Goal: Answer question/provide support: Share knowledge or assist other users

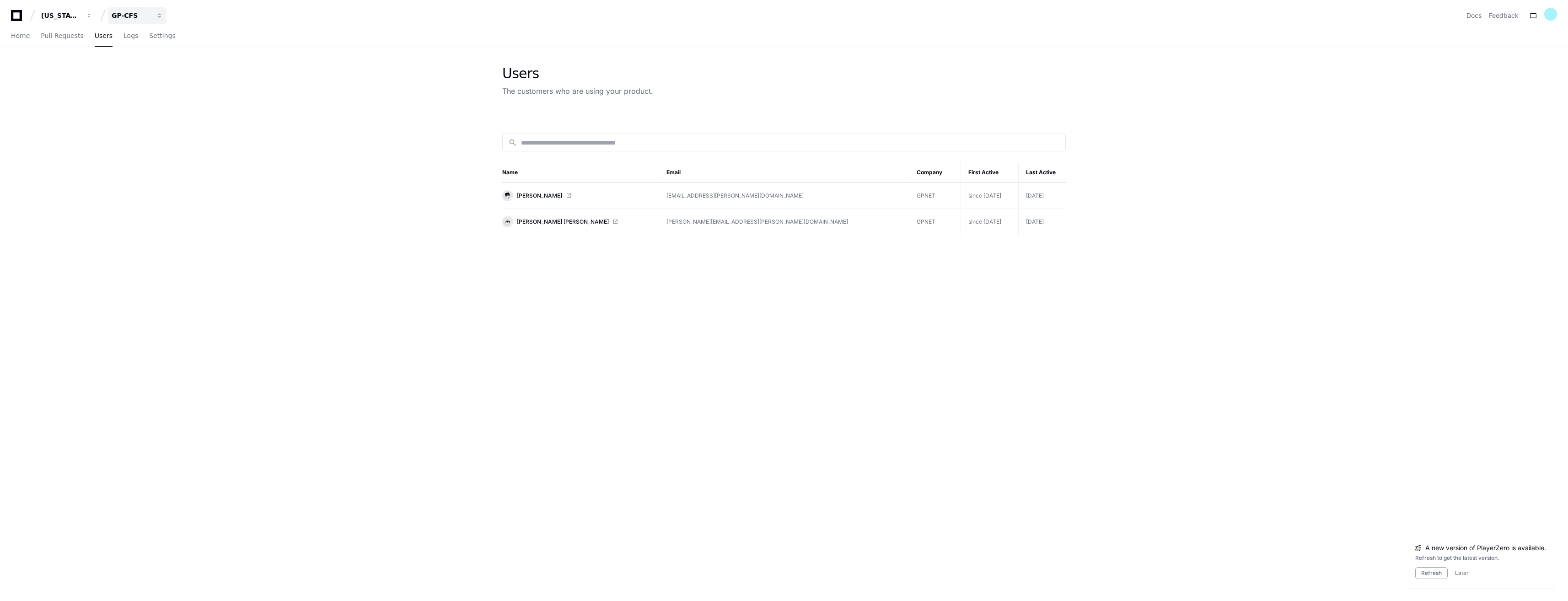
click at [139, 15] on div "GP-CFS" at bounding box center [131, 16] width 39 height 9
click at [181, 76] on button "G GP-Balancing" at bounding box center [172, 85] width 132 height 19
click at [528, 193] on span "Walter Yunnuen Garcia" at bounding box center [563, 195] width 92 height 7
click at [148, 9] on button "GP-Balancing" at bounding box center [137, 15] width 58 height 17
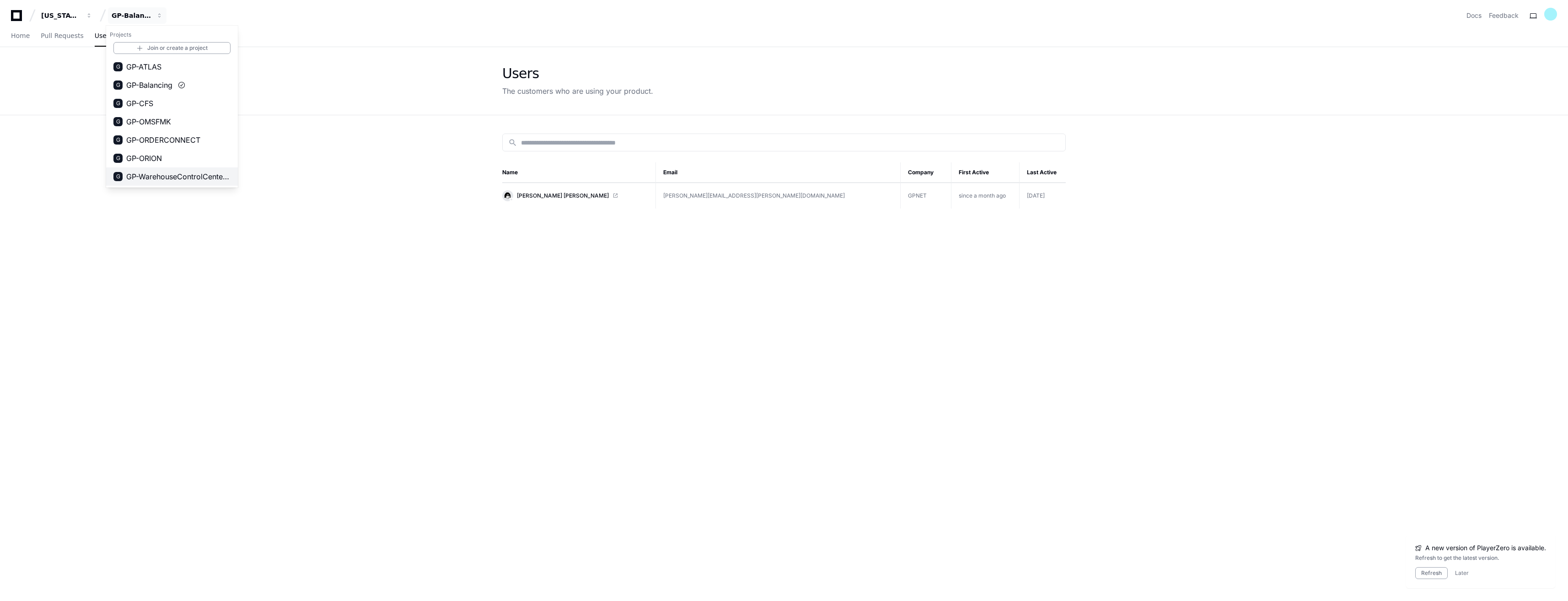
click at [162, 177] on span "GP-WarehouseControlCenterWCC)" at bounding box center [179, 176] width 105 height 11
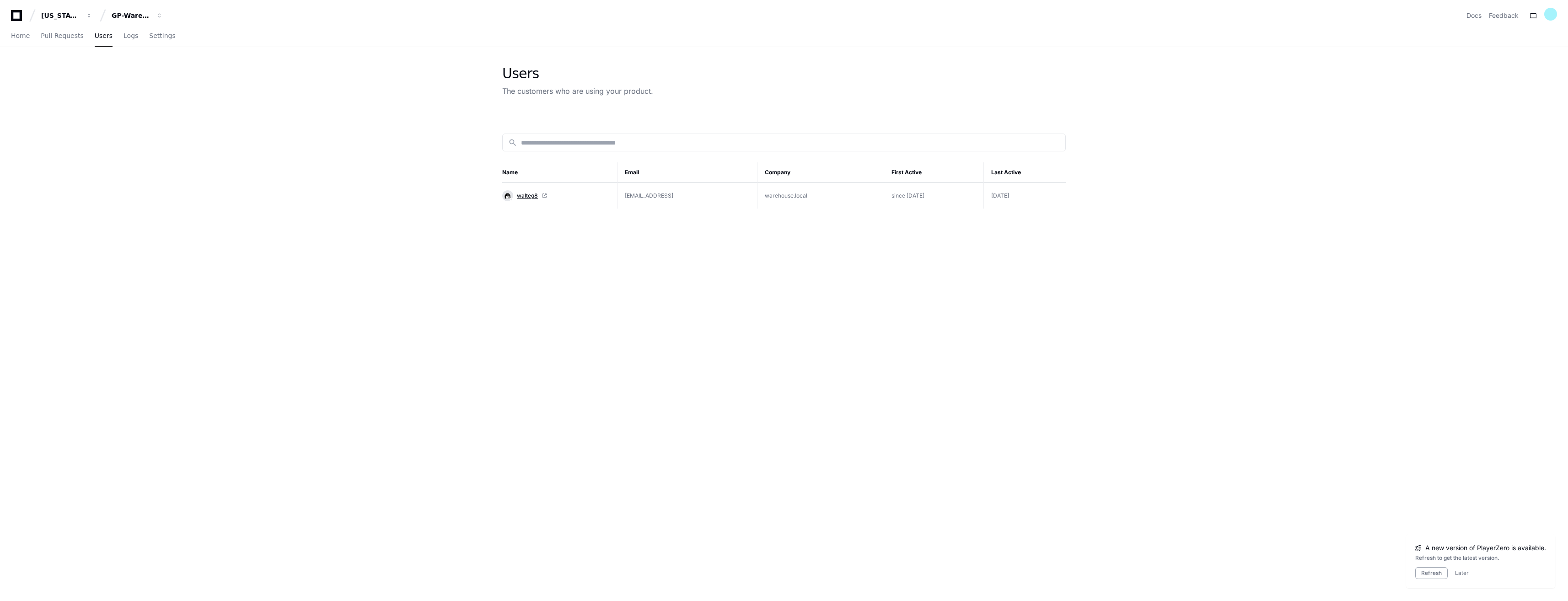
click at [522, 193] on span "walteg8" at bounding box center [528, 195] width 21 height 7
click at [140, 13] on div "GP-WarehouseControlCenterWCC)" at bounding box center [131, 16] width 39 height 9
click at [157, 68] on span "GP-ATLAS" at bounding box center [144, 67] width 35 height 11
click at [571, 197] on span at bounding box center [569, 196] width 5 height 5
click at [566, 248] on span at bounding box center [569, 248] width 5 height 5
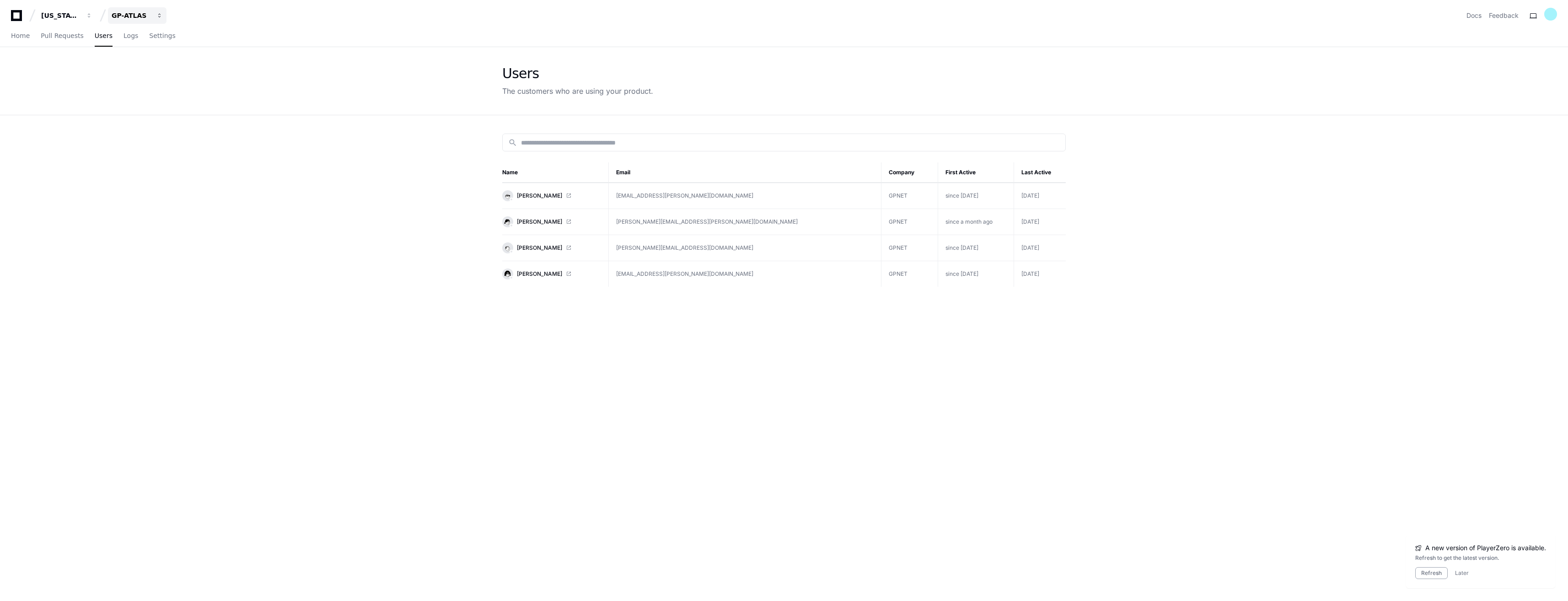
click at [134, 17] on div "GP-ATLAS" at bounding box center [131, 16] width 39 height 9
click at [183, 83] on button "G GP-Balancing" at bounding box center [172, 85] width 132 height 19
click at [560, 194] on span "Walter Yunnuen Garcia" at bounding box center [563, 195] width 92 height 7
click at [135, 13] on div "GP-Balancing" at bounding box center [131, 16] width 39 height 9
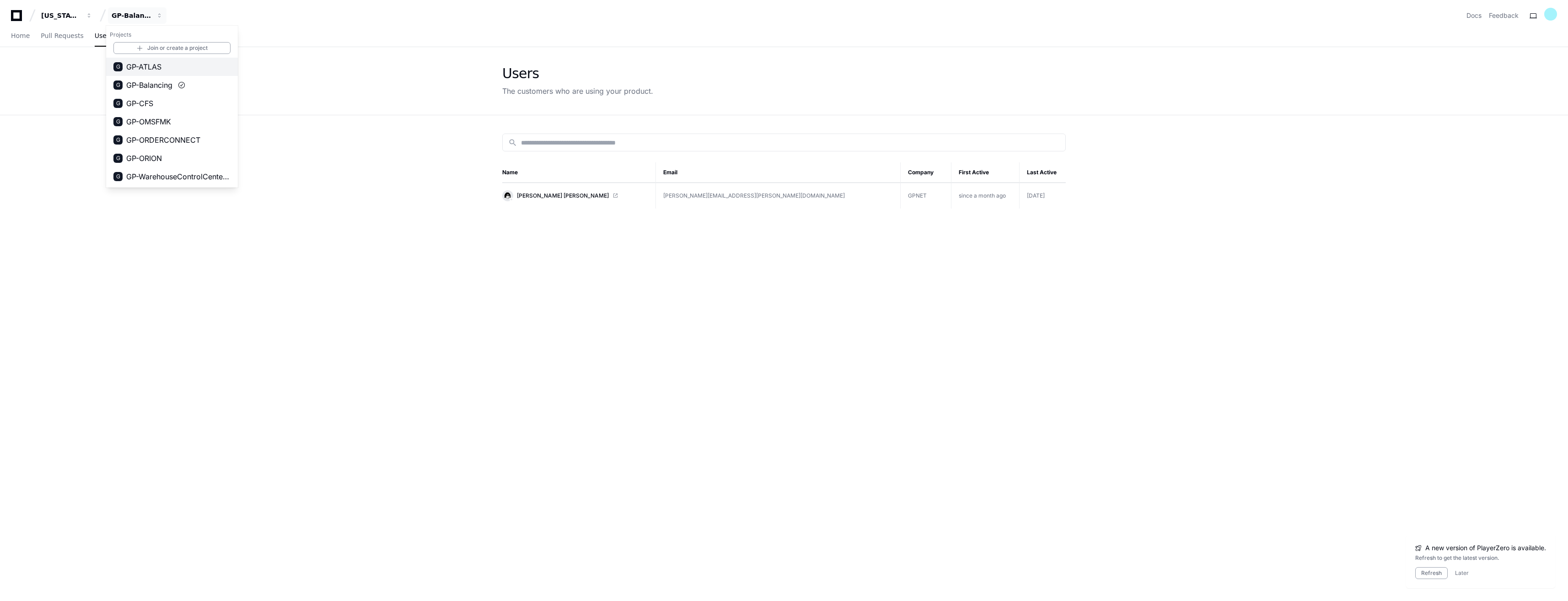
click at [148, 66] on span "GP-ATLAS" at bounding box center [144, 67] width 35 height 11
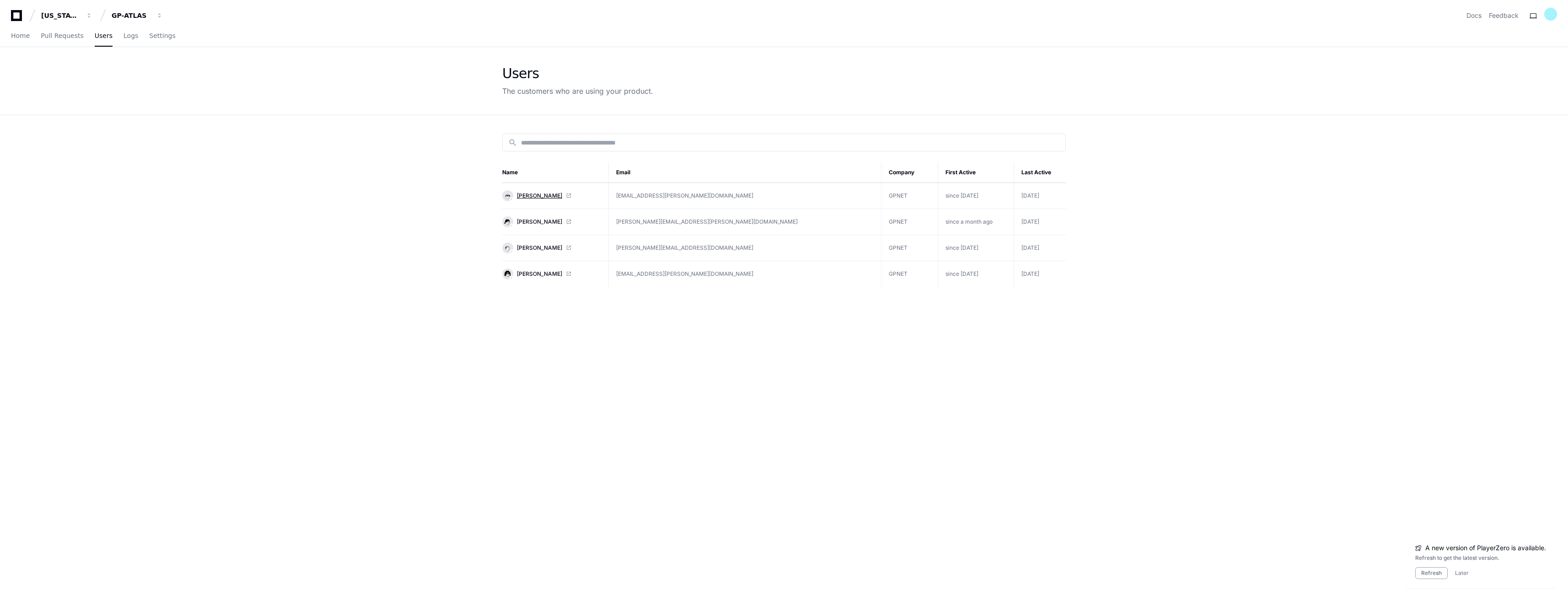
click at [556, 192] on span "Altaira Magdalena Martinez" at bounding box center [540, 195] width 45 height 7
click at [1428, 573] on button "Refresh" at bounding box center [1431, 573] width 32 height 12
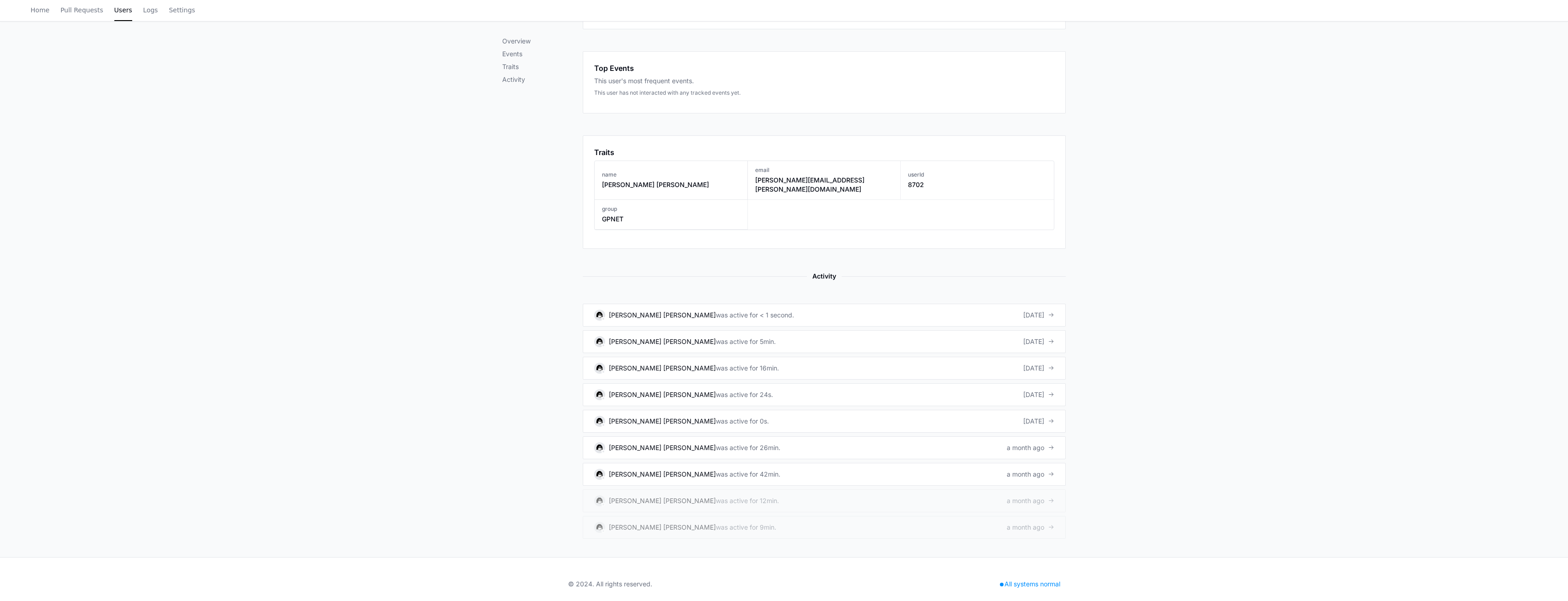
scroll to position [275, 0]
click at [797, 308] on link "Walter Yunnuen Garcia was active for < 1 second. 7 days ago" at bounding box center [824, 314] width 483 height 23
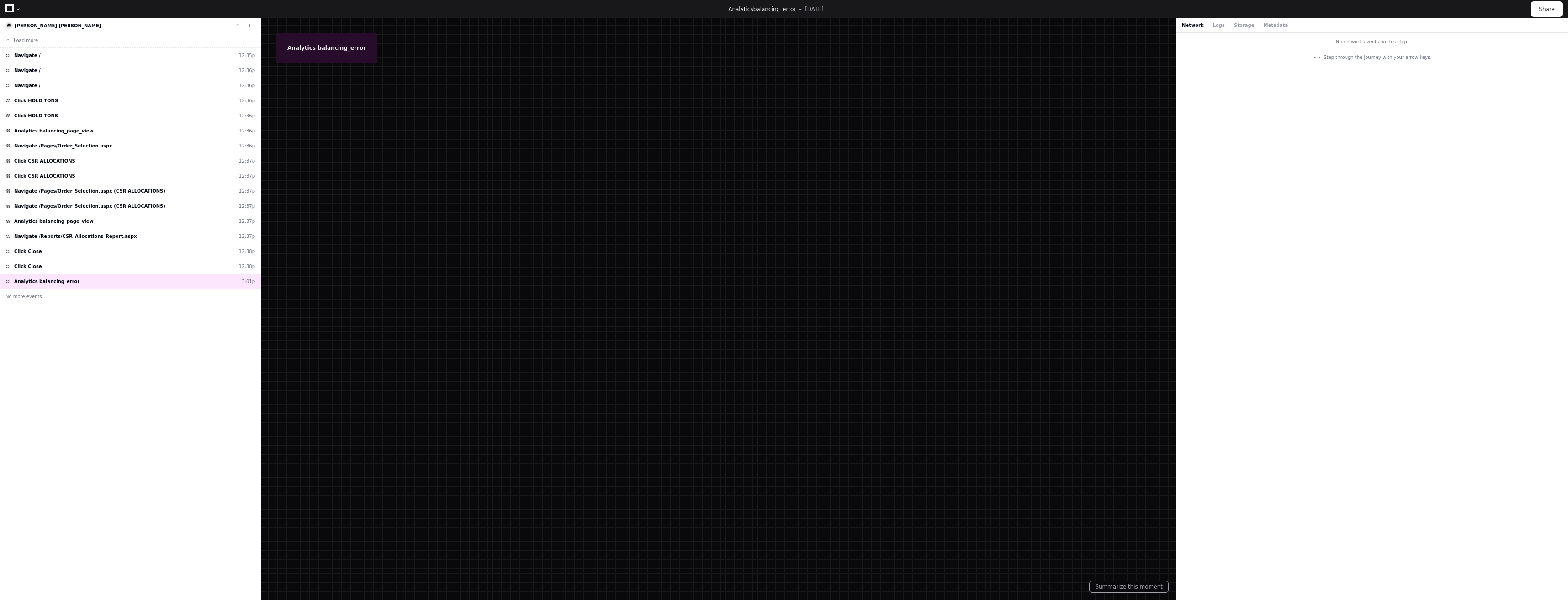
click at [308, 48] on div at bounding box center [784, 300] width 1568 height 600
click at [1211, 29] on div "Network Logs Storage Metadata" at bounding box center [1372, 26] width 392 height 15
drag, startPoint x: 1211, startPoint y: 29, endPoint x: 1216, endPoint y: 26, distance: 5.8
click at [1216, 26] on button "Logs" at bounding box center [1219, 25] width 12 height 7
click at [1234, 23] on button "Storage" at bounding box center [1244, 25] width 20 height 7
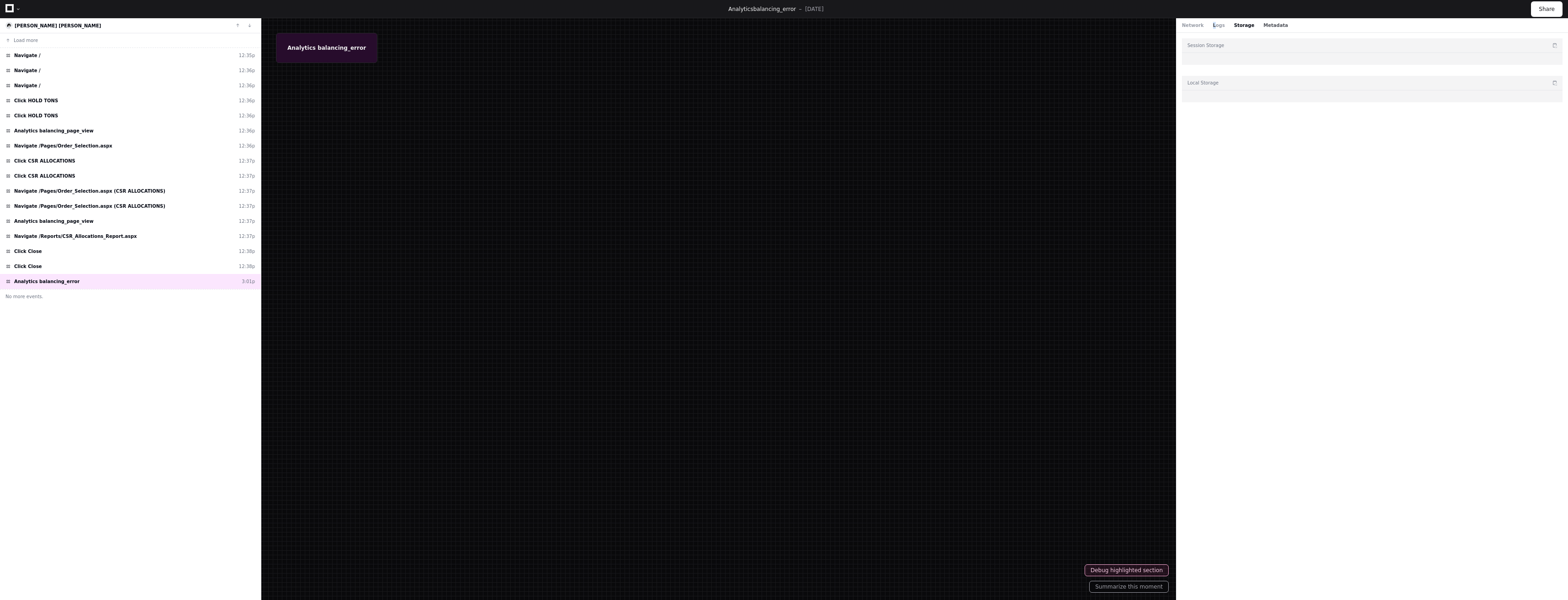
click at [1263, 26] on button "Metadata" at bounding box center [1275, 25] width 24 height 7
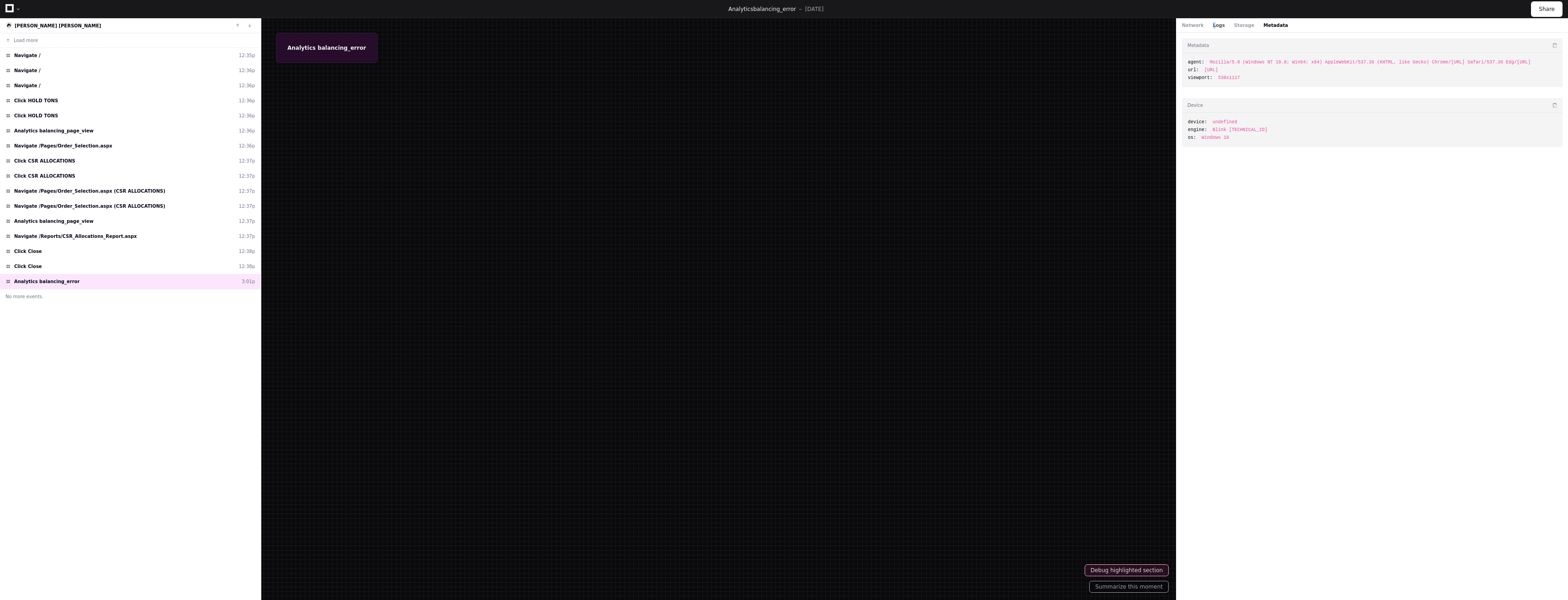
click at [1214, 24] on button "Logs" at bounding box center [1219, 25] width 12 height 7
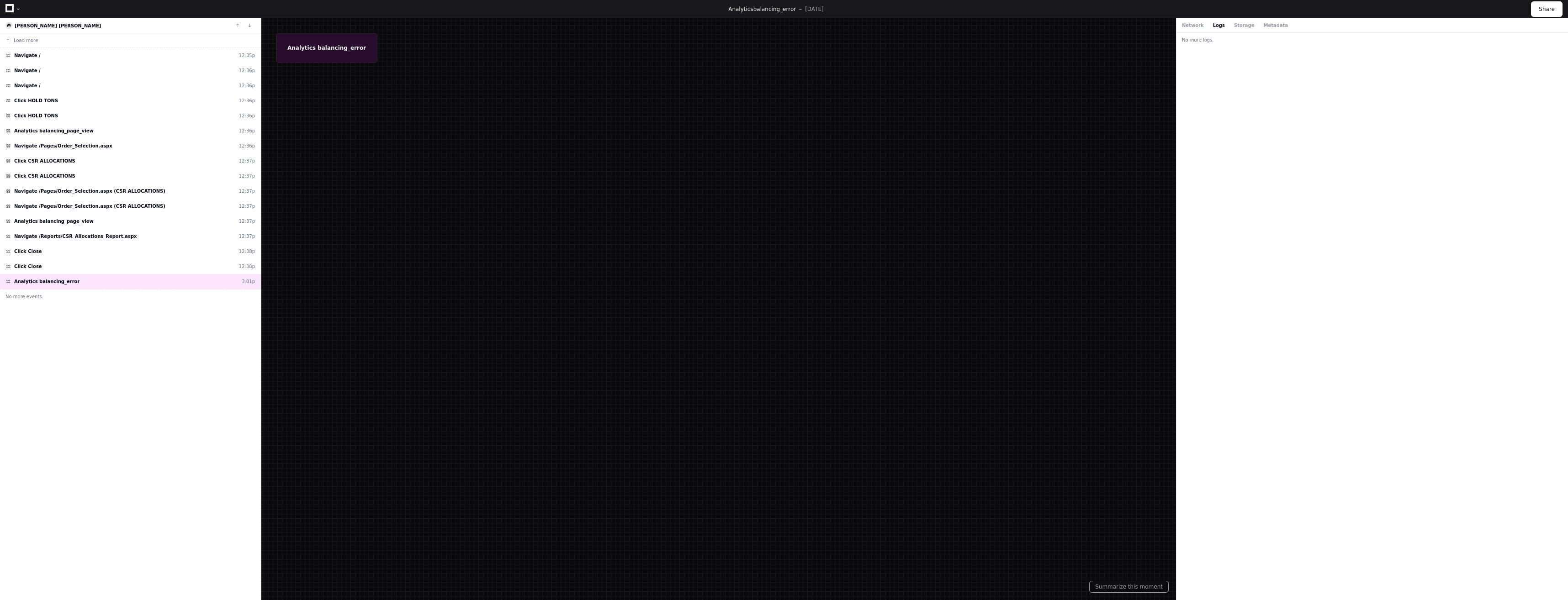
click at [1203, 24] on div "Network Logs Storage Metadata" at bounding box center [1235, 25] width 106 height 7
click at [1195, 24] on button "Network" at bounding box center [1192, 25] width 22 height 7
click at [1213, 27] on button "Logs" at bounding box center [1219, 25] width 12 height 7
click at [1243, 26] on button "Storage" at bounding box center [1244, 25] width 20 height 7
click at [1209, 29] on div "Network Logs Storage Metadata" at bounding box center [1372, 26] width 392 height 15
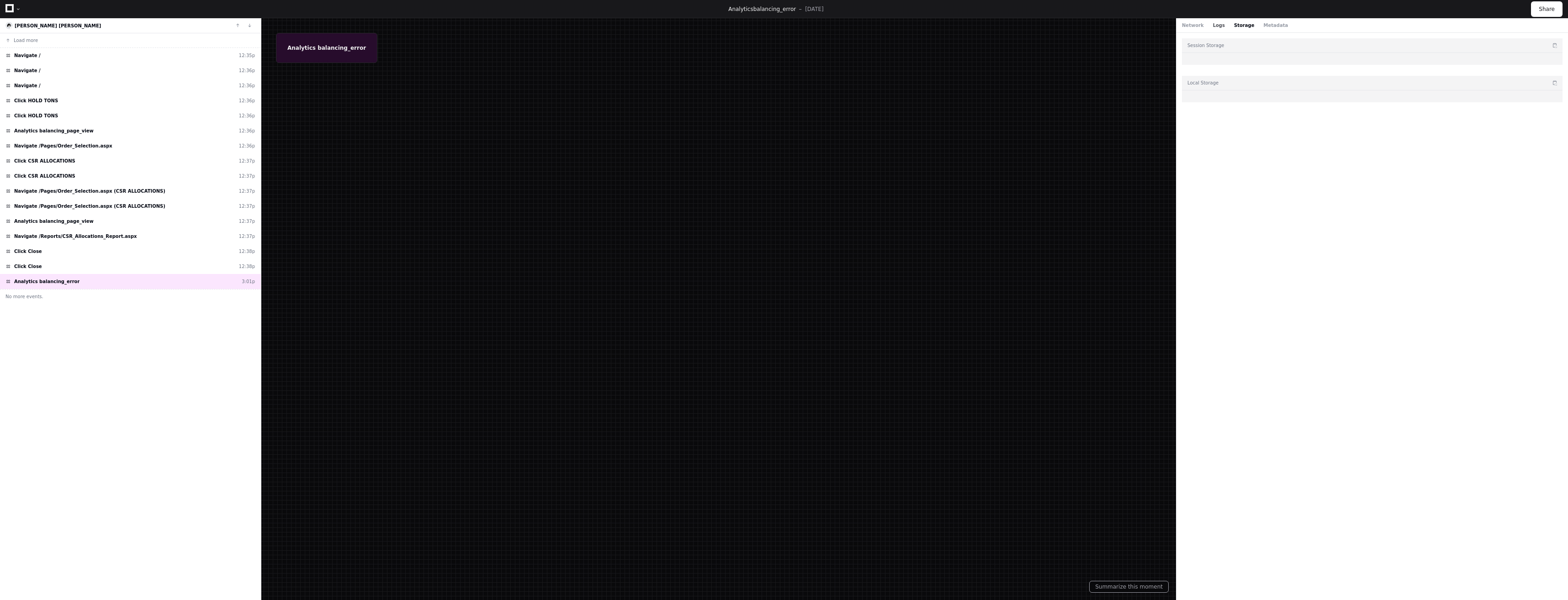
click at [1213, 28] on button "Logs" at bounding box center [1219, 25] width 12 height 7
click at [44, 58] on div "Navigate / 12:35p" at bounding box center [130, 56] width 261 height 15
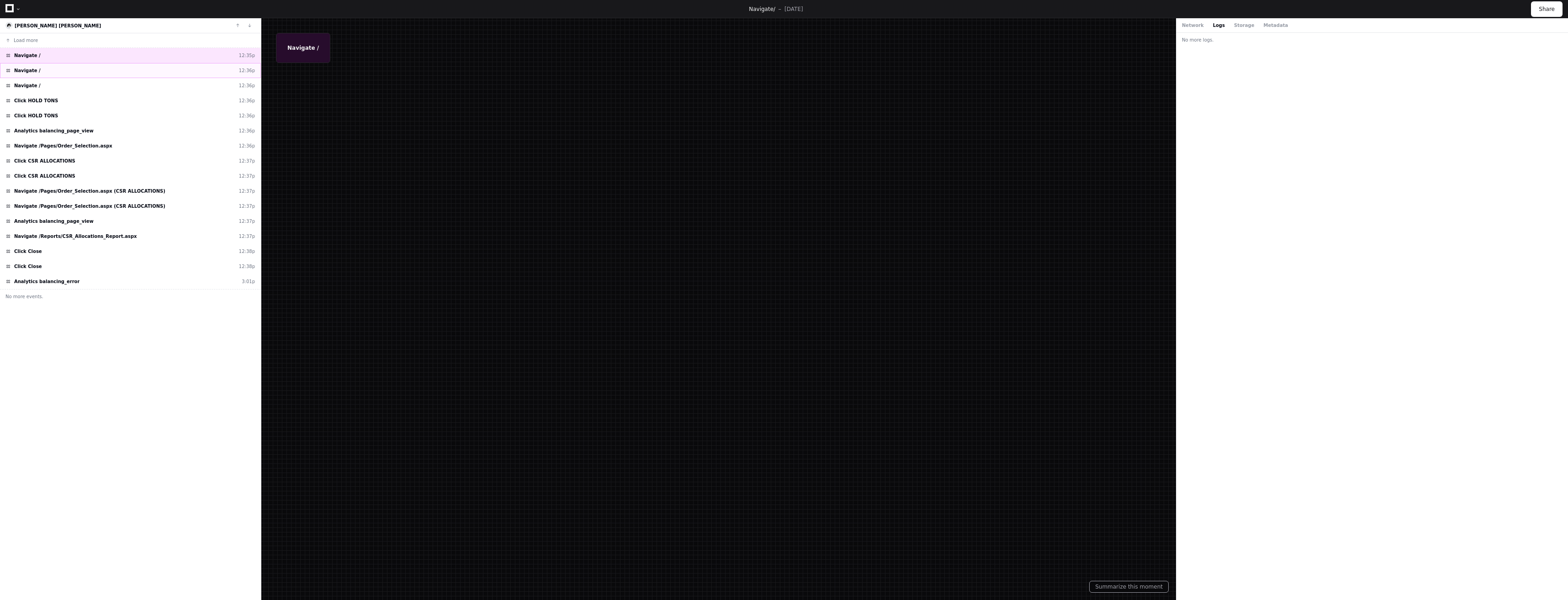
click at [57, 70] on div "Navigate / 12:36p" at bounding box center [130, 70] width 261 height 15
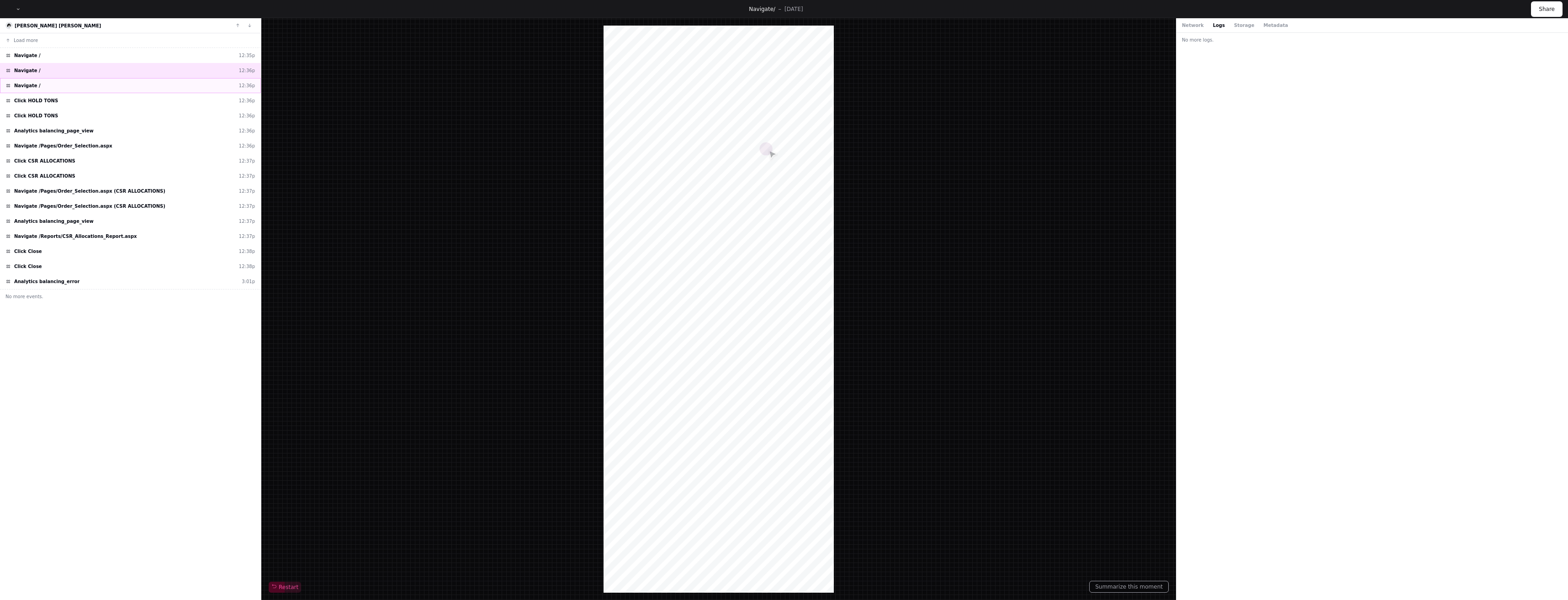
click at [69, 92] on div "Navigate / 12:36p" at bounding box center [130, 85] width 261 height 15
click at [1235, 24] on button "Storage" at bounding box center [1244, 25] width 20 height 7
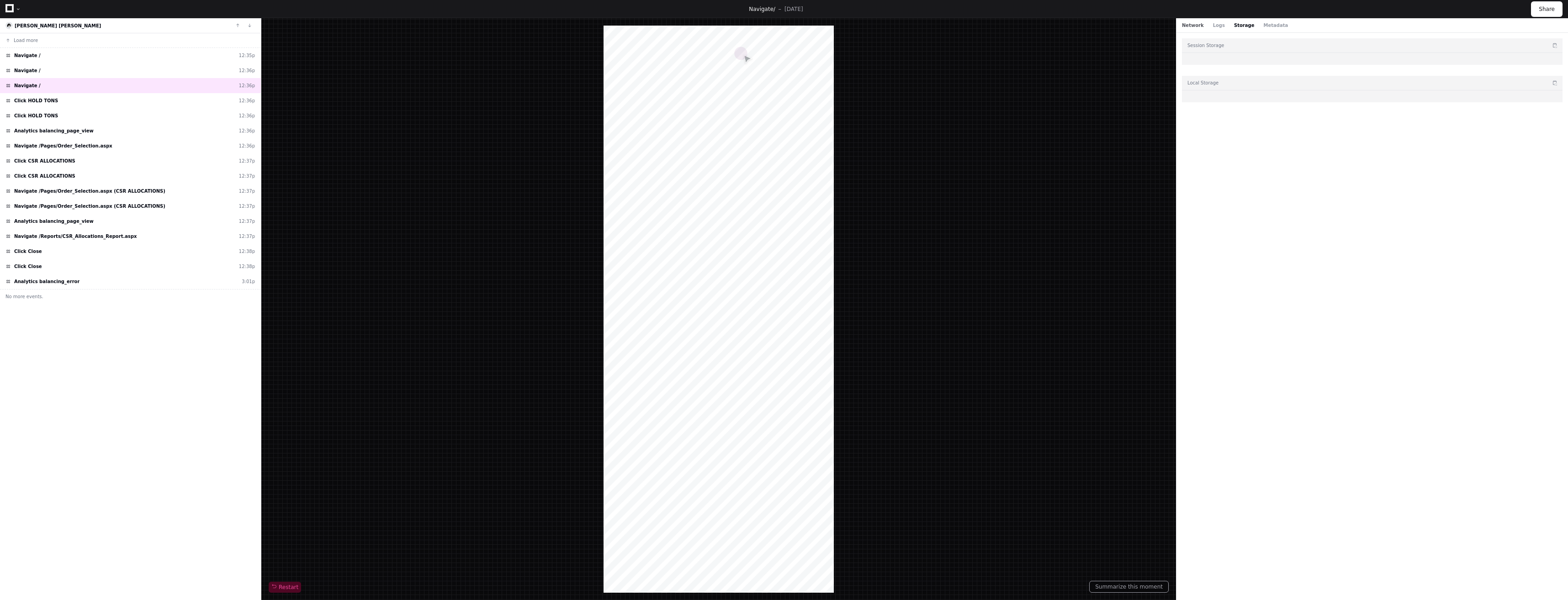
click at [1191, 24] on button "Network" at bounding box center [1192, 25] width 22 height 7
click at [1268, 29] on div "Network Logs Storage Metadata" at bounding box center [1372, 26] width 392 height 15
click at [1267, 26] on button "Metadata" at bounding box center [1275, 25] width 24 height 7
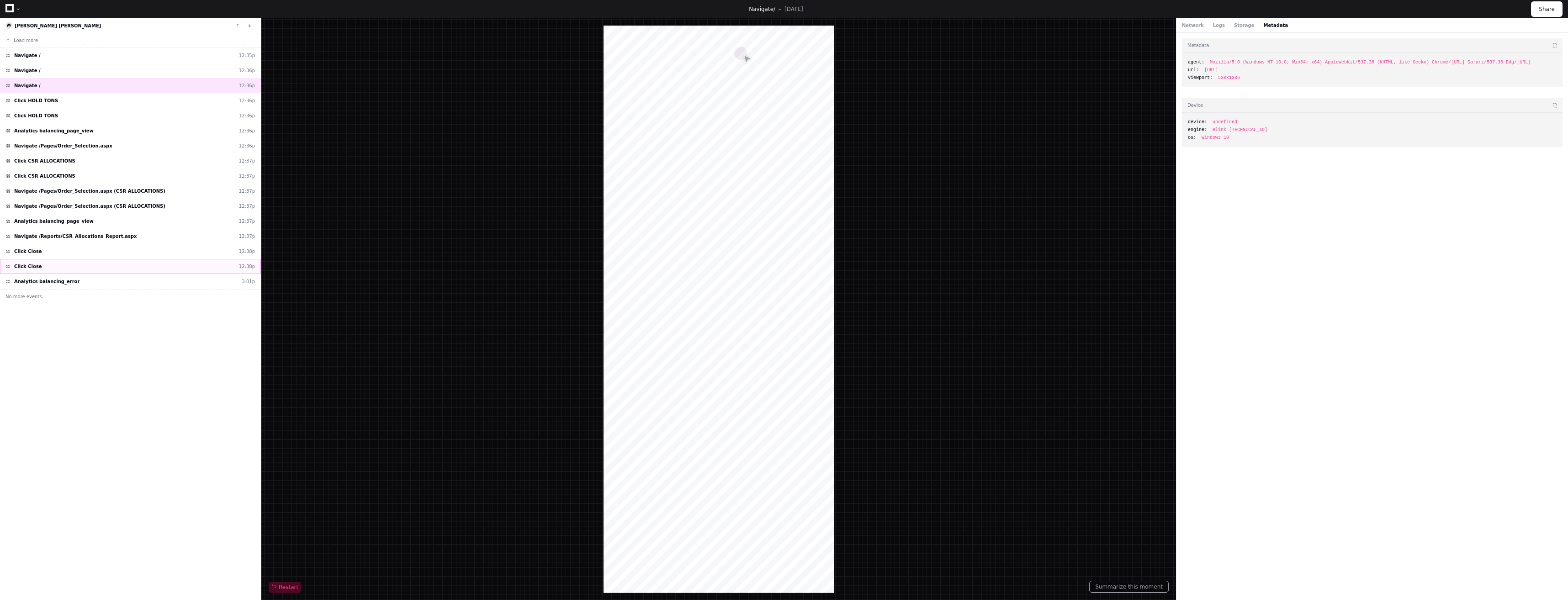
click at [38, 262] on div "Click Close 12:38p" at bounding box center [130, 266] width 261 height 15
click at [1219, 26] on div "Network Logs Storage Metadata" at bounding box center [1235, 25] width 106 height 7
click at [1213, 27] on button "Logs" at bounding box center [1219, 25] width 12 height 7
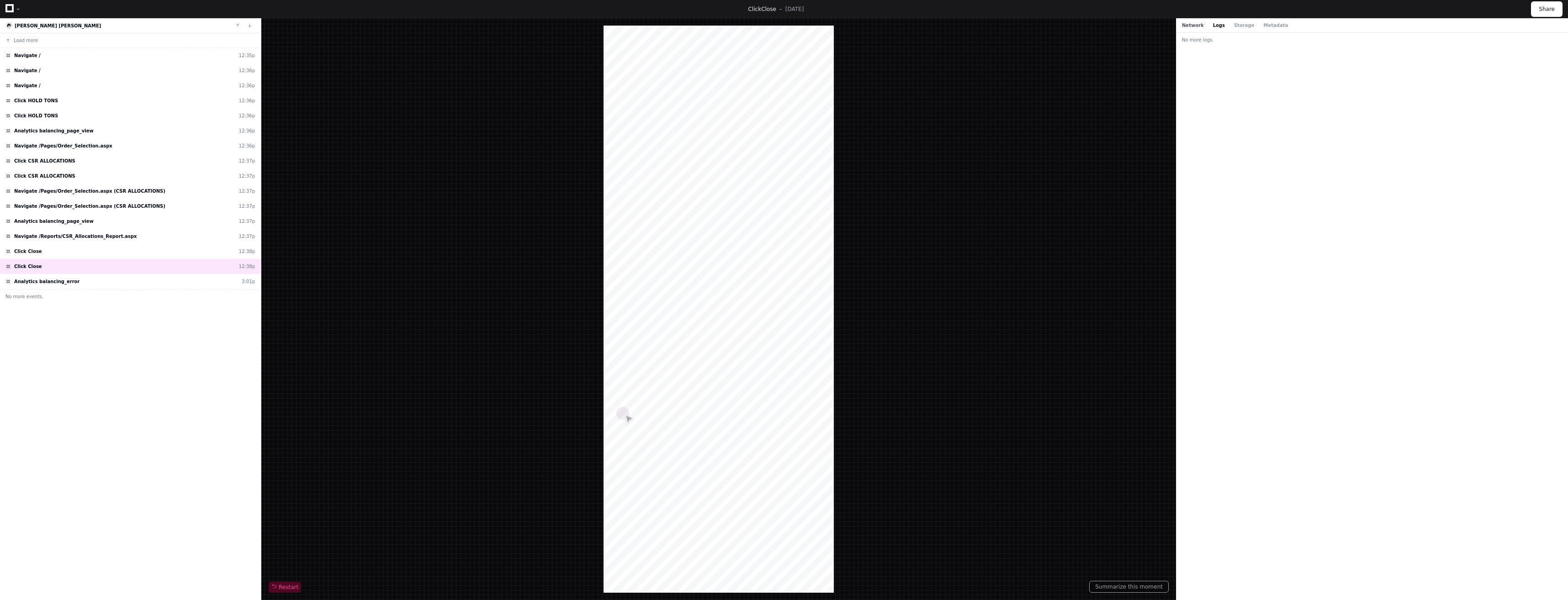
click at [1191, 27] on button "Network" at bounding box center [1192, 25] width 22 height 7
click at [1214, 26] on button "Logs" at bounding box center [1219, 25] width 12 height 7
click at [54, 250] on div "Click Close 12:38p" at bounding box center [130, 251] width 261 height 15
click at [95, 237] on span "Navigate /Reports/CSR_Allocations_Report.aspx" at bounding box center [75, 236] width 123 height 7
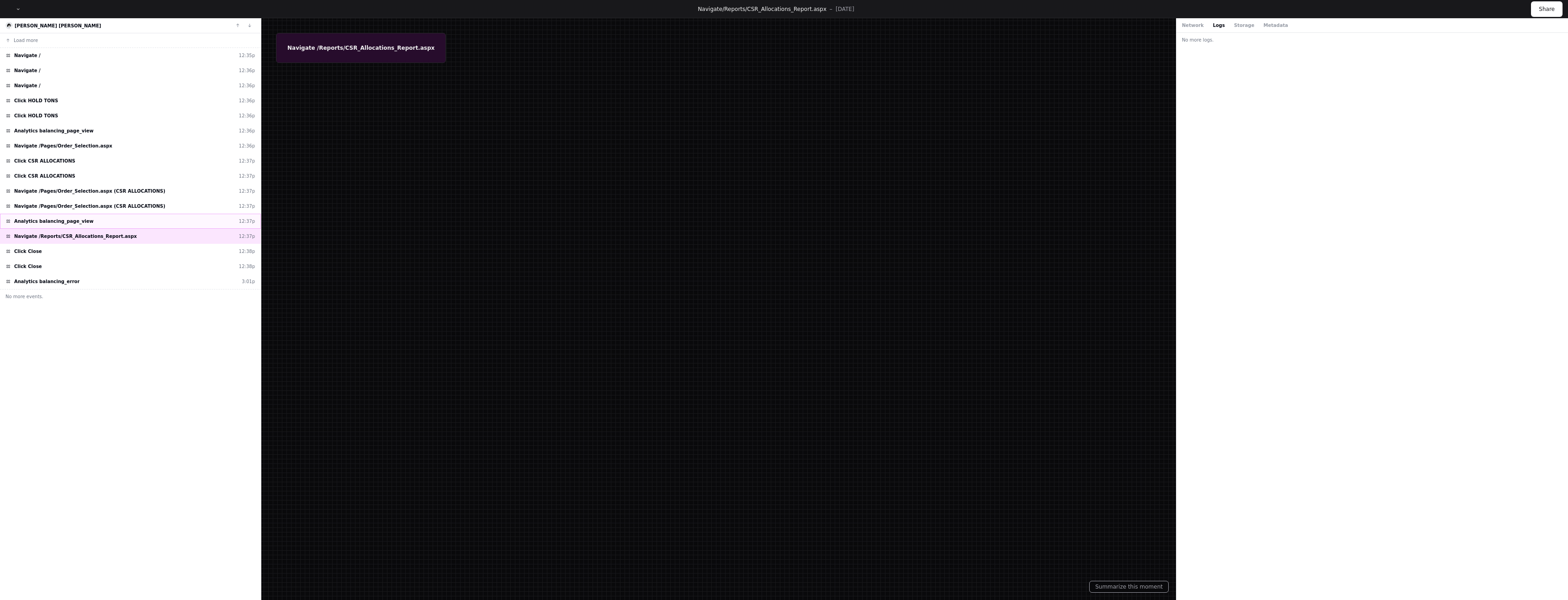
click at [90, 220] on div "Analytics balancing_page_view 12:37p" at bounding box center [130, 221] width 261 height 15
click at [126, 202] on div "Navigate /Pages/Order_Selection.aspx (CSR ALLOCATIONS) 12:37p" at bounding box center [130, 206] width 261 height 15
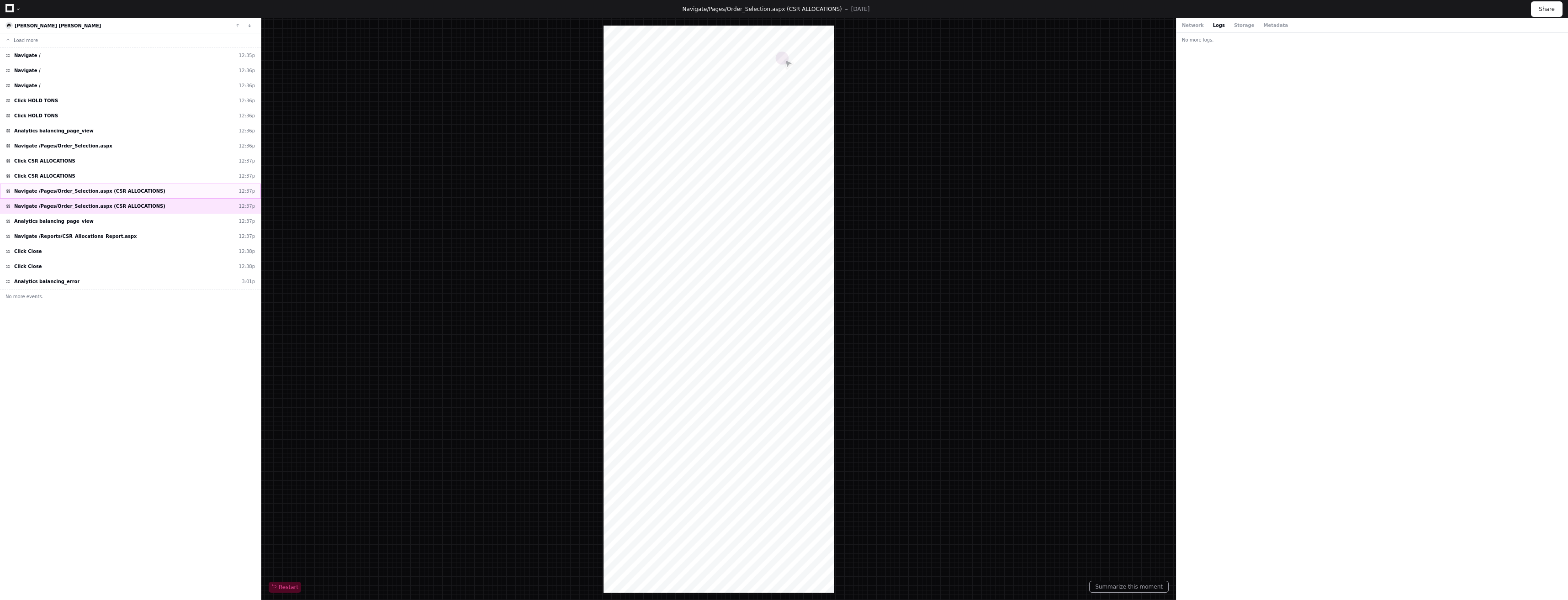
click at [119, 189] on span "Navigate /Pages/Order_Selection.aspx (CSR ALLOCATIONS)" at bounding box center [89, 191] width 151 height 7
click at [31, 172] on span "Click CSR ALLOCATIONS" at bounding box center [44, 176] width 62 height 7
click at [71, 162] on div "Click CSR ALLOCATIONS 12:37p" at bounding box center [130, 161] width 261 height 15
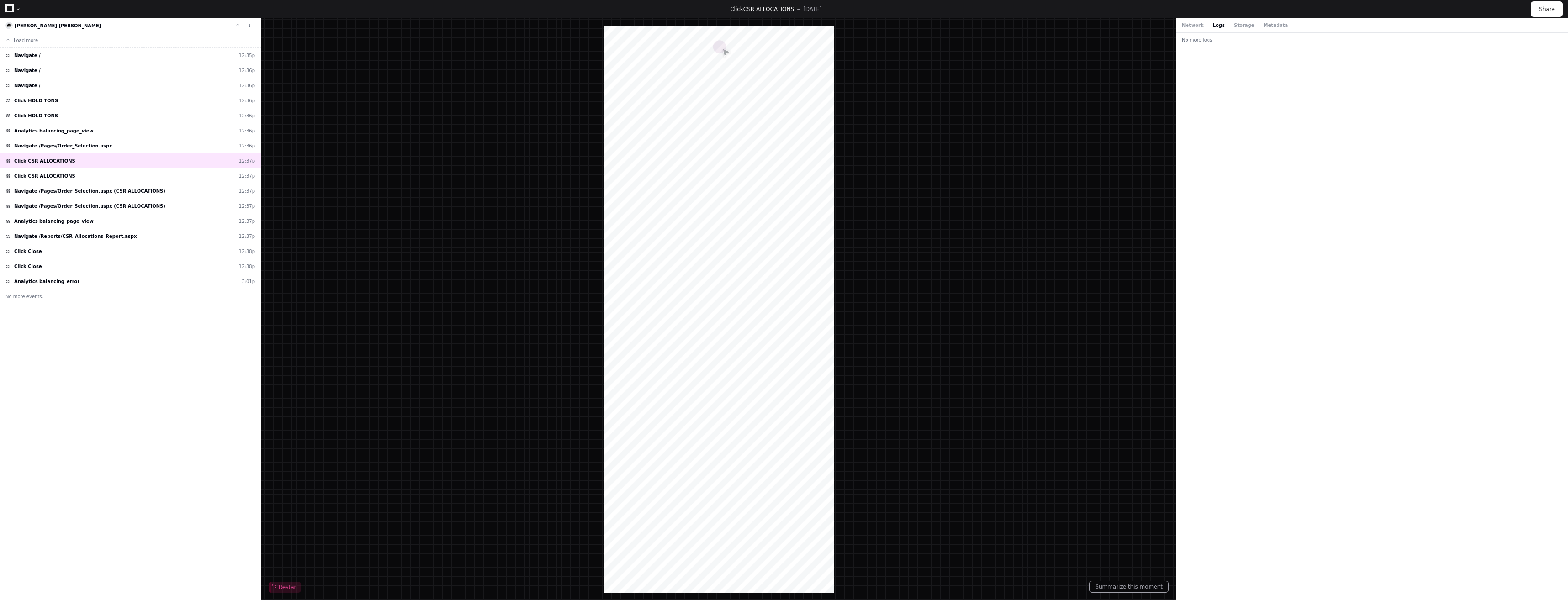
click at [10, 7] on icon at bounding box center [9, 8] width 8 height 8
click at [11, 8] on icon at bounding box center [9, 8] width 8 height 8
click at [17, 8] on div at bounding box center [18, 9] width 5 height 5
click at [19, 9] on div at bounding box center [18, 9] width 5 height 5
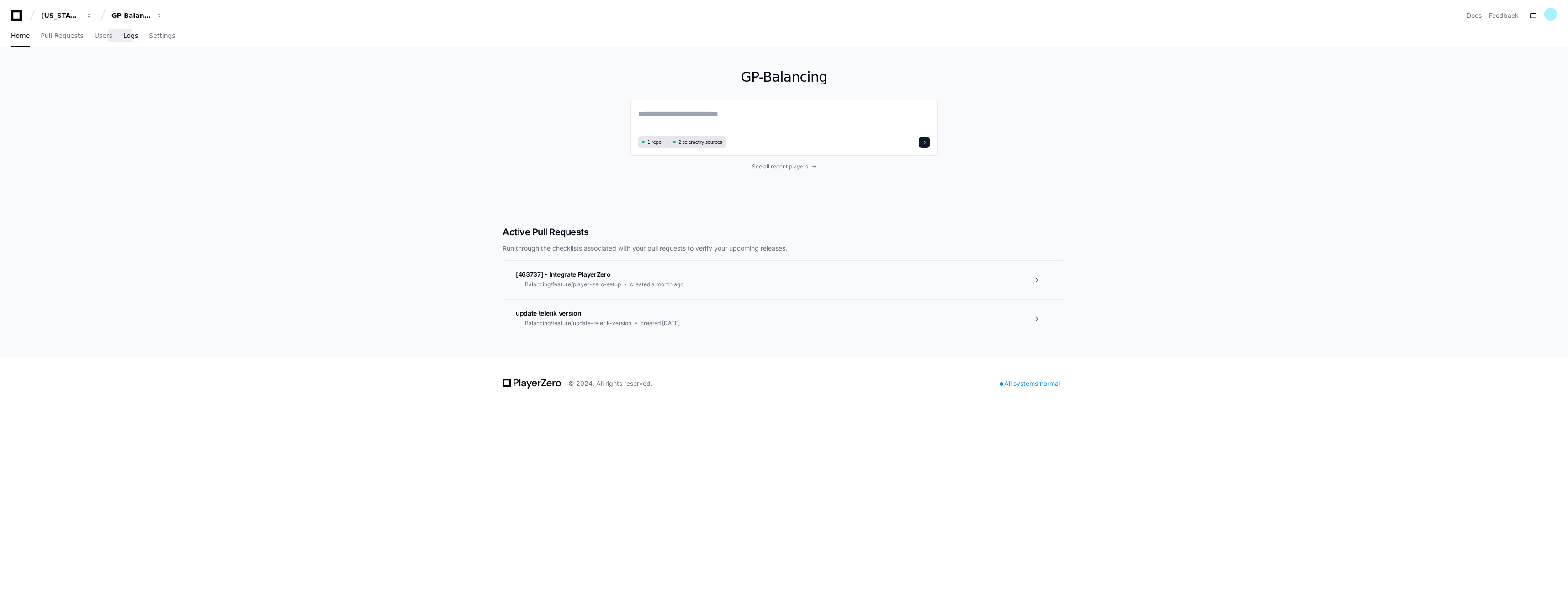
click at [124, 38] on span "Logs" at bounding box center [131, 36] width 15 height 5
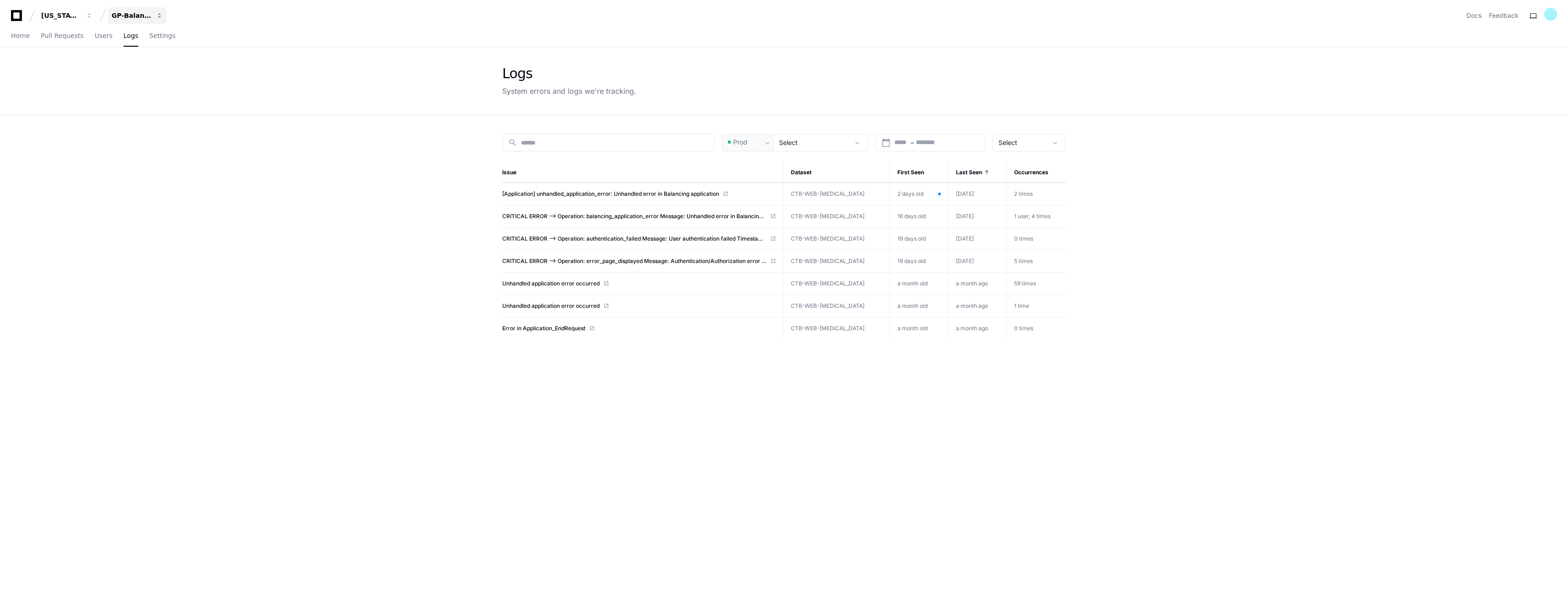
click at [146, 10] on button "GP-Balancing" at bounding box center [137, 15] width 58 height 17
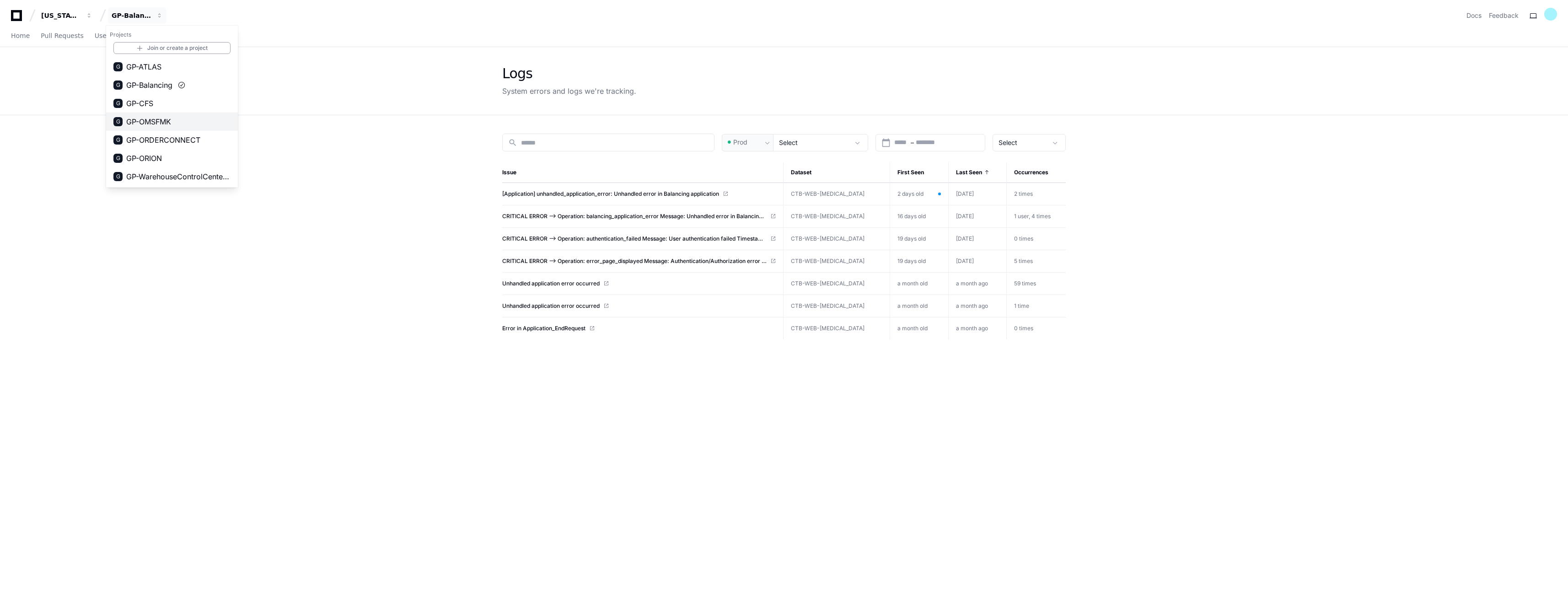
click at [150, 113] on button "G GP-OMSFMK" at bounding box center [172, 122] width 132 height 19
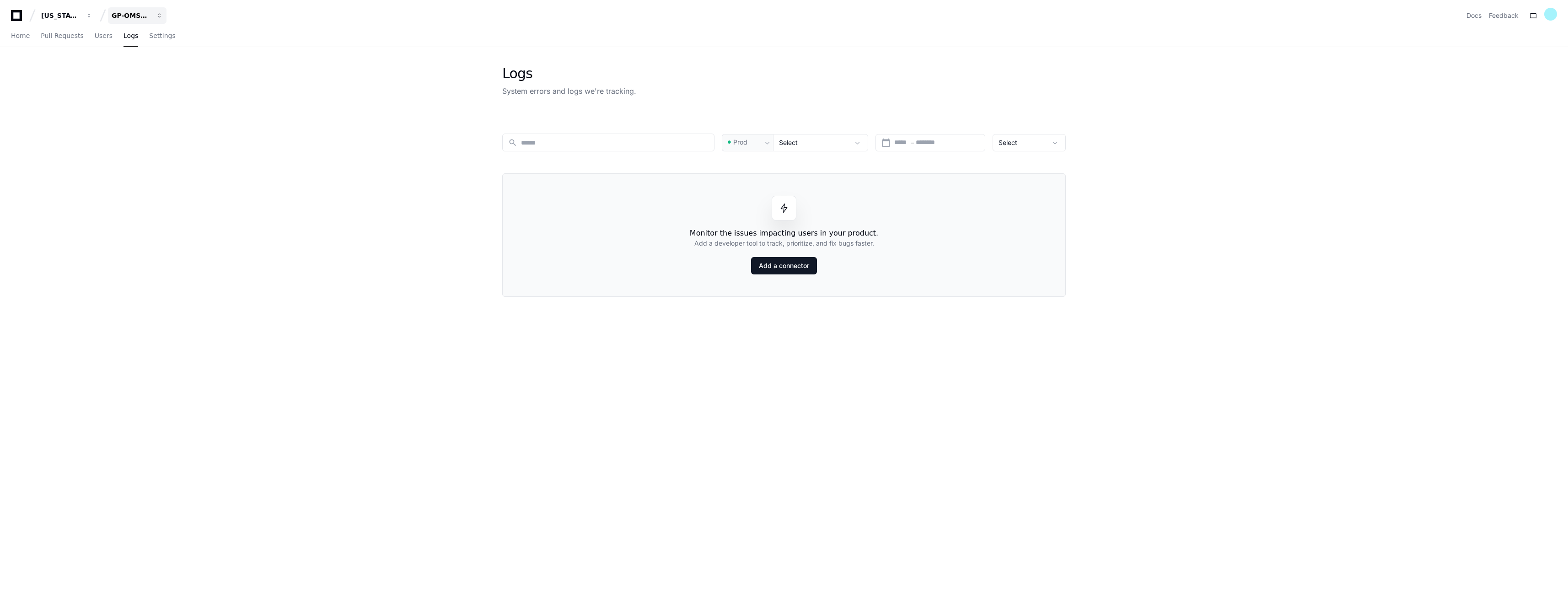
click at [150, 14] on div "GP-OMSFMK" at bounding box center [131, 16] width 39 height 9
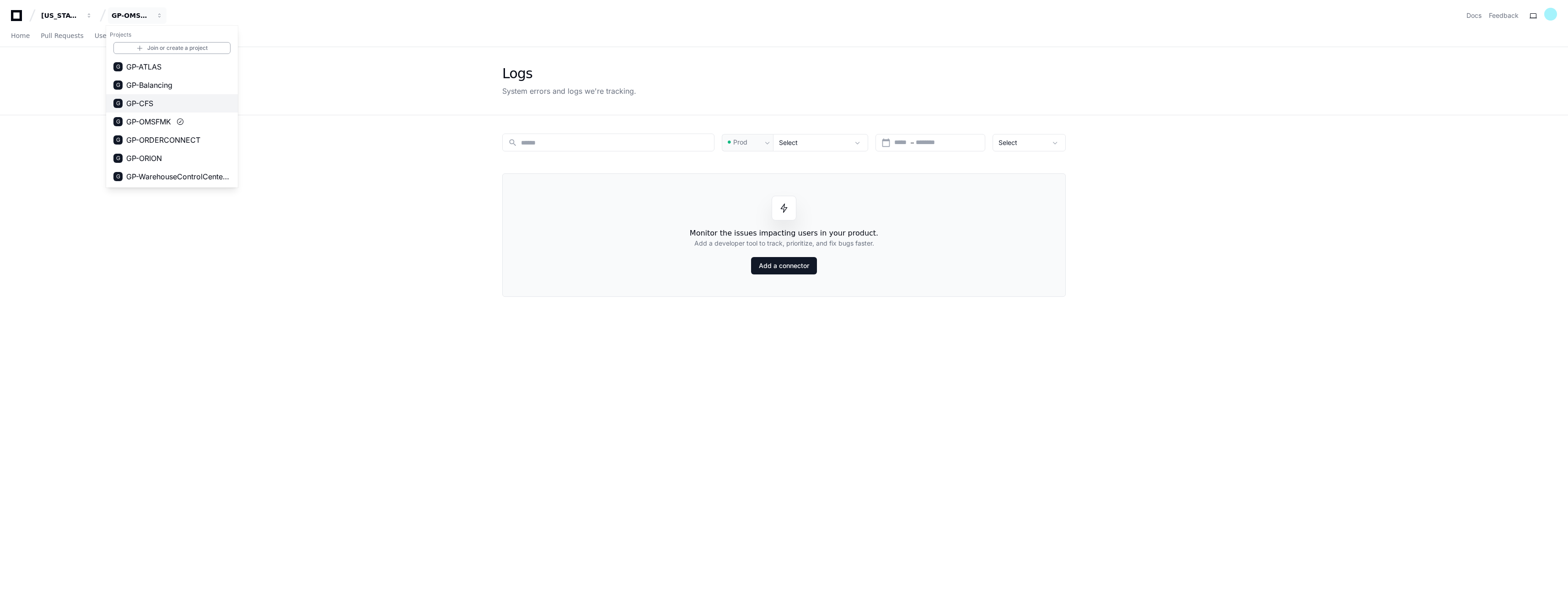
click at [152, 103] on span "GP-CFS" at bounding box center [140, 103] width 27 height 11
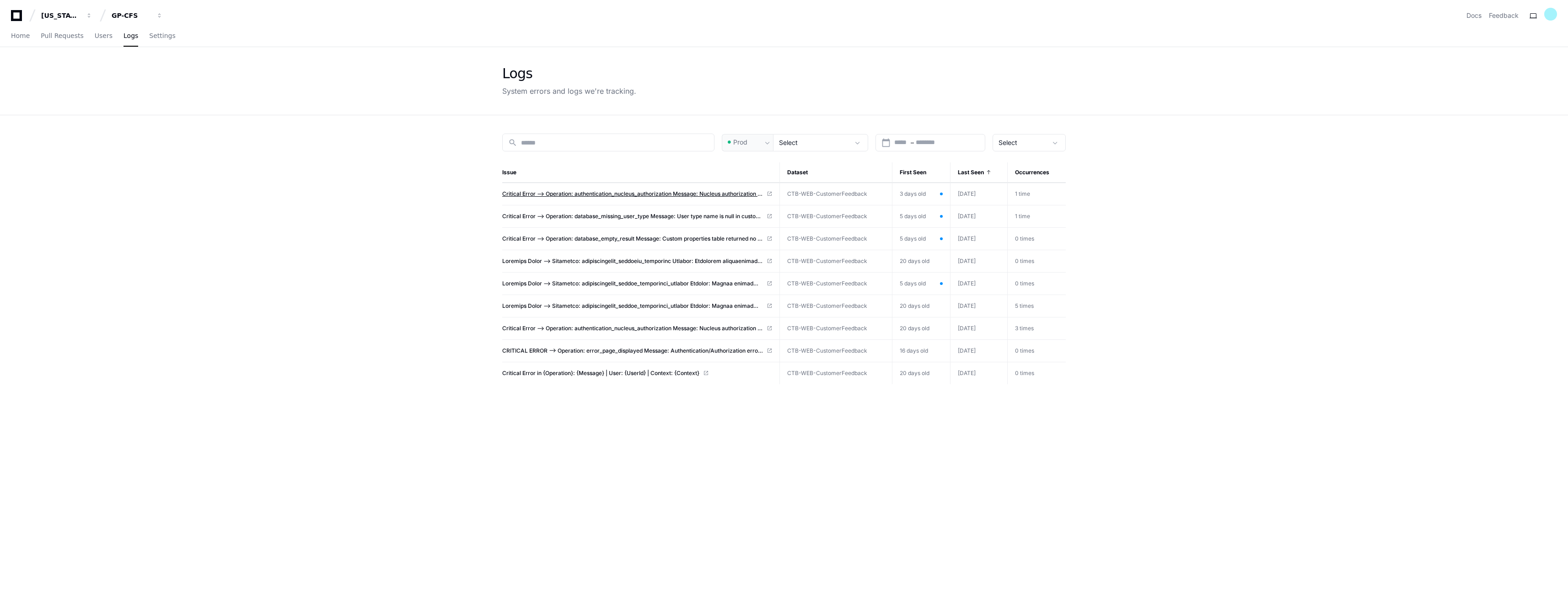
click at [649, 193] on span "Critical Error --> Operation: authentication_nucleus_authorization Message: Nuc…" at bounding box center [633, 193] width 261 height 7
click at [650, 214] on span "Critical Error --> Operation: database_missing_user_type Message: User type nam…" at bounding box center [633, 216] width 261 height 7
click at [606, 193] on span "Critical Error --> Operation: authentication_nucleus_authorization Message: Nuc…" at bounding box center [633, 193] width 261 height 7
click at [687, 194] on span "Critical Error --> Operation: authentication_nucleus_authorization Message: Nuc…" at bounding box center [633, 193] width 261 height 7
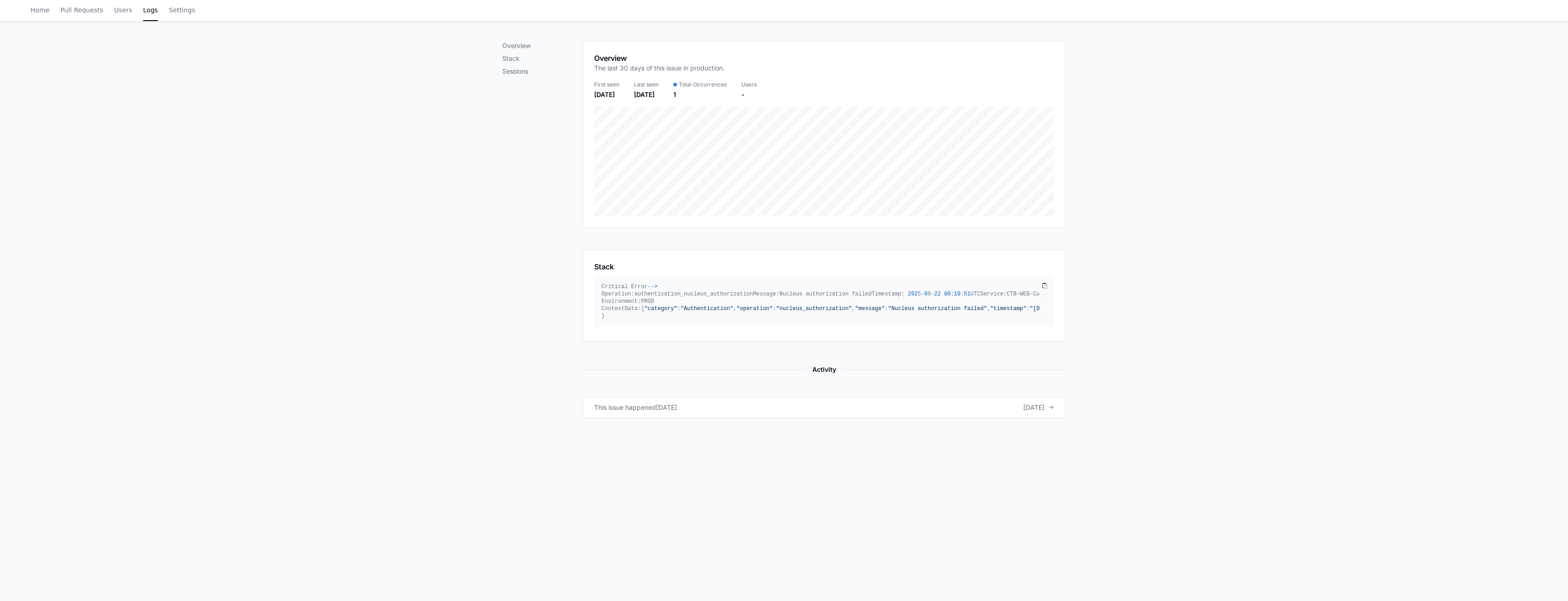
scroll to position [177, 0]
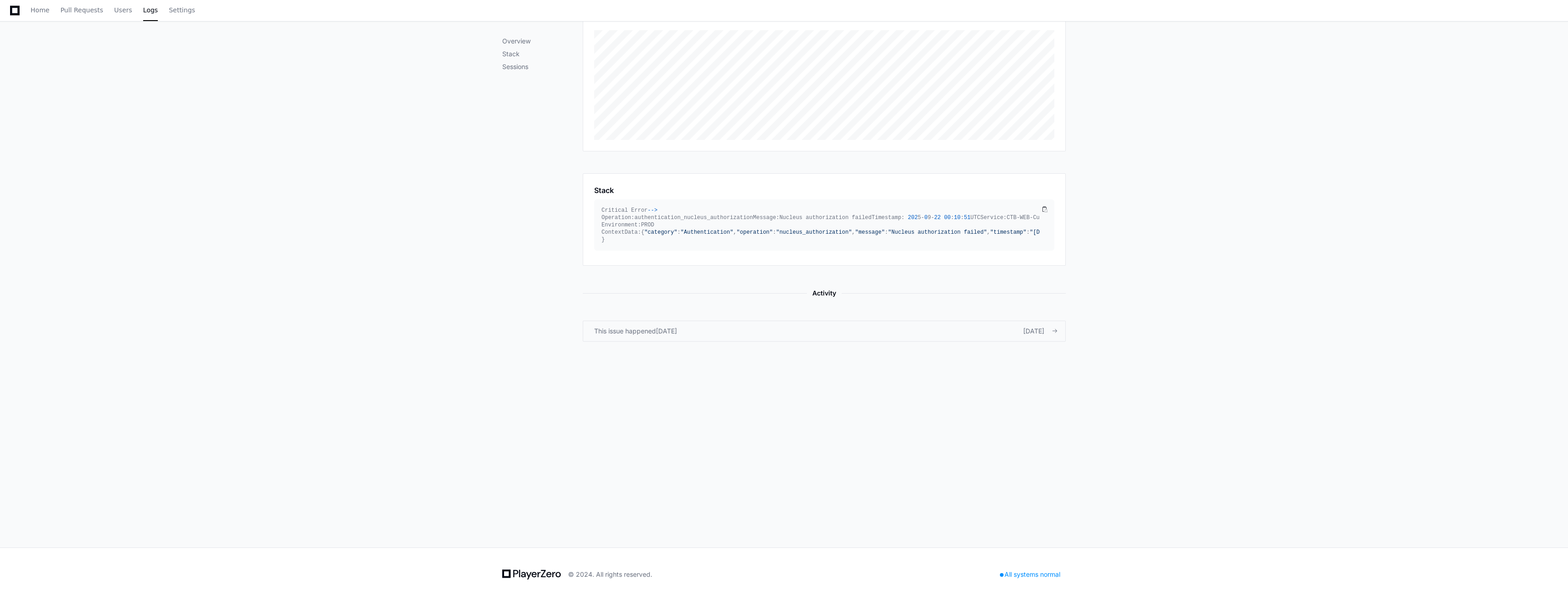
click at [655, 336] on div "This issue happened" at bounding box center [624, 331] width 62 height 9
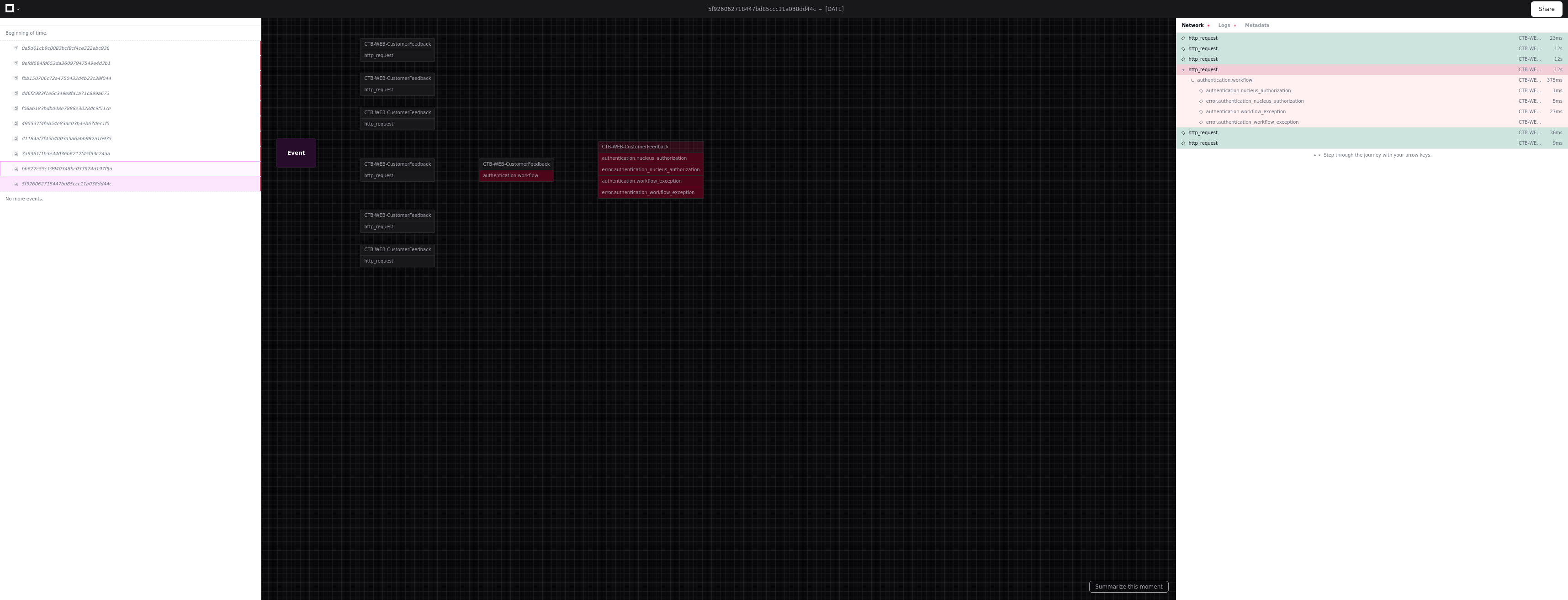
click at [63, 170] on span "bb627c55c19940348bc033974d197f5d" at bounding box center [66, 169] width 91 height 7
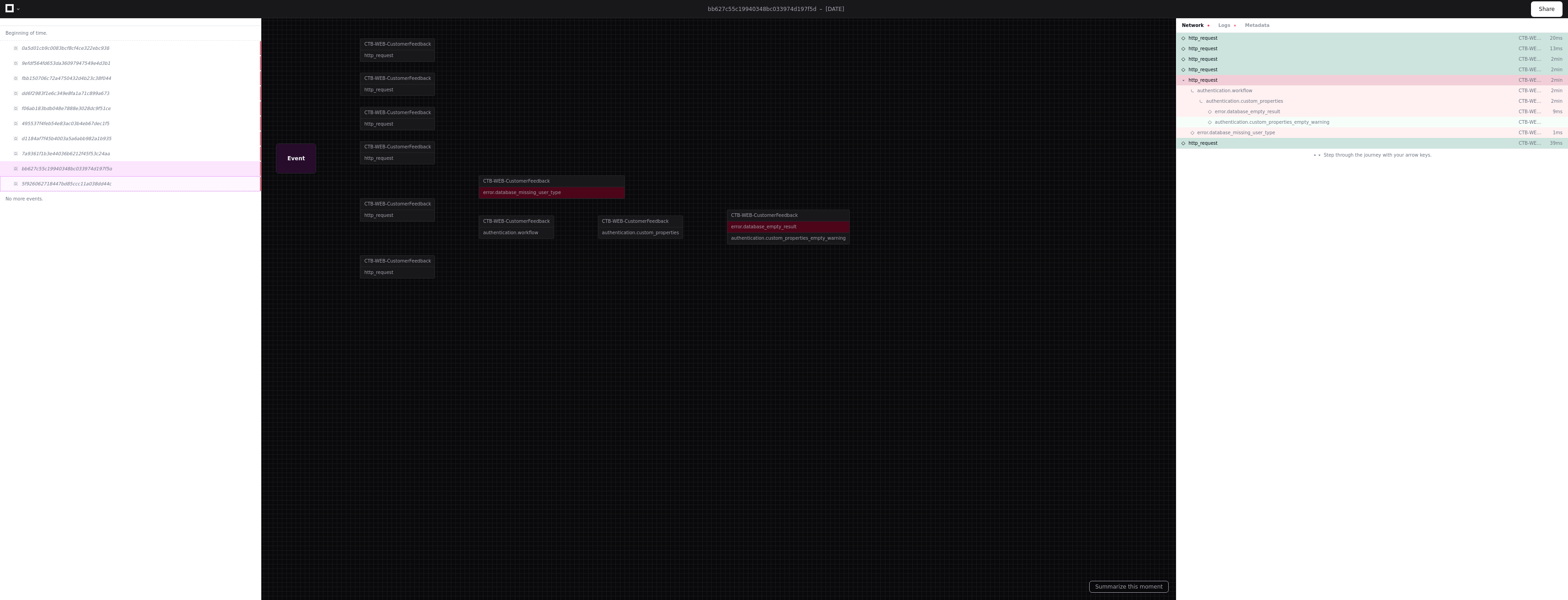
click at [73, 188] on div "5f926062718447bd85ccc11a038dd44c" at bounding box center [130, 184] width 261 height 15
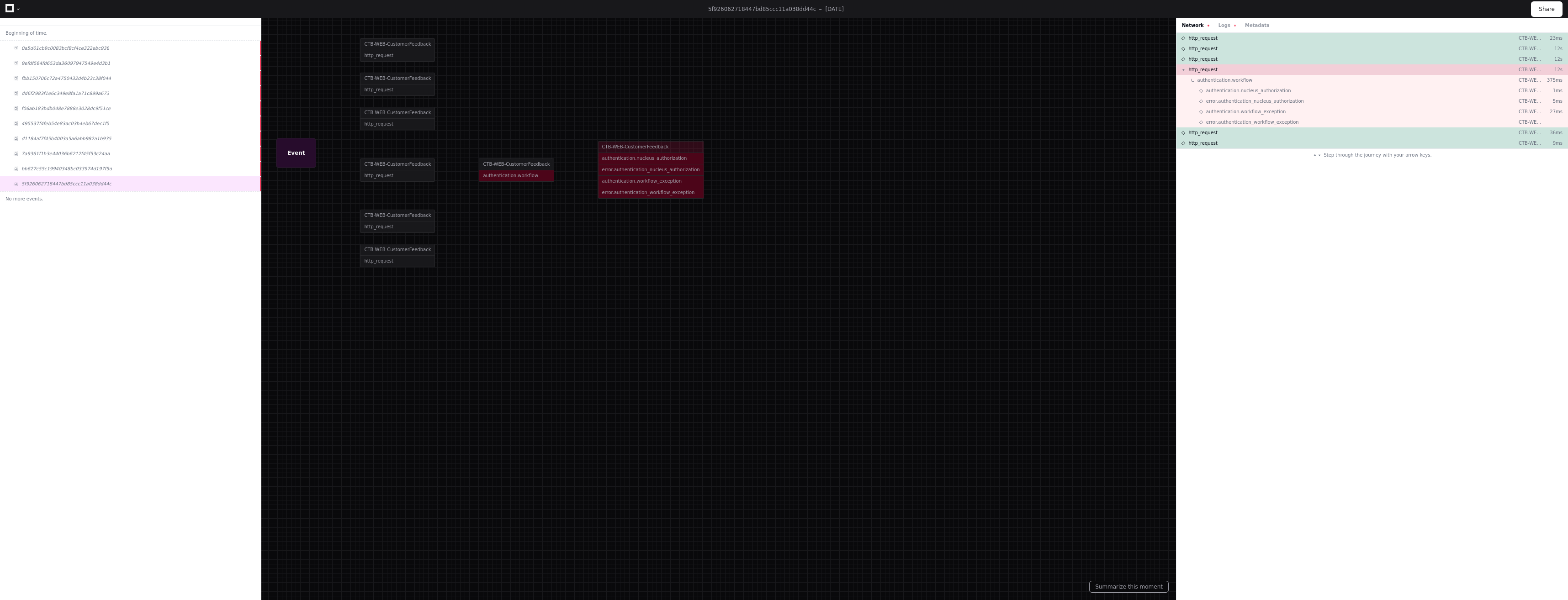
click at [407, 42] on div at bounding box center [784, 300] width 1568 height 600
click at [402, 51] on div at bounding box center [784, 300] width 1568 height 600
click at [374, 54] on div at bounding box center [784, 300] width 1568 height 600
click at [376, 176] on div at bounding box center [784, 300] width 1568 height 600
click at [504, 176] on div at bounding box center [784, 300] width 1568 height 600
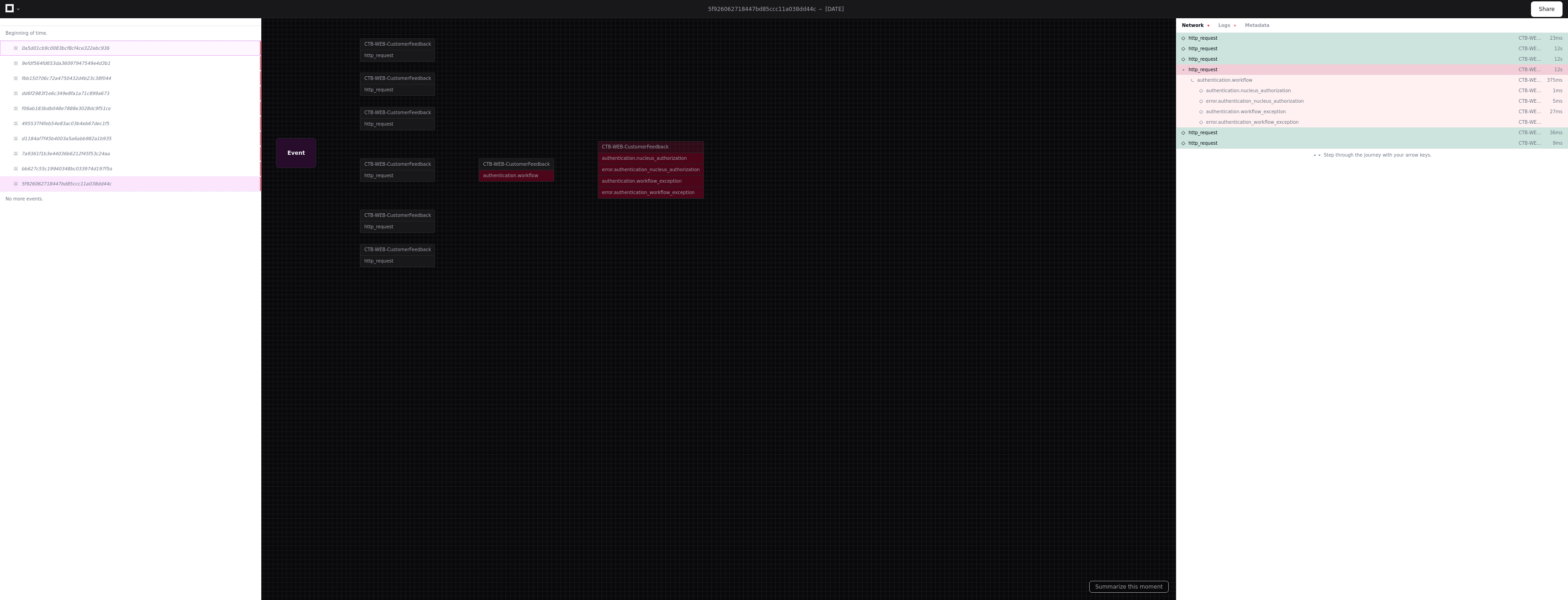
click at [58, 51] on span "0a5d01cb9c0083bcf8cf4ce322ebc938" at bounding box center [65, 48] width 88 height 7
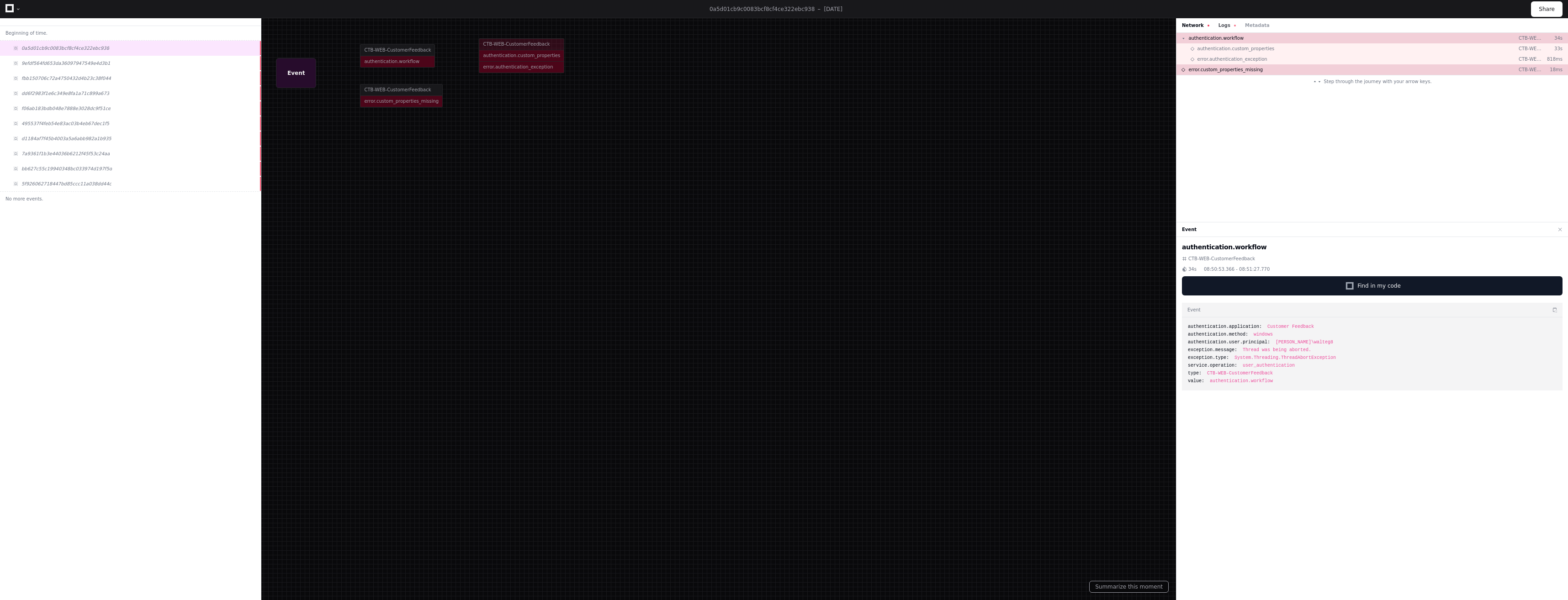
click at [1224, 24] on button "Logs" at bounding box center [1227, 25] width 17 height 7
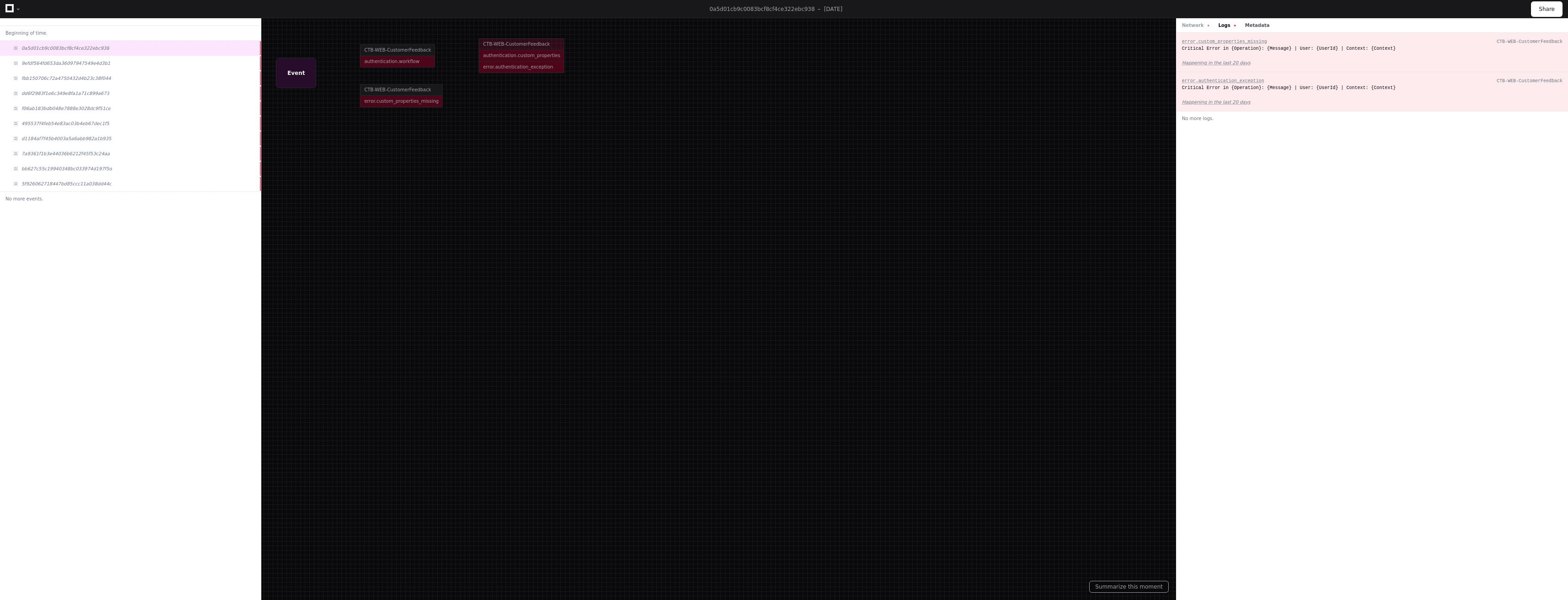
click at [1253, 24] on button "Metadata" at bounding box center [1257, 25] width 24 height 7
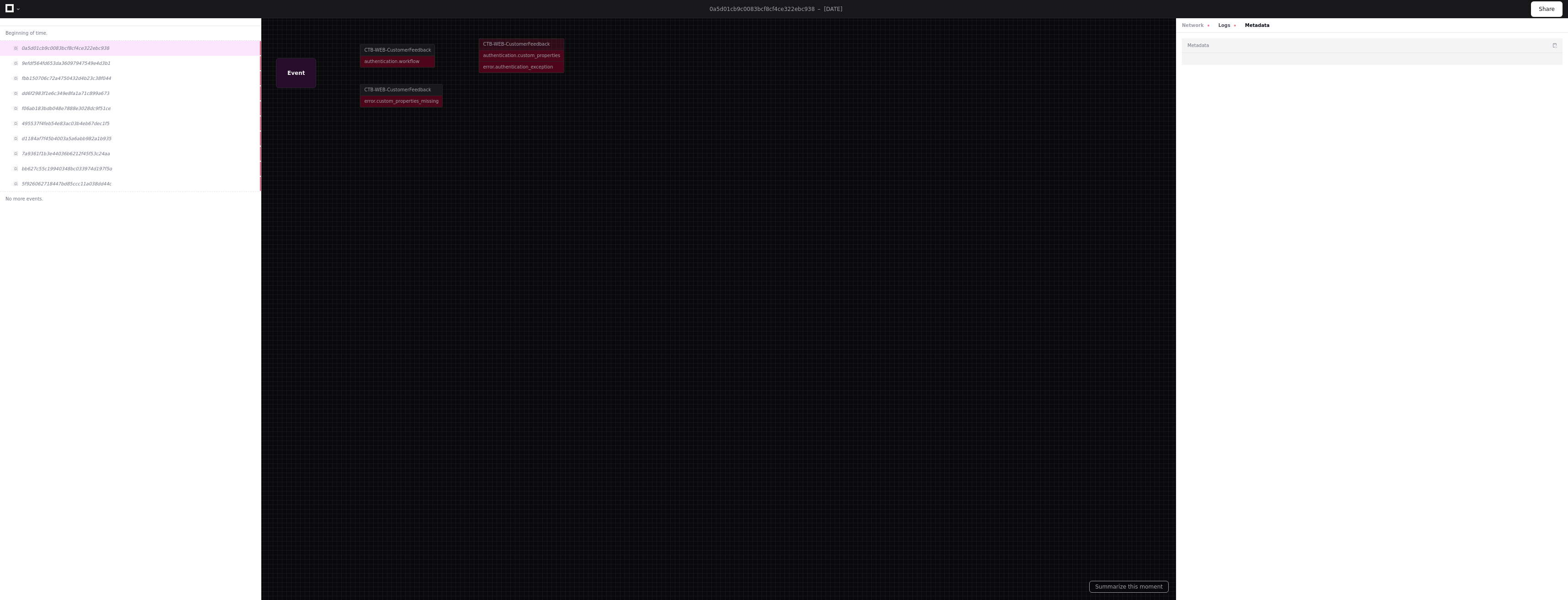
click at [1218, 24] on button "Logs" at bounding box center [1227, 25] width 17 height 7
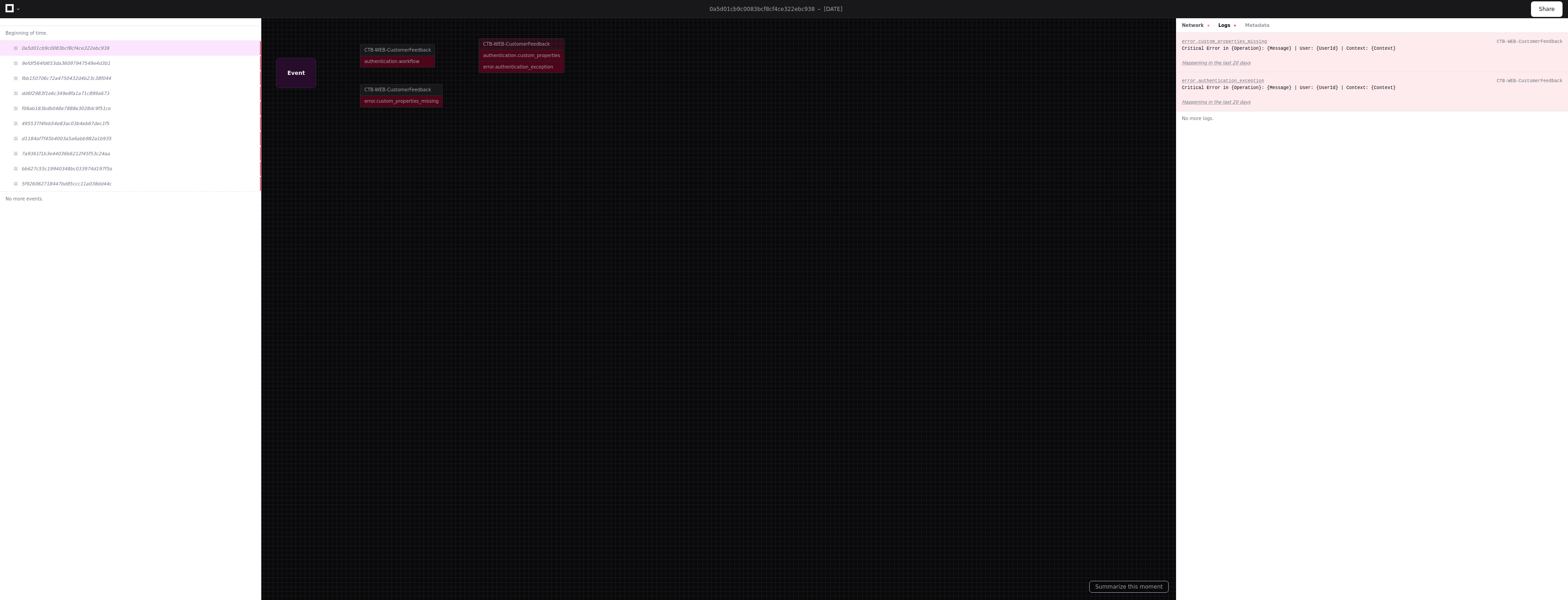
click at [1198, 24] on button "Network" at bounding box center [1195, 25] width 27 height 7
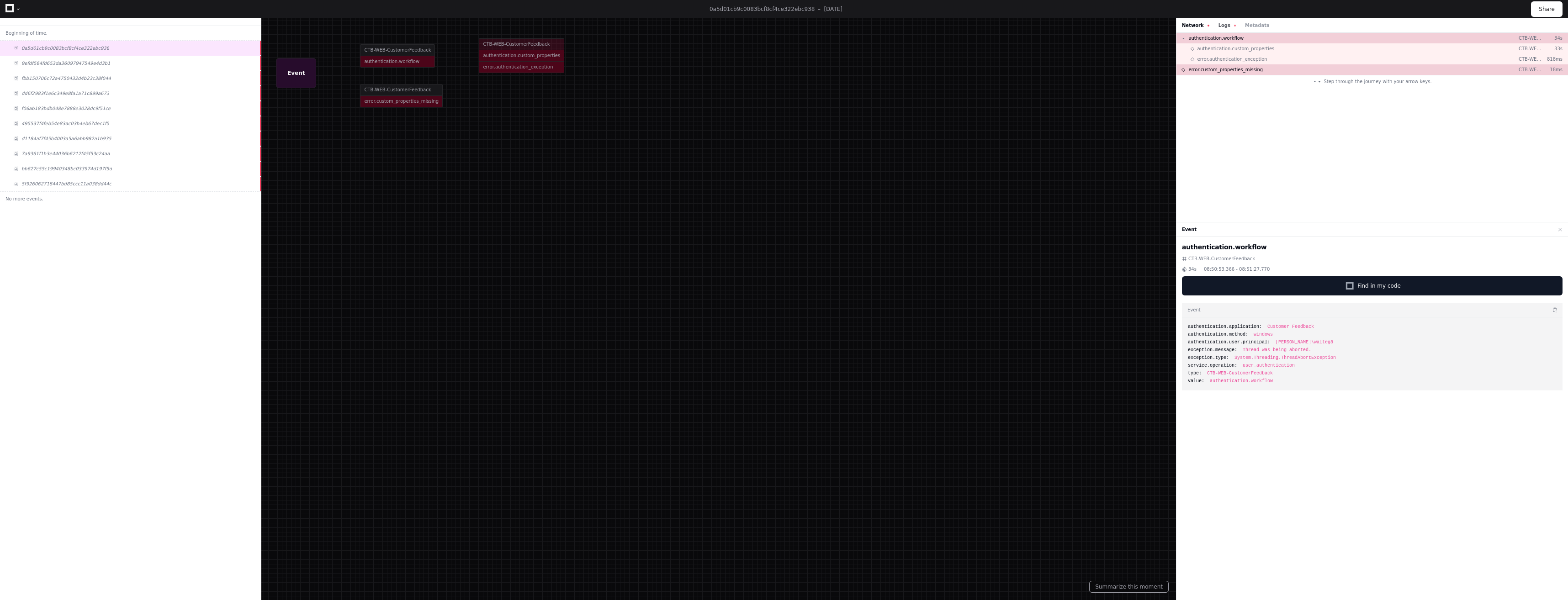
click at [1221, 25] on button "Logs" at bounding box center [1227, 25] width 17 height 7
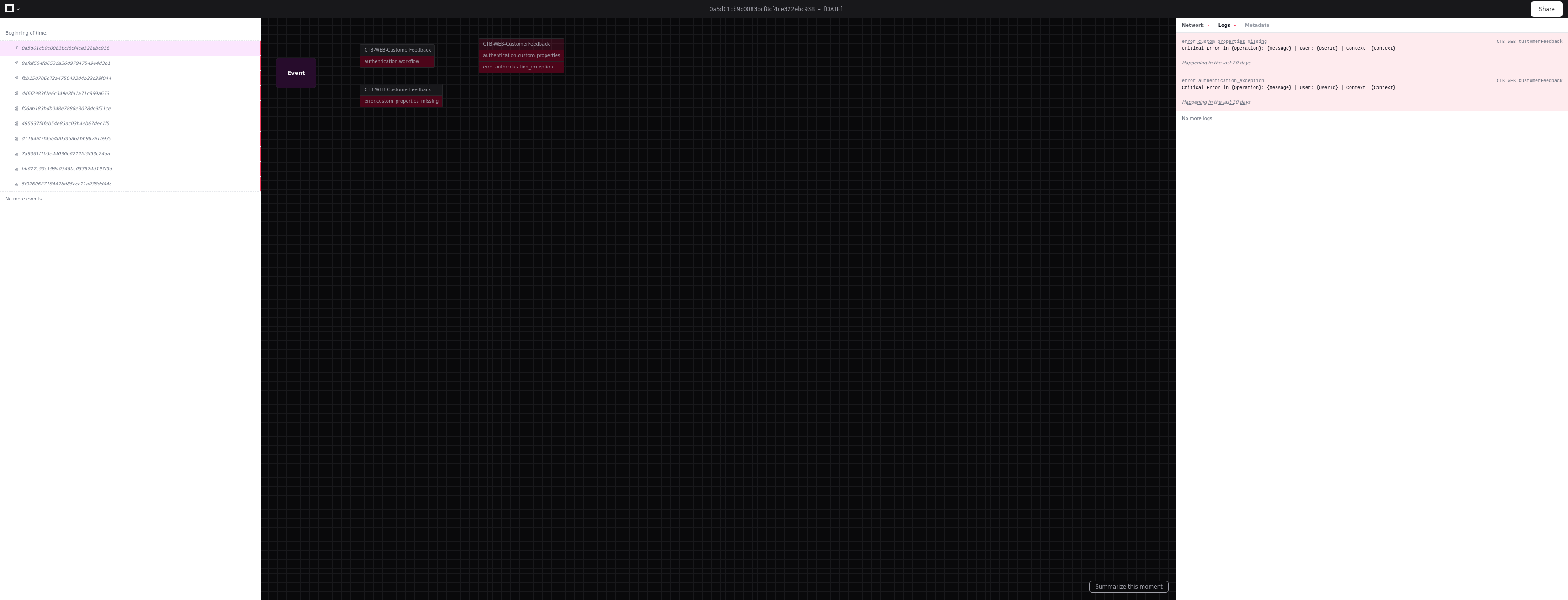
click at [1200, 24] on button "Network" at bounding box center [1195, 25] width 27 height 7
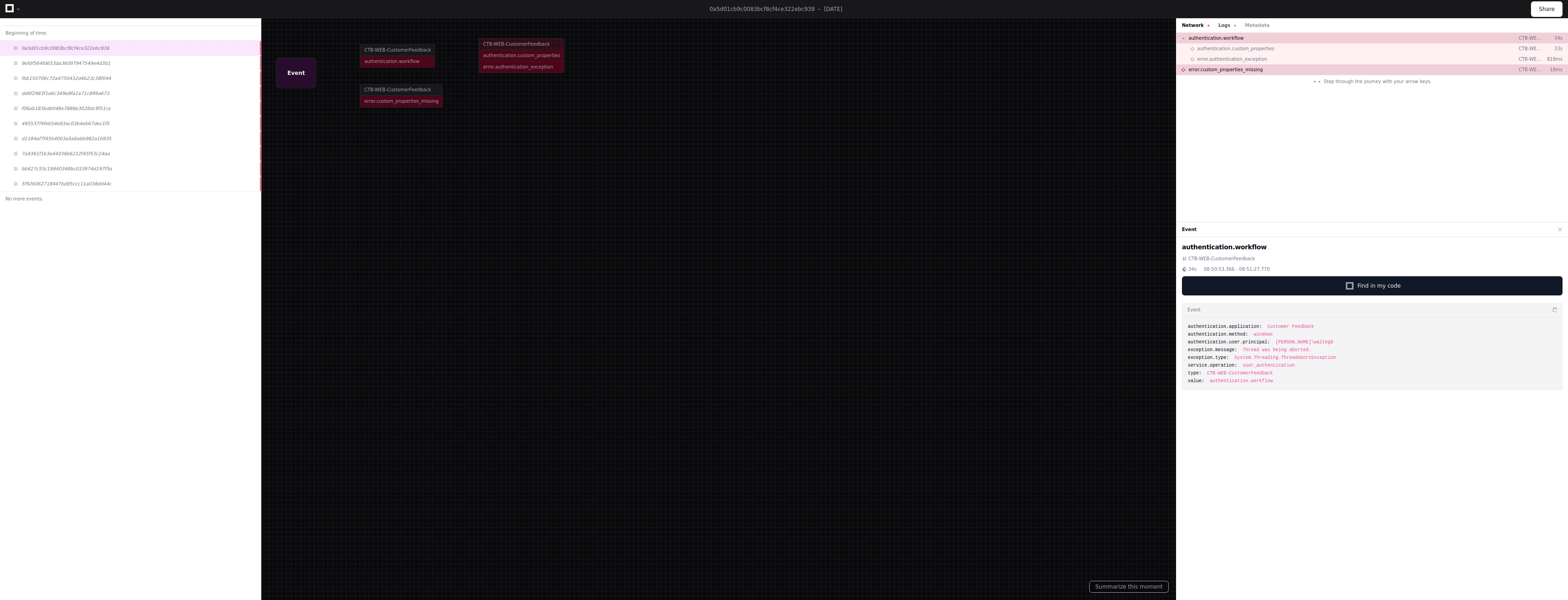
click at [1218, 22] on button "Logs" at bounding box center [1227, 25] width 17 height 7
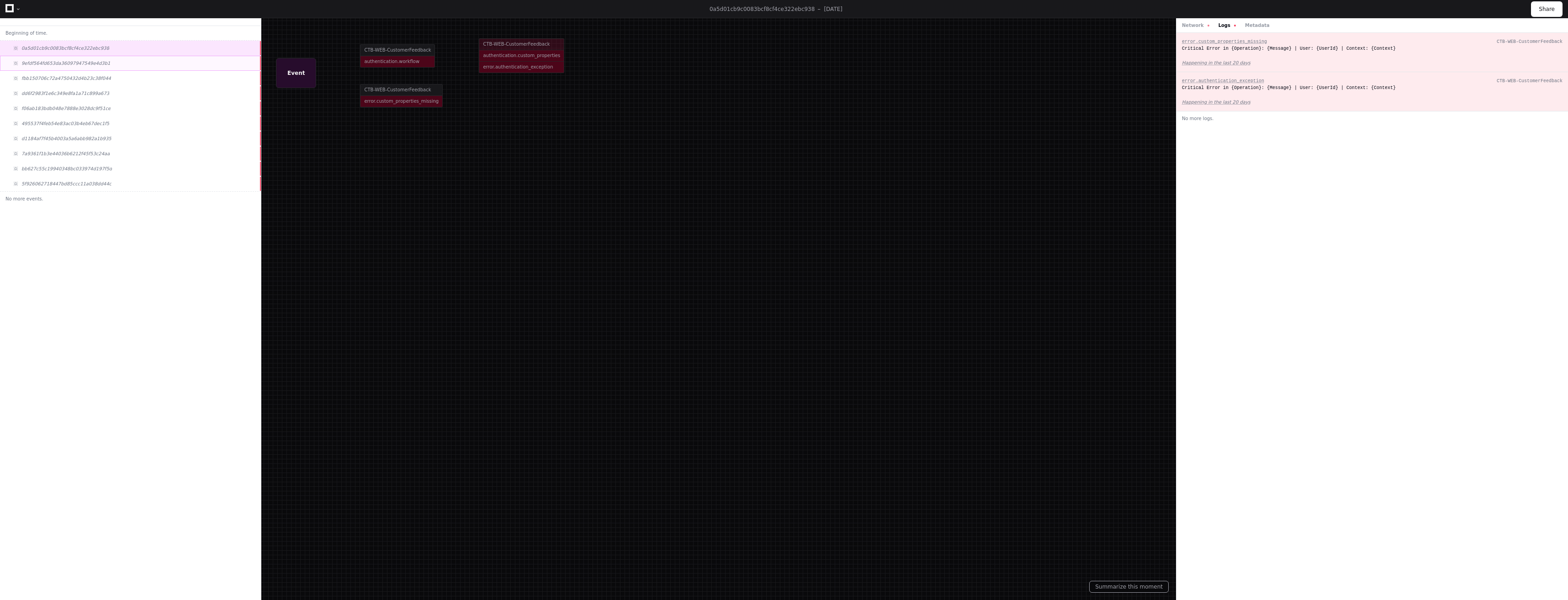
click at [75, 58] on div "9efdf564fd653da36097947549e4d3b1" at bounding box center [130, 63] width 261 height 15
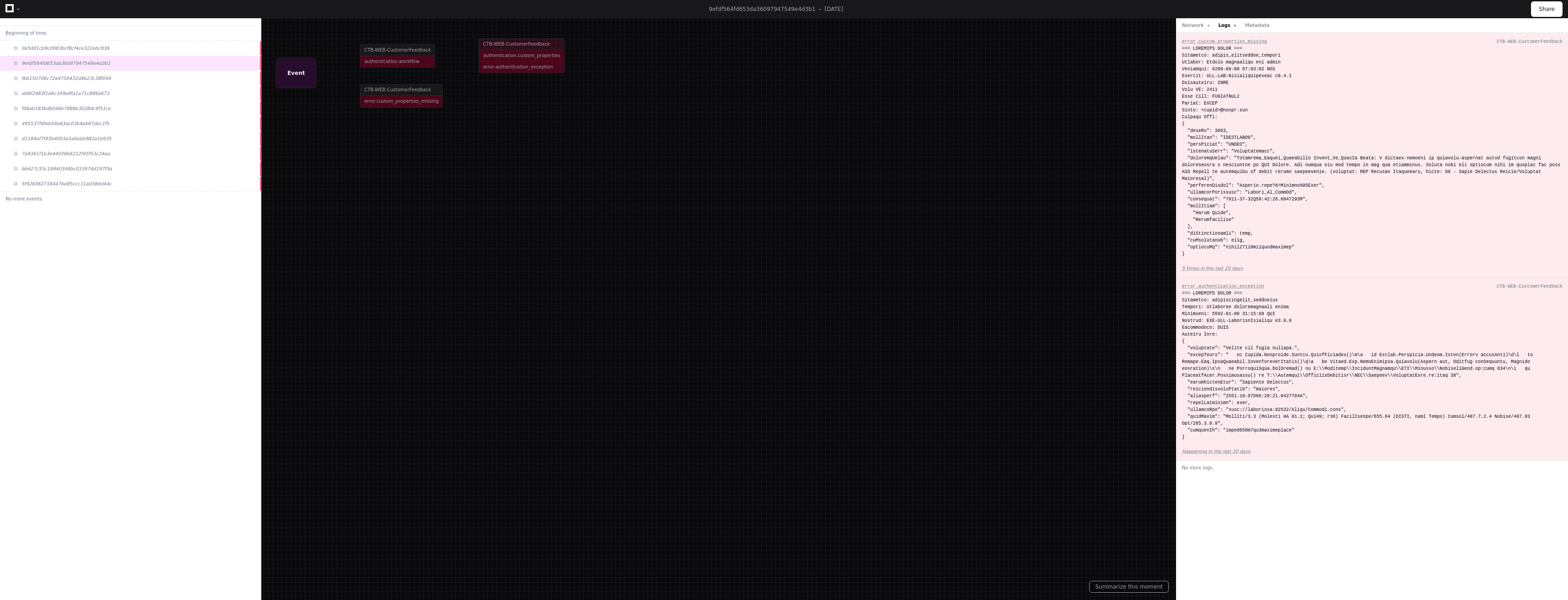
drag, startPoint x: 1199, startPoint y: 24, endPoint x: 1224, endPoint y: 26, distance: 25.1
click at [1199, 24] on button "Network" at bounding box center [1195, 25] width 27 height 7
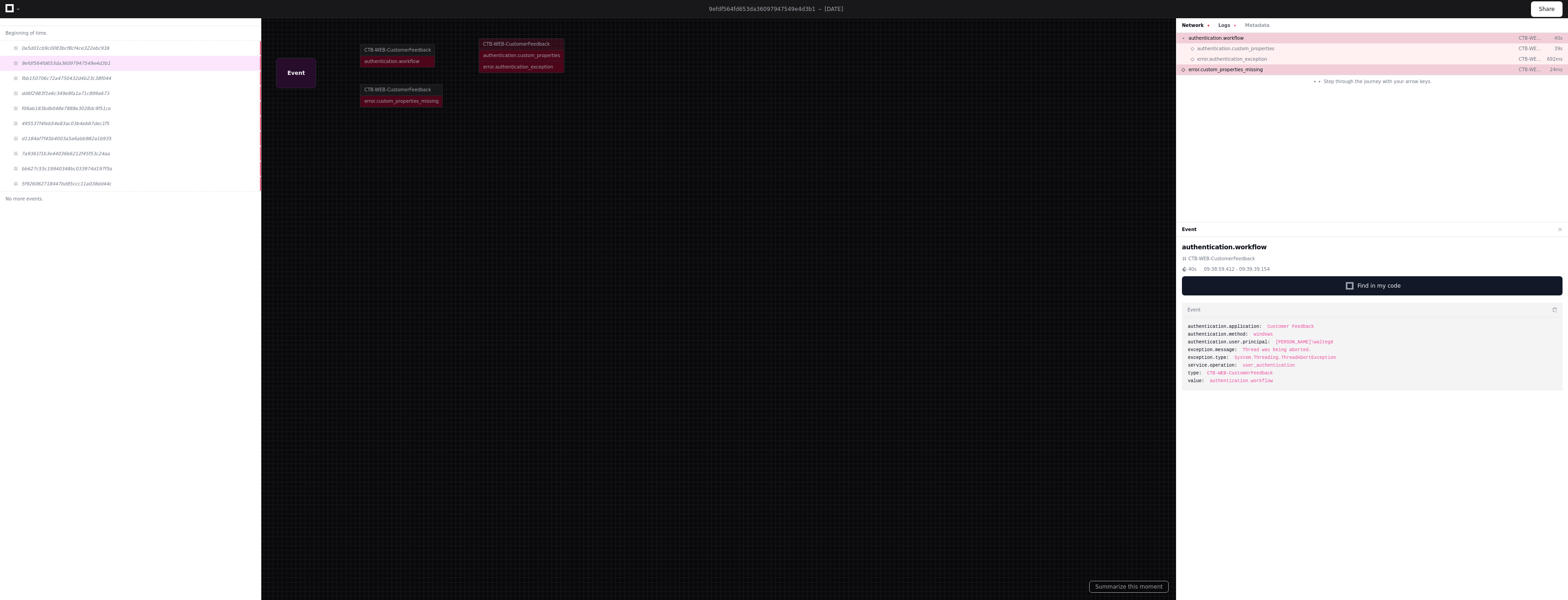
click at [1223, 26] on button "Logs" at bounding box center [1227, 25] width 17 height 7
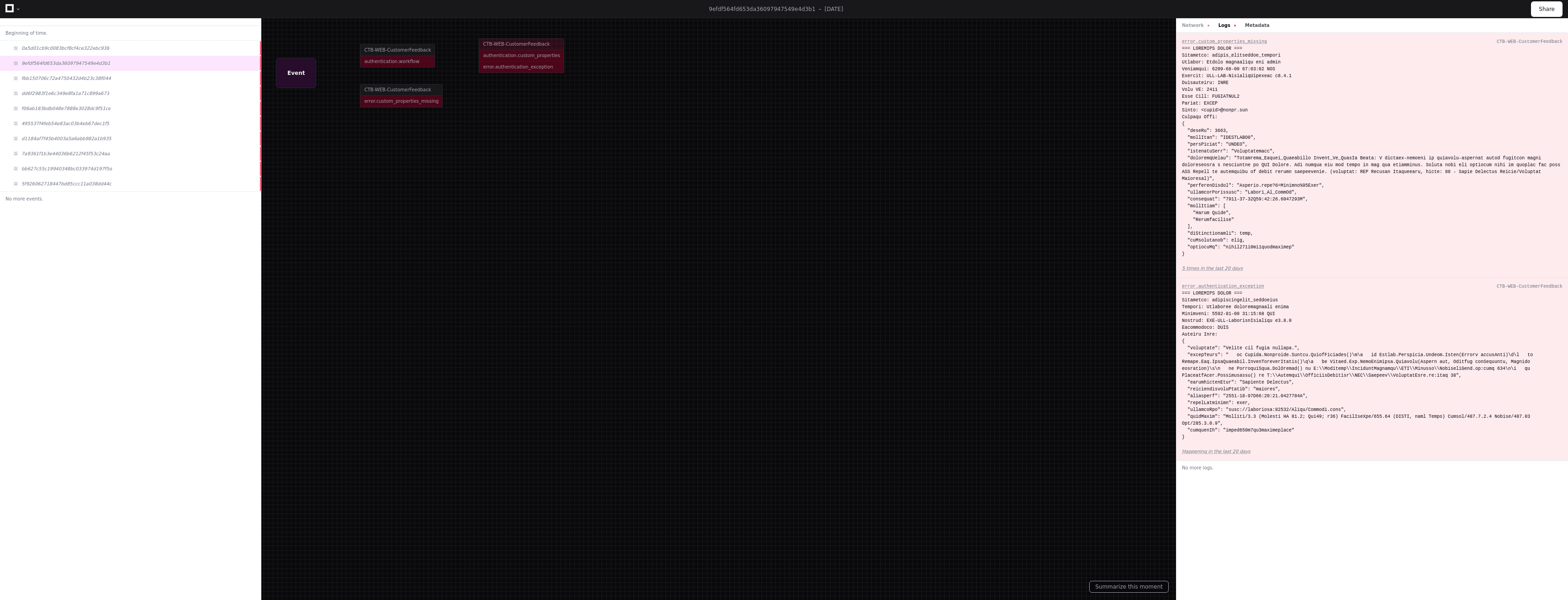
click at [1251, 23] on button "Metadata" at bounding box center [1257, 25] width 24 height 7
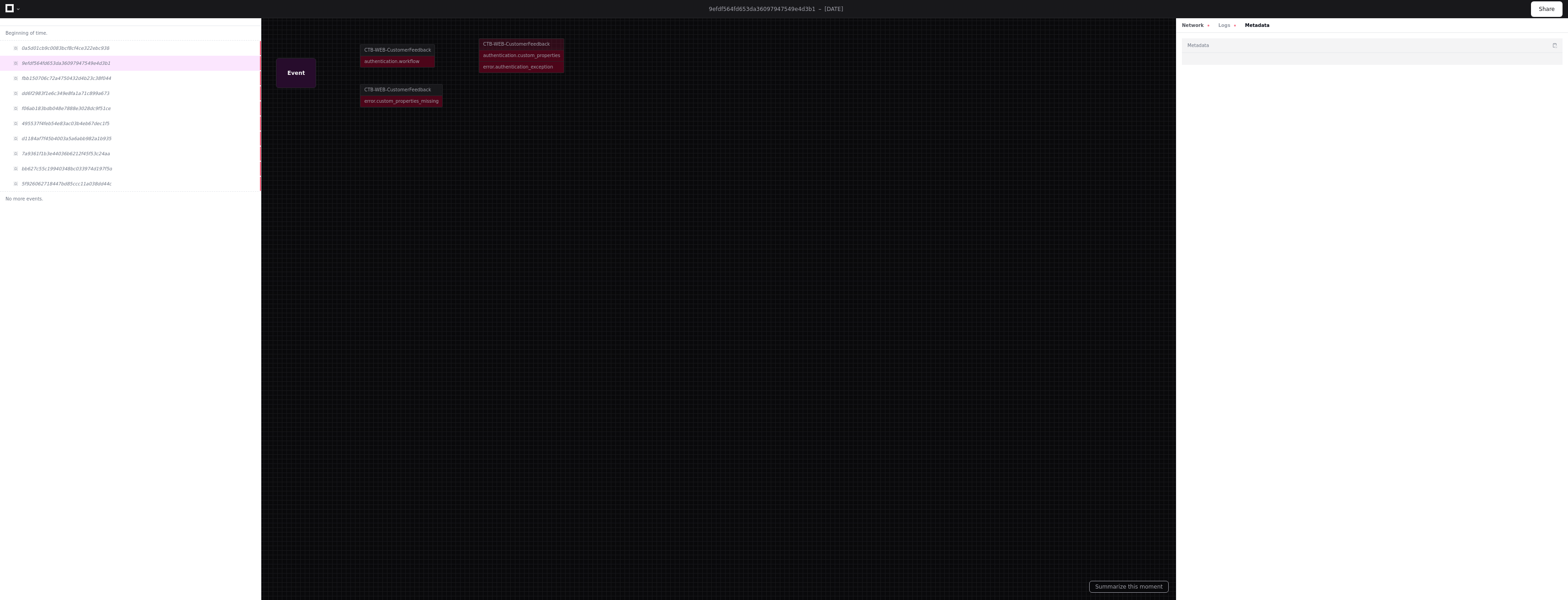
click at [1199, 26] on button "Network" at bounding box center [1195, 25] width 27 height 7
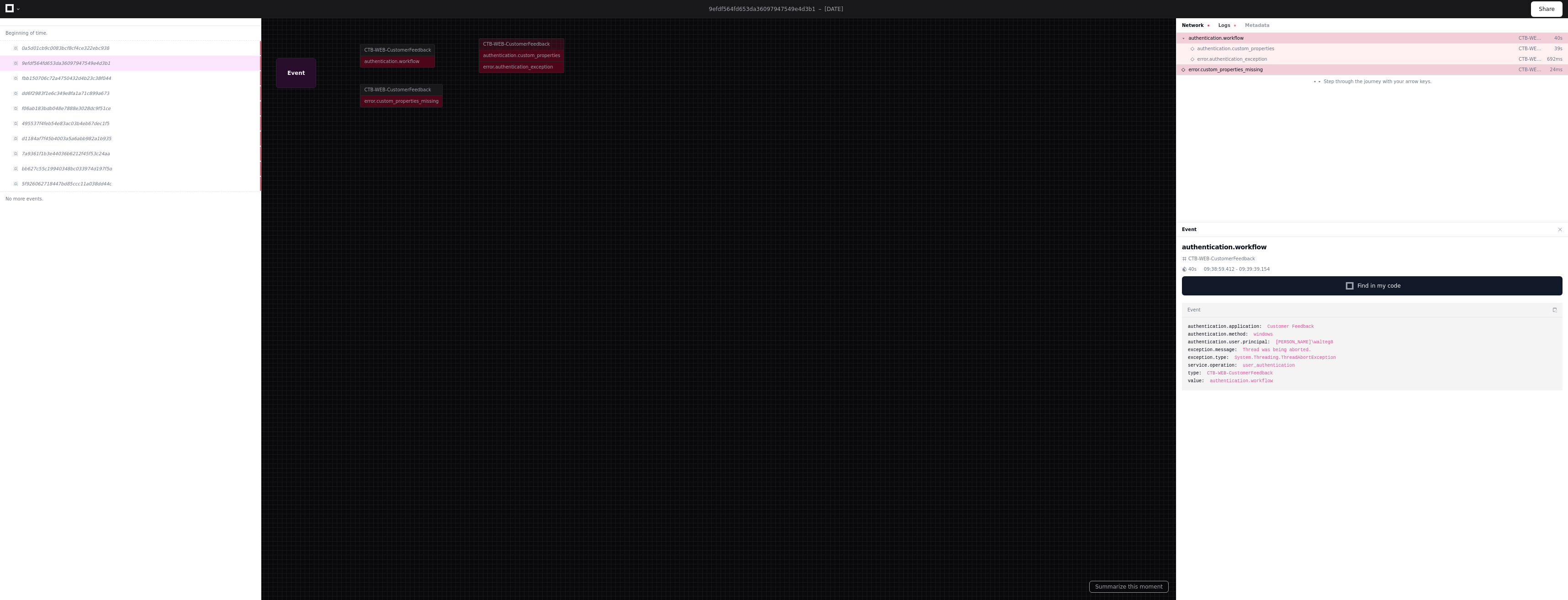
click at [1220, 25] on button "Logs" at bounding box center [1227, 25] width 17 height 7
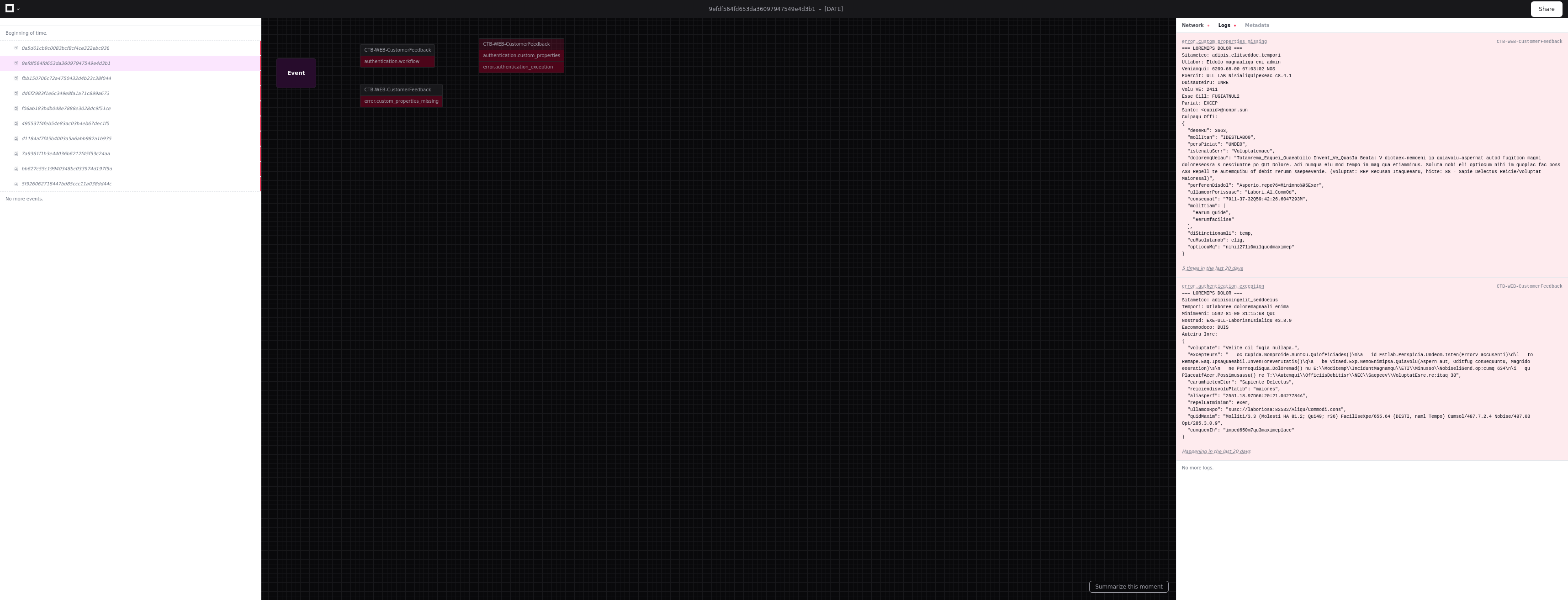
click at [1188, 24] on button "Network" at bounding box center [1195, 25] width 27 height 7
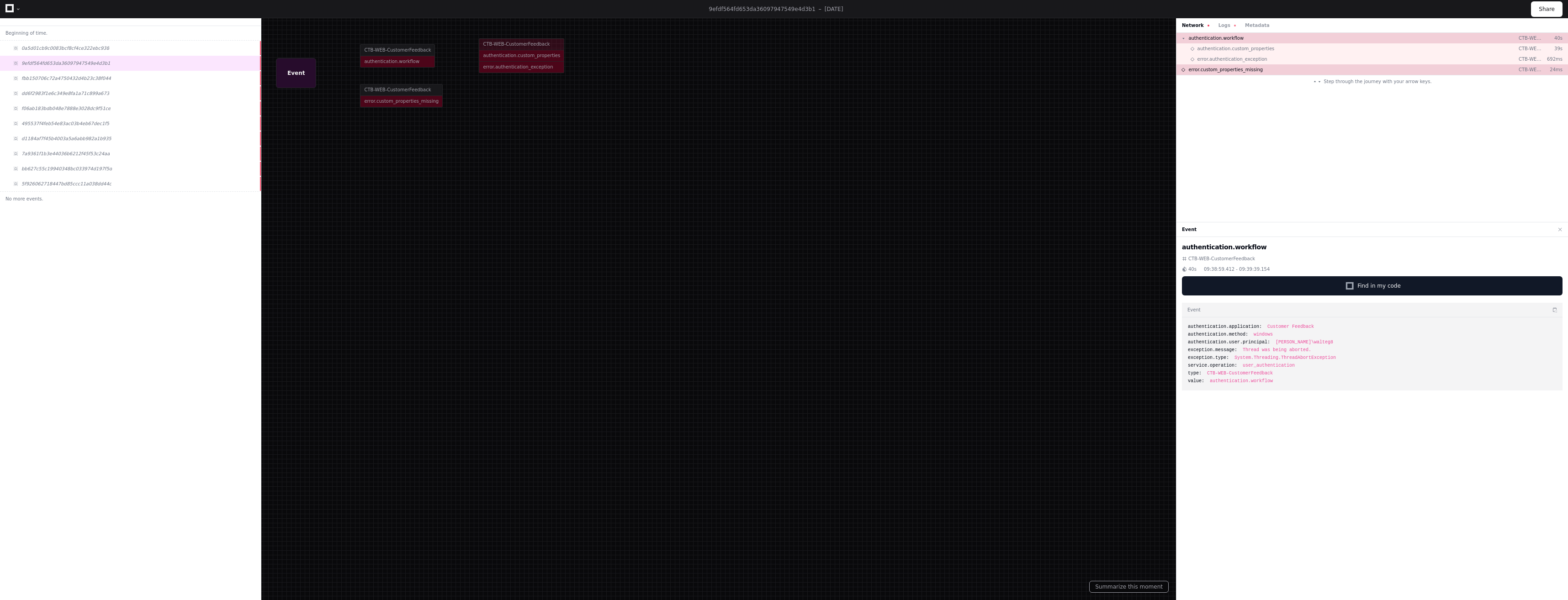
click at [1212, 24] on div "Network Logs Metadata" at bounding box center [1225, 25] width 88 height 7
click at [1221, 27] on button "Logs" at bounding box center [1227, 25] width 17 height 7
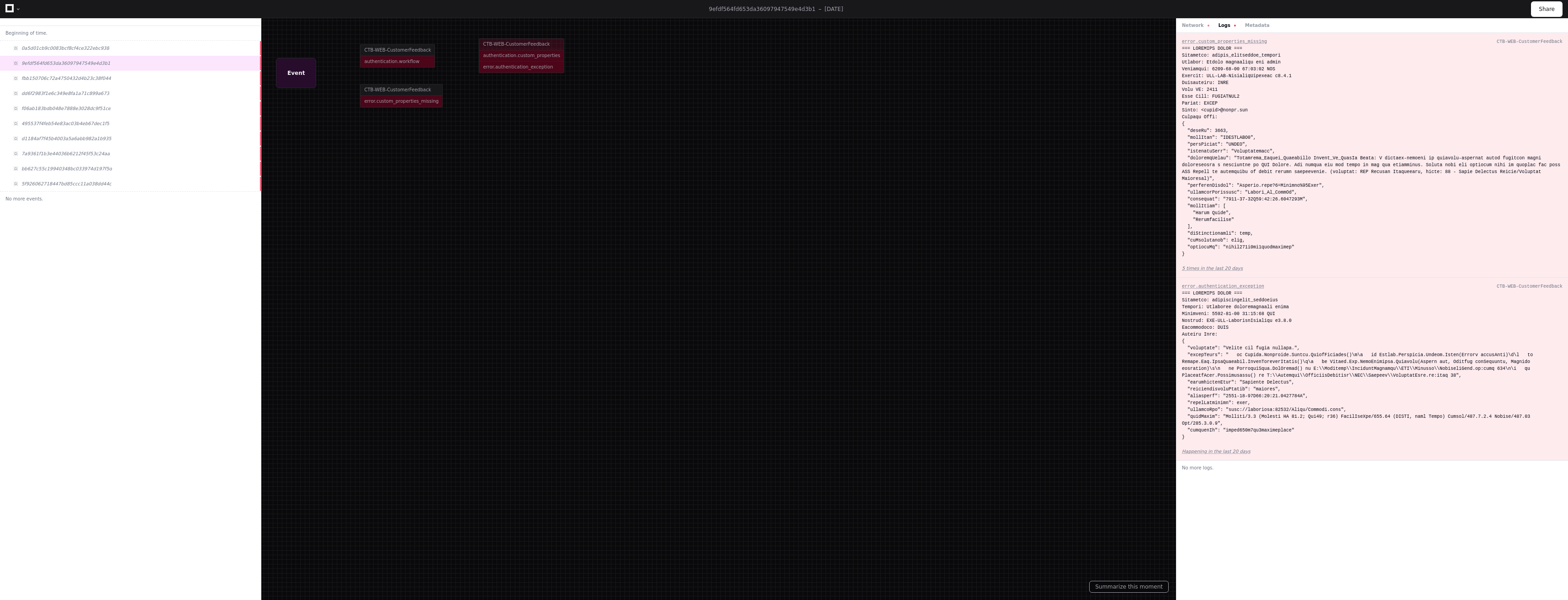
click at [527, 46] on div at bounding box center [784, 300] width 1568 height 600
click at [399, 54] on div at bounding box center [784, 300] width 1568 height 600
click at [388, 43] on div at bounding box center [784, 300] width 1568 height 600
click at [386, 107] on div at bounding box center [784, 300] width 1568 height 600
click at [291, 73] on div at bounding box center [784, 300] width 1568 height 600
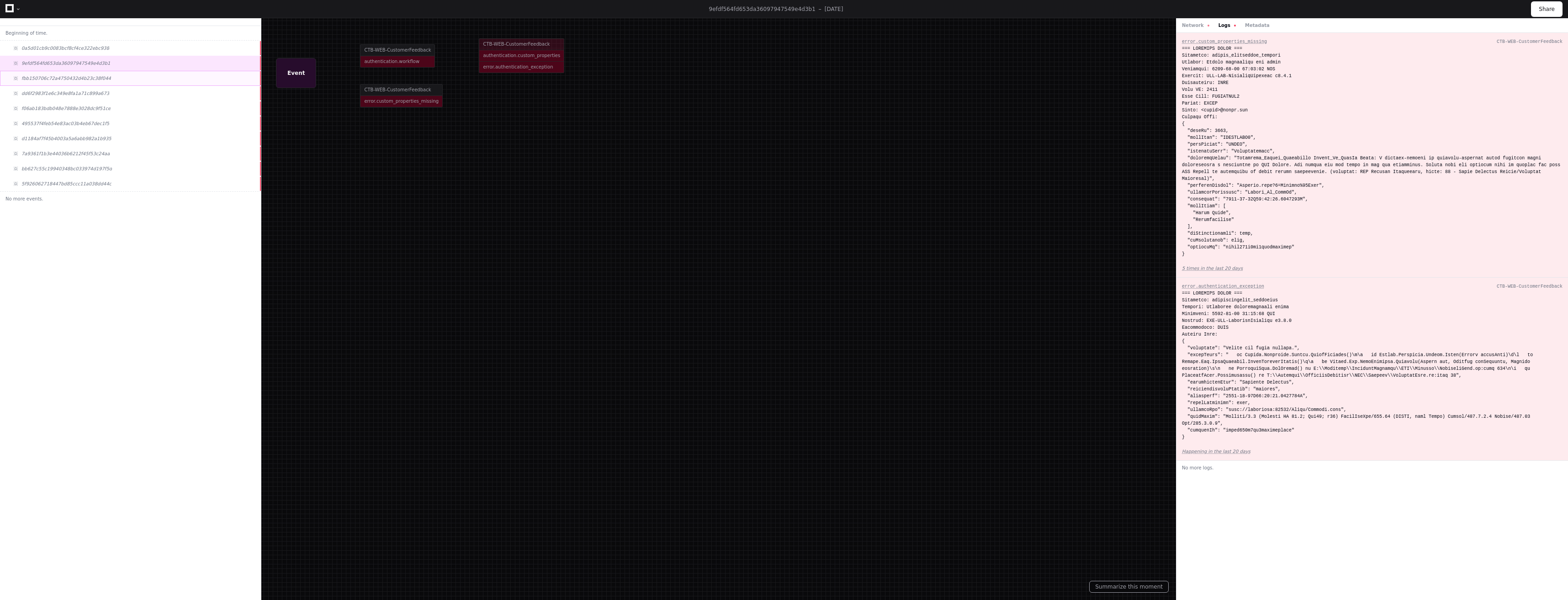
click at [85, 78] on span "fbb150706c72a4750432d4b23c38f044" at bounding box center [65, 78] width 89 height 7
click at [101, 92] on div "dd6f2983f1e6c349e8fa1a71c899a673" at bounding box center [130, 93] width 261 height 15
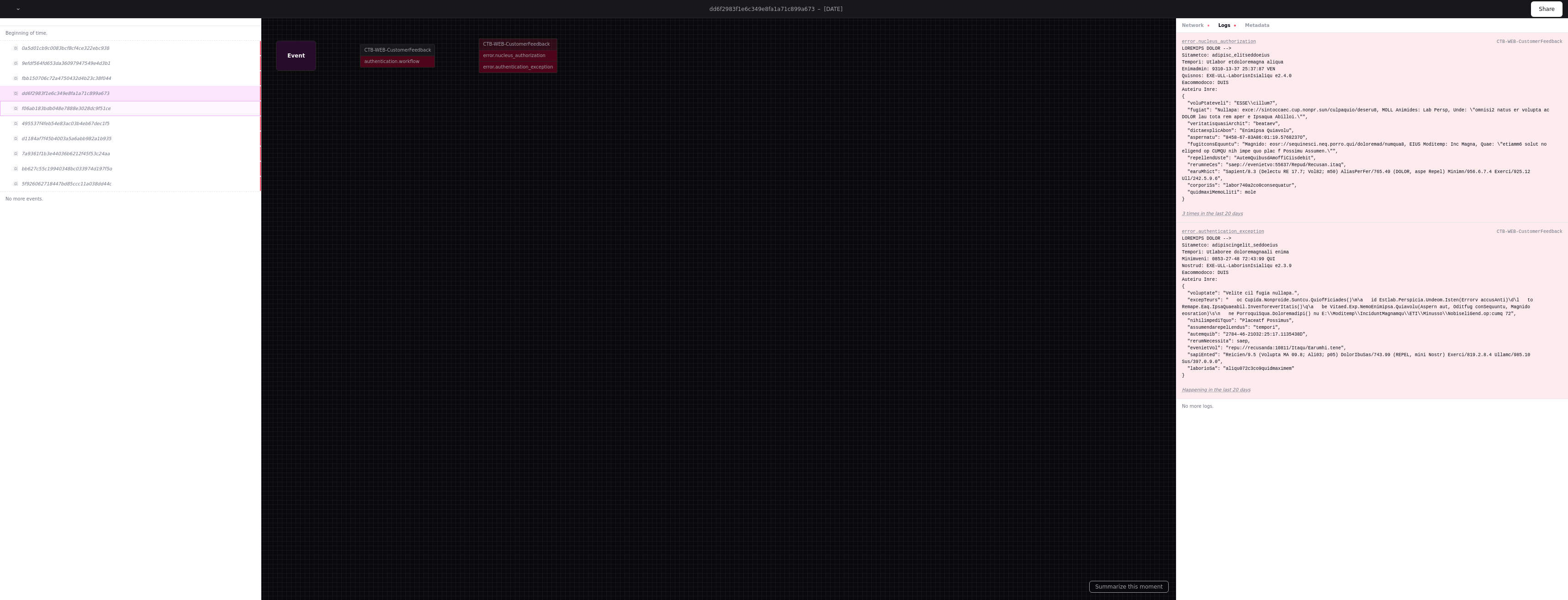
click at [118, 102] on div "f06ab183bdb048e7888e3028dc9f51ce" at bounding box center [130, 108] width 261 height 15
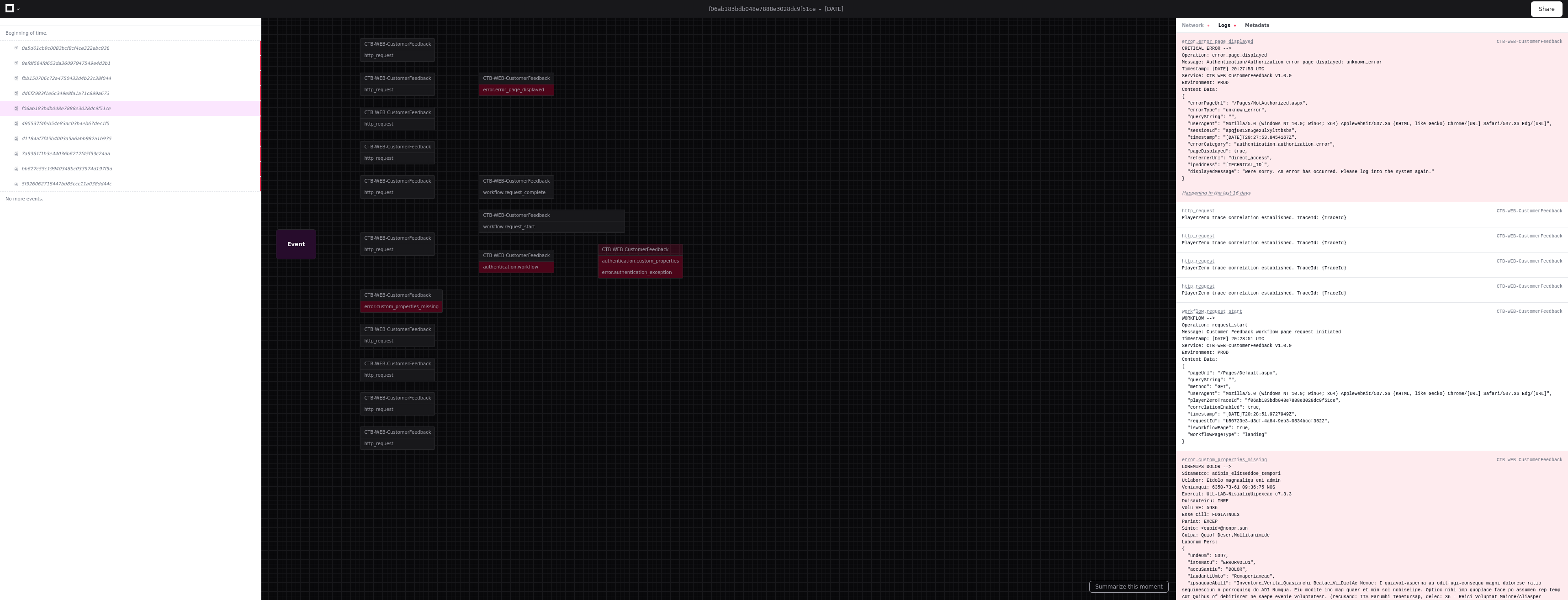
click at [1248, 27] on button "Metadata" at bounding box center [1257, 25] width 24 height 7
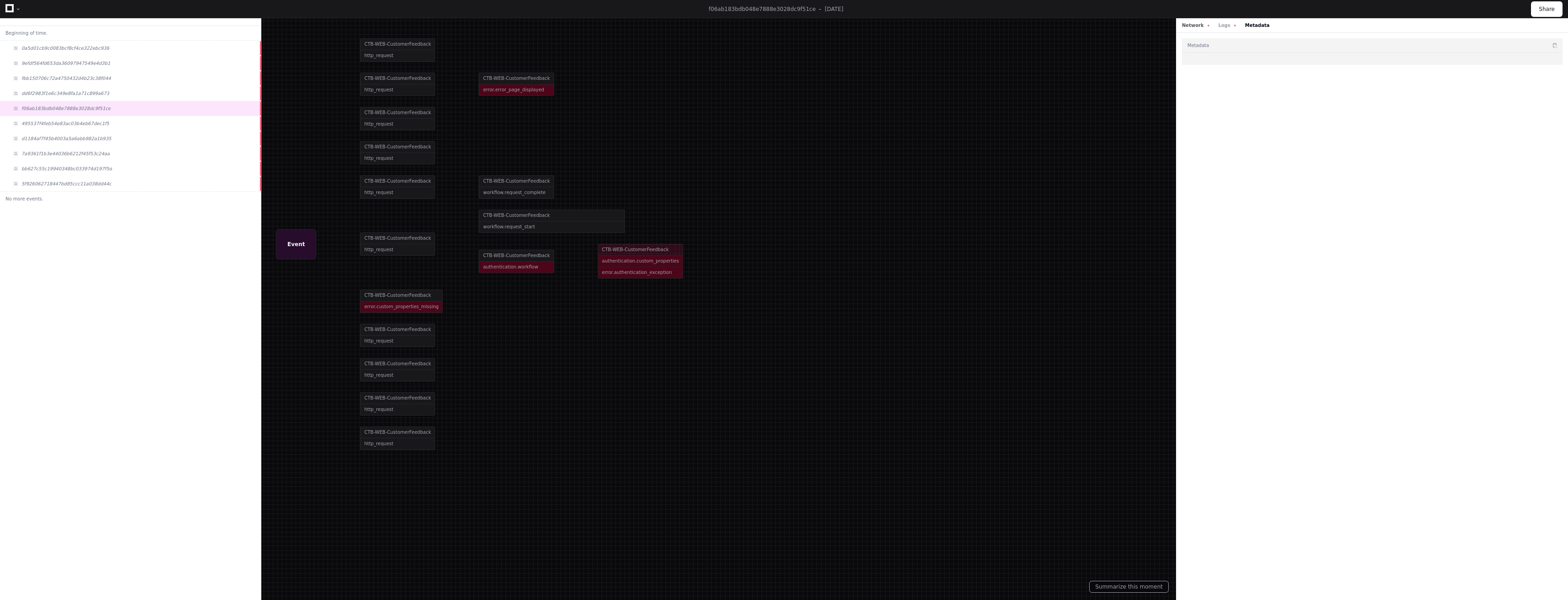
click at [1190, 28] on button "Network" at bounding box center [1195, 25] width 27 height 7
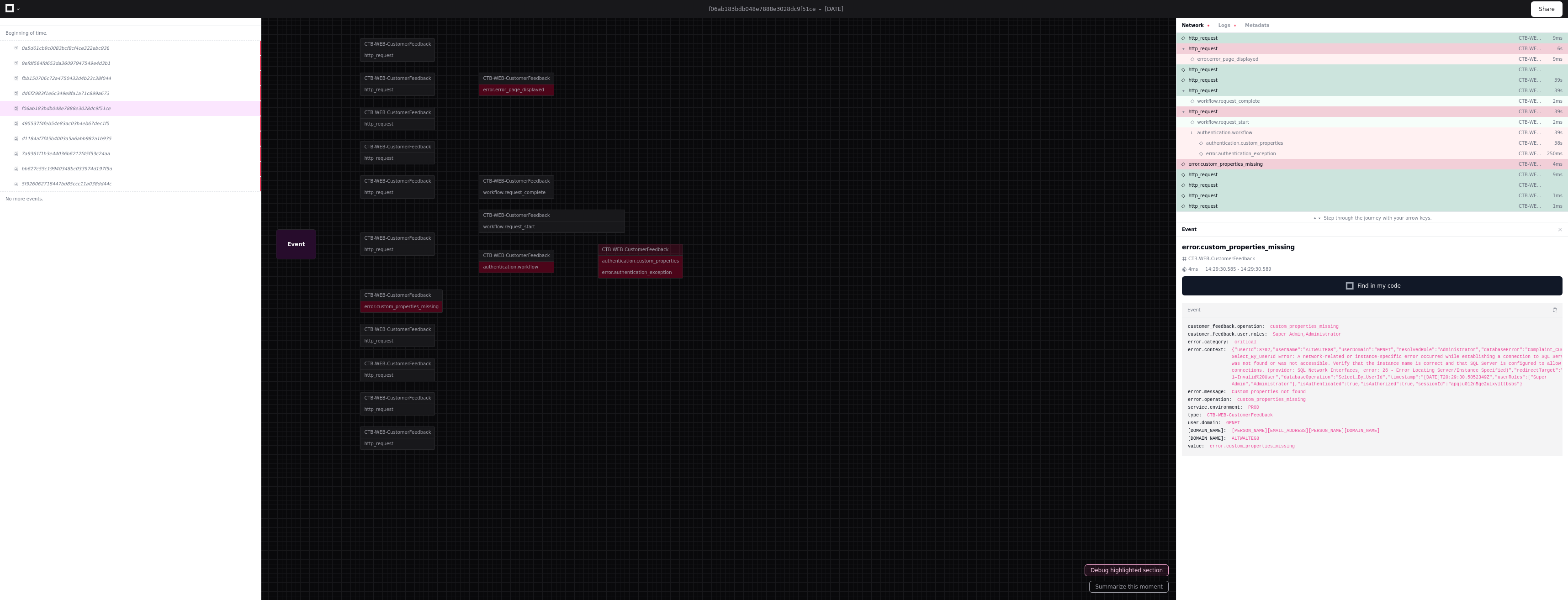
drag, startPoint x: 1502, startPoint y: 384, endPoint x: 1227, endPoint y: 349, distance: 277.2
click at [1227, 349] on div "error.context: {"userId":8702,"userName":"ALTWALTEG8","userDomain":"GPNET","res…" at bounding box center [1372, 367] width 369 height 41
click at [1348, 484] on div "error.custom_properties_missing CTB-WEB-CustomerFeedback 4ms 14:29:30.585 - 14:…" at bounding box center [1372, 420] width 392 height 367
click at [79, 164] on div "bb627c55c19940348bc033974d197f5d" at bounding box center [130, 169] width 261 height 15
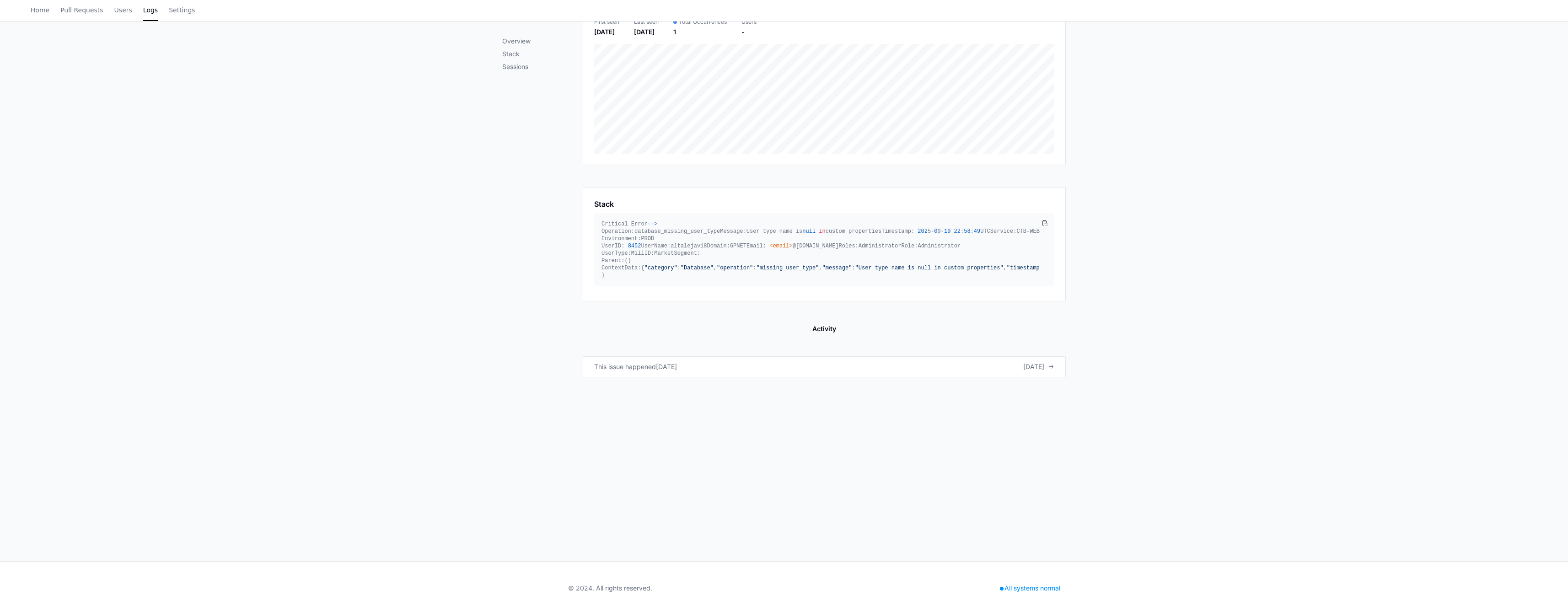
scroll to position [177, 0]
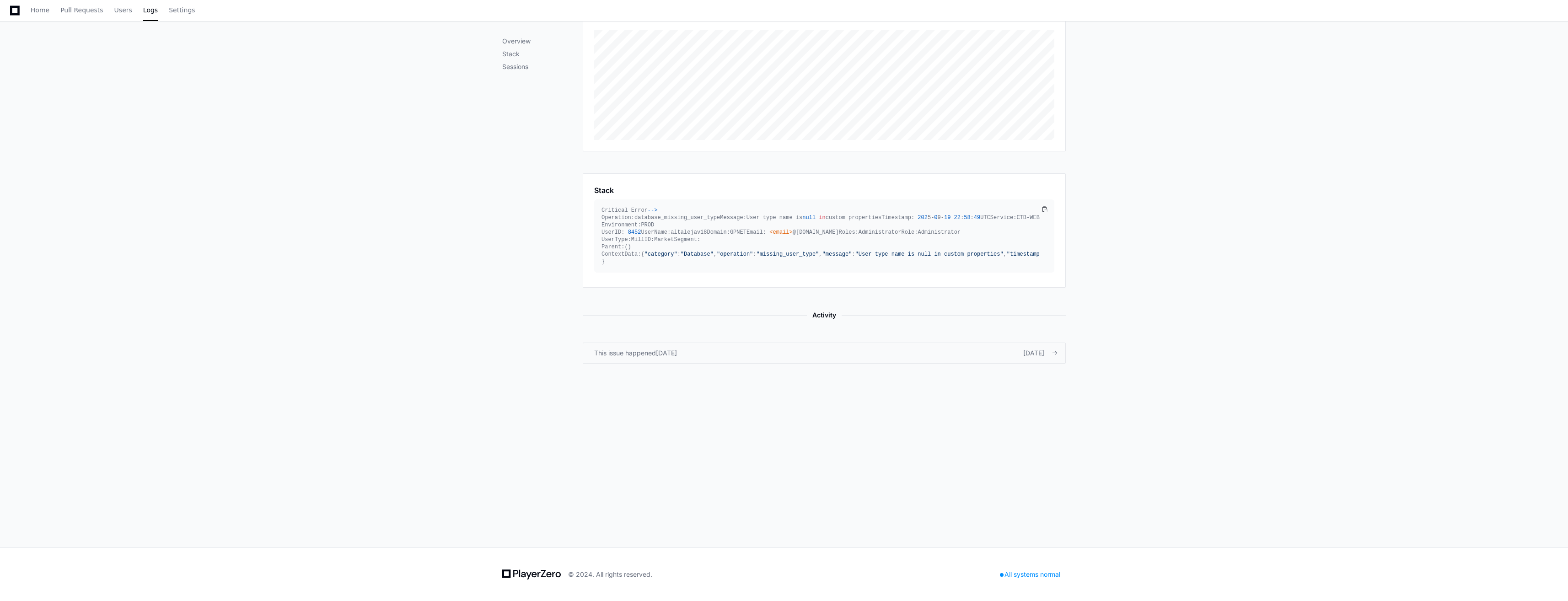
click at [677, 357] on div "[DATE]" at bounding box center [667, 353] width 21 height 9
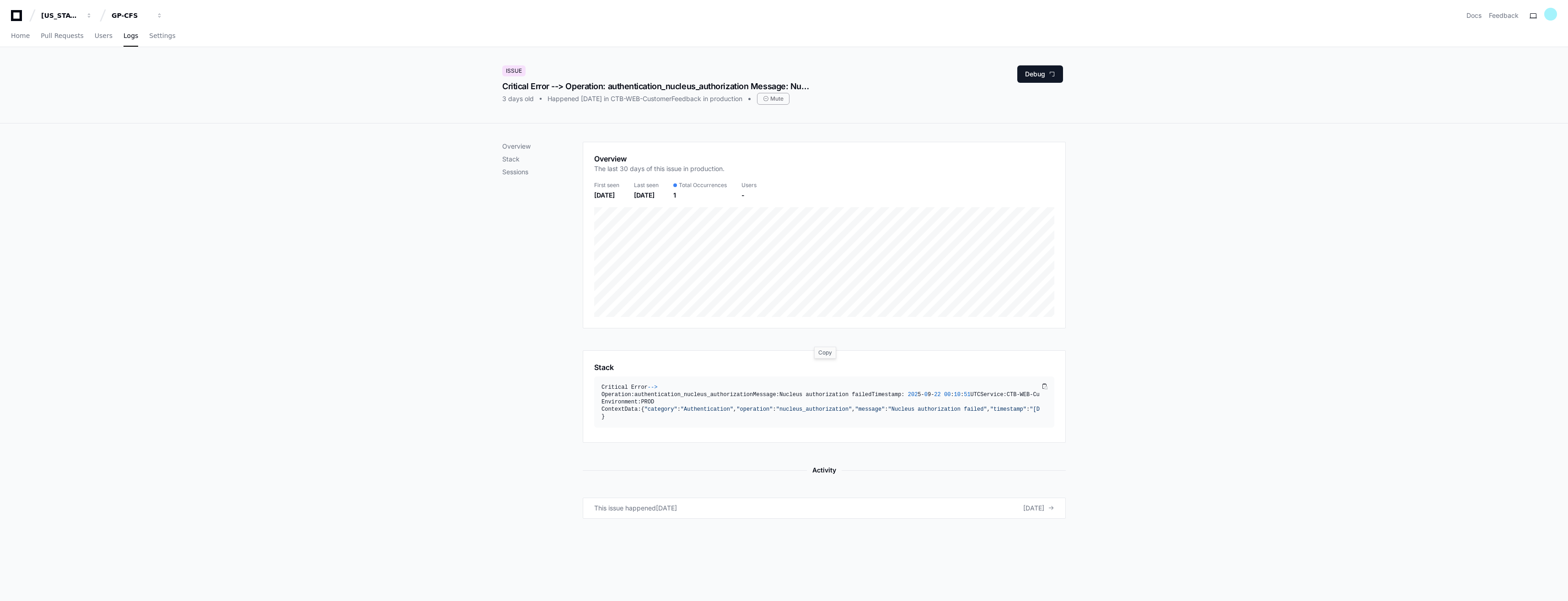
scroll to position [137, 0]
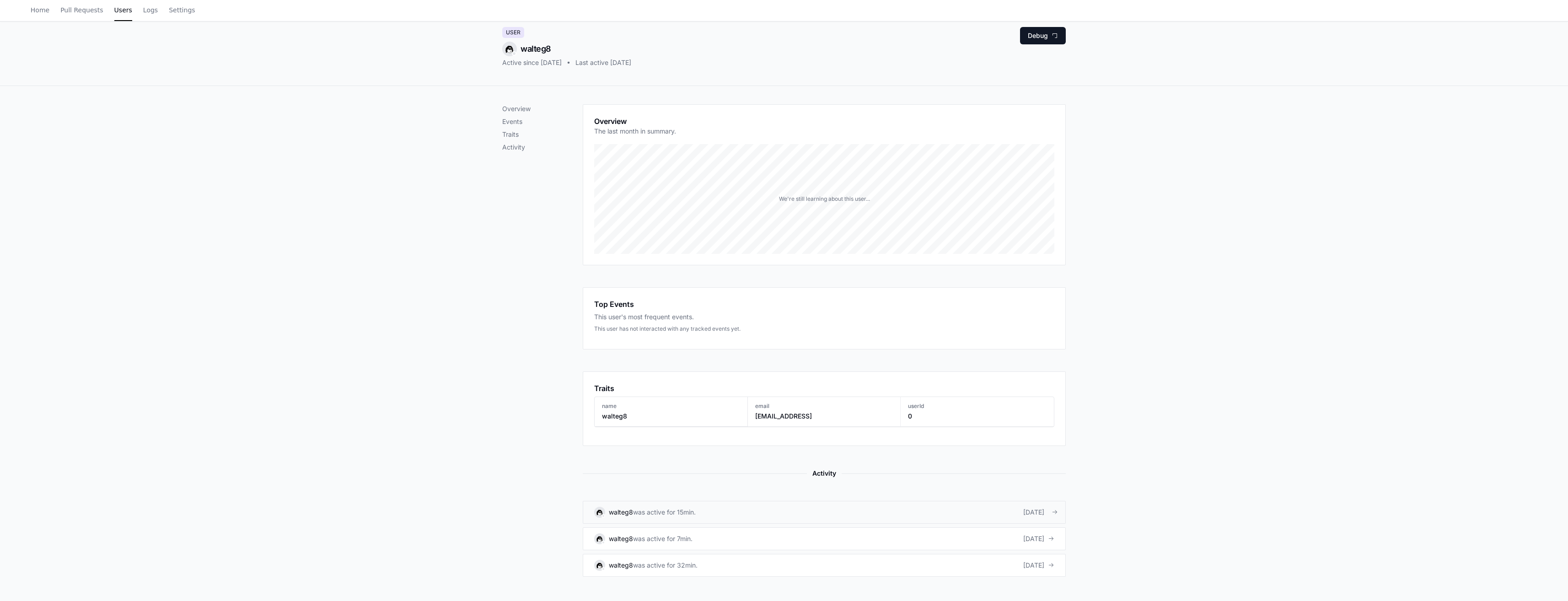
scroll to position [91, 0]
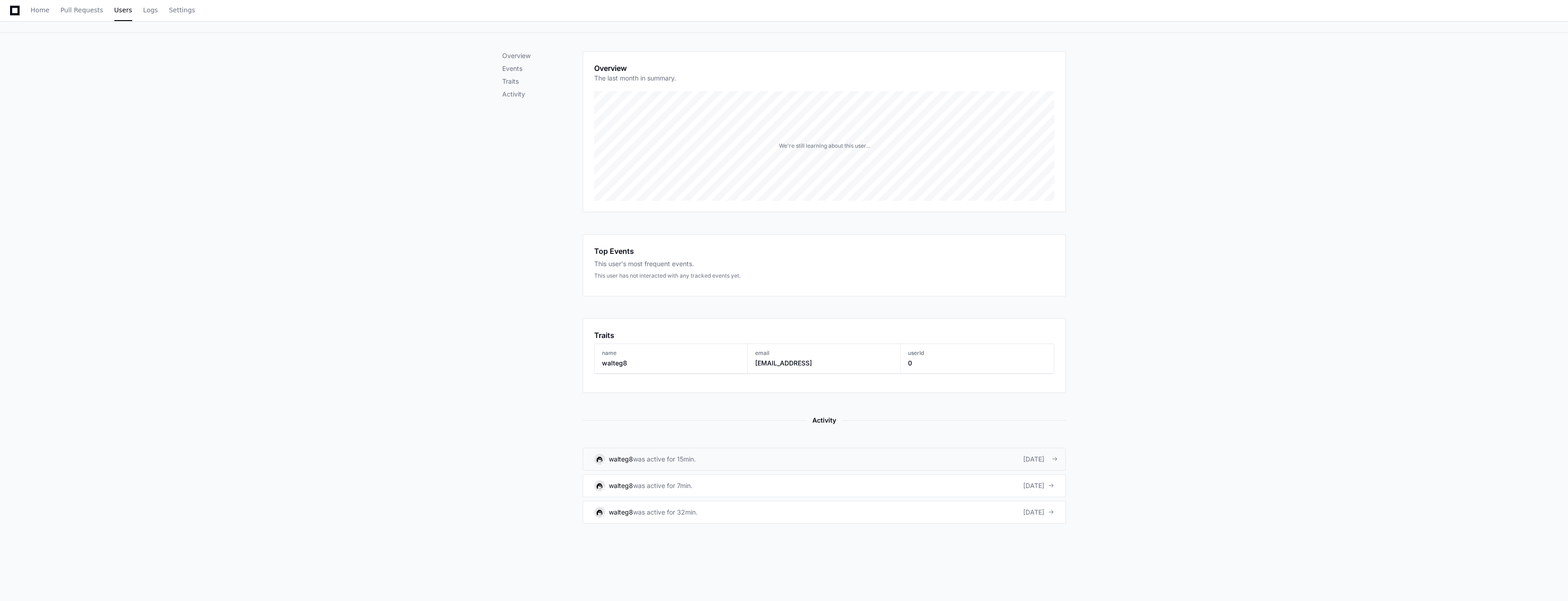
click at [640, 466] on link "walteg8 was active for 15min. [DATE]" at bounding box center [824, 459] width 483 height 23
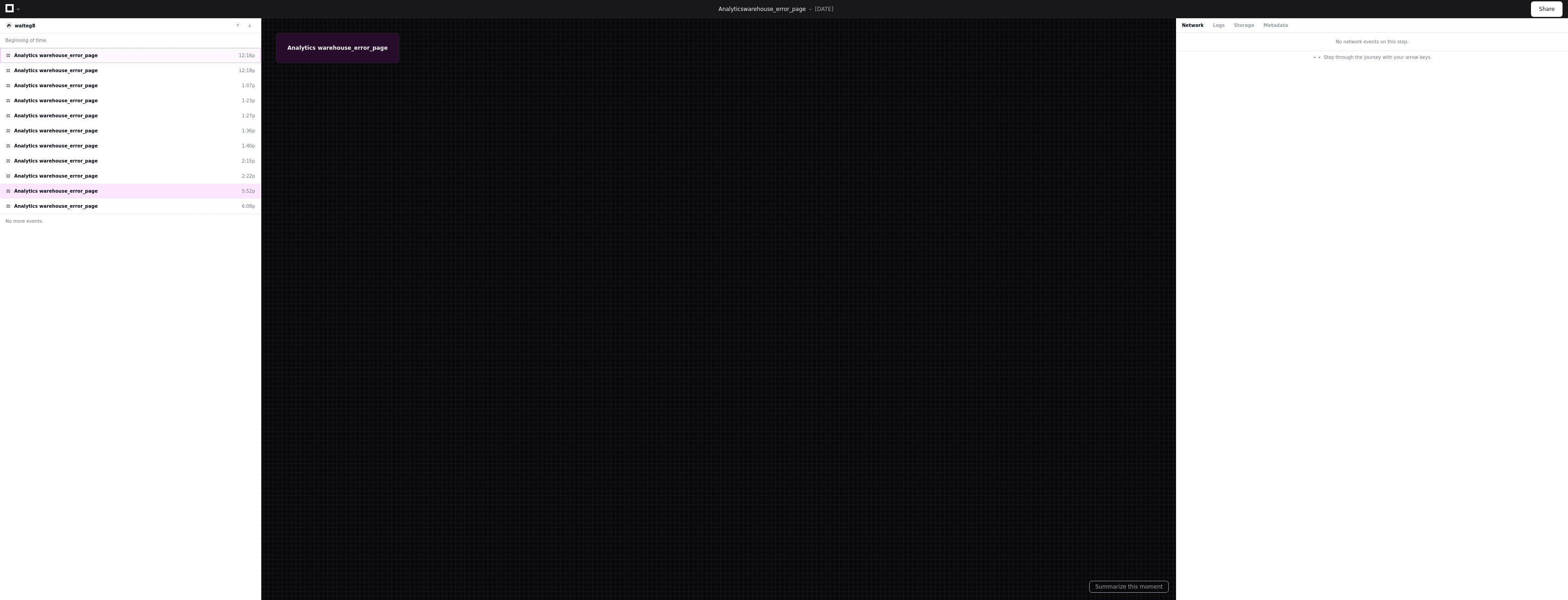
click at [73, 62] on div "Analytics warehouse_error_page 12:16p" at bounding box center [130, 56] width 261 height 15
click at [77, 75] on div "Analytics warehouse_error_page 12:18p" at bounding box center [130, 70] width 261 height 15
click at [1214, 30] on div "Network Logs Storage Metadata" at bounding box center [1372, 26] width 392 height 15
click at [1213, 26] on button "Logs" at bounding box center [1219, 25] width 12 height 7
click at [1242, 26] on button "Storage" at bounding box center [1244, 25] width 20 height 7
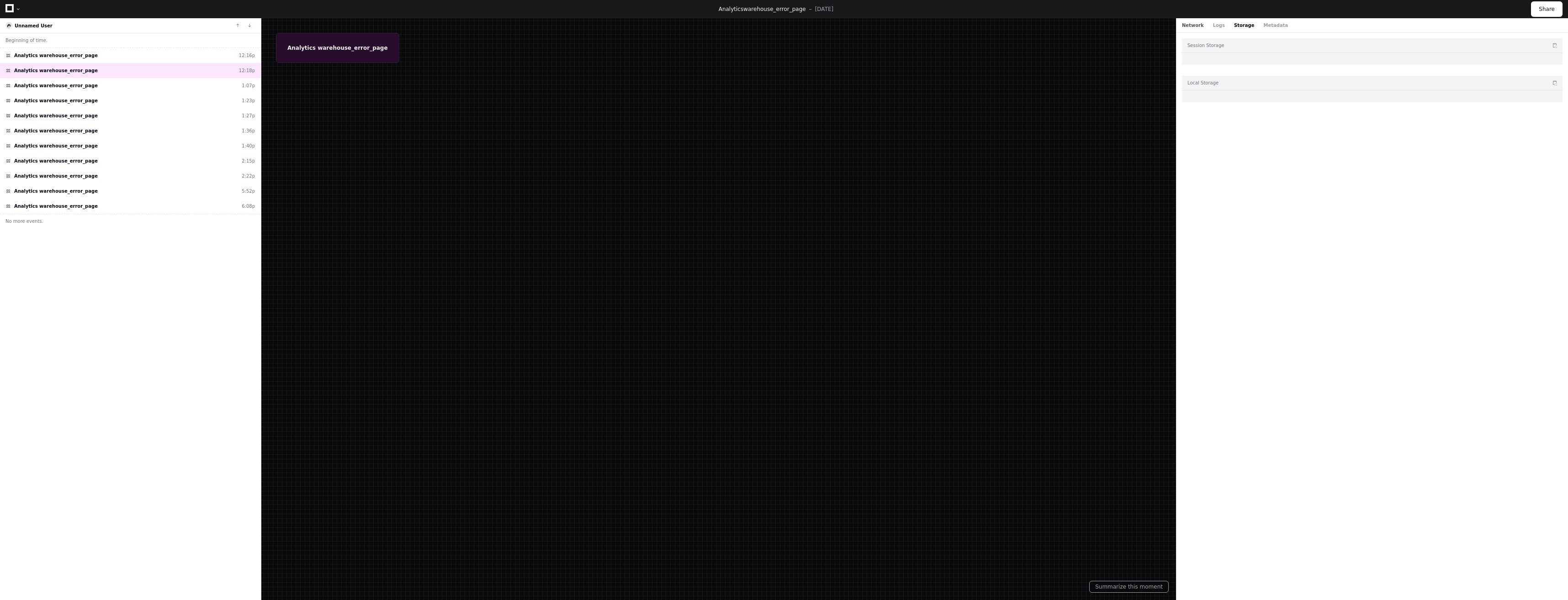
click at [1184, 24] on button "Network" at bounding box center [1192, 25] width 22 height 7
click at [1268, 23] on button "Metadata" at bounding box center [1275, 25] width 24 height 7
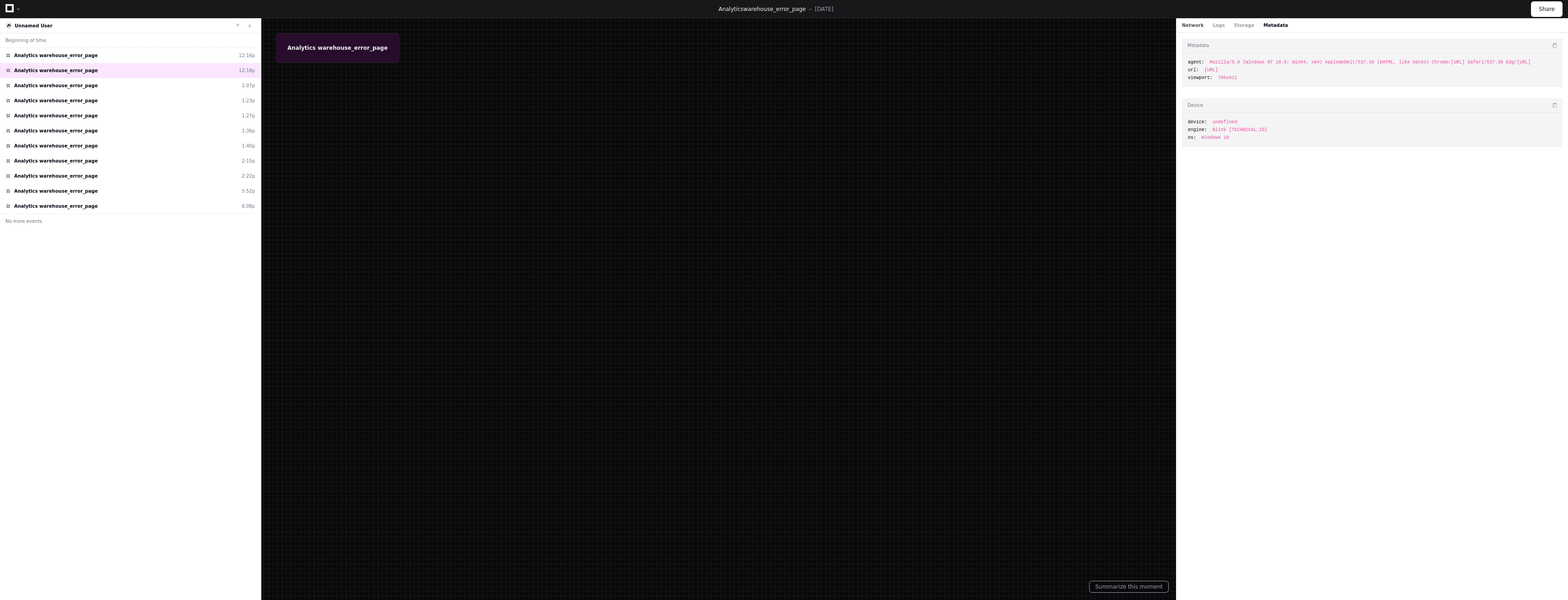
click at [1187, 28] on button "Network" at bounding box center [1192, 25] width 22 height 7
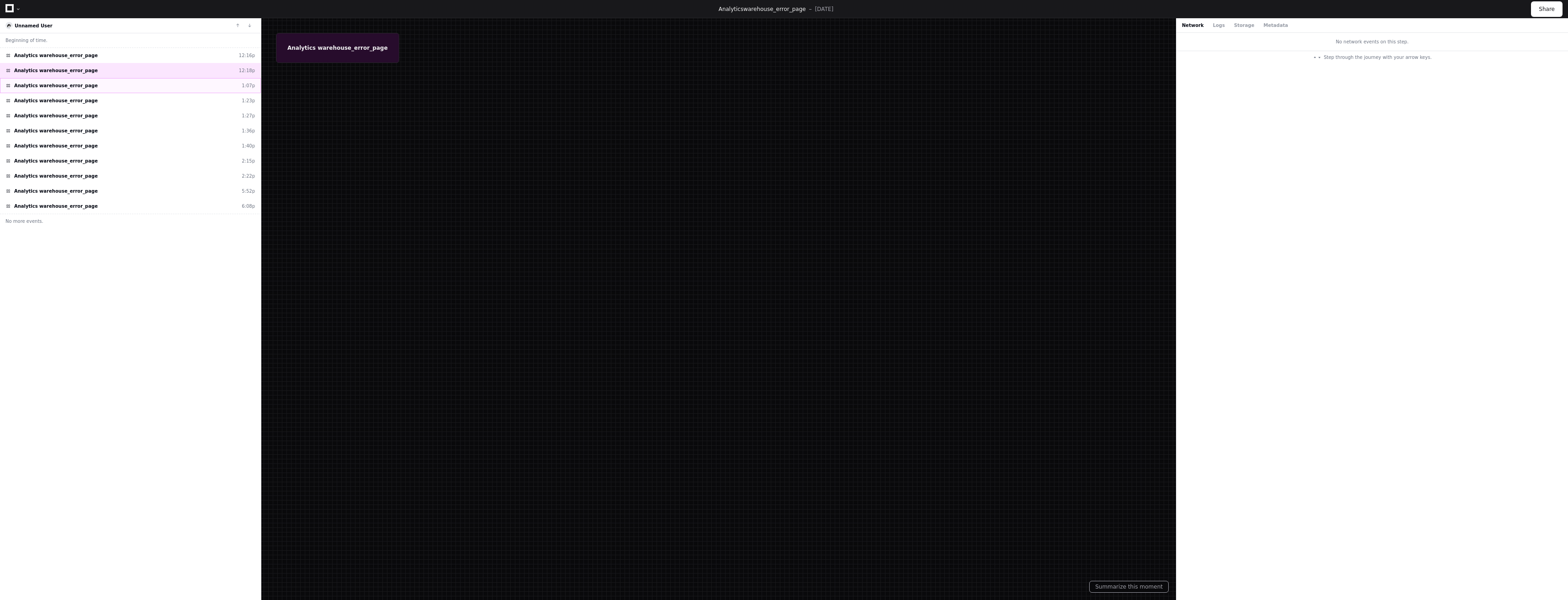
click at [78, 79] on div "Analytics warehouse_error_page 1:07p" at bounding box center [130, 85] width 261 height 15
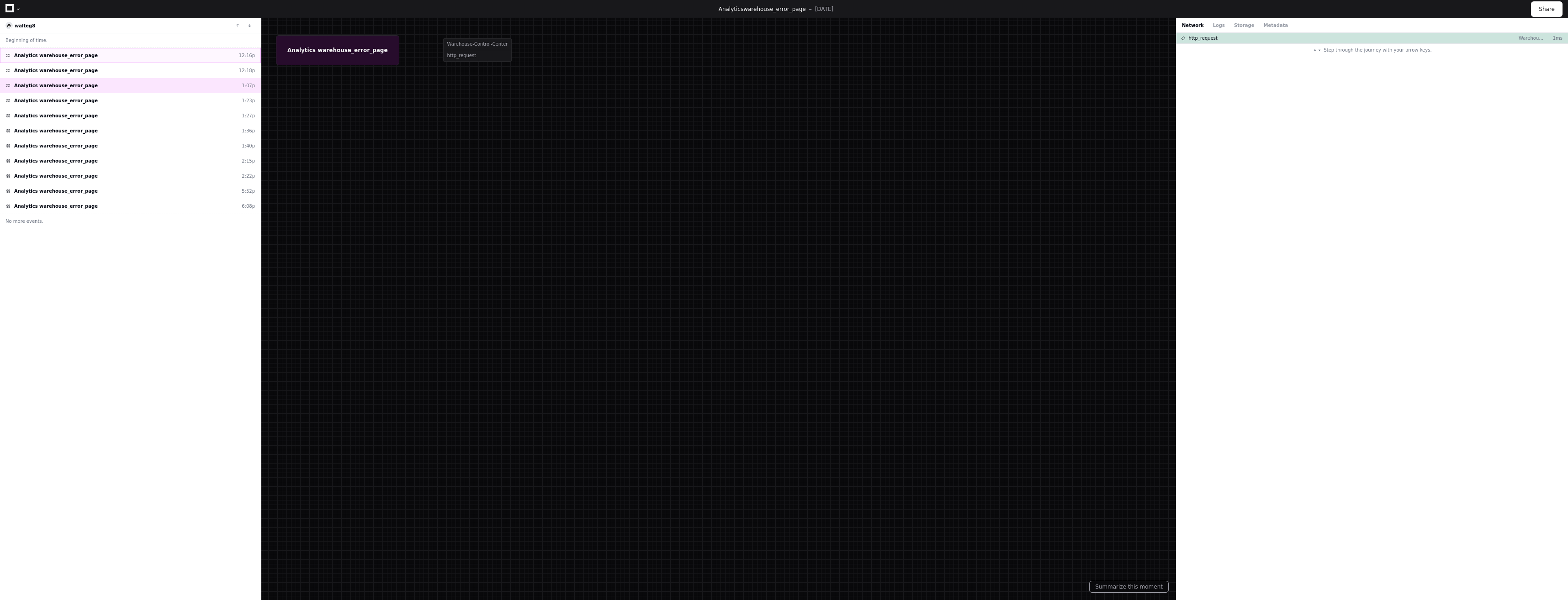
click at [78, 53] on span "Analytics warehouse_error_page" at bounding box center [56, 56] width 83 height 7
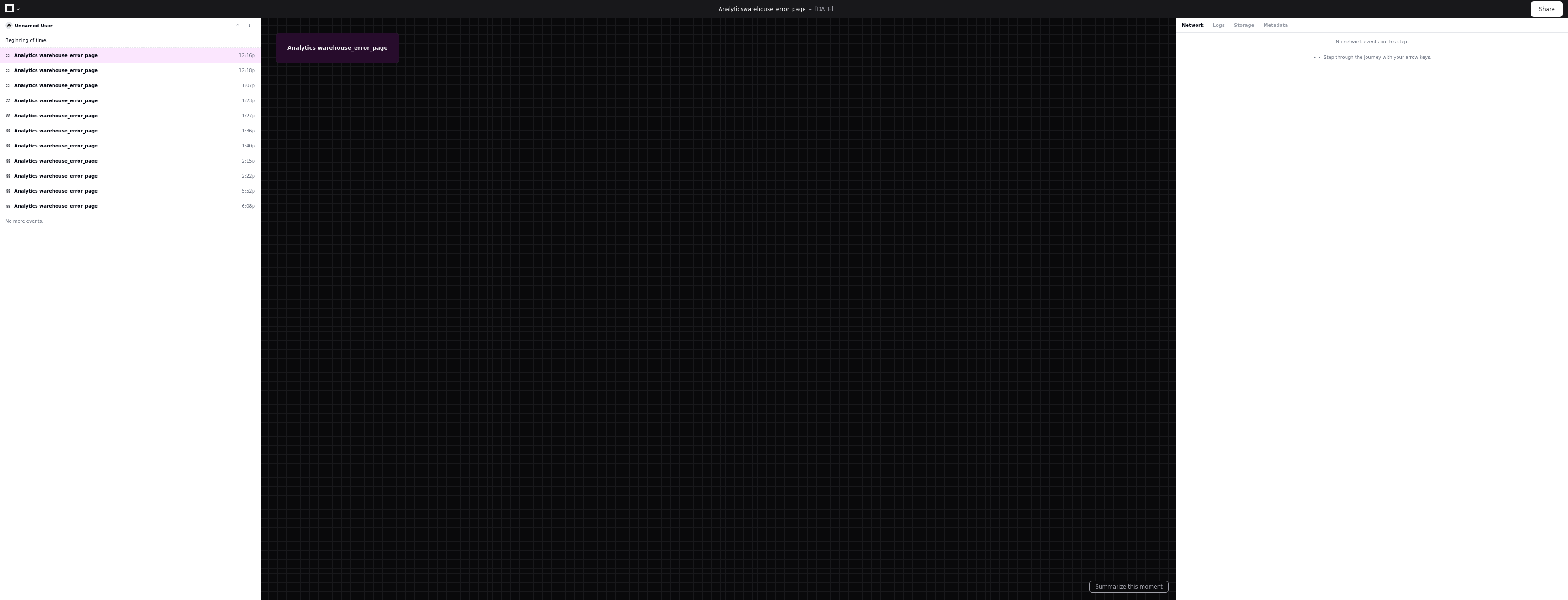
click at [30, 40] on span "Beginning of time." at bounding box center [26, 40] width 42 height 7
click at [38, 23] on span "Unnamed User" at bounding box center [33, 26] width 38 height 5
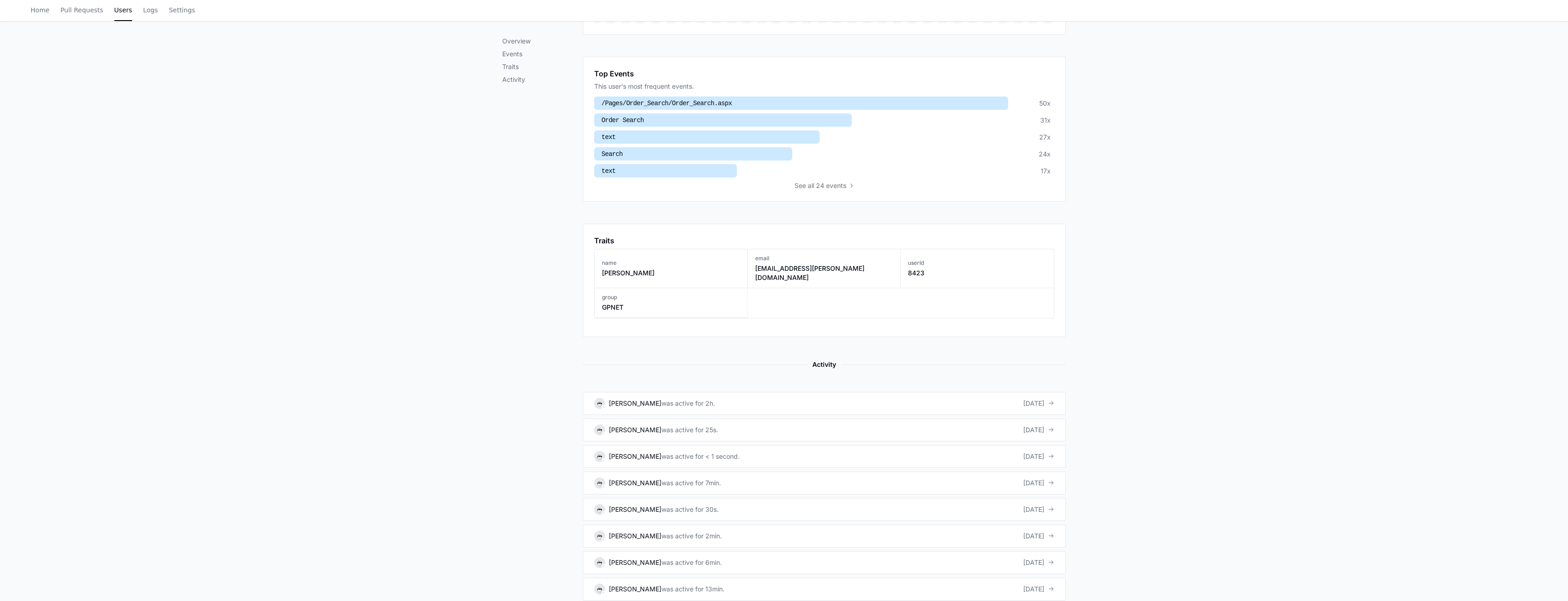
scroll to position [320, 0]
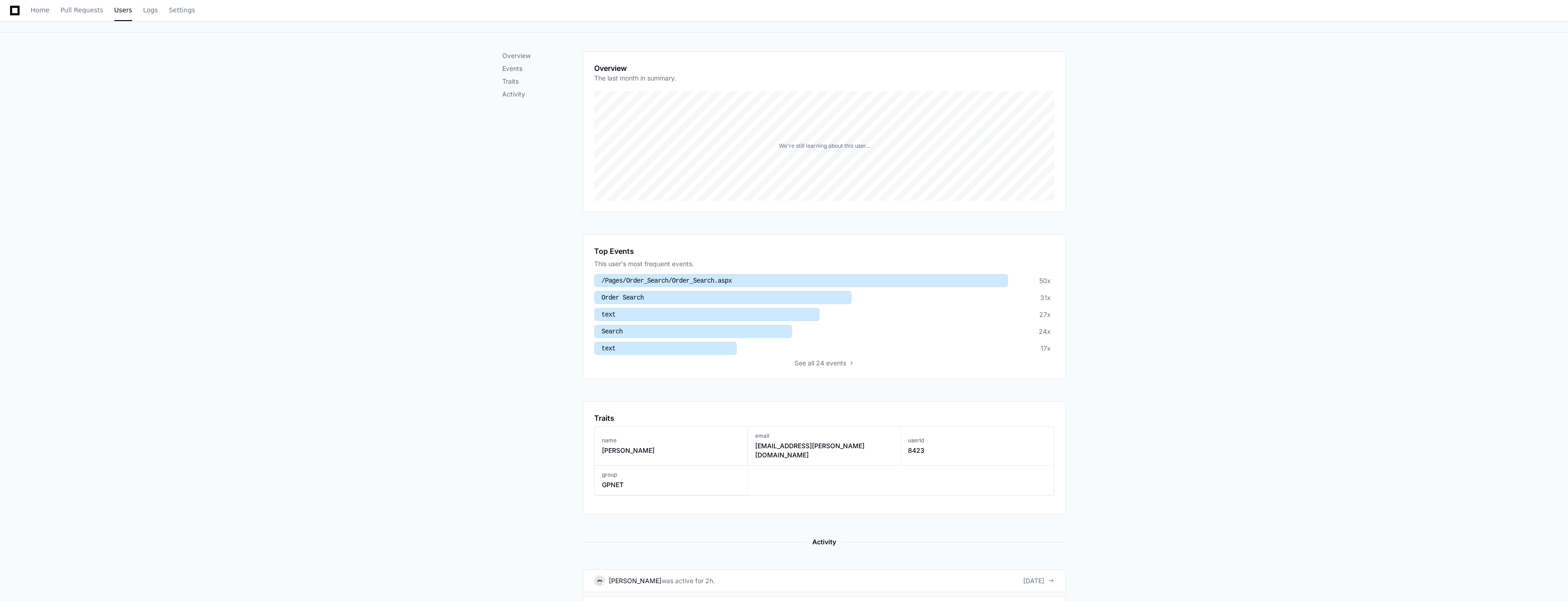
click at [771, 269] on div "Top Events This user's most frequent events. /Pages/Order_Search/Order_Search.a…" at bounding box center [824, 306] width 460 height 122
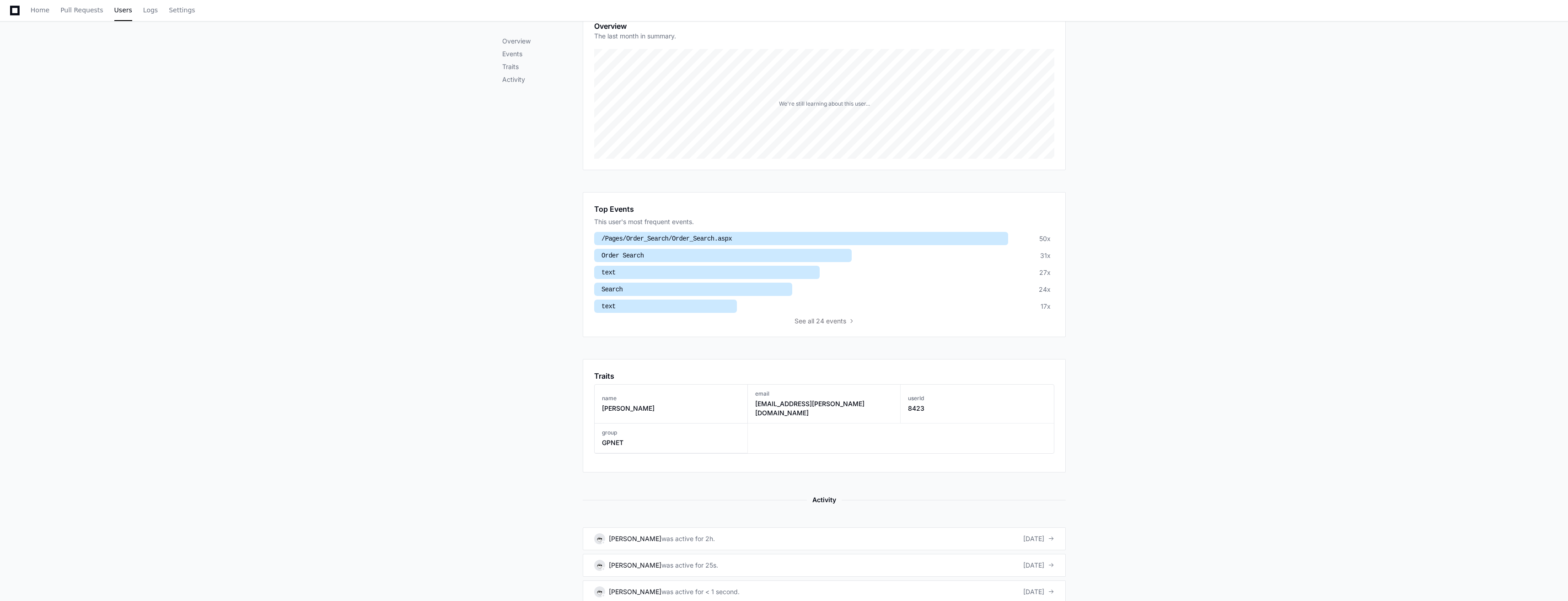
scroll to position [156, 0]
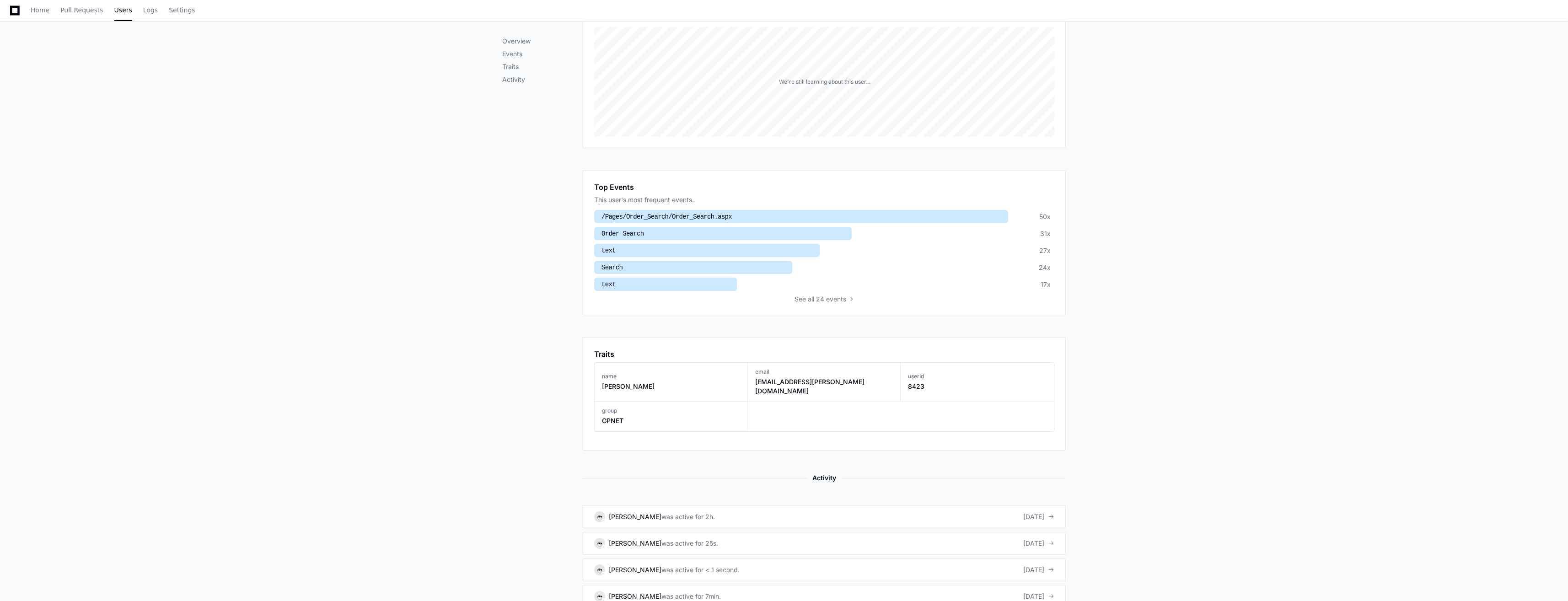
click at [679, 209] on div "Top Events This user's most frequent events. /Pages/Order_Search/Order_Search.a…" at bounding box center [824, 242] width 460 height 122
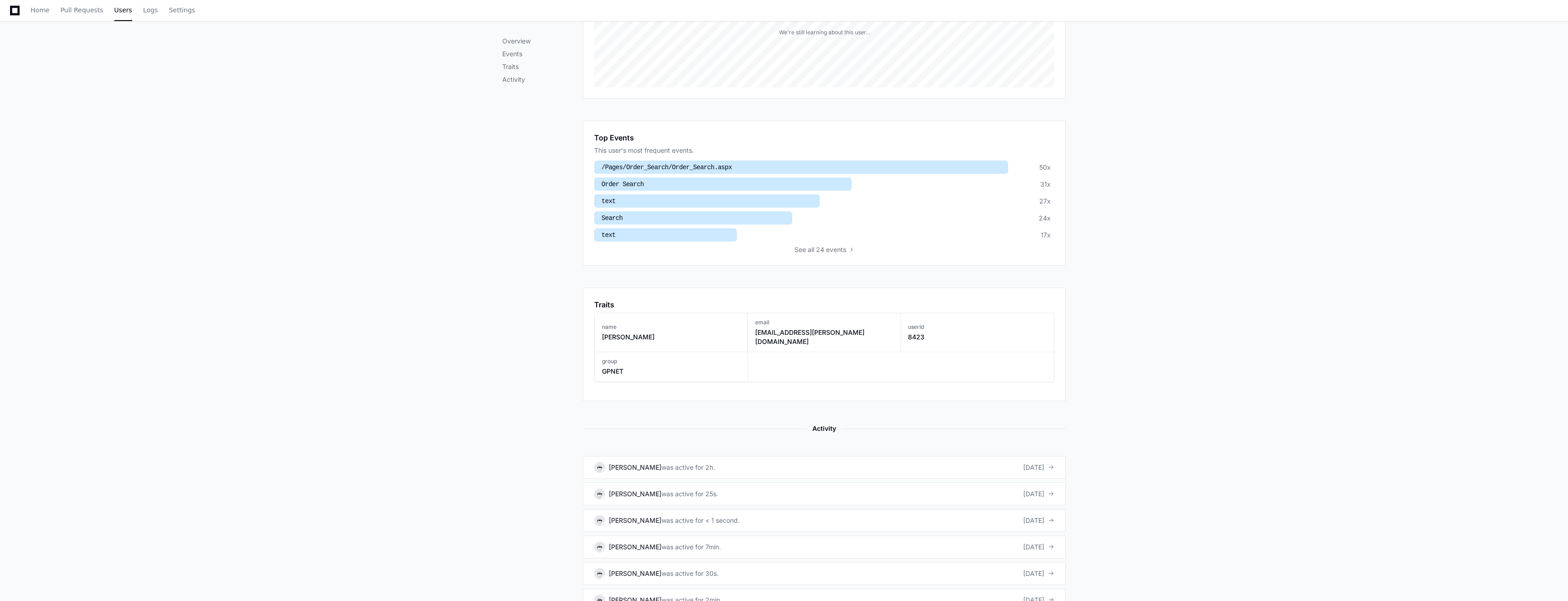
click at [671, 174] on ul "/Pages/Order_Search/Order_Search.aspx 50x Order Search 31x text 27x Search 24x …" at bounding box center [824, 201] width 460 height 81
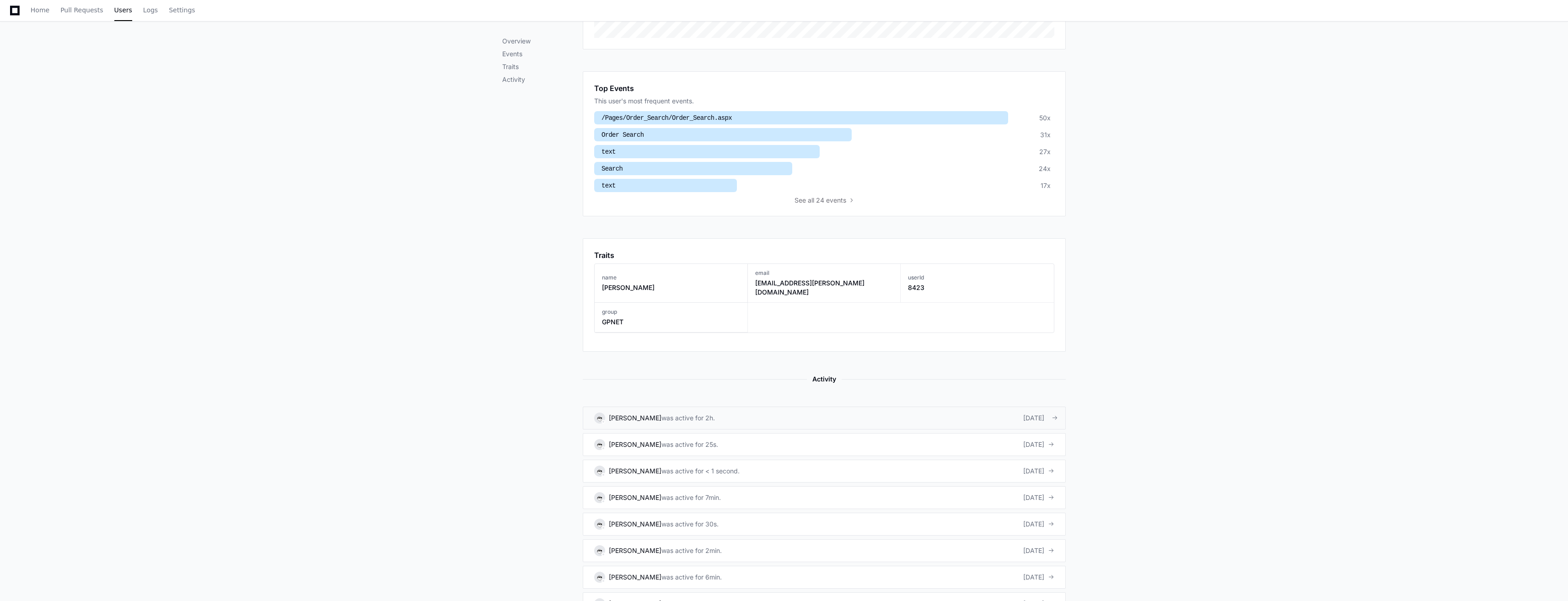
click at [808, 416] on link "Altaira Magdalena Martinez was active for 2h. 2 days ago" at bounding box center [824, 418] width 483 height 23
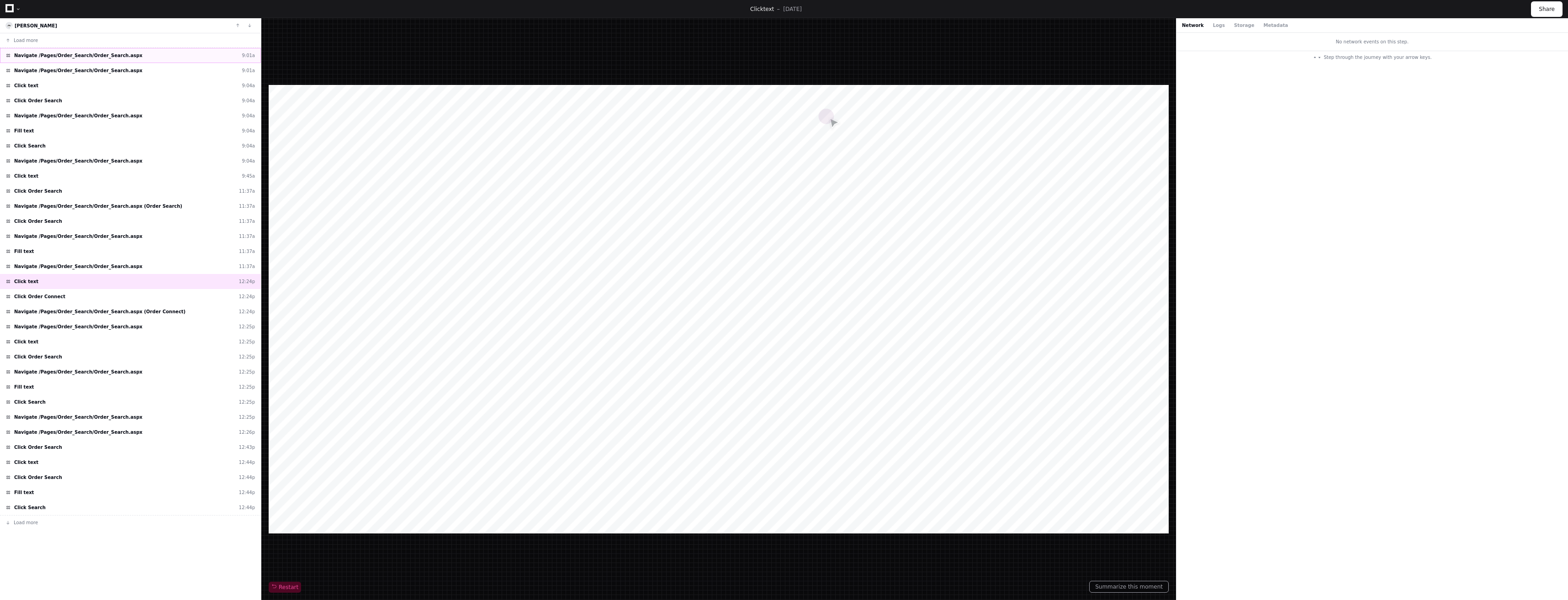
click at [122, 57] on div "Navigate /Pages/Order_Search/Order_Search.aspx 9:01a" at bounding box center [130, 56] width 261 height 15
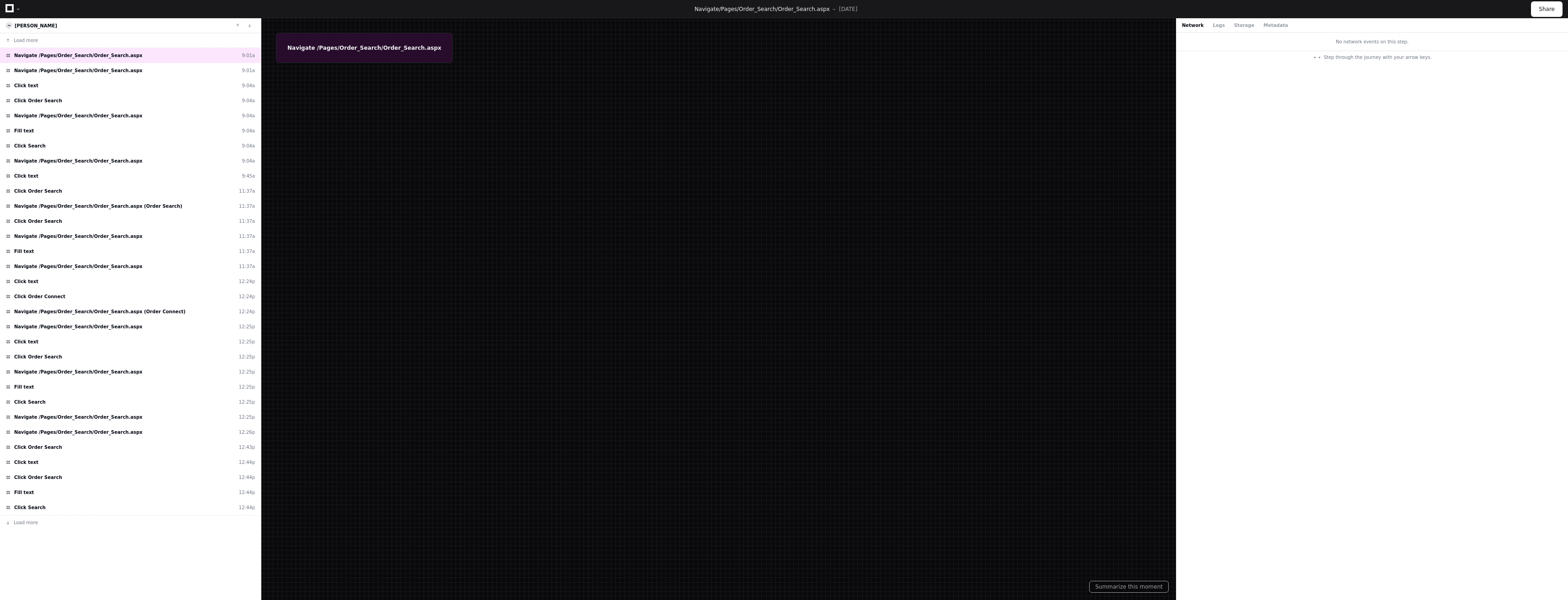
click at [378, 42] on div at bounding box center [784, 300] width 1568 height 600
click at [52, 67] on div "Navigate /Pages/Order_Search/Order_Search.aspx 9:01a" at bounding box center [130, 70] width 261 height 15
click at [66, 86] on div "Click text 9:04a" at bounding box center [130, 85] width 261 height 15
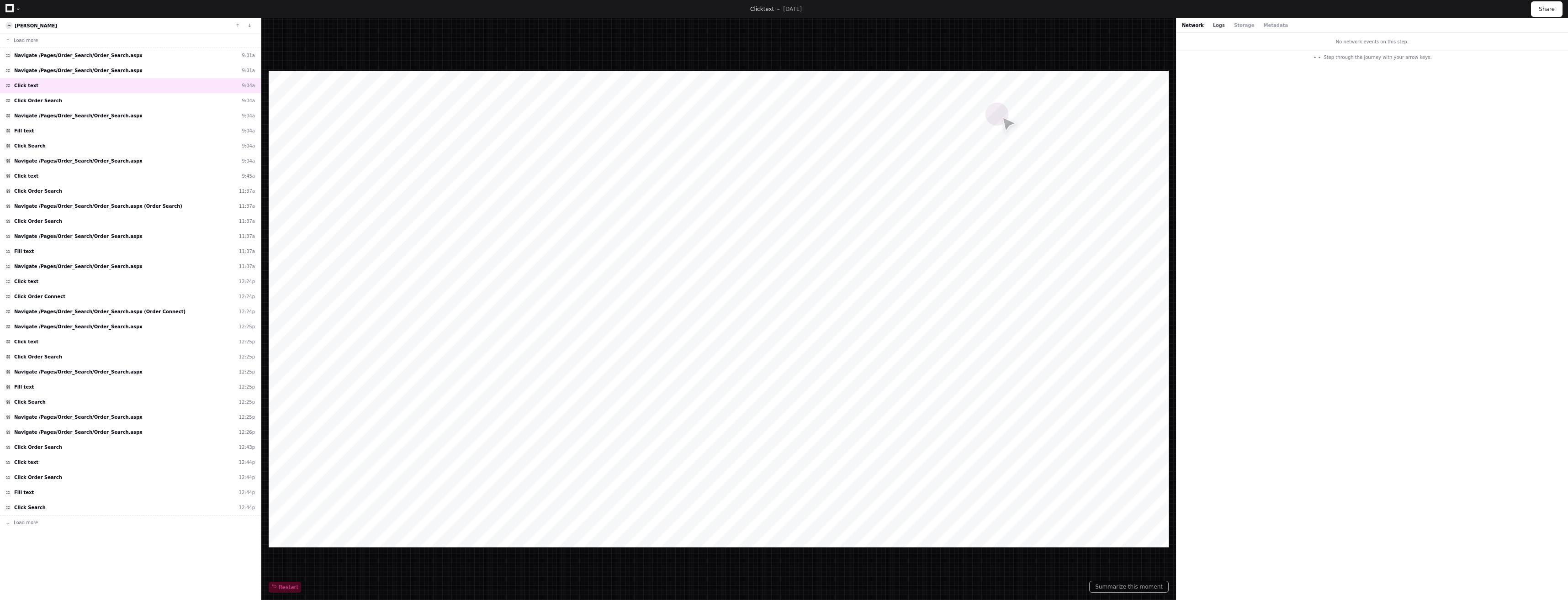
click at [1216, 27] on button "Logs" at bounding box center [1219, 25] width 12 height 7
click at [1237, 29] on div "Network Logs Storage Metadata" at bounding box center [1372, 26] width 392 height 15
click at [1237, 30] on div "Network Logs Storage Metadata" at bounding box center [1372, 26] width 392 height 15
click at [1237, 26] on button "Storage" at bounding box center [1244, 25] width 20 height 7
click at [1263, 27] on button "Metadata" at bounding box center [1275, 25] width 24 height 7
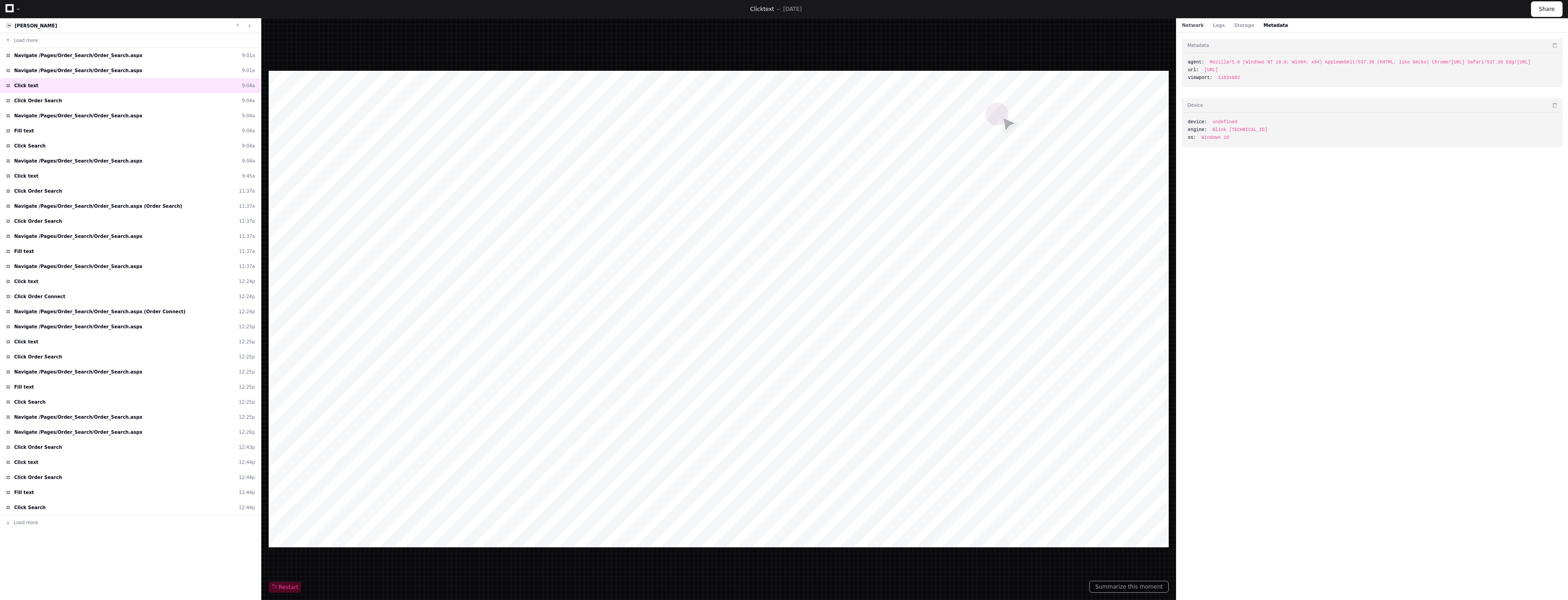
click at [1190, 27] on button "Network" at bounding box center [1192, 25] width 22 height 7
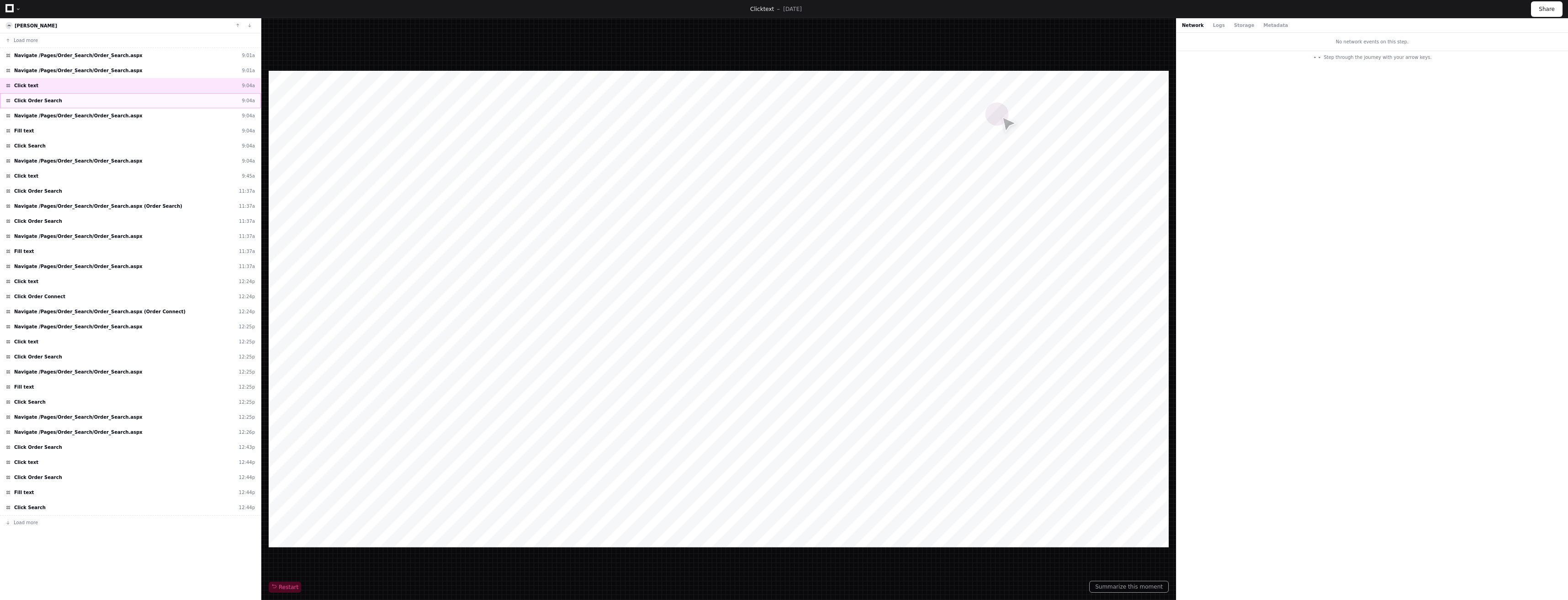
click at [83, 106] on div "Click Order Search 9:04a" at bounding box center [130, 100] width 261 height 15
click at [91, 114] on span "Navigate /Pages/Order_Search/Order_Search.aspx" at bounding box center [78, 116] width 128 height 7
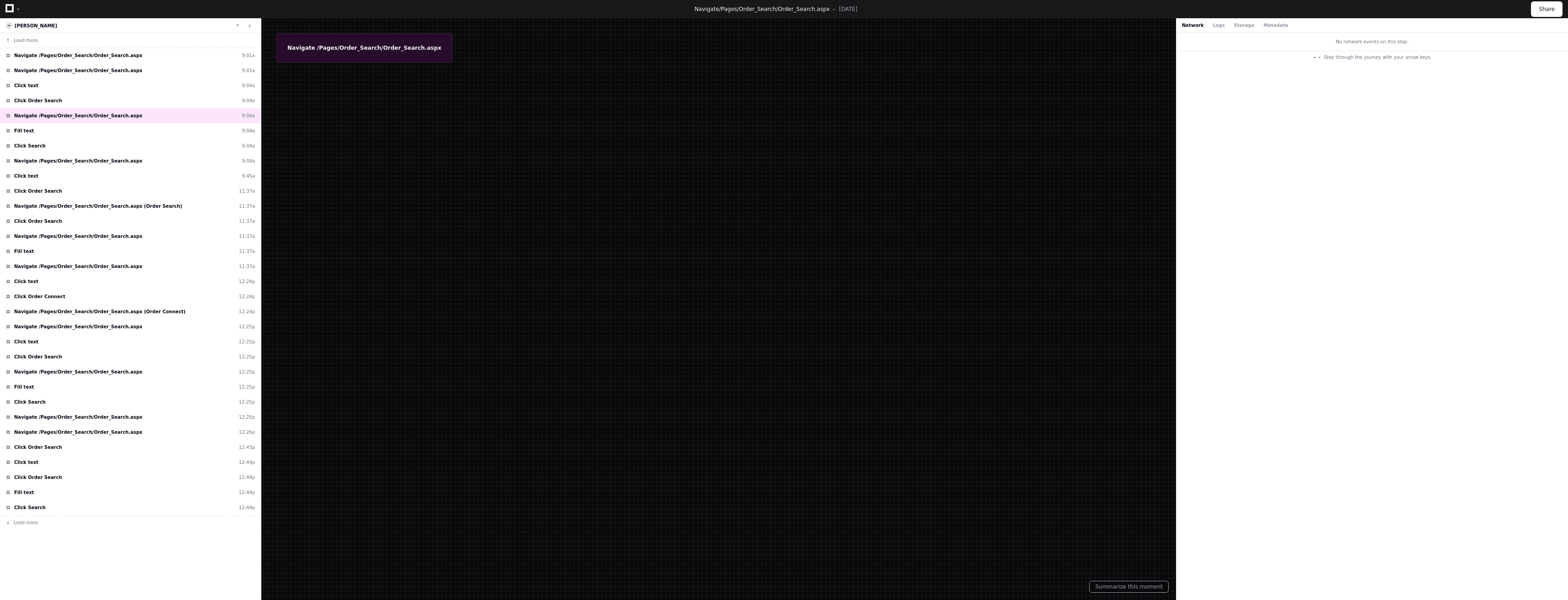
click at [331, 38] on div at bounding box center [784, 300] width 1568 height 600
click at [333, 51] on div at bounding box center [784, 300] width 1568 height 600
click at [48, 133] on div "Fill text 9:04a" at bounding box center [130, 131] width 261 height 15
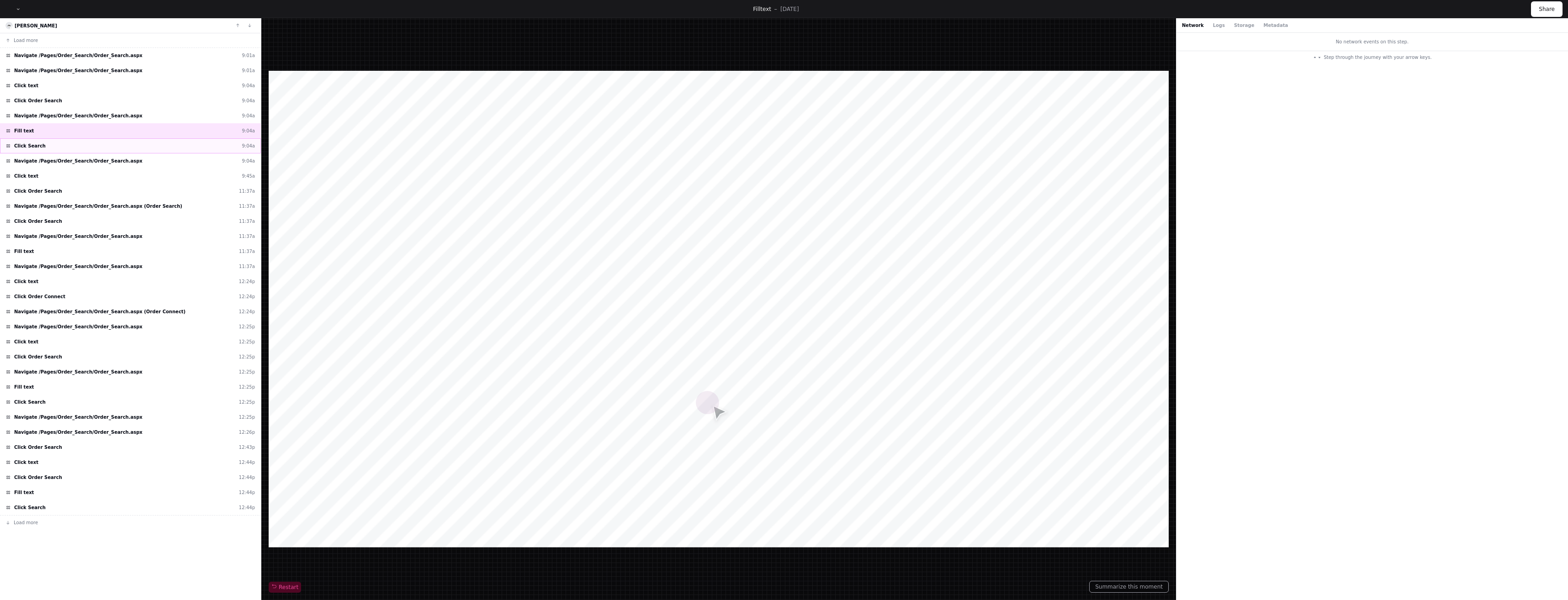
click at [56, 146] on div "Click Search 9:04a" at bounding box center [130, 145] width 261 height 15
click at [70, 165] on div "Navigate /Pages/Order_Search/Order_Search.aspx 9:04a" at bounding box center [130, 161] width 261 height 15
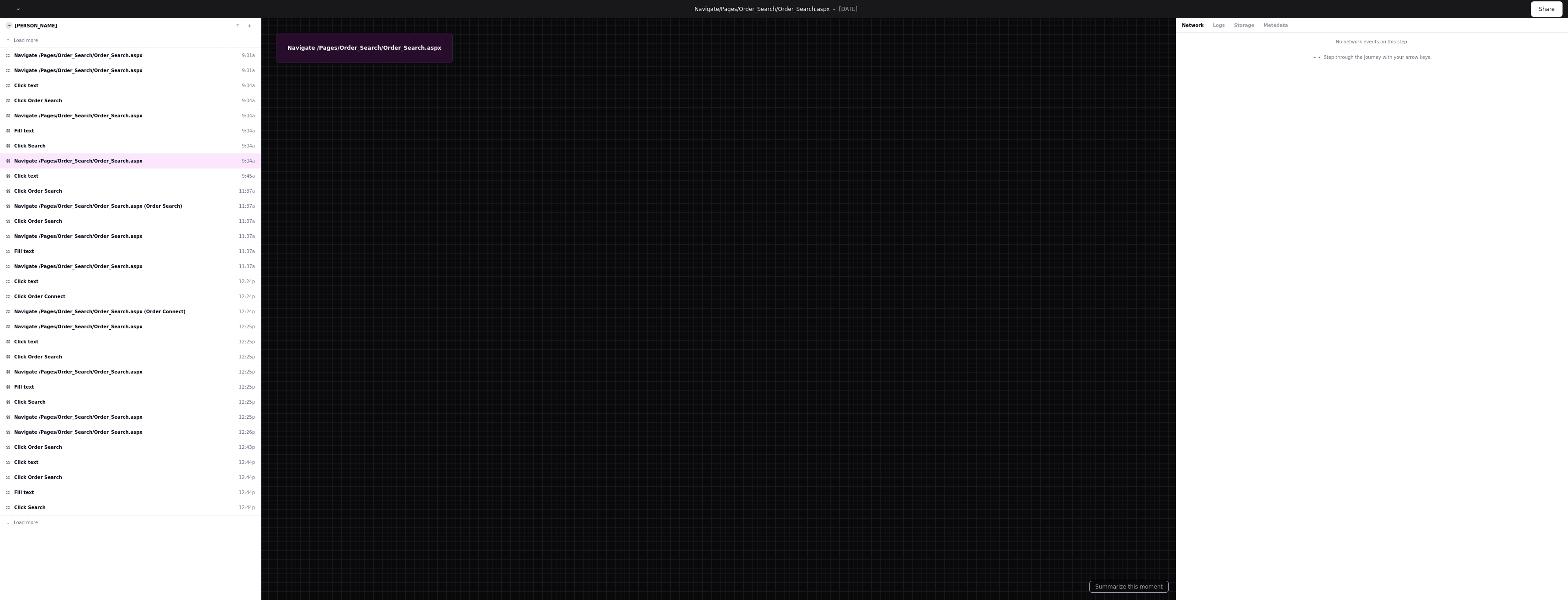
click at [16, 8] on div at bounding box center [18, 9] width 5 height 5
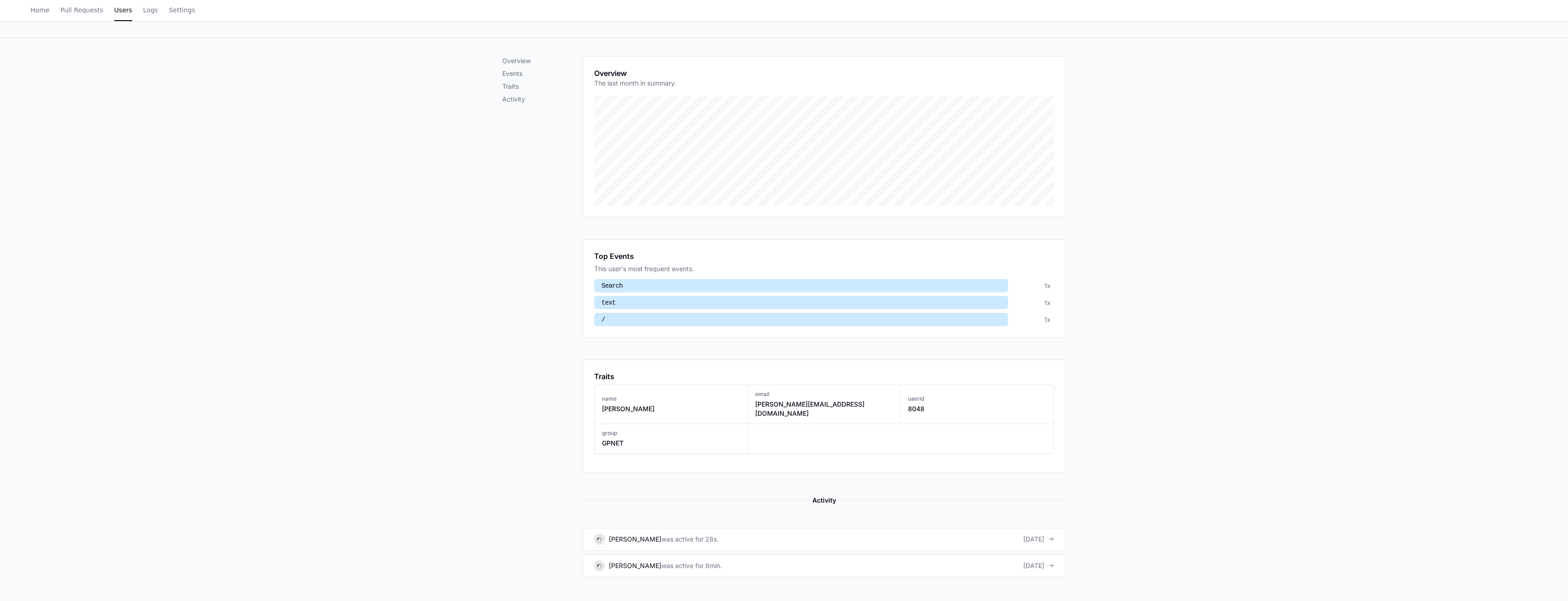
scroll to position [178, 0]
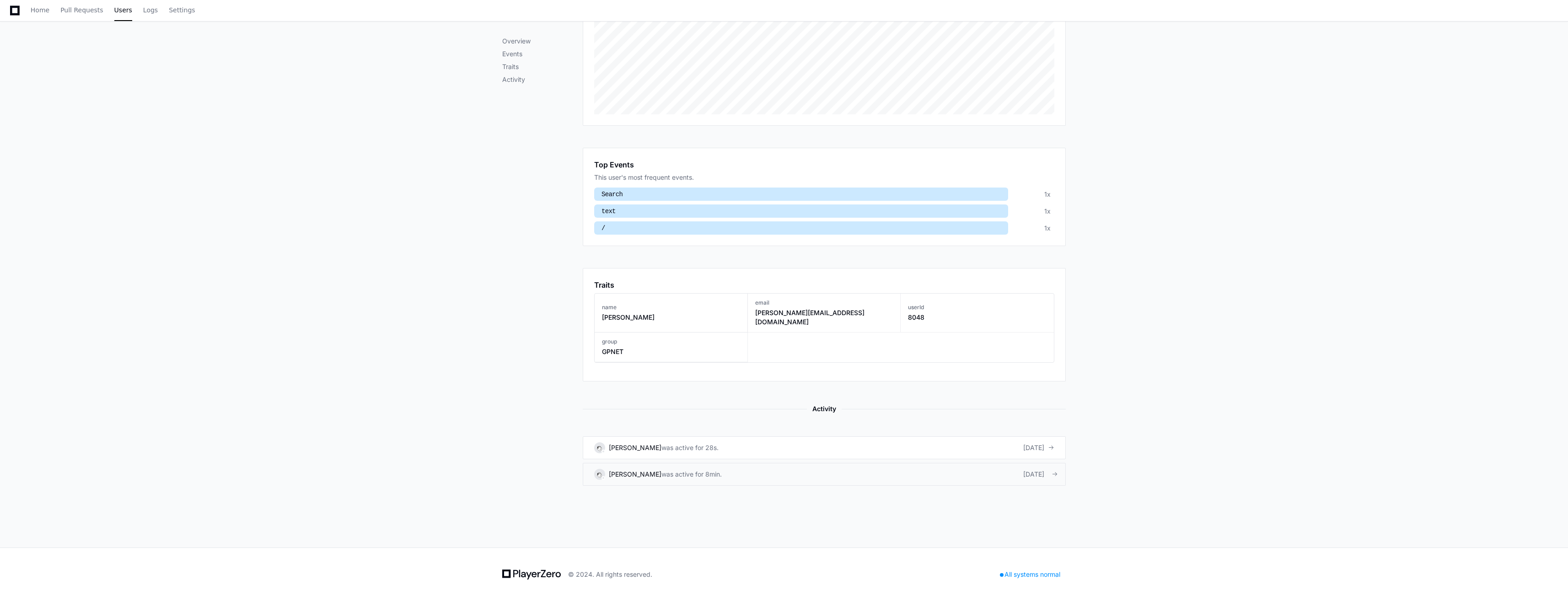
click at [707, 469] on div "was active for 8min." at bounding box center [691, 474] width 60 height 9
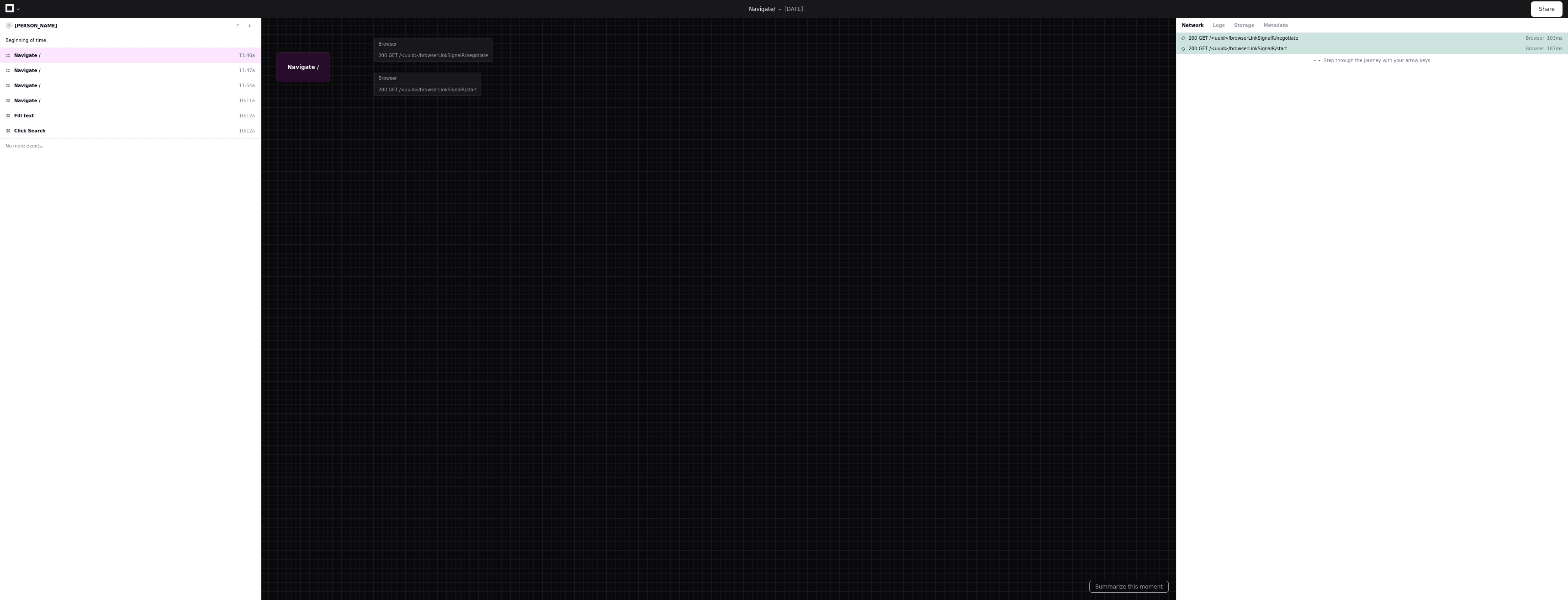
click at [21, 39] on span "Beginning of time." at bounding box center [26, 40] width 42 height 7
click at [45, 74] on div "Navigate / 11:47a" at bounding box center [130, 70] width 261 height 15
click at [47, 85] on div "Navigate / 11:54a" at bounding box center [130, 85] width 261 height 15
click at [54, 105] on div "Navigate / 10:11a" at bounding box center [130, 100] width 261 height 15
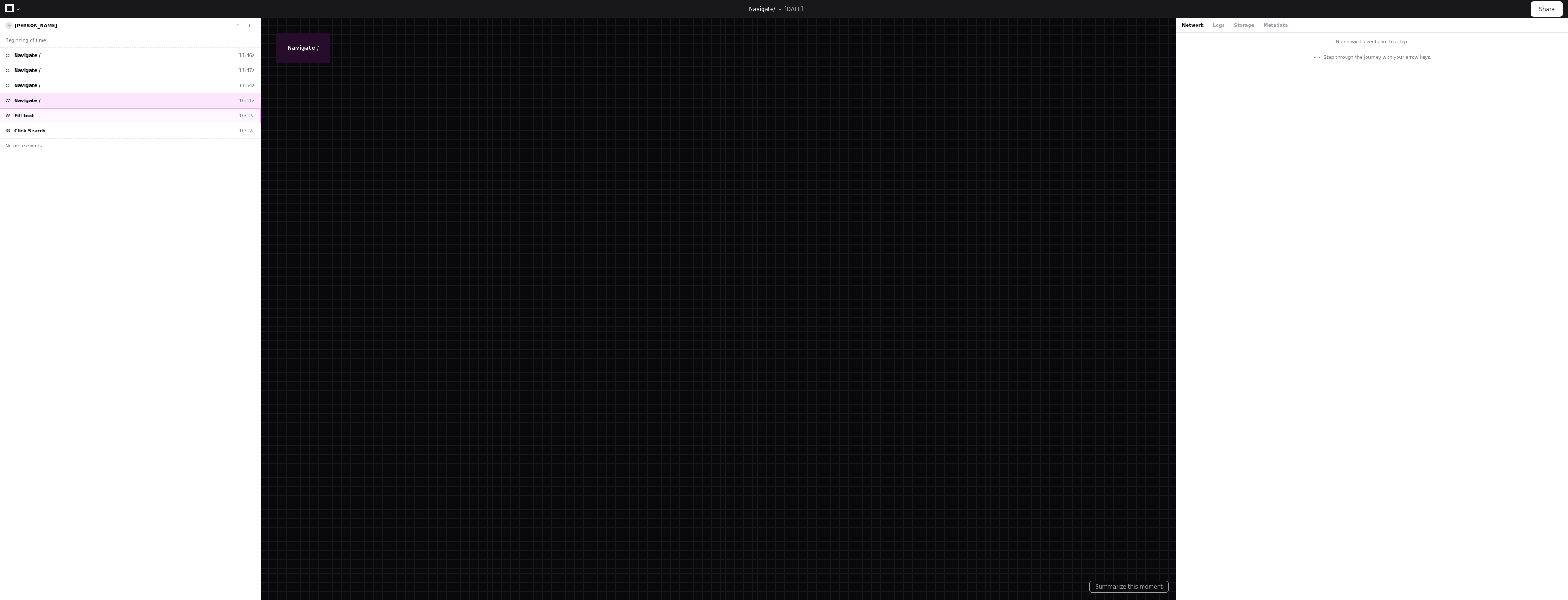
click at [56, 113] on div "Fill text 10:12a" at bounding box center [130, 116] width 261 height 15
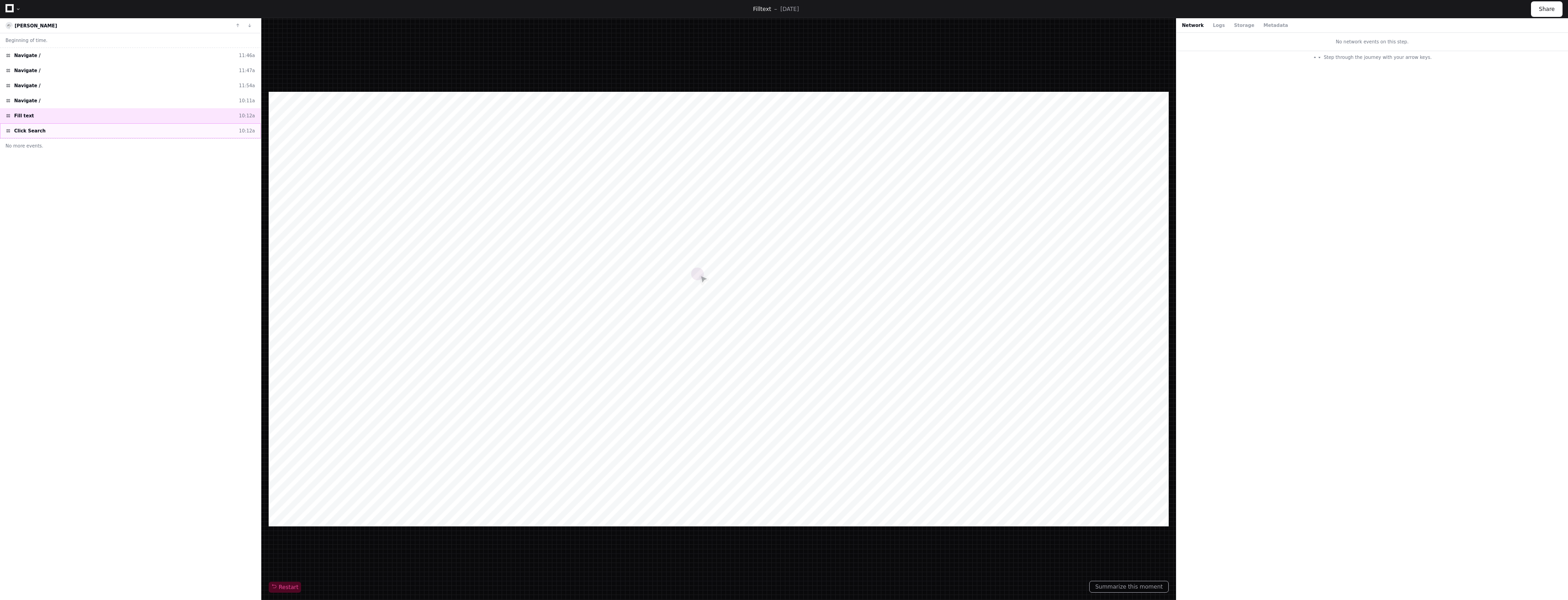
click at [54, 133] on div "Click Search 10:12a" at bounding box center [130, 131] width 261 height 15
click at [63, 184] on div "Beginning of time. Navigate / 11:46a Navigate / 11:47a Navigate / 11:54a Naviga…" at bounding box center [130, 317] width 261 height 567
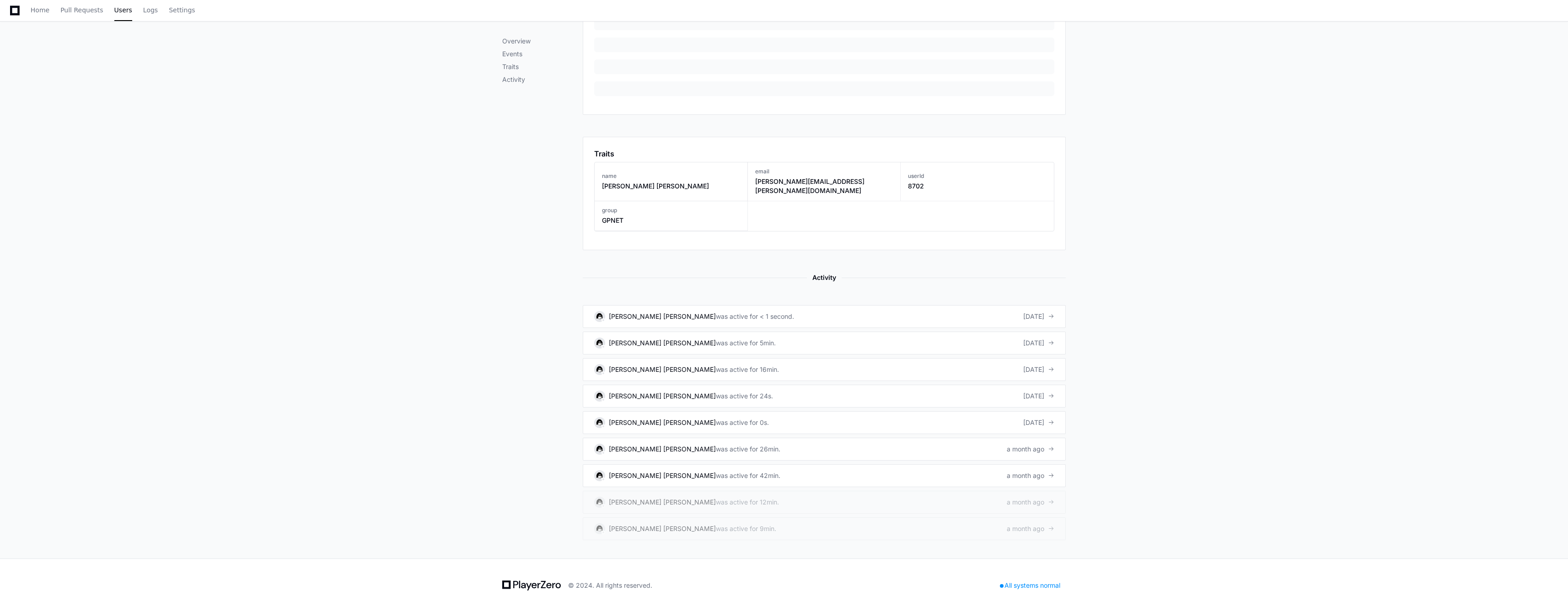
scroll to position [348, 0]
click at [761, 465] on link "[PERSON_NAME] [PERSON_NAME] was active for 42min. a month ago" at bounding box center [824, 473] width 483 height 23
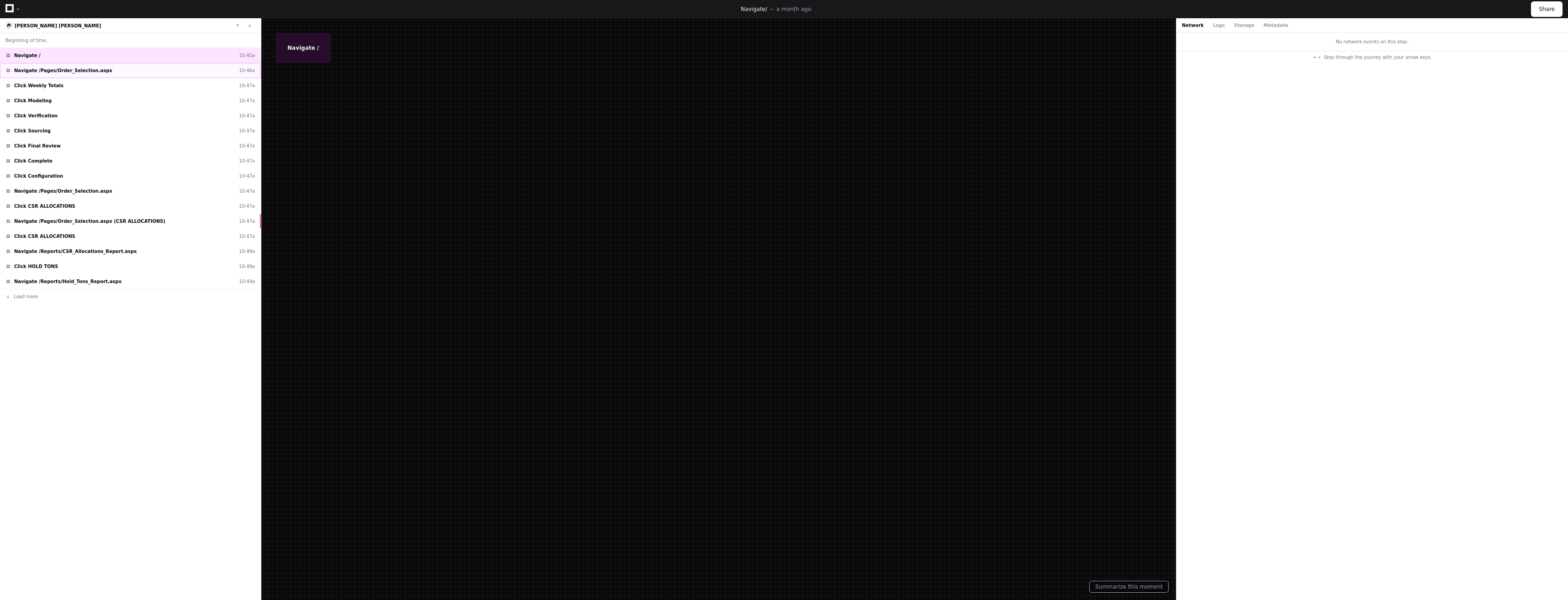
click at [106, 75] on div "Navigate /Pages/Order_Selection.aspx 10:46a" at bounding box center [130, 70] width 261 height 15
click at [371, 50] on div at bounding box center [784, 300] width 1568 height 600
click at [482, 163] on div at bounding box center [784, 300] width 1568 height 600
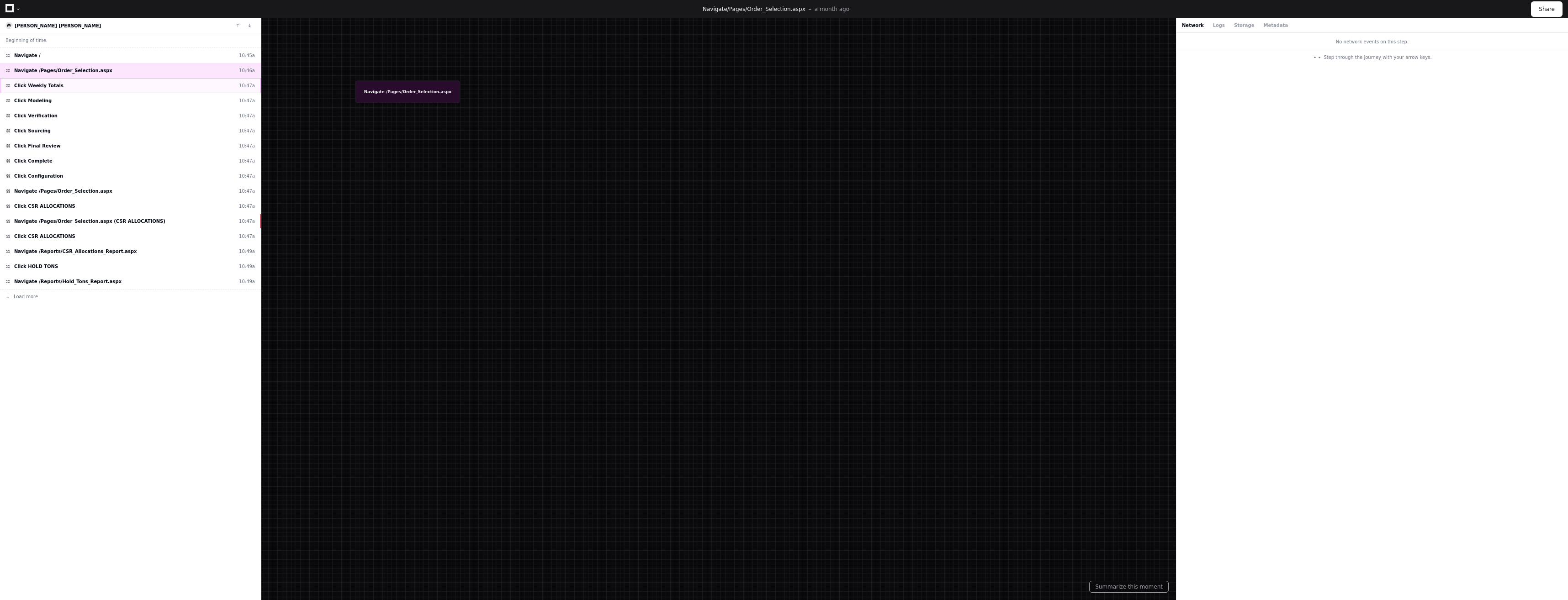
click at [62, 82] on div "Click Weekly Totals 10:47a" at bounding box center [130, 85] width 261 height 15
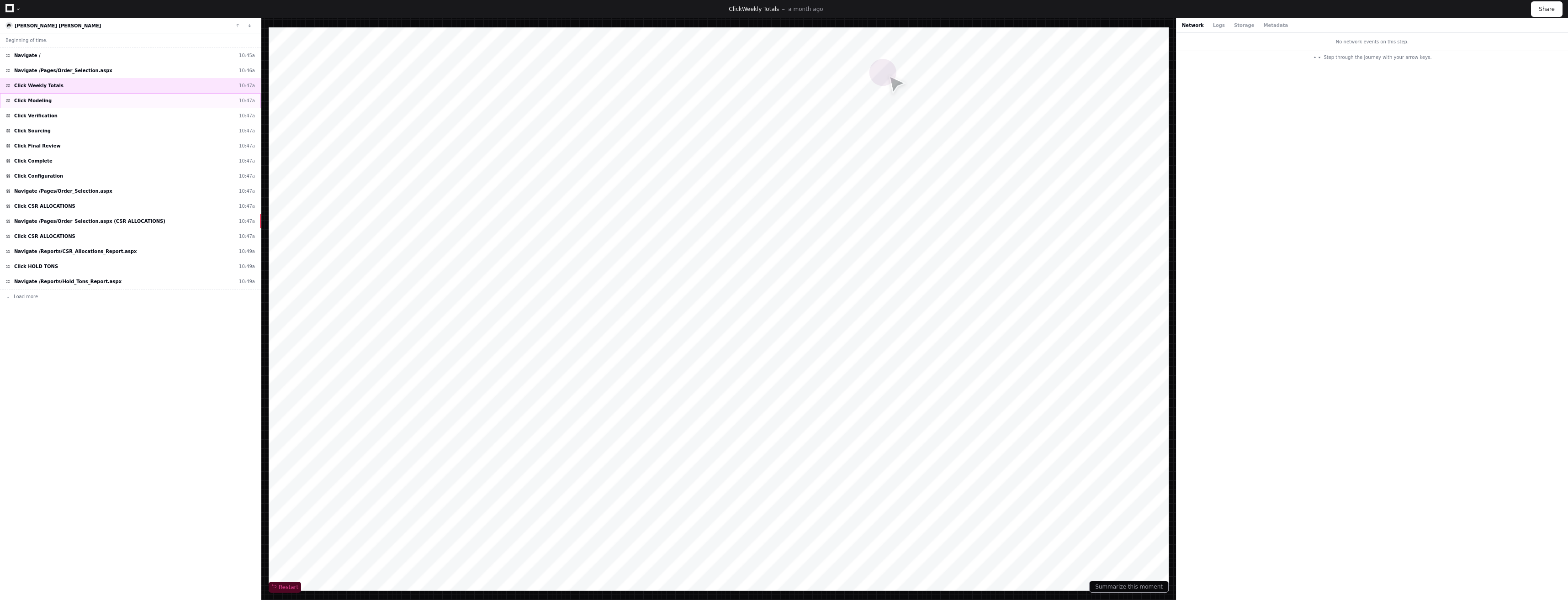
click at [77, 101] on div "Click Modeling 10:47a" at bounding box center [130, 100] width 261 height 15
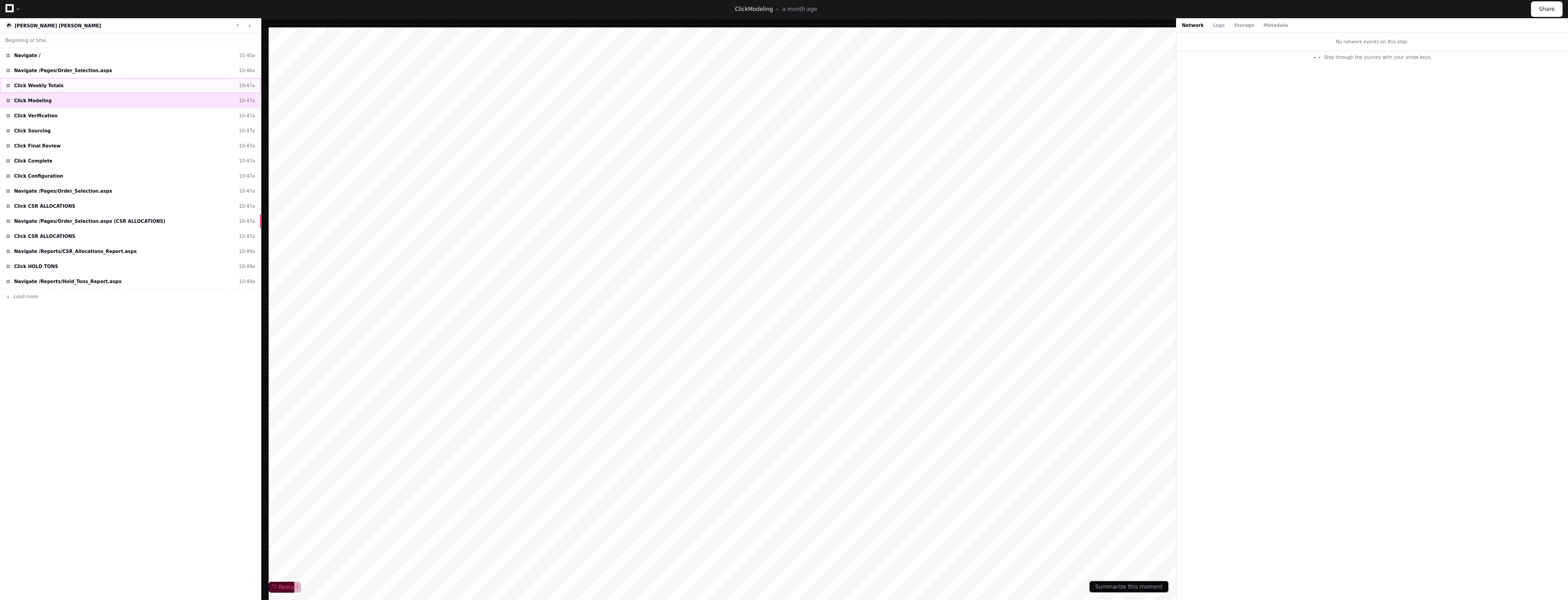
click at [83, 83] on div "Click Weekly Totals 10:47a" at bounding box center [130, 85] width 261 height 15
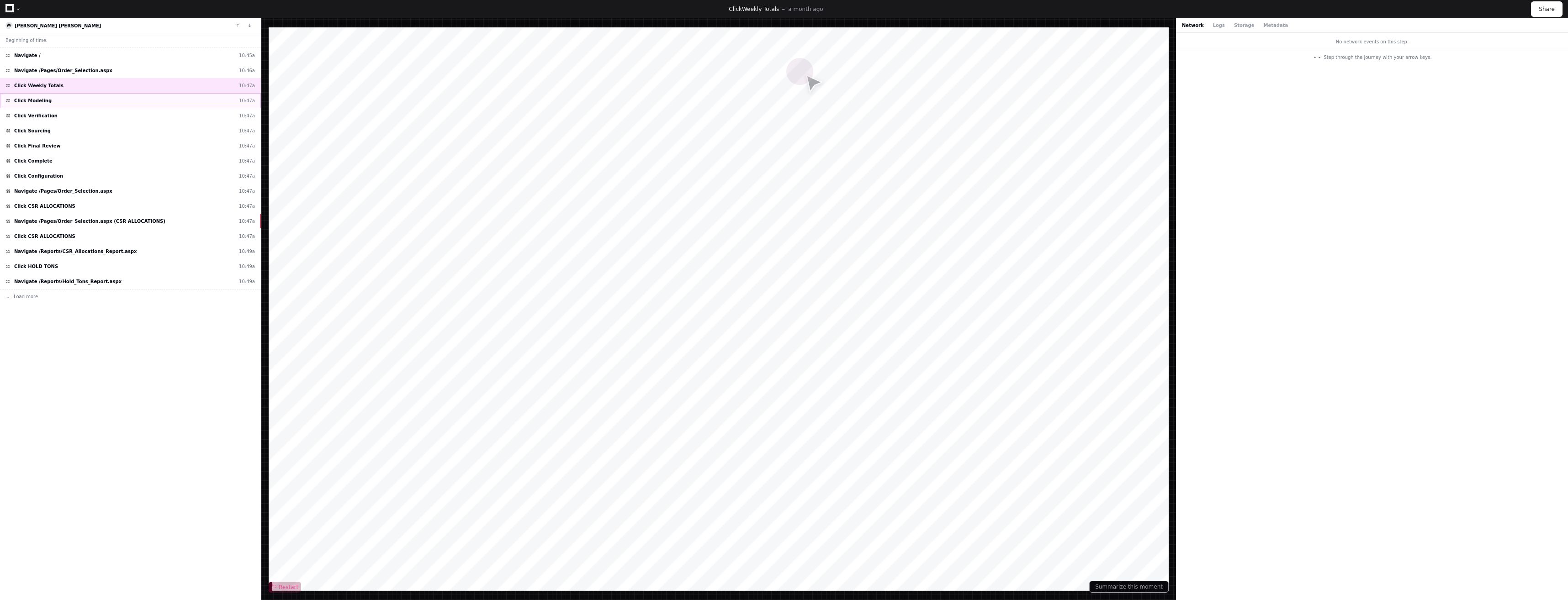
click at [86, 104] on div "Click Modeling 10:47a" at bounding box center [130, 100] width 261 height 15
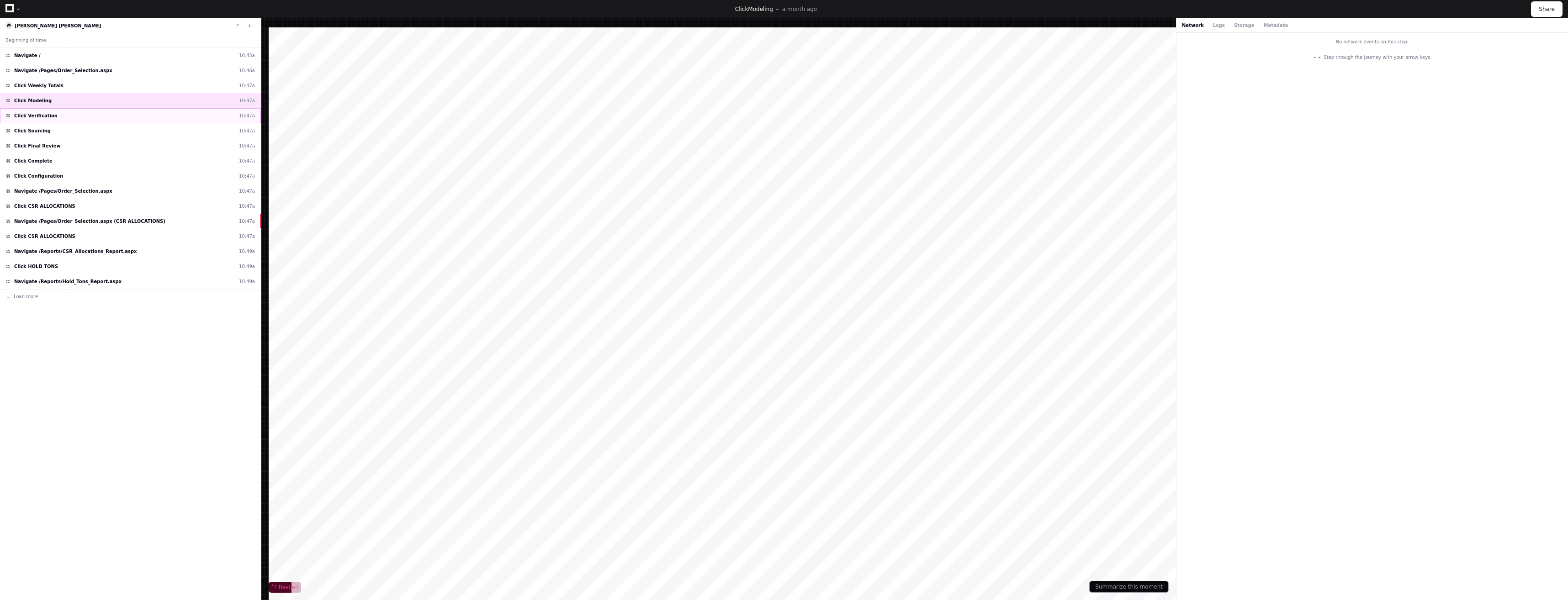
click at [88, 120] on div "Click Verification 10:47a" at bounding box center [130, 116] width 261 height 15
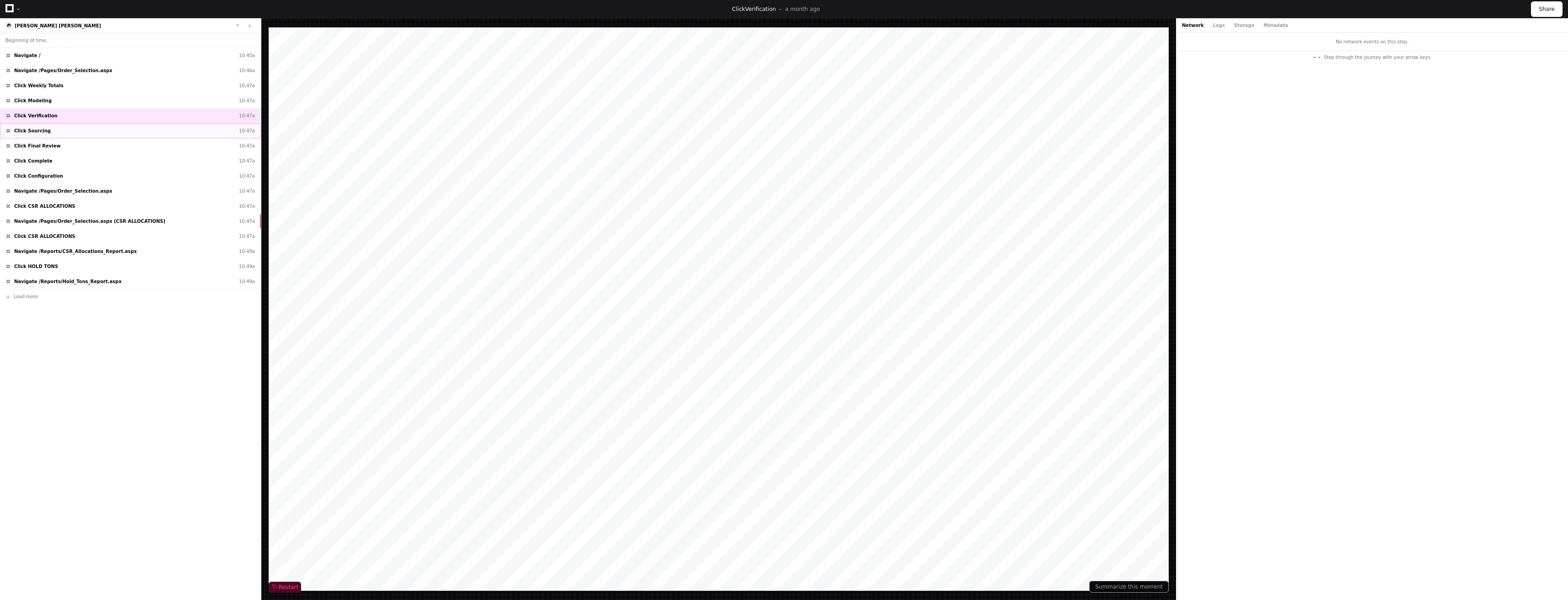
click at [87, 132] on div "Click Sourcing 10:47a" at bounding box center [130, 131] width 261 height 15
click at [83, 144] on div "Click Final Review 10:47a" at bounding box center [130, 145] width 261 height 15
click at [85, 161] on div "Click Complete 10:47a" at bounding box center [130, 161] width 261 height 15
click at [76, 408] on div "Beginning of time. Navigate / 10:45a Navigate /Pages/Order_Selection.aspx 10:46…" at bounding box center [130, 317] width 261 height 567
click at [76, 175] on div "Click Configuration 10:47a" at bounding box center [130, 176] width 261 height 15
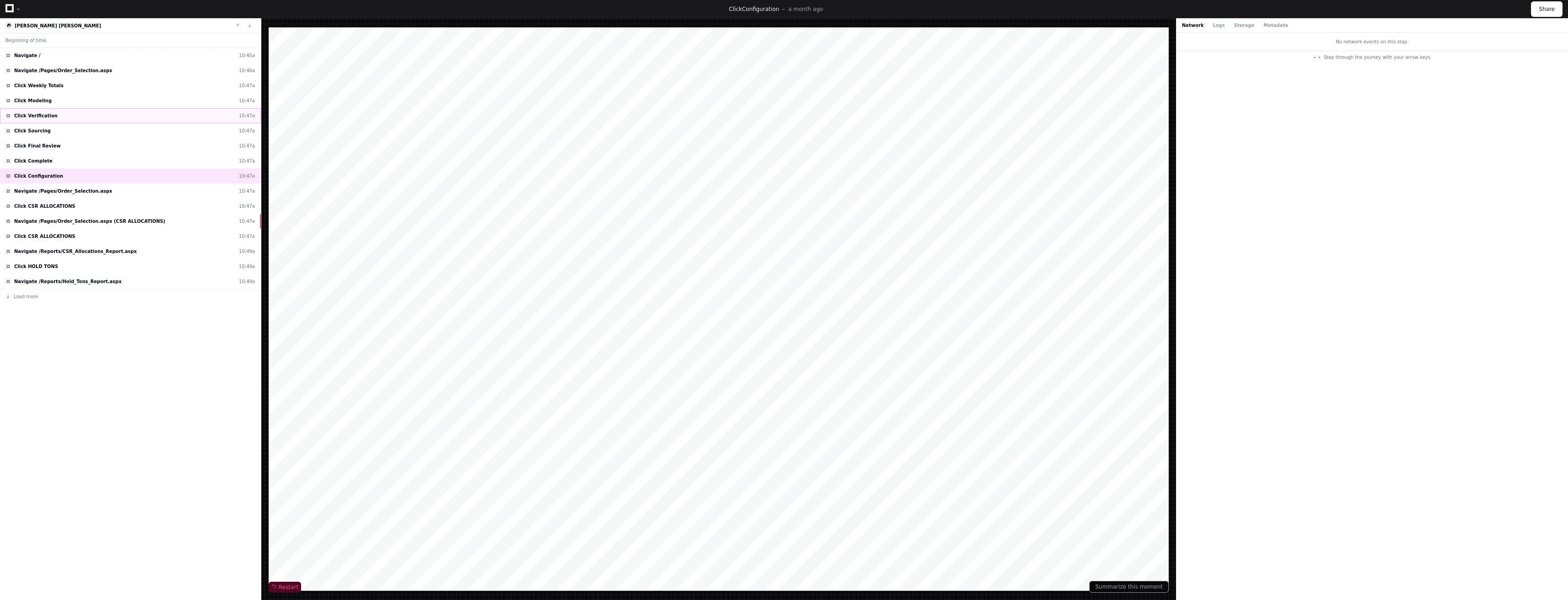
click at [102, 119] on div "Click Verification 10:47a" at bounding box center [130, 116] width 261 height 15
click at [102, 104] on div "Click Modeling 10:47a" at bounding box center [130, 100] width 261 height 15
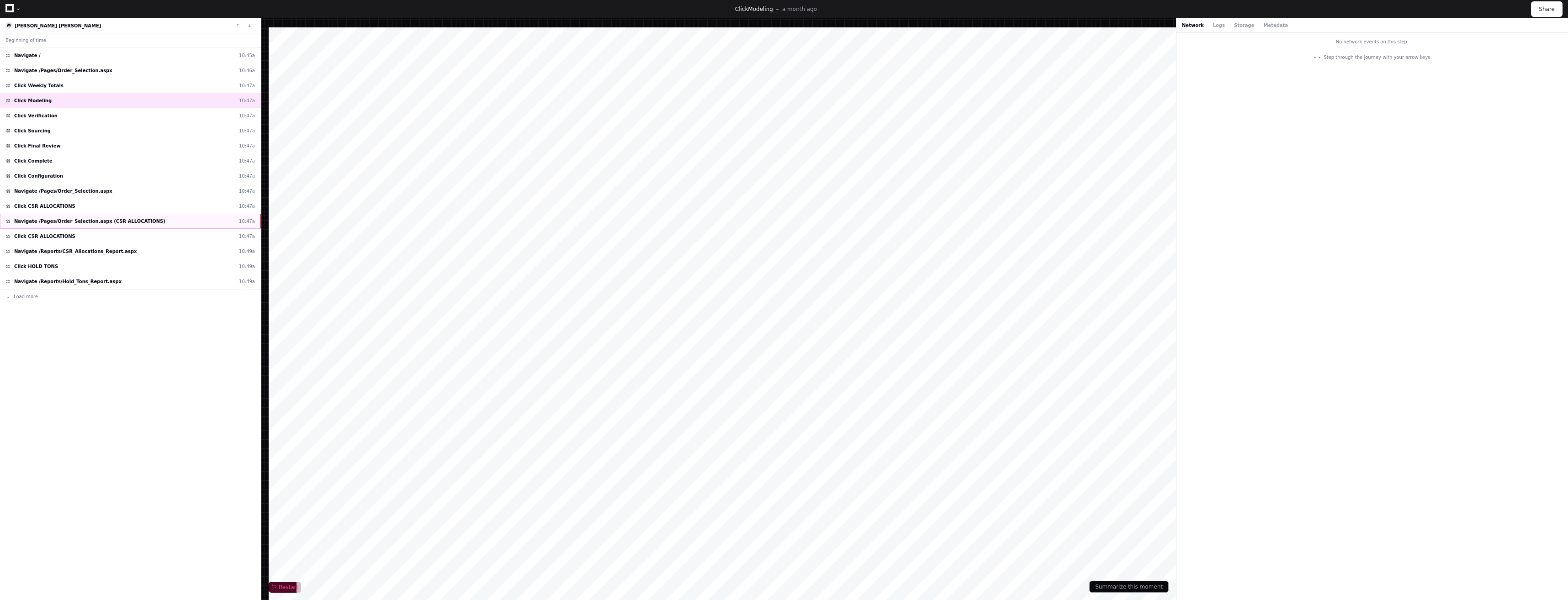
click at [92, 224] on span "Navigate /Pages/Order_Selection.aspx (CSR ALLOCATIONS)" at bounding box center [89, 221] width 151 height 7
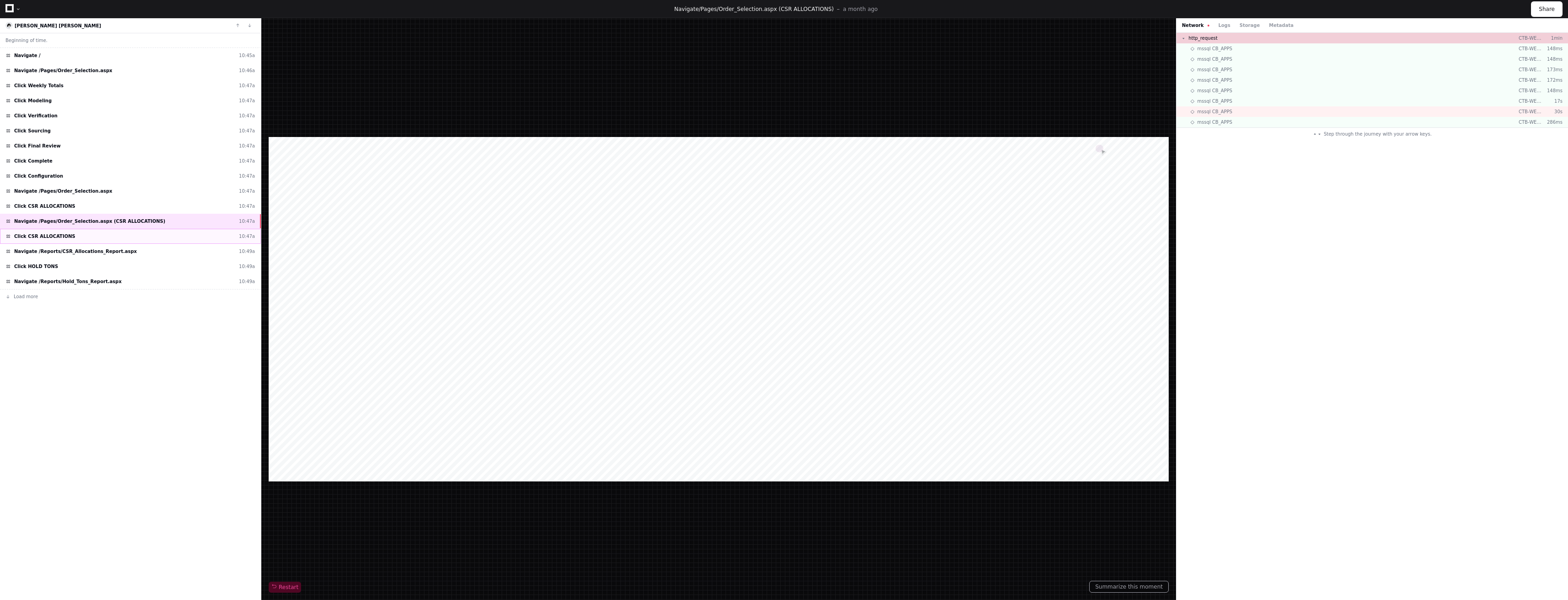
click at [97, 239] on div "Click CSR ALLOCATIONS 10:47a" at bounding box center [130, 236] width 261 height 15
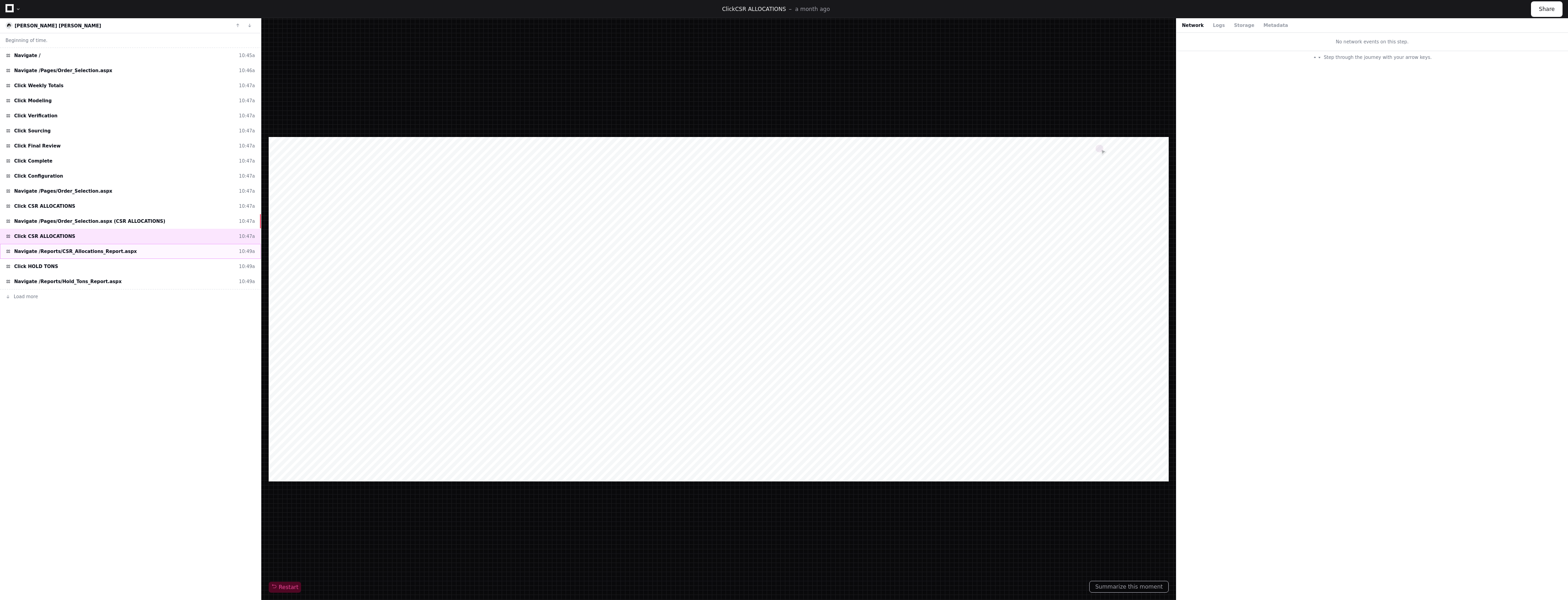
click at [101, 252] on span "Navigate /Reports/CSR_Allocations_Report.aspx" at bounding box center [75, 251] width 123 height 7
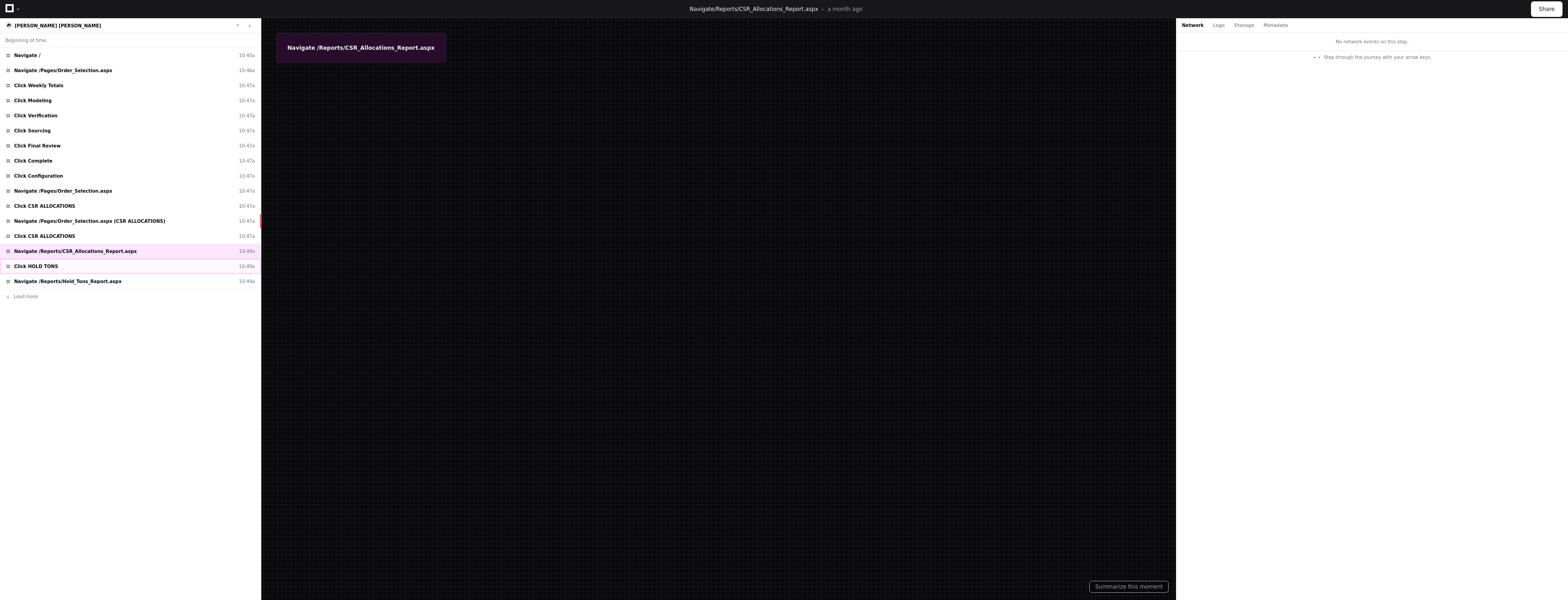
click at [104, 270] on div "Click HOLD TONS 10:49a" at bounding box center [130, 266] width 261 height 15
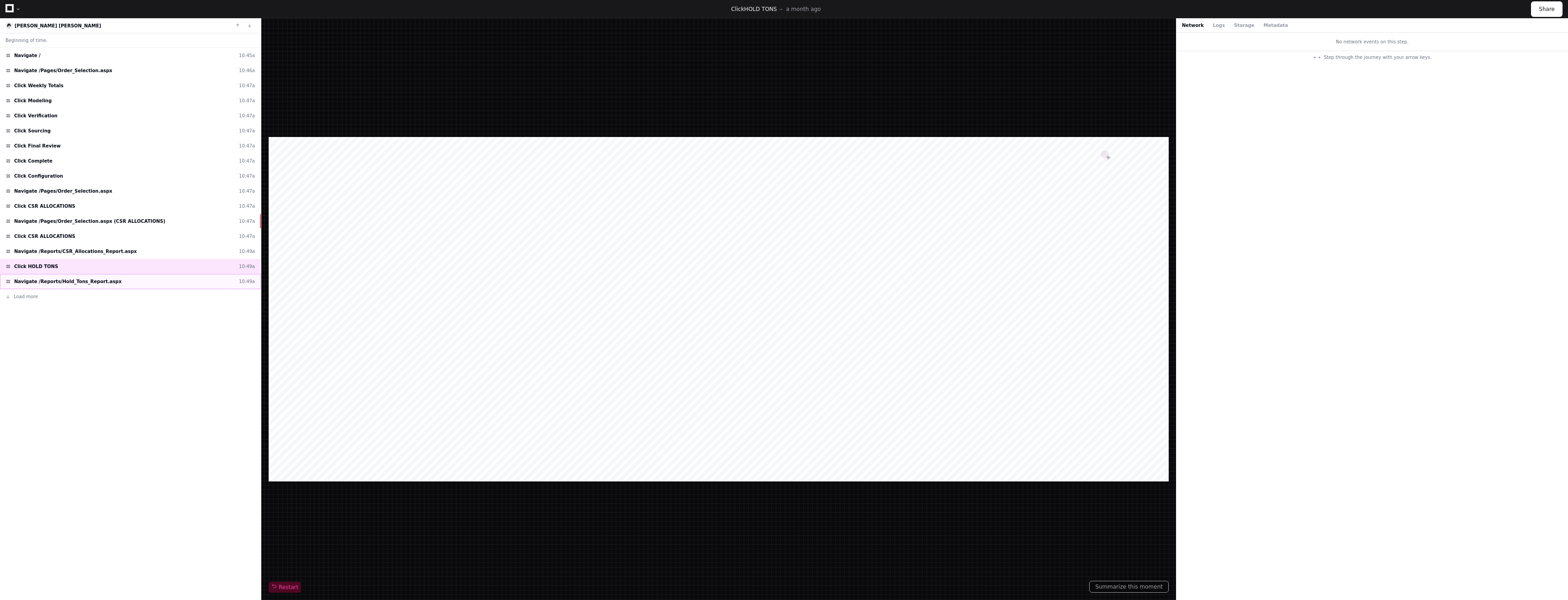
click at [110, 283] on div "Navigate /Reports/Hold_Tons_Report.aspx 10:49a" at bounding box center [130, 281] width 261 height 15
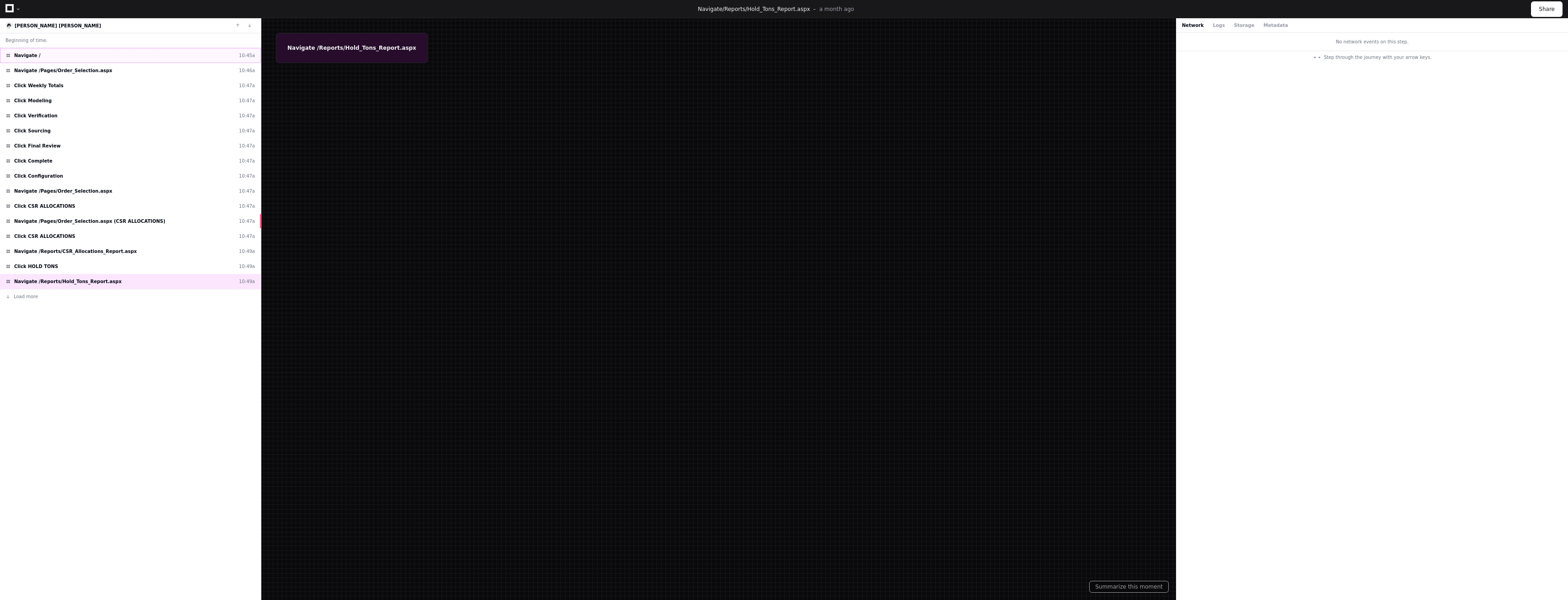
click at [54, 59] on div "Navigate / 10:45a" at bounding box center [130, 56] width 261 height 15
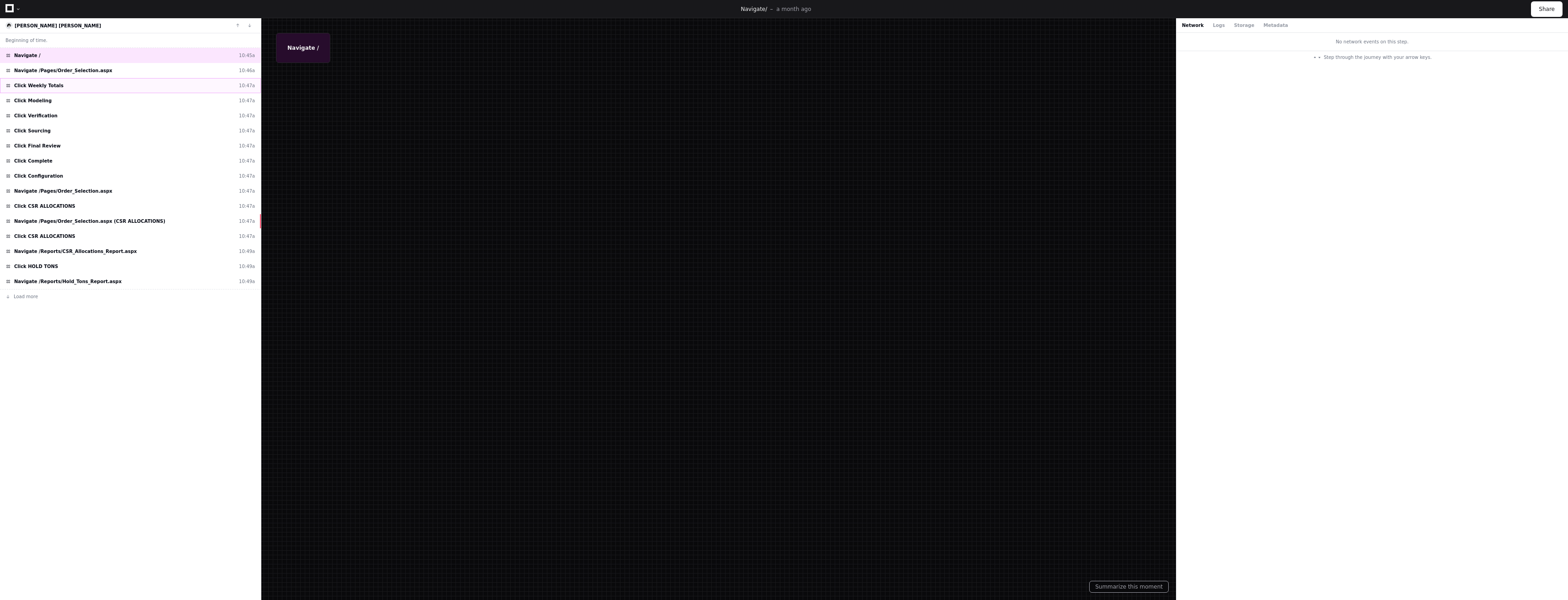
click at [70, 88] on div "Click Weekly Totals 10:47a" at bounding box center [130, 85] width 261 height 15
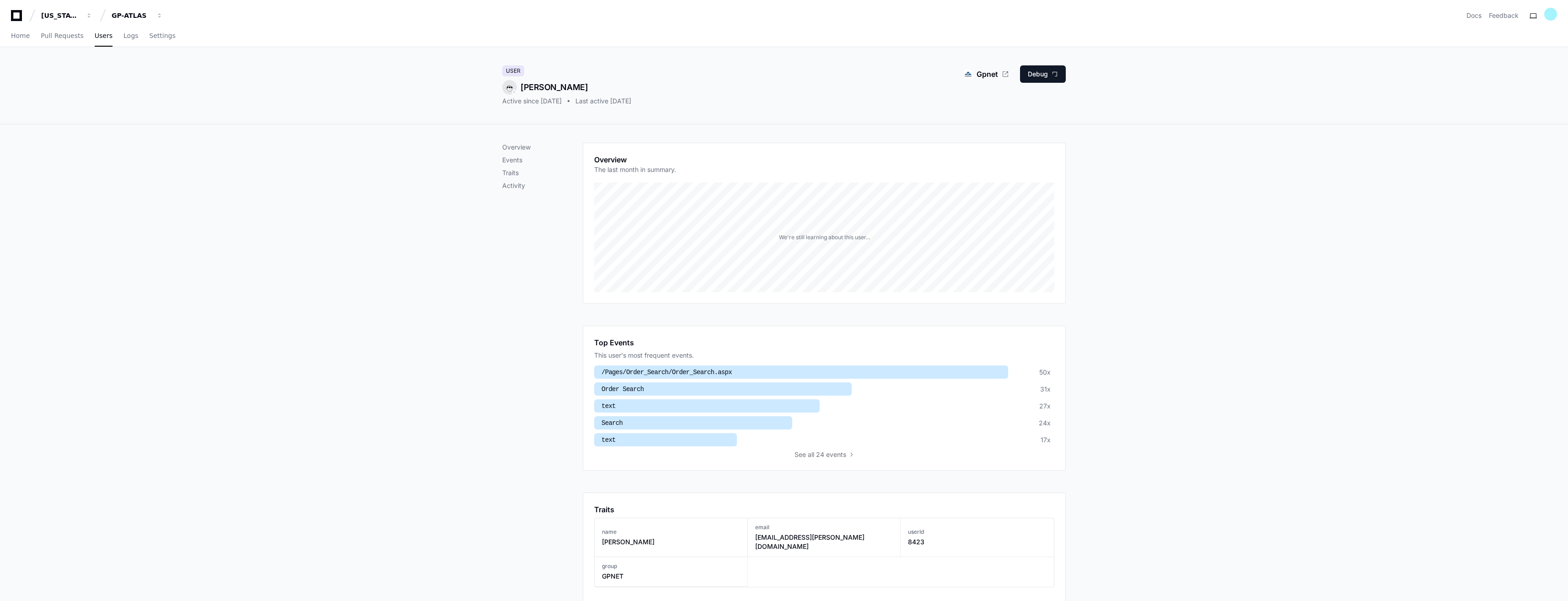
click at [113, 39] on div "Home Pull Requests Users Logs Settings" at bounding box center [93, 36] width 165 height 21
click at [125, 36] on span "Logs" at bounding box center [131, 36] width 15 height 5
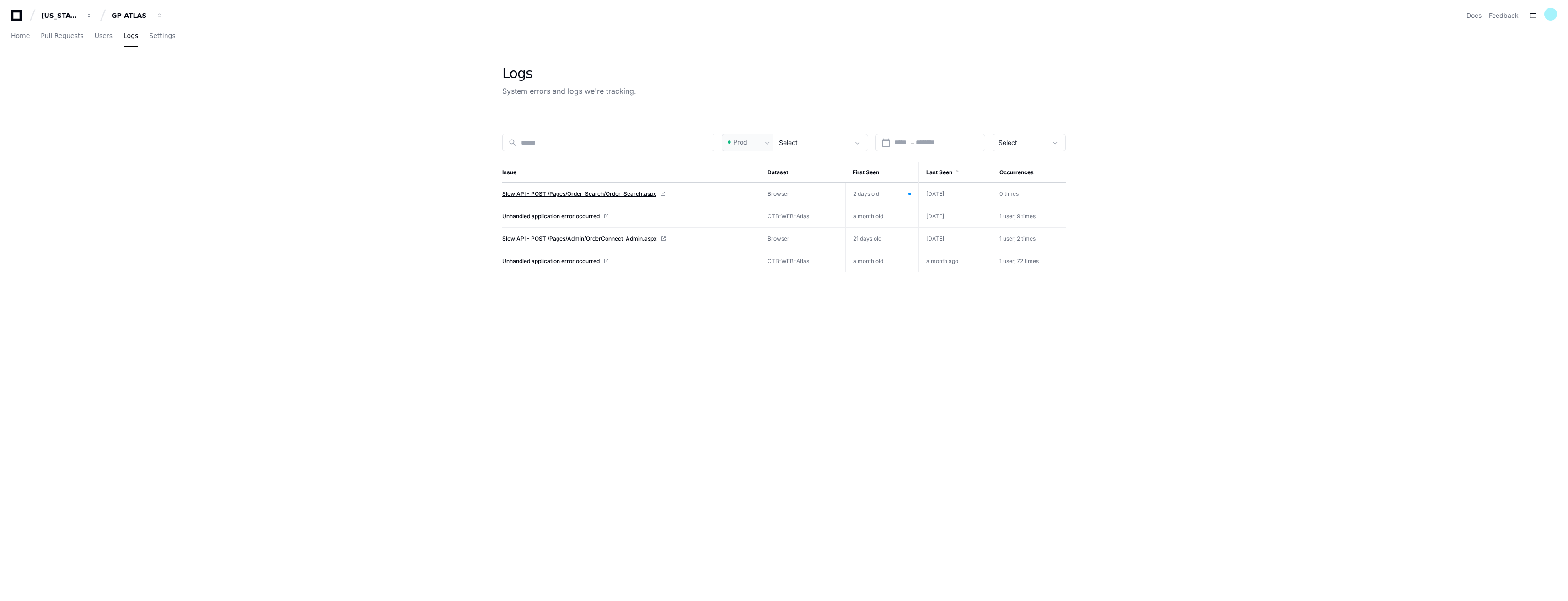
click at [593, 191] on span "Slow API - POST /Pages/Order_Search/Order_Search.aspx" at bounding box center [579, 193] width 154 height 7
click at [541, 218] on span "Unhandled application error occurred" at bounding box center [551, 216] width 97 height 7
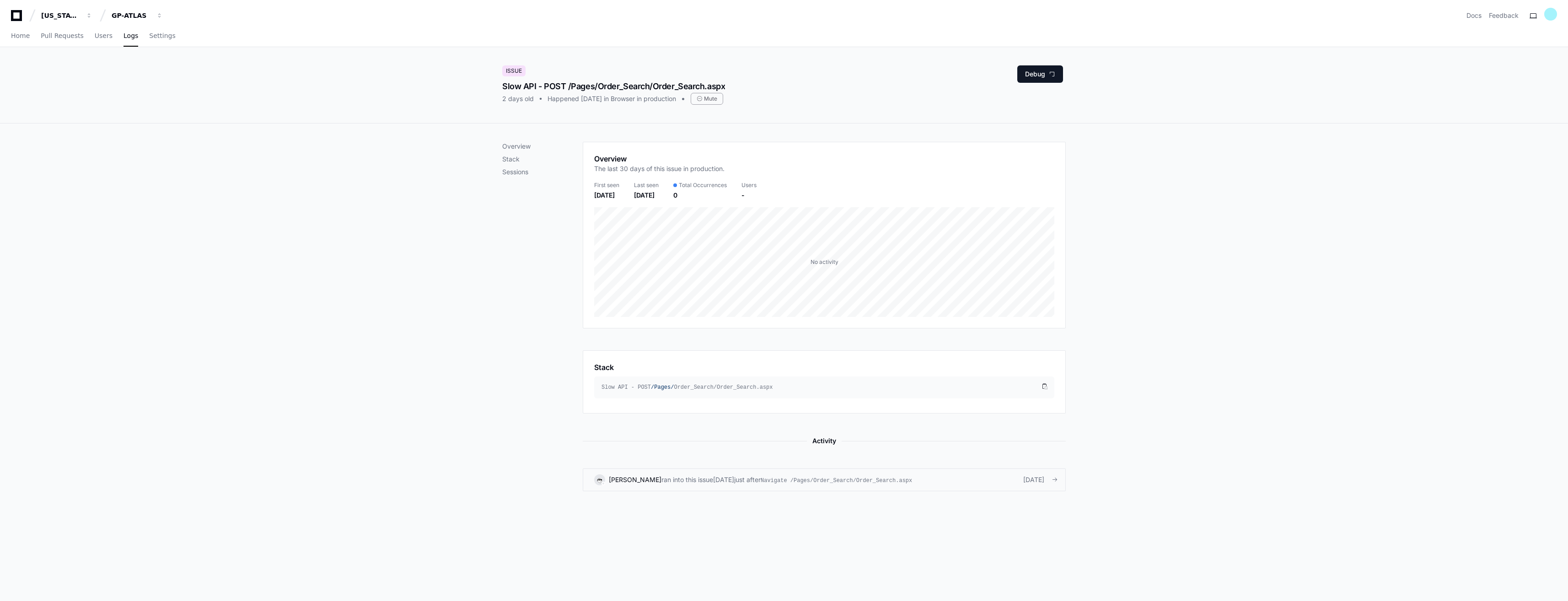
click at [707, 482] on span "ran into this issue" at bounding box center [687, 480] width 52 height 9
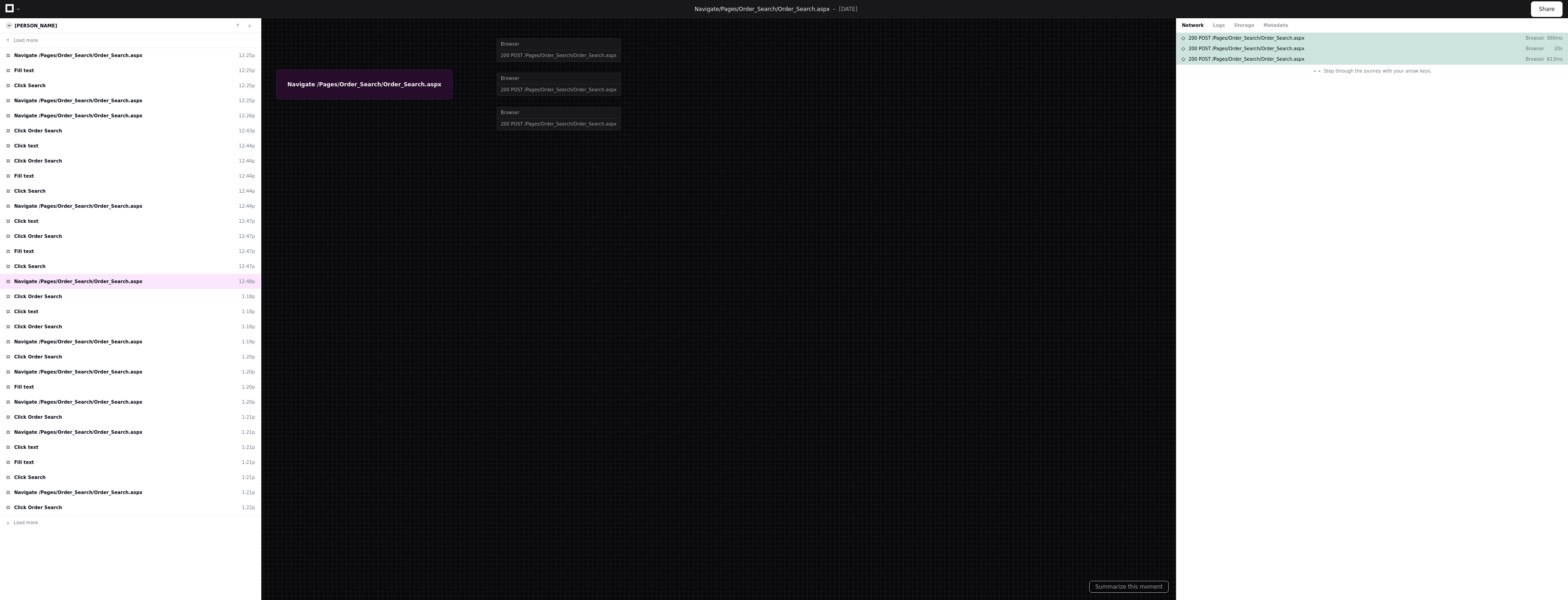
click at [515, 52] on div at bounding box center [784, 300] width 1568 height 600
click at [530, 89] on div at bounding box center [784, 300] width 1568 height 600
click at [530, 147] on div at bounding box center [784, 300] width 1568 height 600
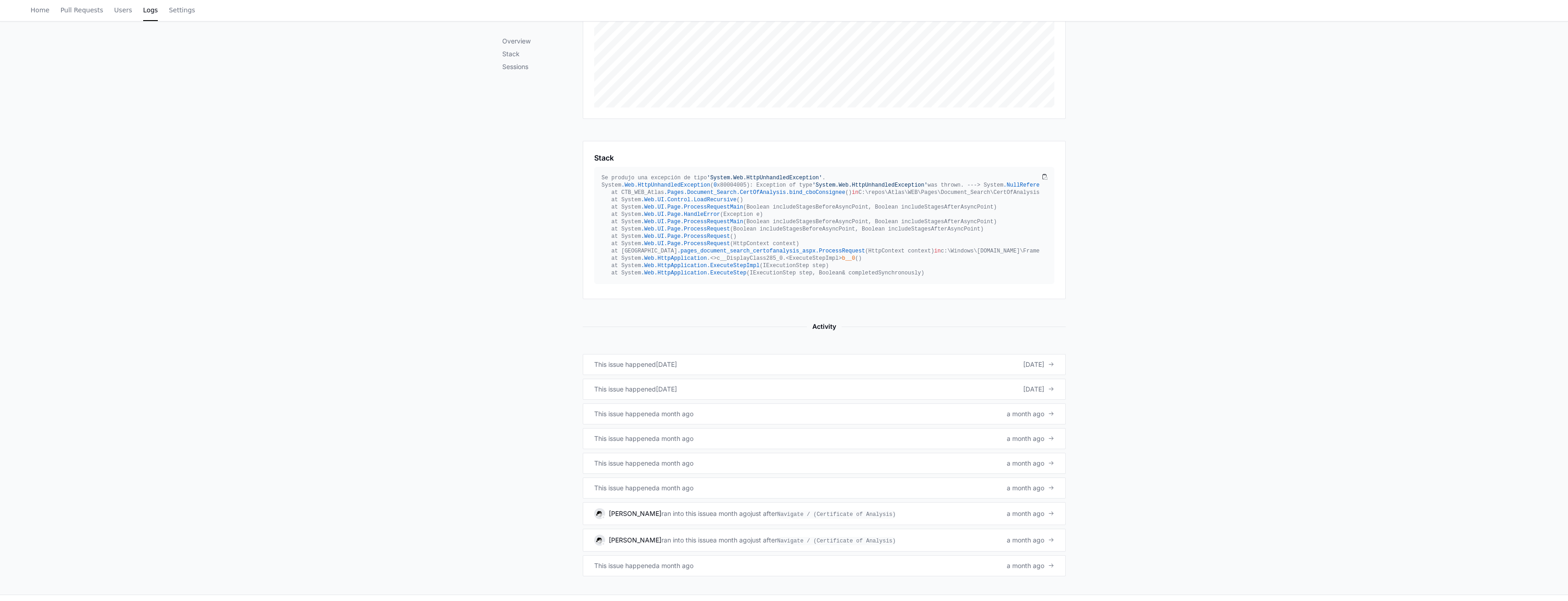
scroll to position [275, 0]
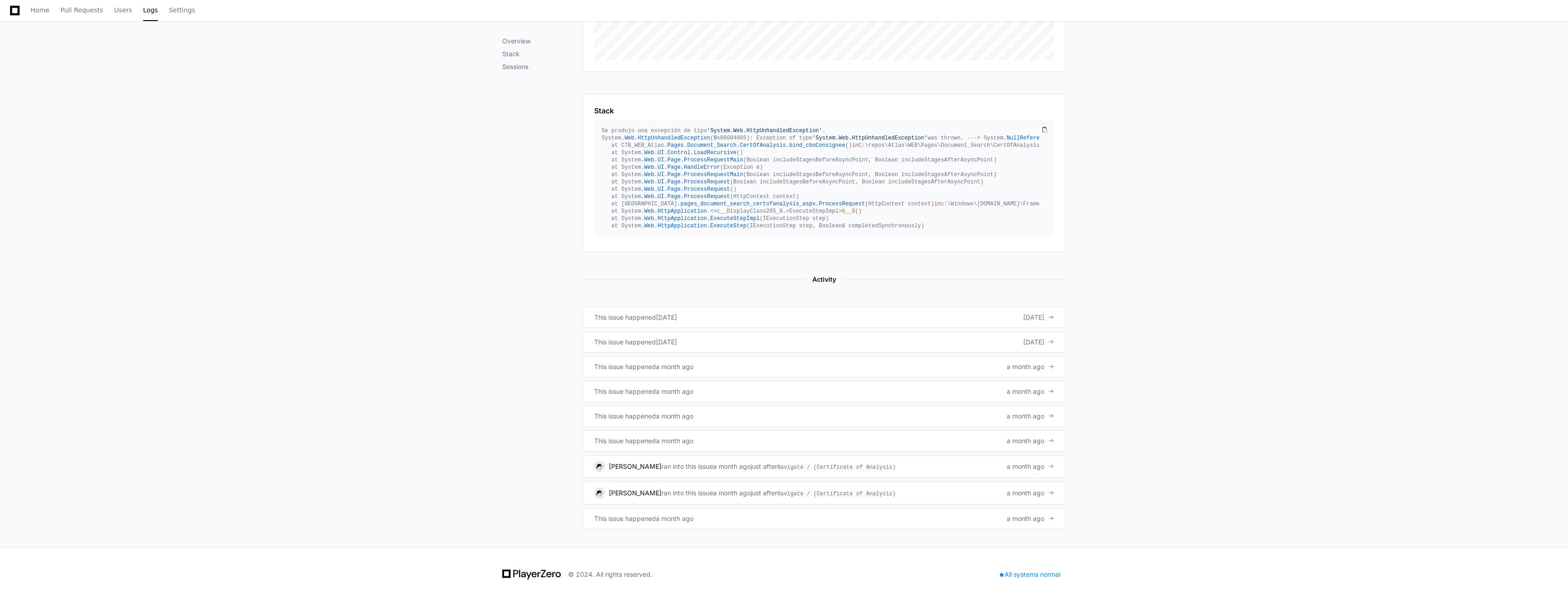
click at [464, 168] on div "Overview Stack Sessions Overview The last 30 days of this issue in production. …" at bounding box center [784, 207] width 1568 height 680
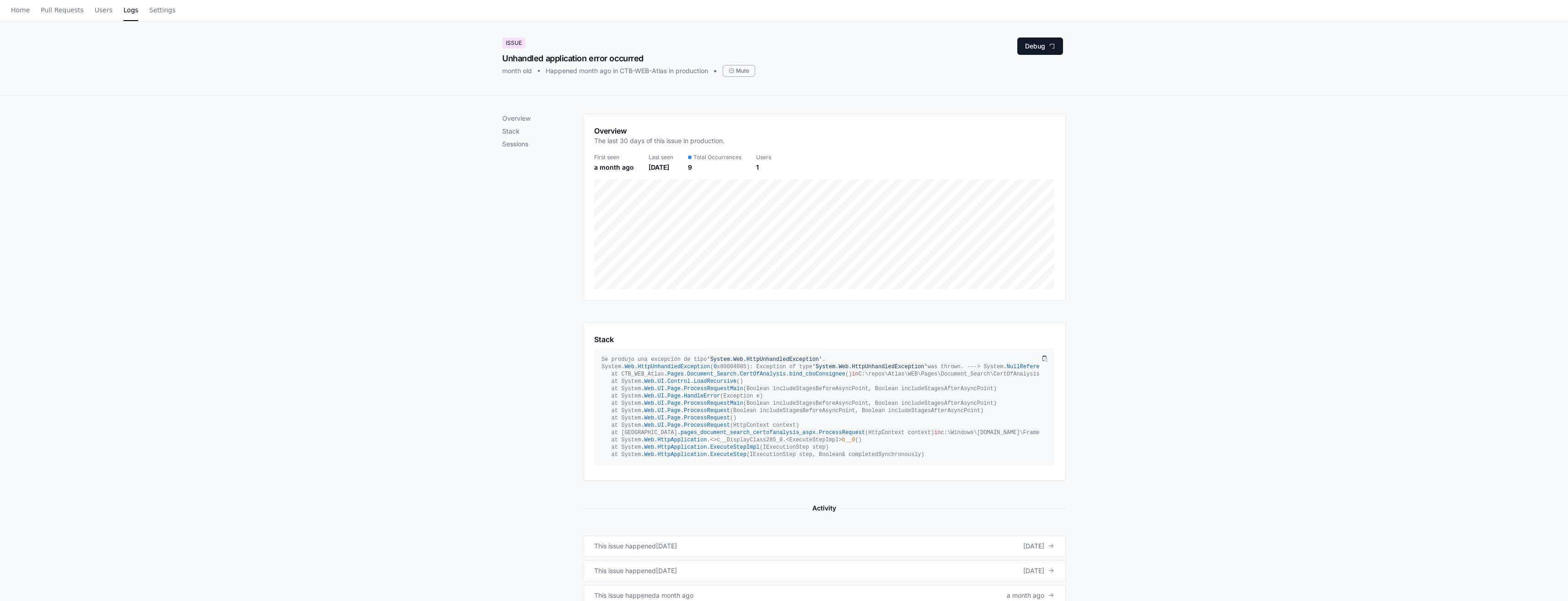
scroll to position [0, 0]
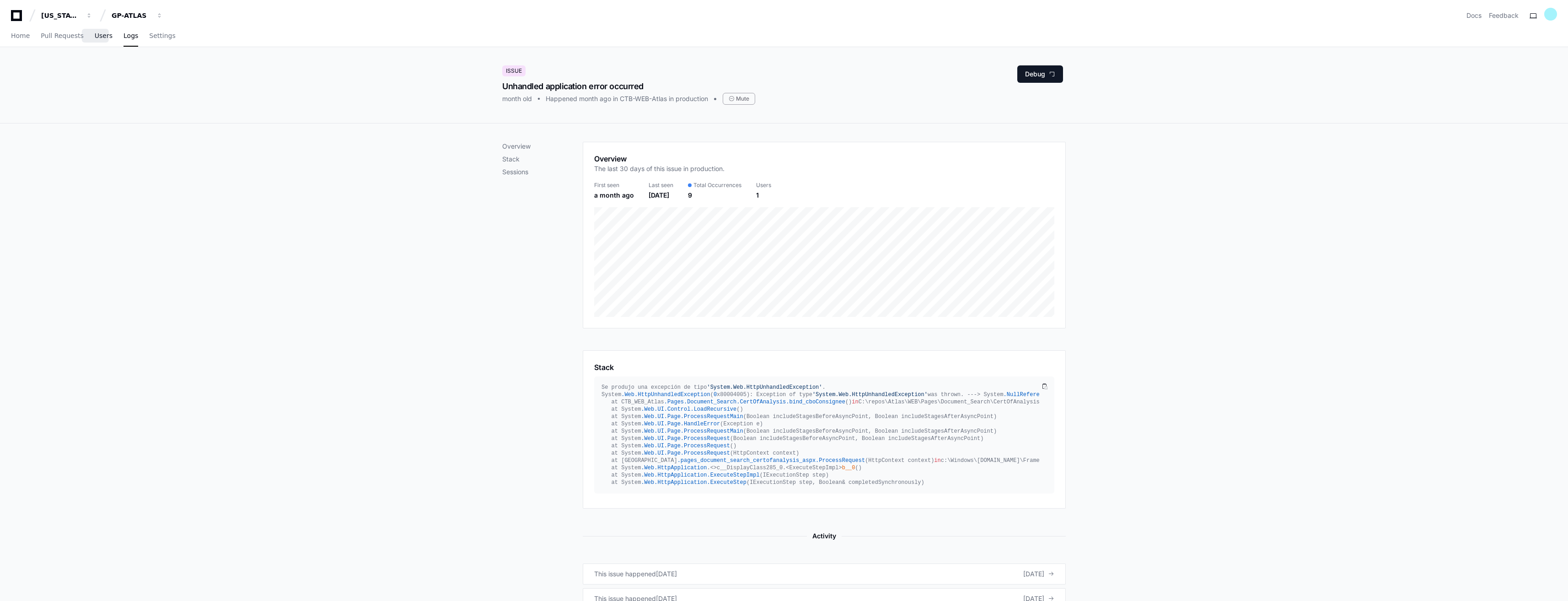
click at [95, 36] on span "Users" at bounding box center [103, 36] width 18 height 5
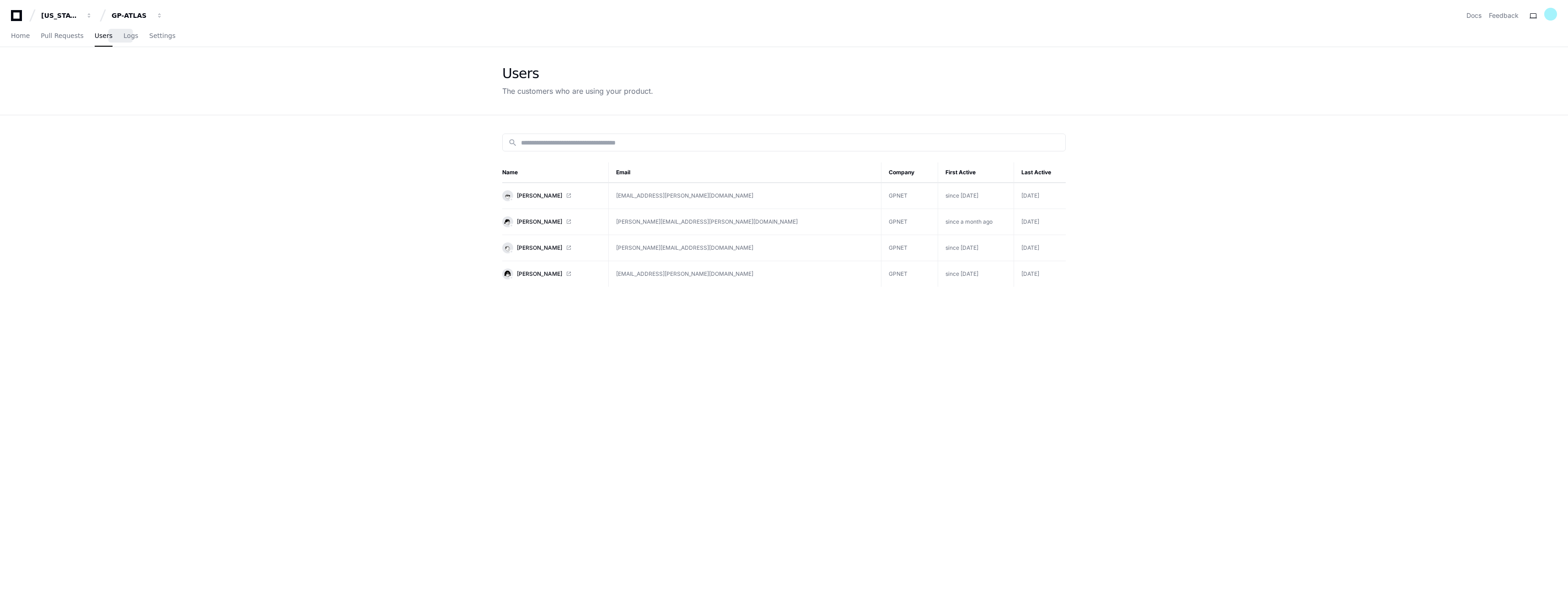
click at [124, 38] on span "Logs" at bounding box center [131, 36] width 15 height 5
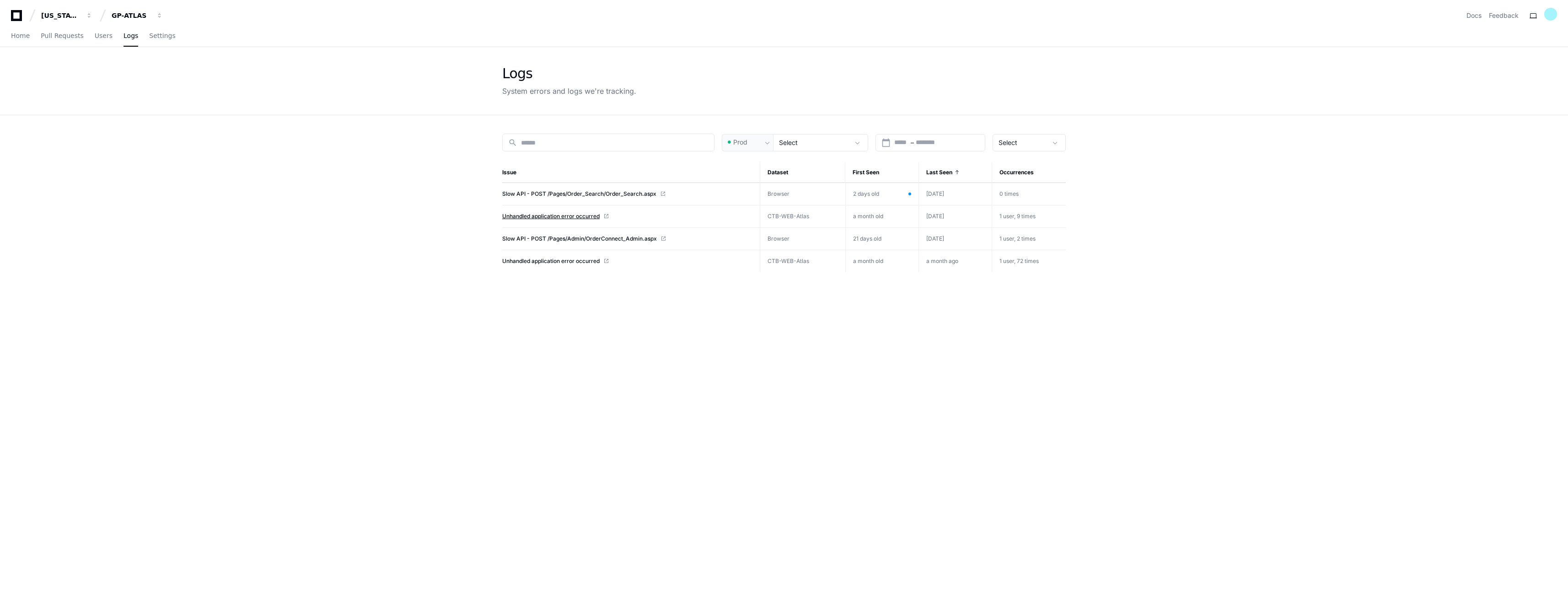
click at [549, 219] on span "Unhandled application error occurred" at bounding box center [551, 216] width 97 height 7
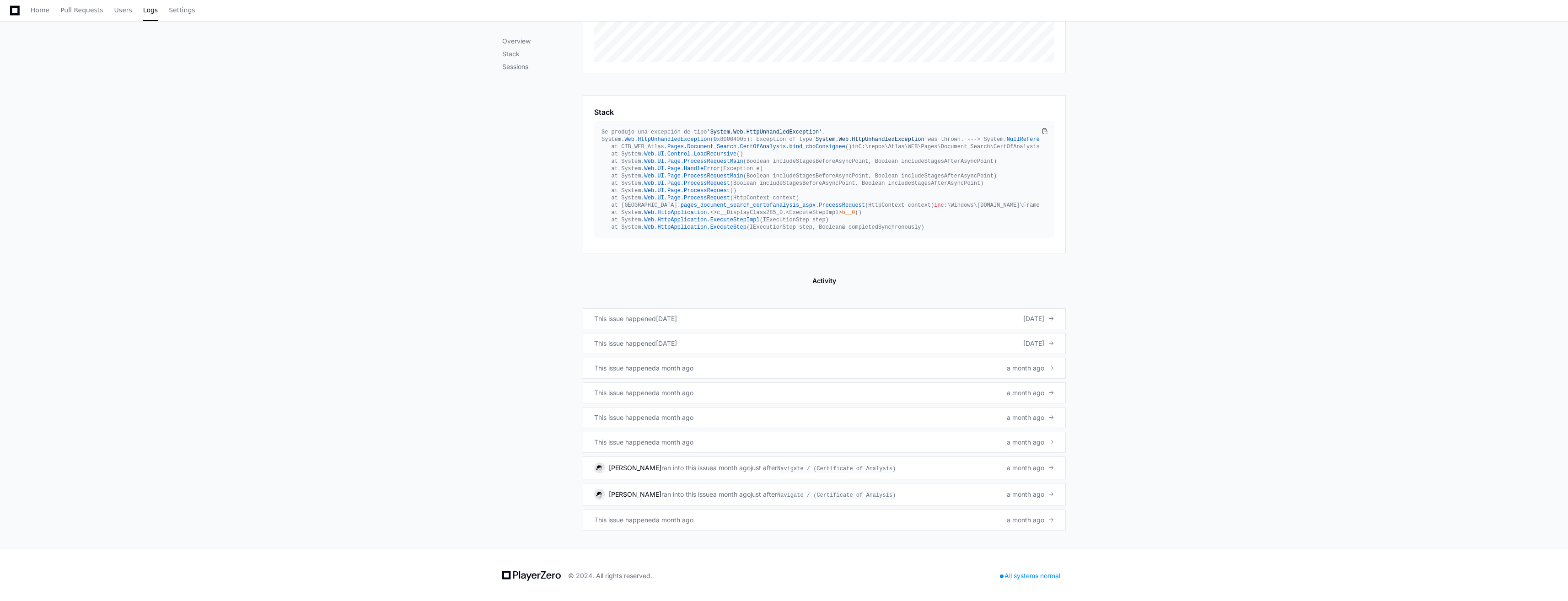
scroll to position [279, 0]
click at [744, 323] on link "This issue happened 10 days ago 10 days ago" at bounding box center [824, 318] width 483 height 21
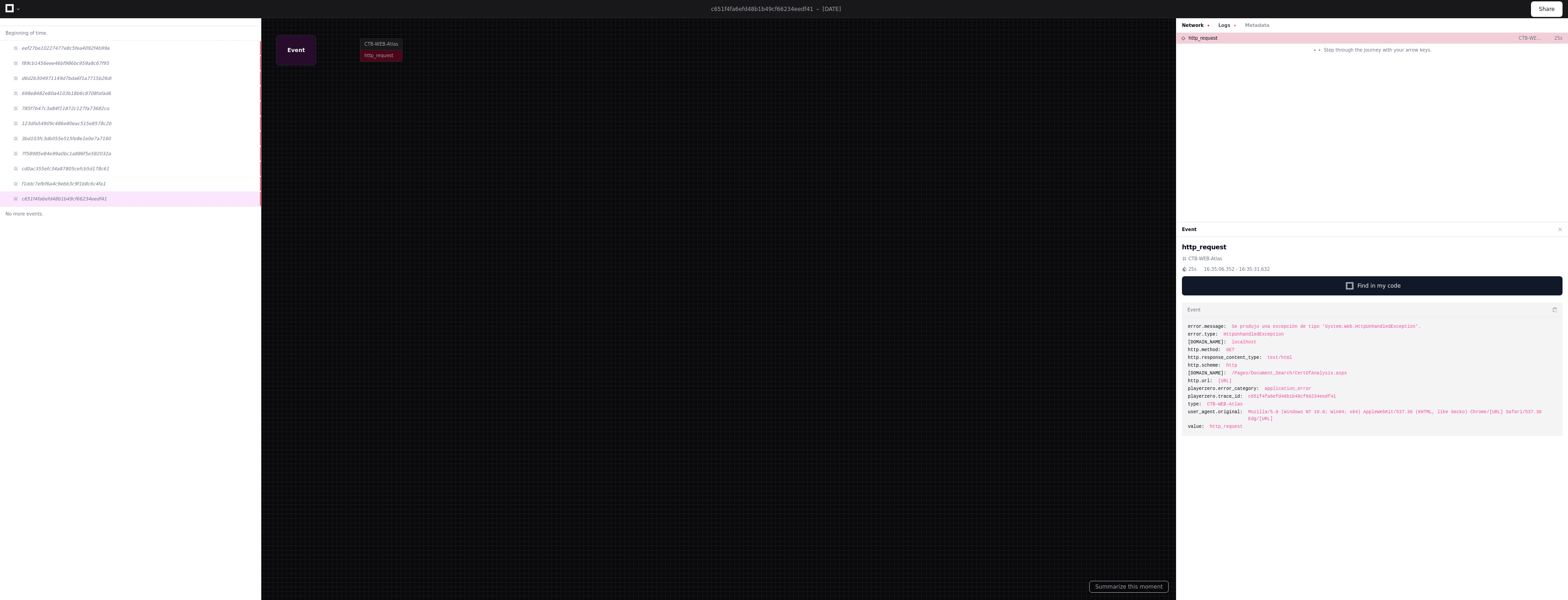
click at [1218, 26] on button "Logs" at bounding box center [1227, 25] width 17 height 7
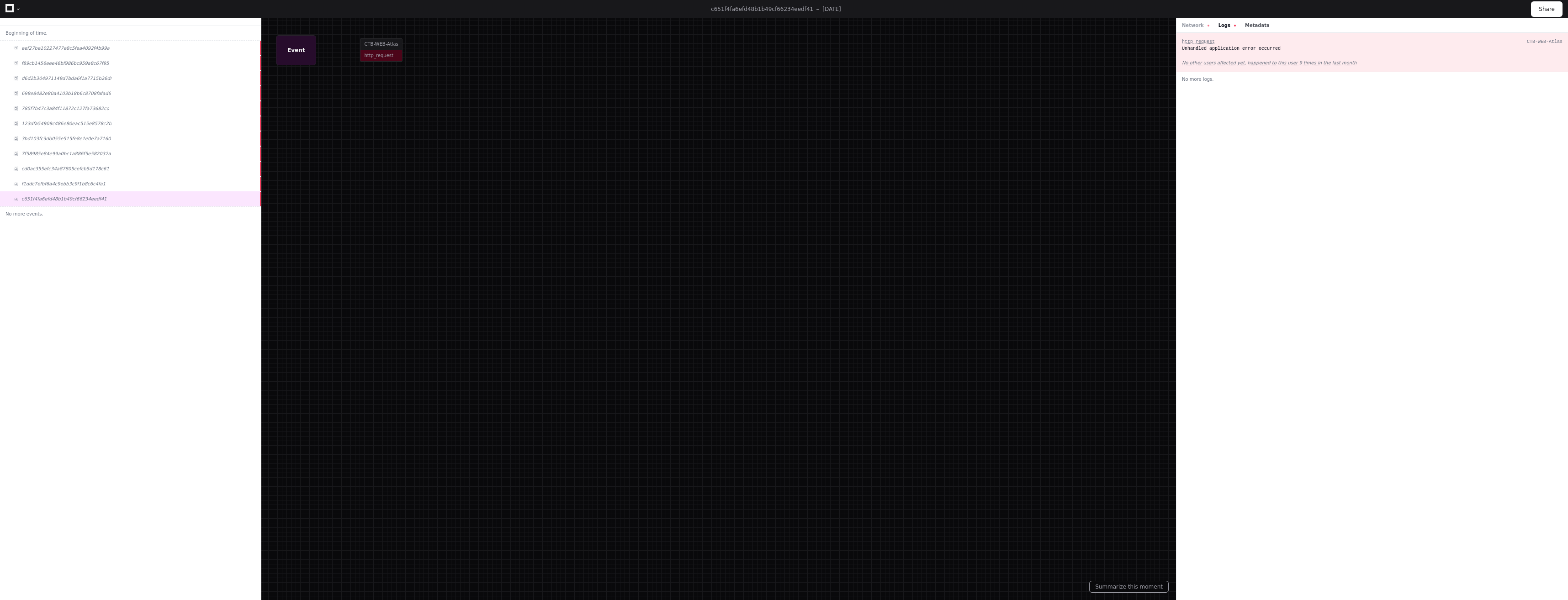
click at [1250, 26] on button "Metadata" at bounding box center [1257, 25] width 24 height 7
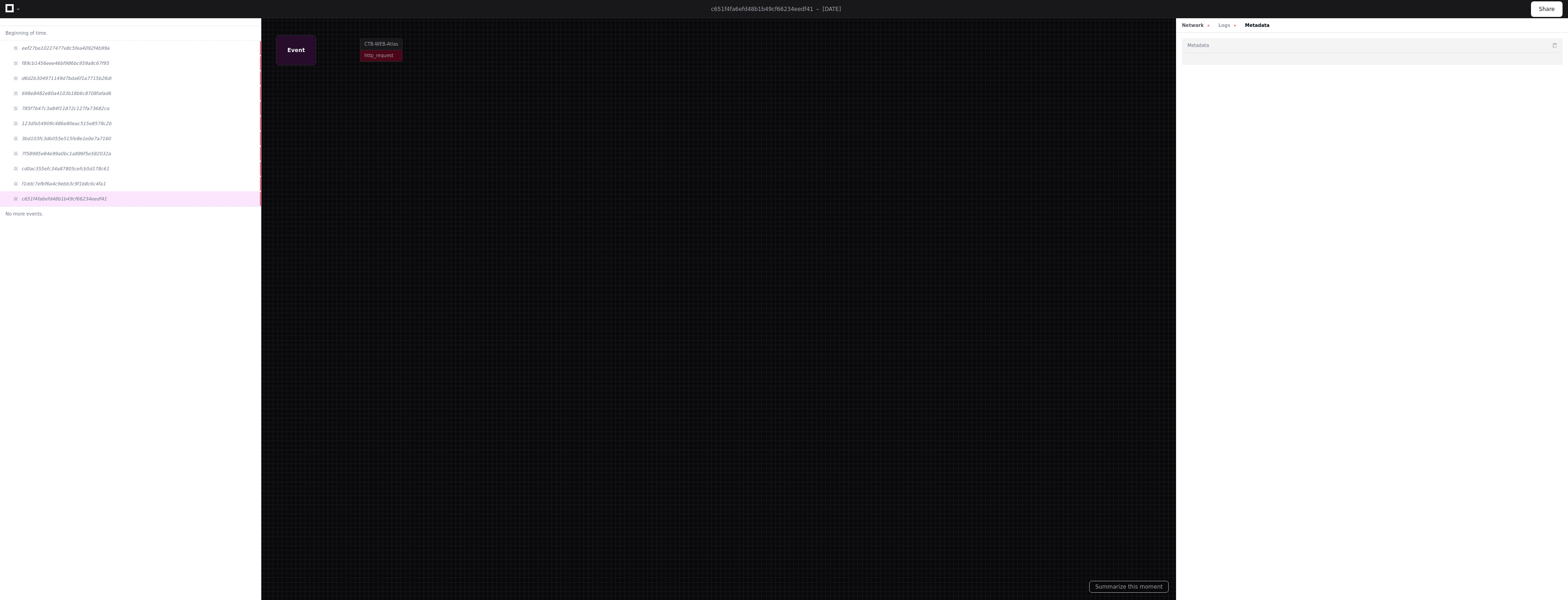
click at [1193, 27] on button "Network" at bounding box center [1195, 25] width 27 height 7
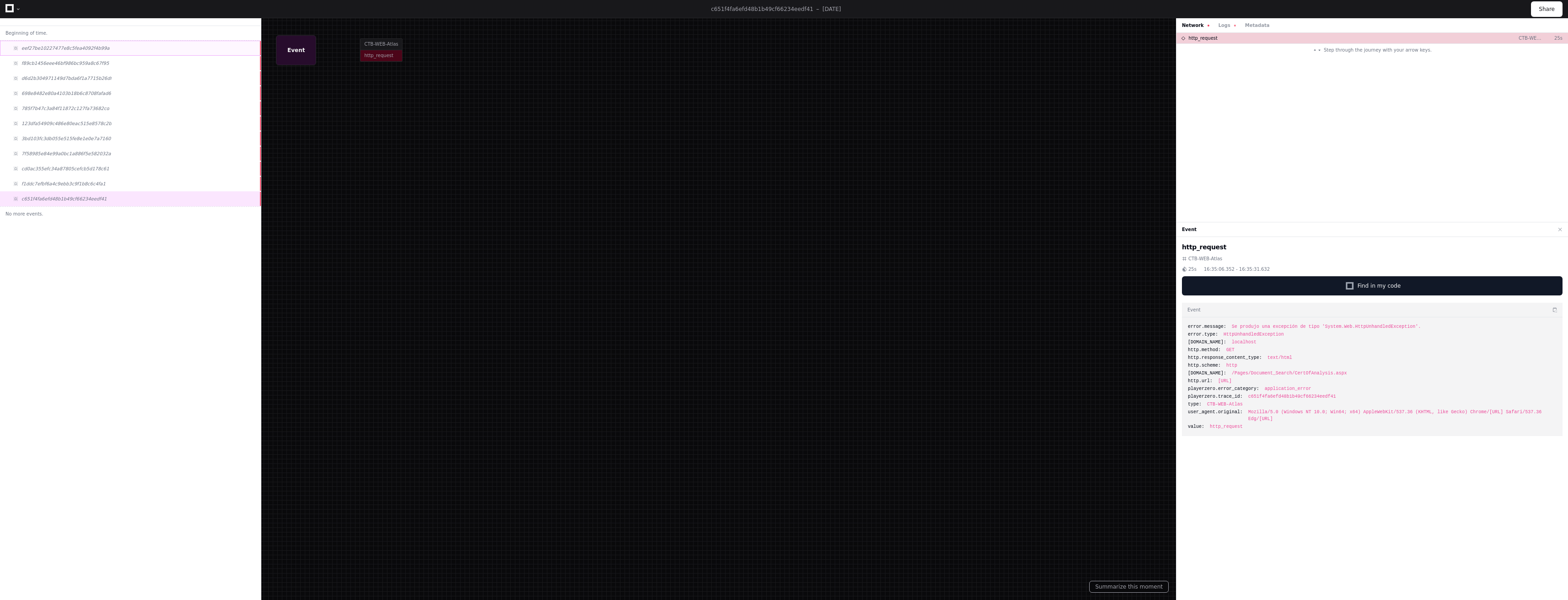
click at [93, 47] on span "eef27be10227477e8c5fea4092f4b99a" at bounding box center [65, 48] width 88 height 7
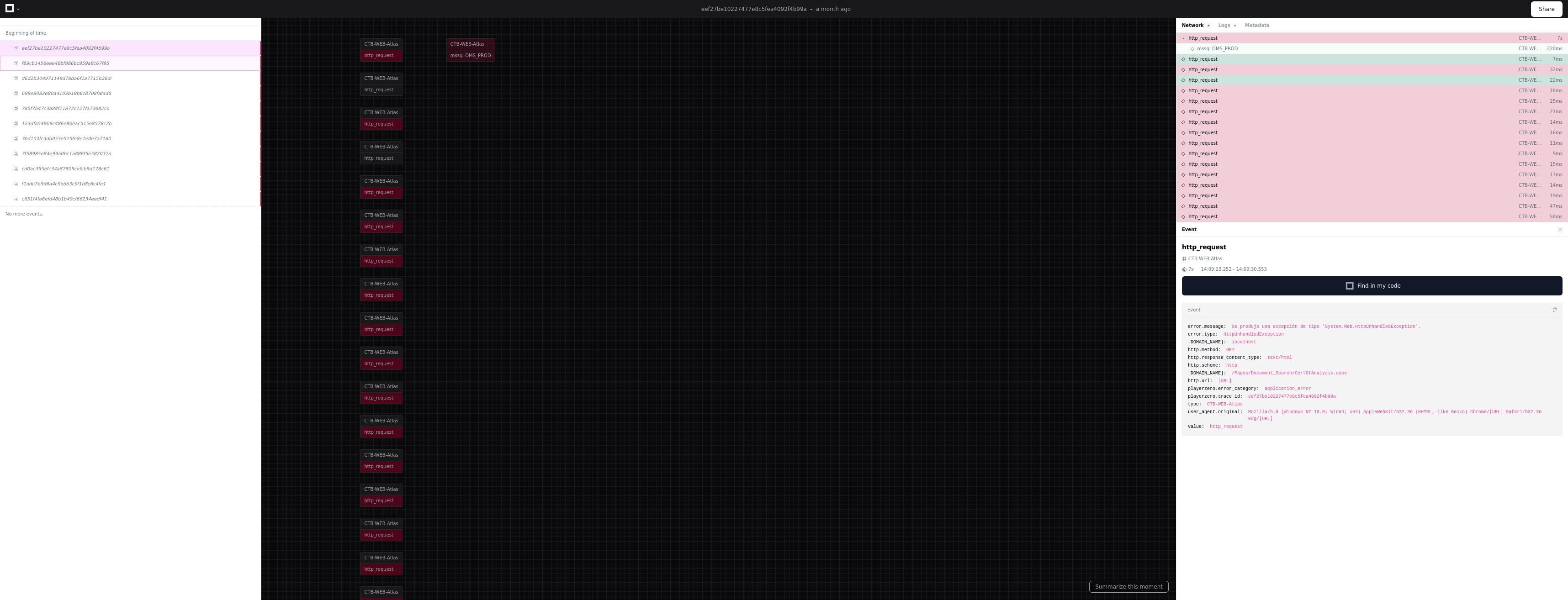
click at [101, 68] on div "f89cb1456eee46bf986bc959a8c67f95" at bounding box center [130, 63] width 261 height 15
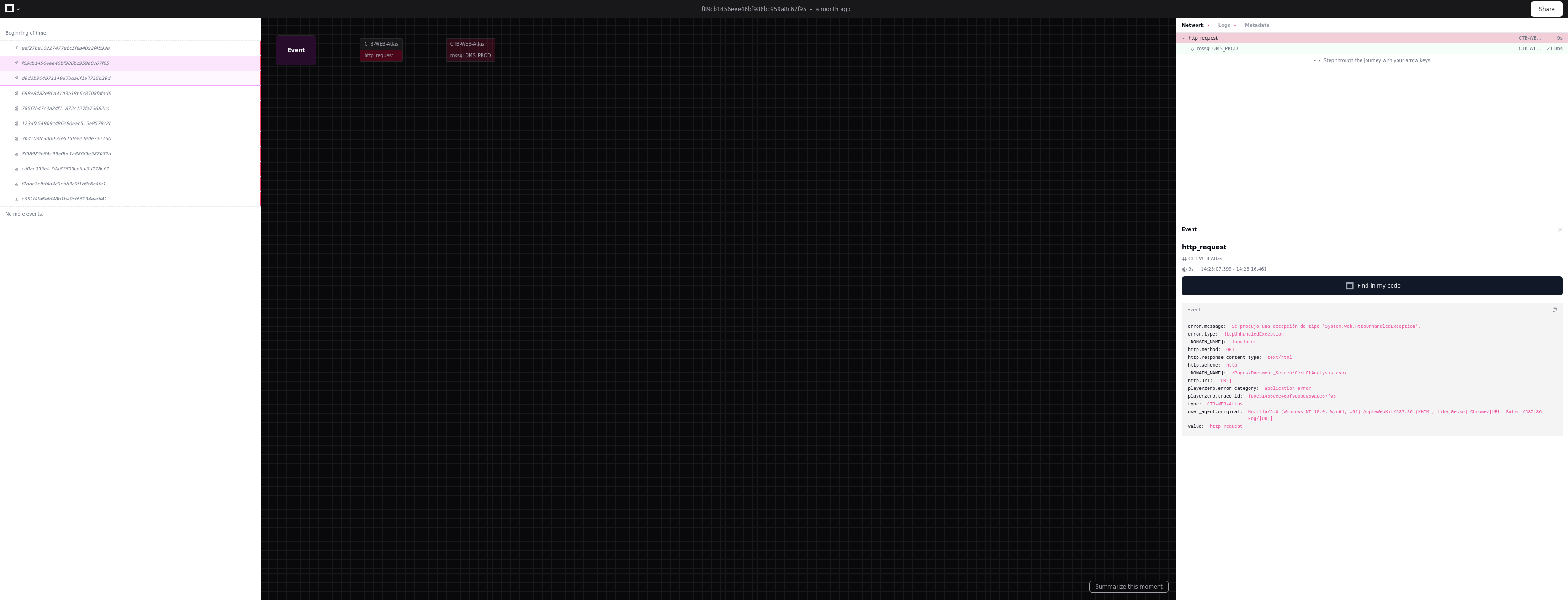
click at [106, 82] on div "d6d2b304971149d7bda6f1a7715b26df" at bounding box center [130, 78] width 261 height 15
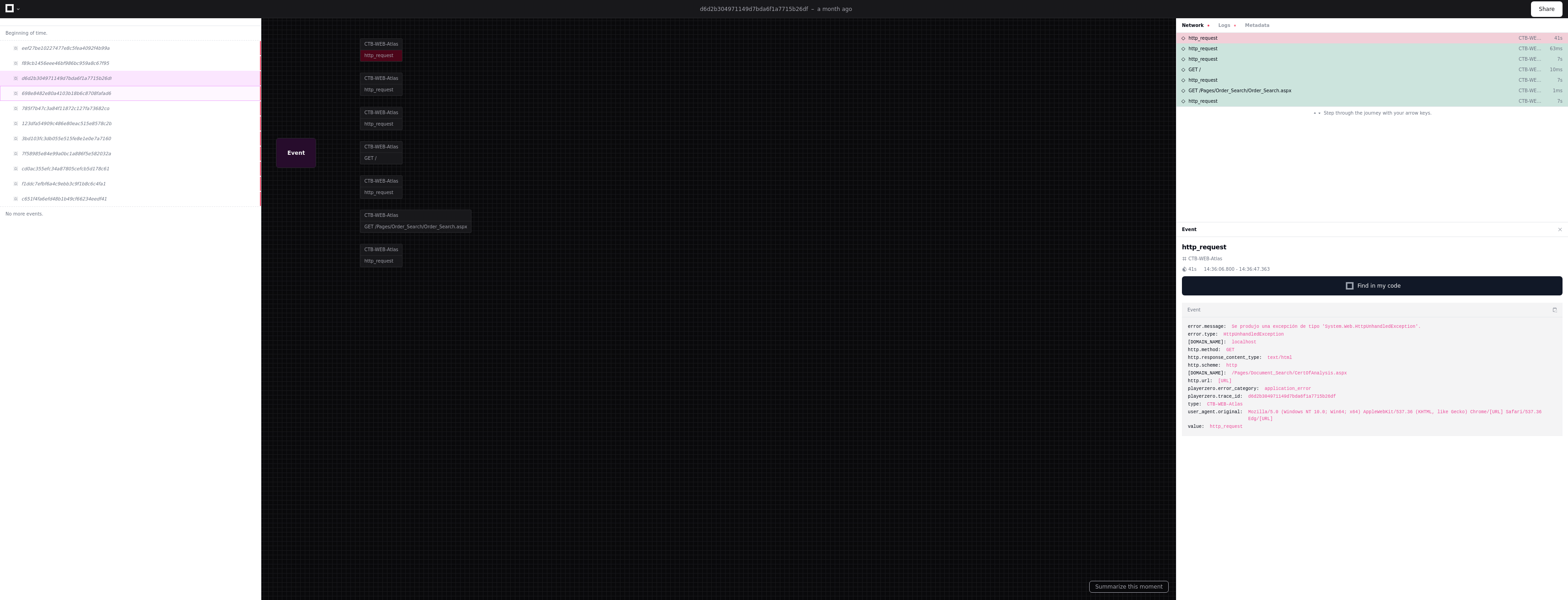
click at [106, 92] on div "698e8482e80a4103b18b6c8708fafad6" at bounding box center [130, 93] width 261 height 15
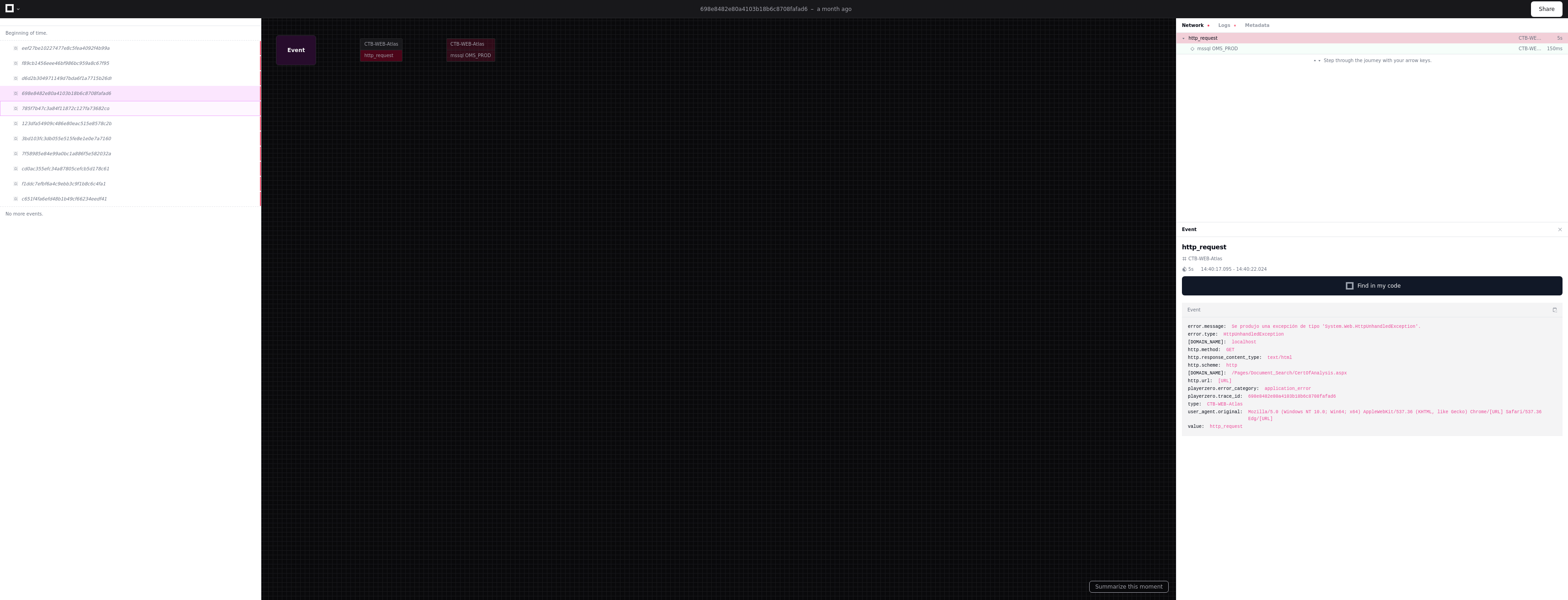
click at [112, 112] on div "785f7b47c3a84f11872c127fa73682cd" at bounding box center [130, 108] width 261 height 15
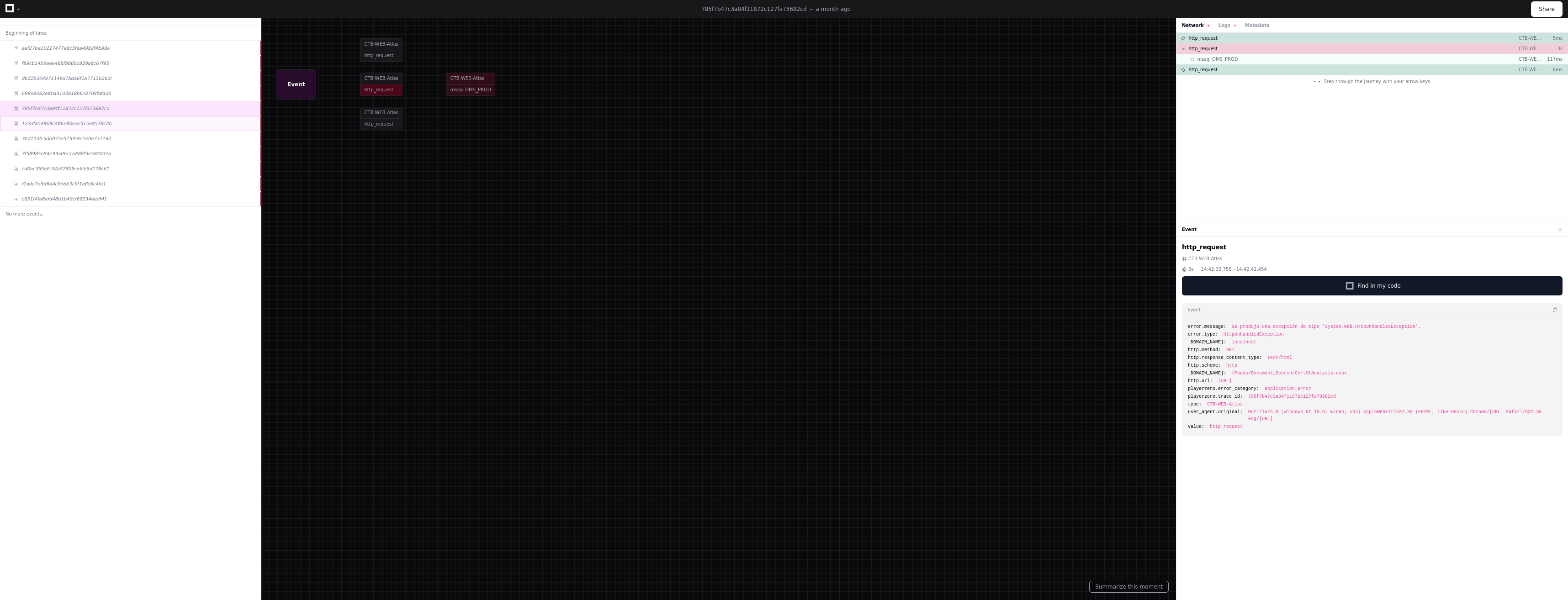
click at [113, 128] on div "123dfa54909c486e80eac515e8578c2b" at bounding box center [130, 123] width 261 height 15
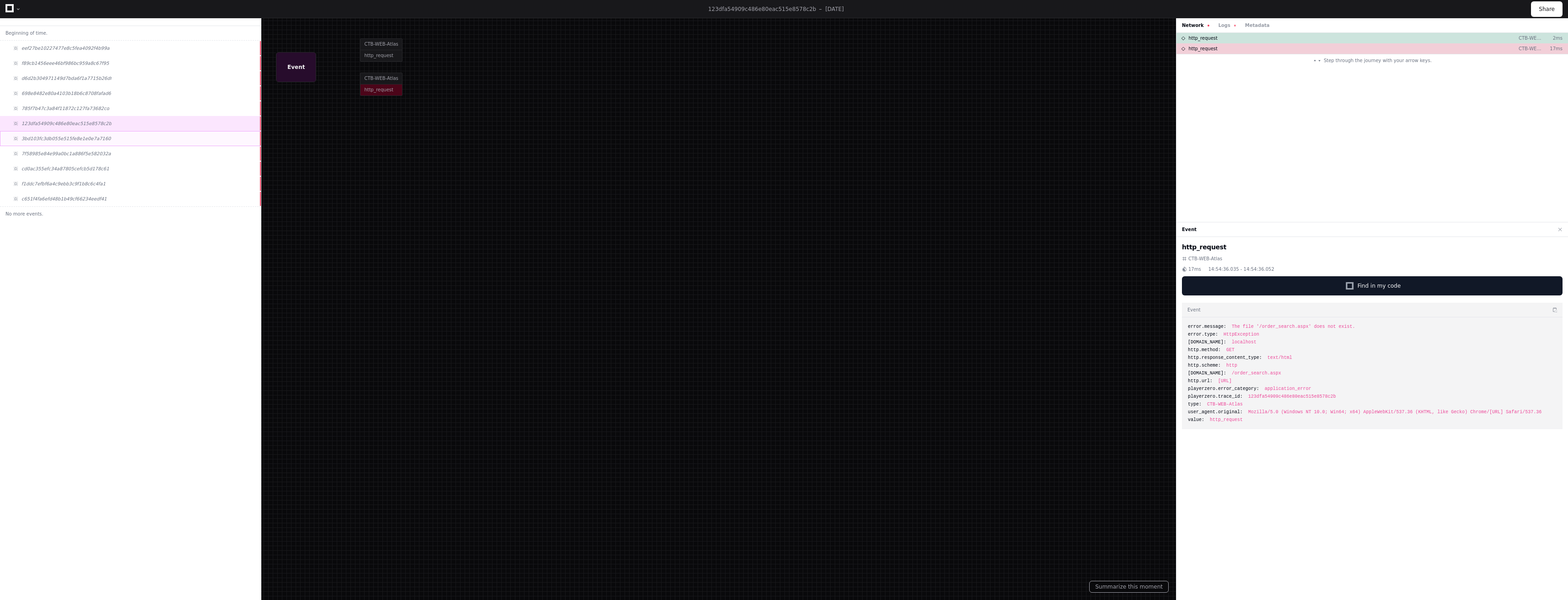
click at [108, 145] on div "3bd103fc3db055e515fe8e1e0e7a7160" at bounding box center [130, 138] width 261 height 15
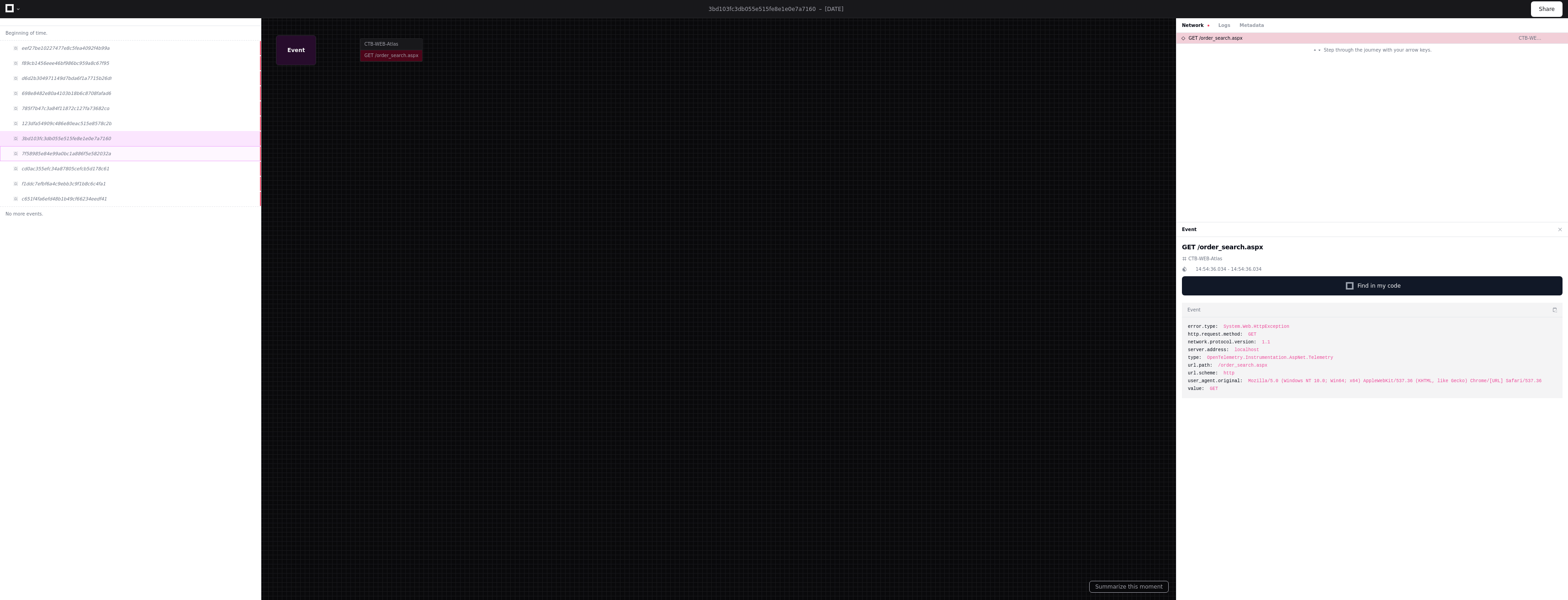
click at [106, 156] on div "7f58985e84e99a0bc1a886f5e582032a" at bounding box center [130, 153] width 261 height 15
click at [112, 176] on div "f1ddc7efbf6a4c9ebb3c9f1b8c6c4fa1" at bounding box center [130, 184] width 261 height 15
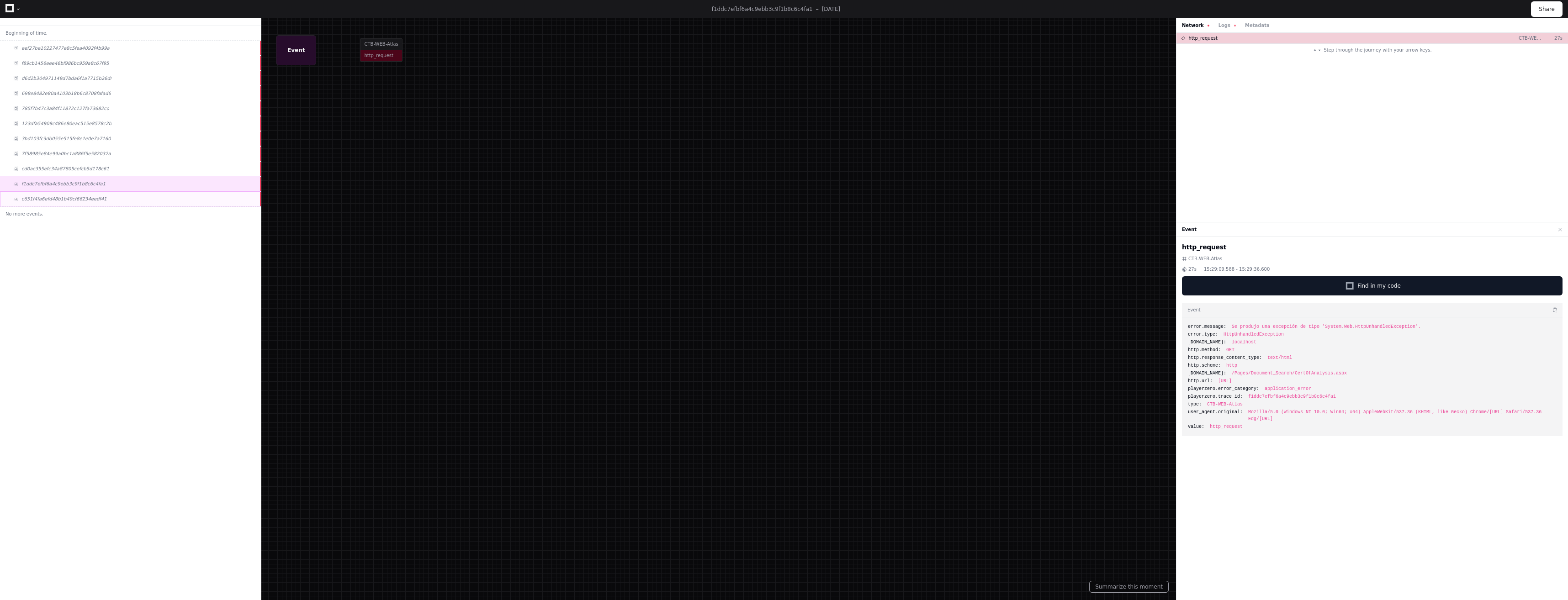
click at [113, 193] on div "c651f4fa6efd48b1b49cf66234eedf41" at bounding box center [130, 198] width 261 height 15
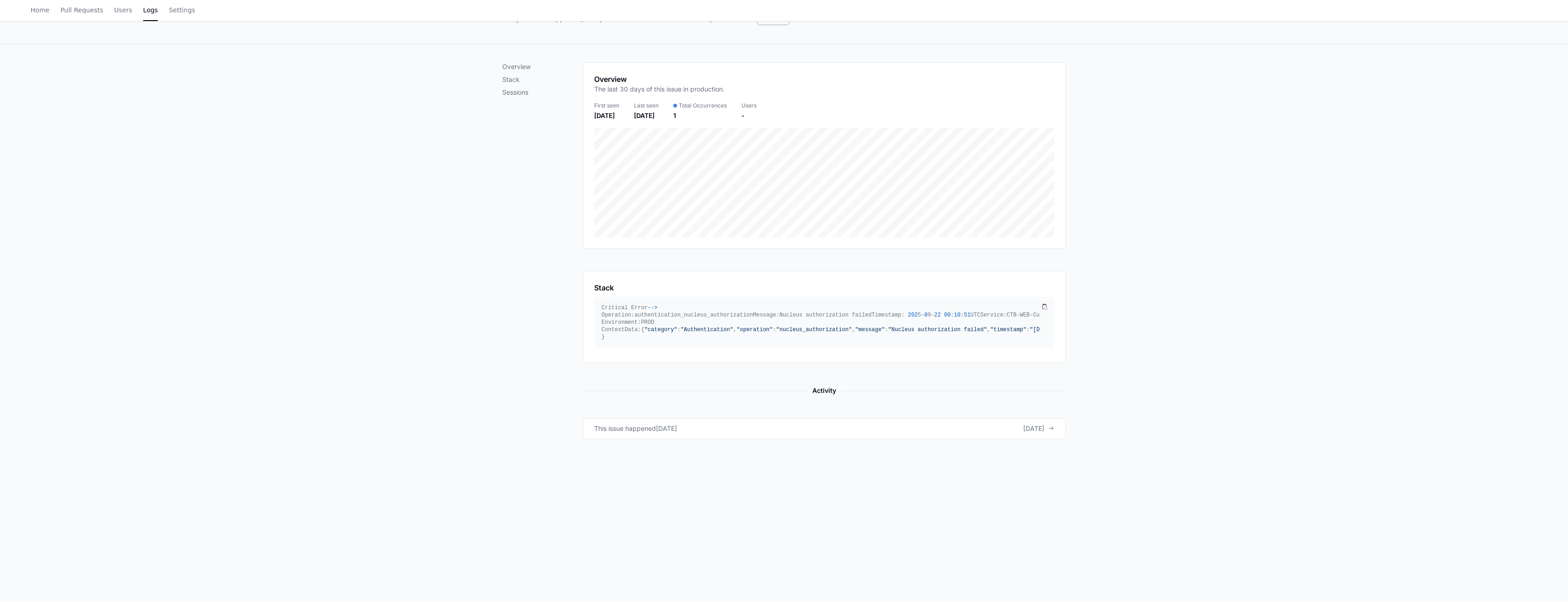
scroll to position [177, 0]
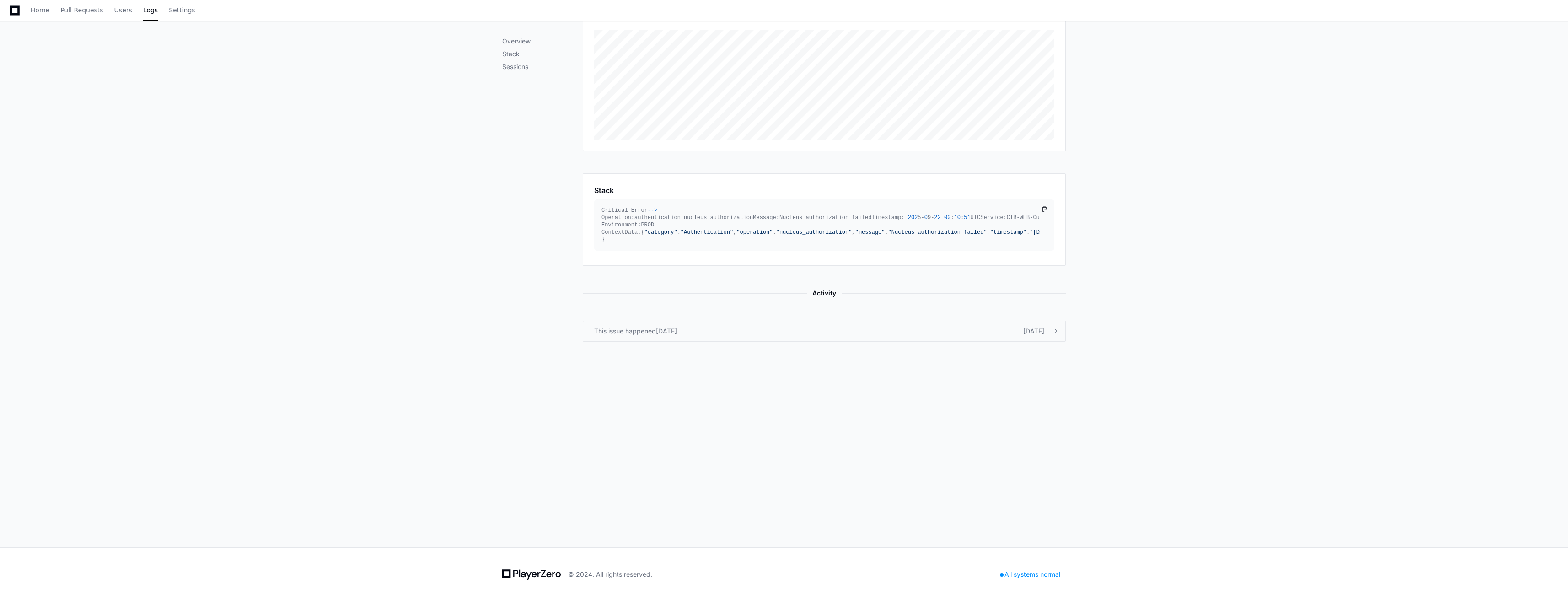
click at [661, 336] on div "[DATE]" at bounding box center [667, 331] width 21 height 9
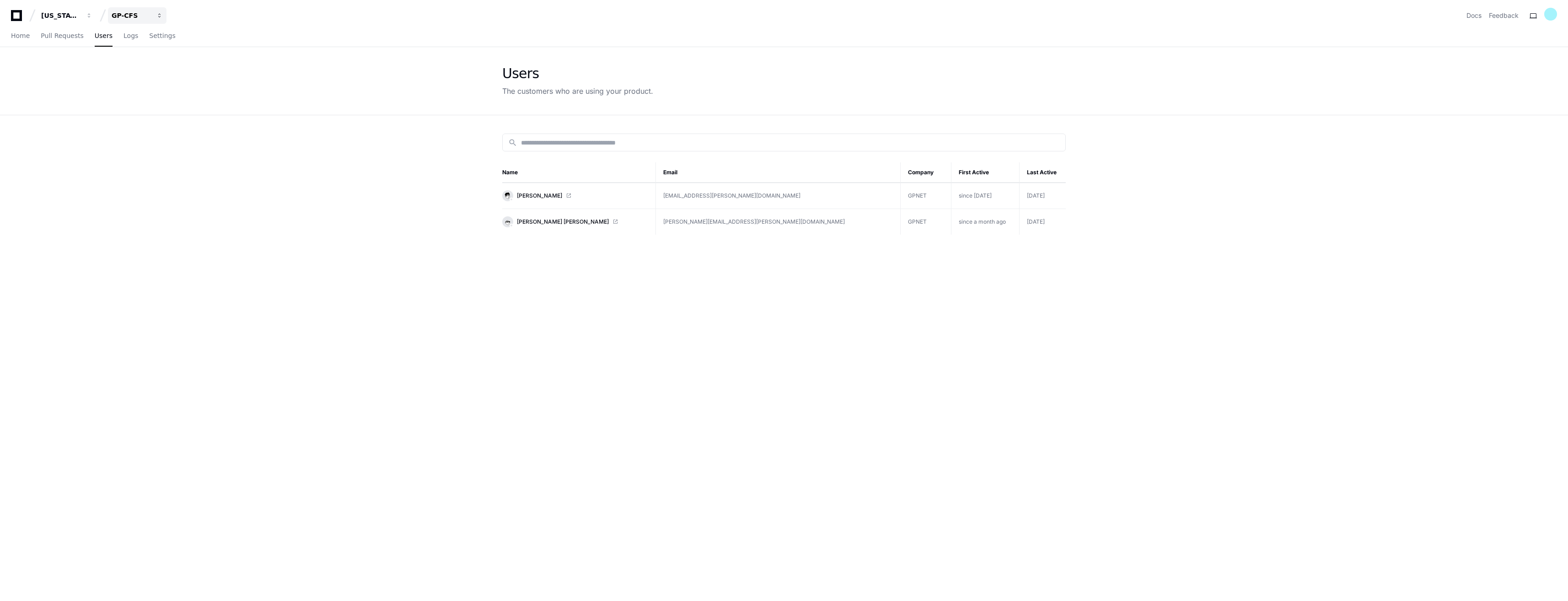
click at [123, 15] on div "GP-CFS" at bounding box center [131, 16] width 39 height 9
click at [155, 64] on span "GP-ATLAS" at bounding box center [144, 67] width 35 height 11
click at [548, 198] on span "[PERSON_NAME]" at bounding box center [540, 195] width 45 height 7
click at [124, 40] on link "Logs" at bounding box center [131, 36] width 15 height 21
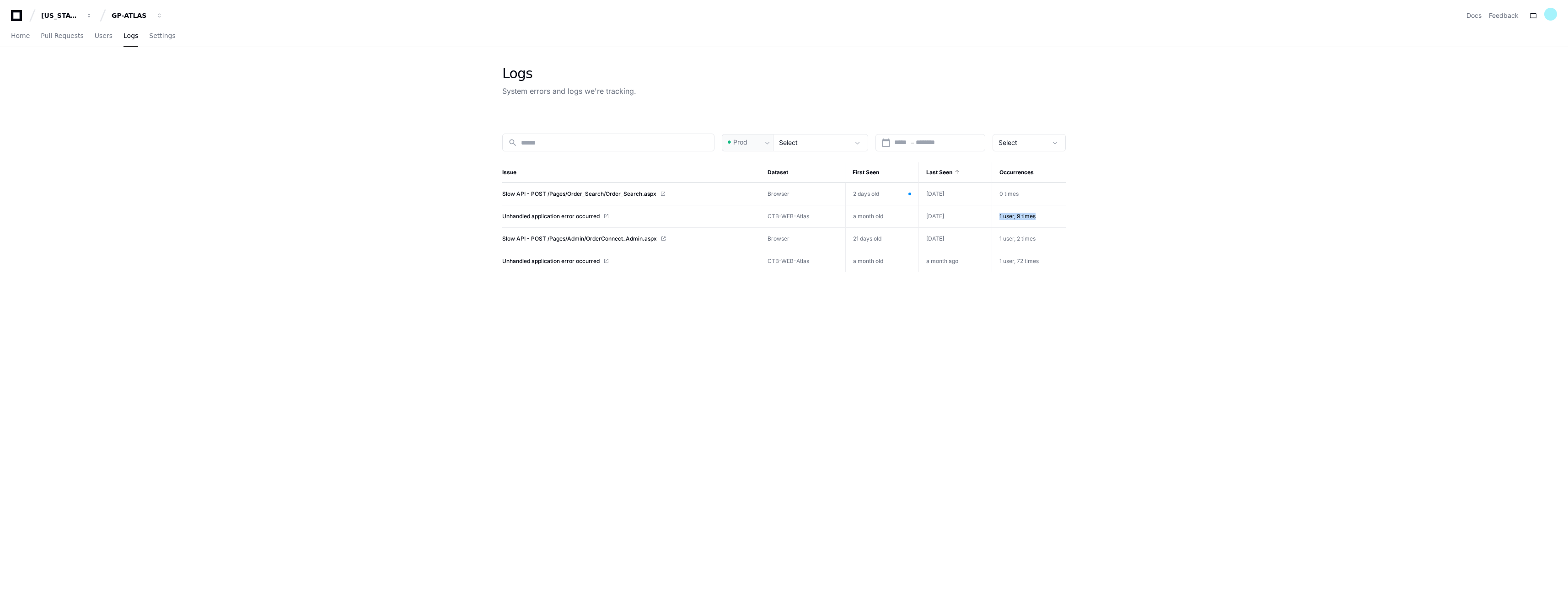
drag, startPoint x: 998, startPoint y: 215, endPoint x: 1040, endPoint y: 216, distance: 42.0
click at [1040, 216] on td "1 user, 9 times" at bounding box center [1029, 216] width 74 height 23
drag, startPoint x: 1040, startPoint y: 216, endPoint x: 1008, endPoint y: 216, distance: 32.0
click at [1004, 217] on span "1 user, 9 times" at bounding box center [1017, 216] width 36 height 7
drag, startPoint x: 1017, startPoint y: 216, endPoint x: 1038, endPoint y: 218, distance: 21.1
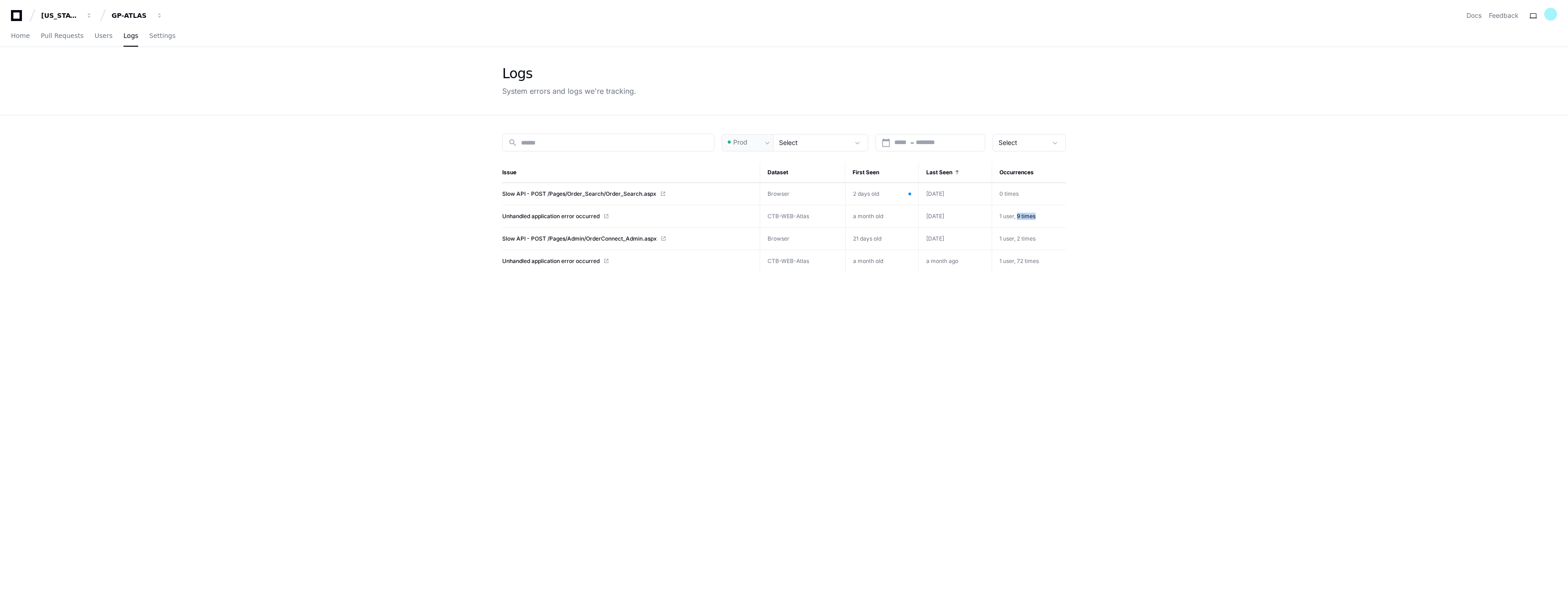
click at [1038, 218] on td "1 user, 9 times" at bounding box center [1029, 216] width 74 height 23
drag, startPoint x: 1038, startPoint y: 218, endPoint x: 1022, endPoint y: 265, distance: 49.6
click at [1021, 261] on span "1 user, 72 times" at bounding box center [1018, 261] width 39 height 7
drag, startPoint x: 997, startPoint y: 259, endPoint x: 1049, endPoint y: 255, distance: 52.2
click at [1049, 255] on td "1 user, 72 times" at bounding box center [1029, 261] width 74 height 23
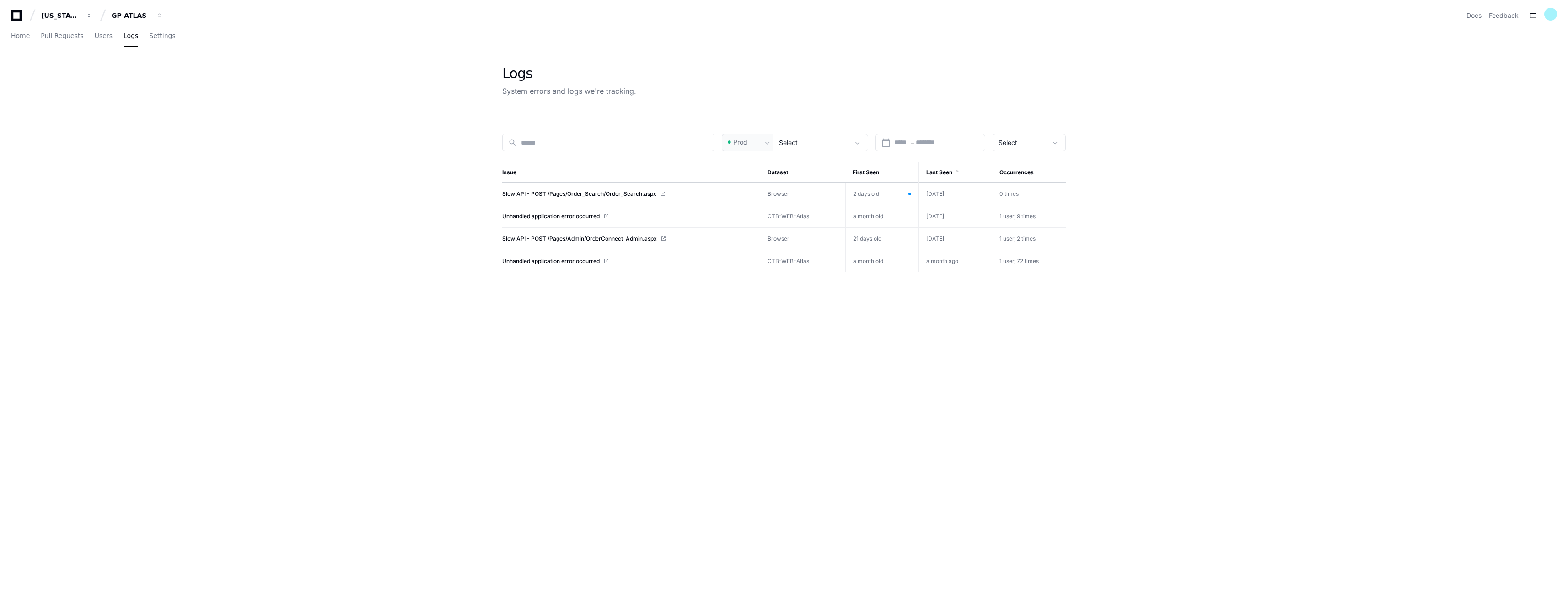
drag, startPoint x: 1049, startPoint y: 255, endPoint x: 1034, endPoint y: 273, distance: 23.4
click at [1035, 273] on div "search Prod Select calendar_today Start – End date Select Issue Dataset First S…" at bounding box center [784, 416] width 585 height 601
click at [589, 214] on span "Unhandled application error occurred" at bounding box center [551, 216] width 97 height 7
click at [578, 216] on span "Unhandled application error occurred" at bounding box center [551, 216] width 97 height 7
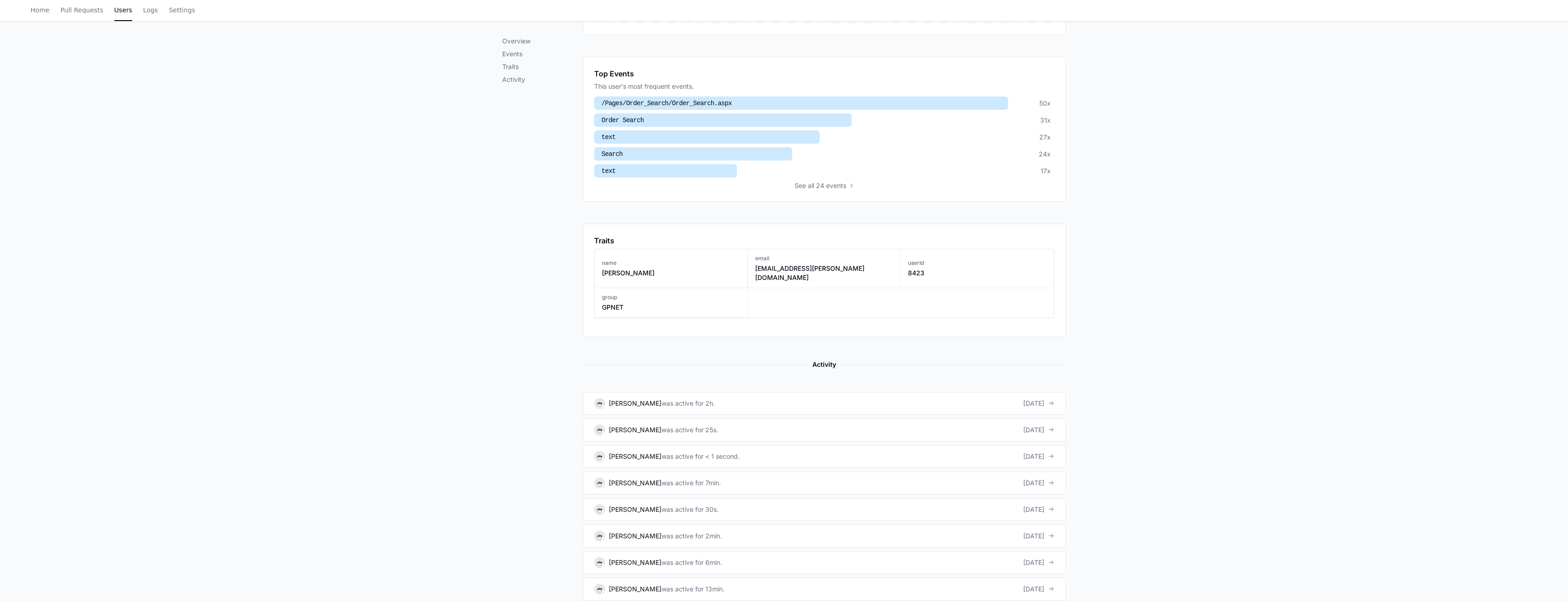
scroll to position [320, 0]
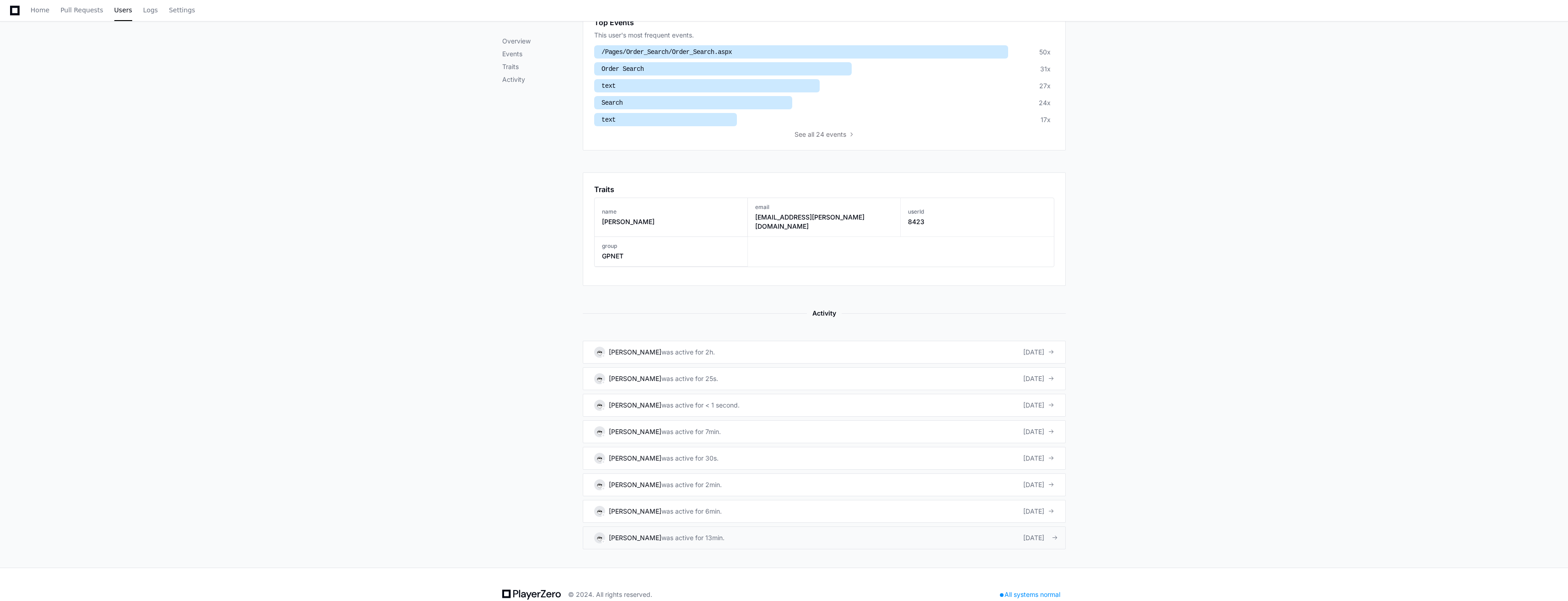
click at [724, 533] on div "was active for 13min." at bounding box center [693, 538] width 63 height 9
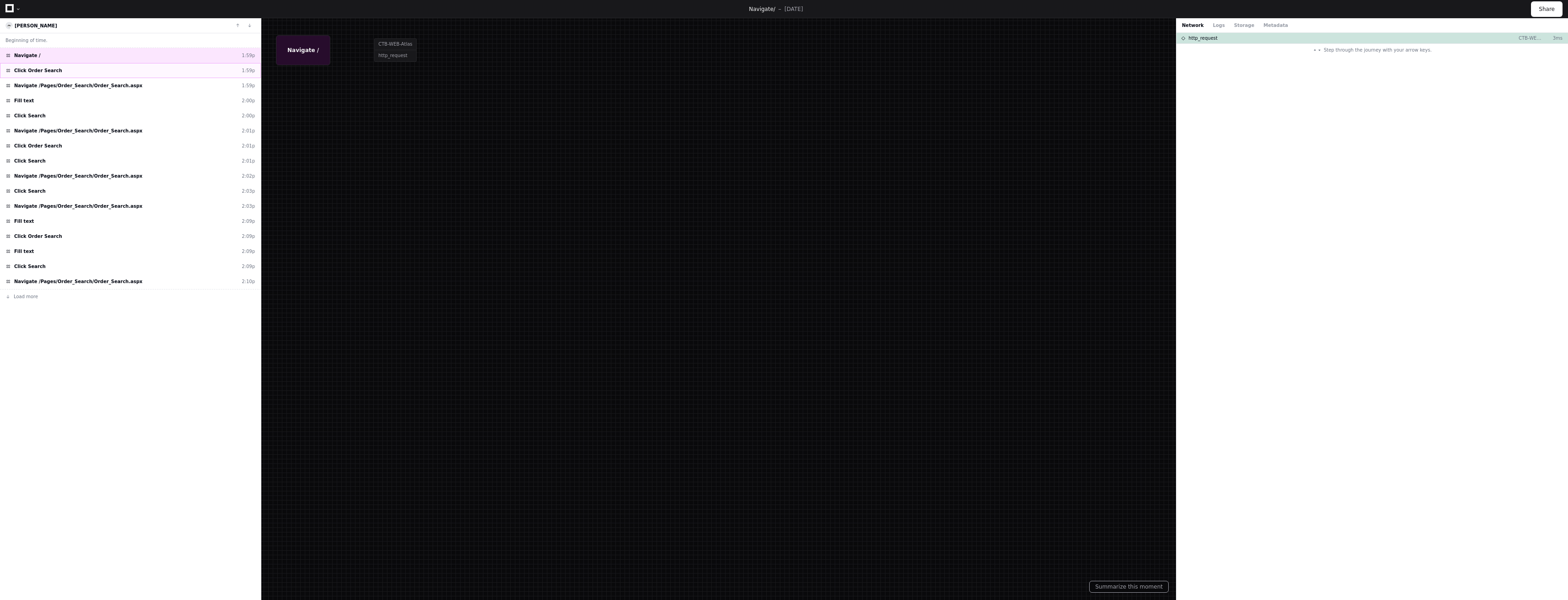
click at [182, 75] on div "Click Order Search 1:59p" at bounding box center [130, 70] width 261 height 15
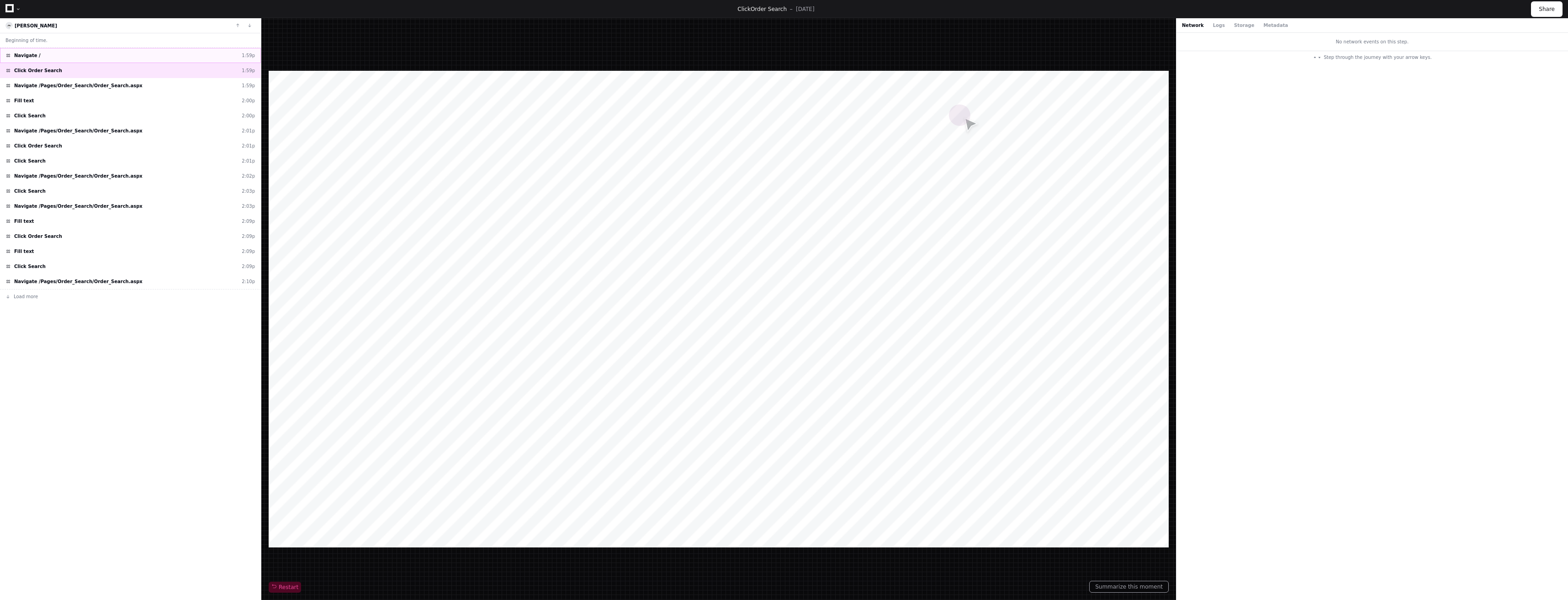
click at [56, 57] on div "Navigate / 1:59p" at bounding box center [130, 56] width 261 height 15
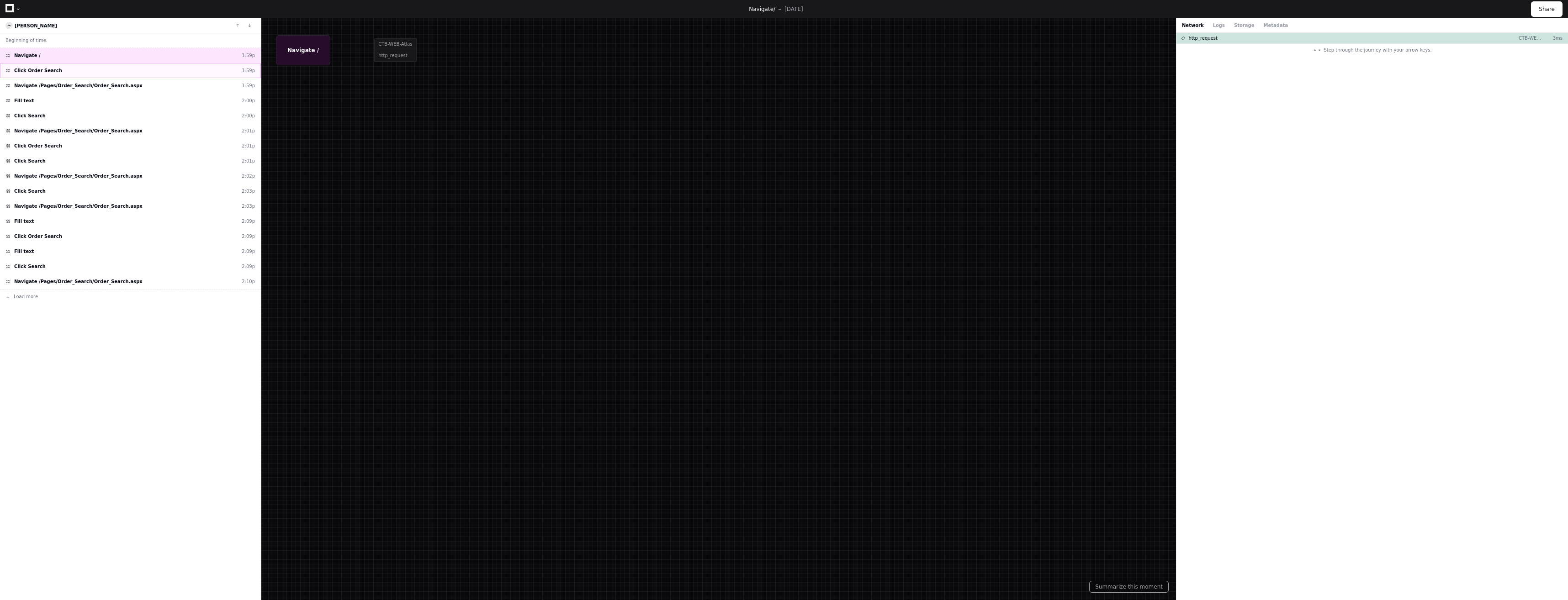
click at [140, 70] on div "Click Order Search 1:59p" at bounding box center [130, 70] width 261 height 15
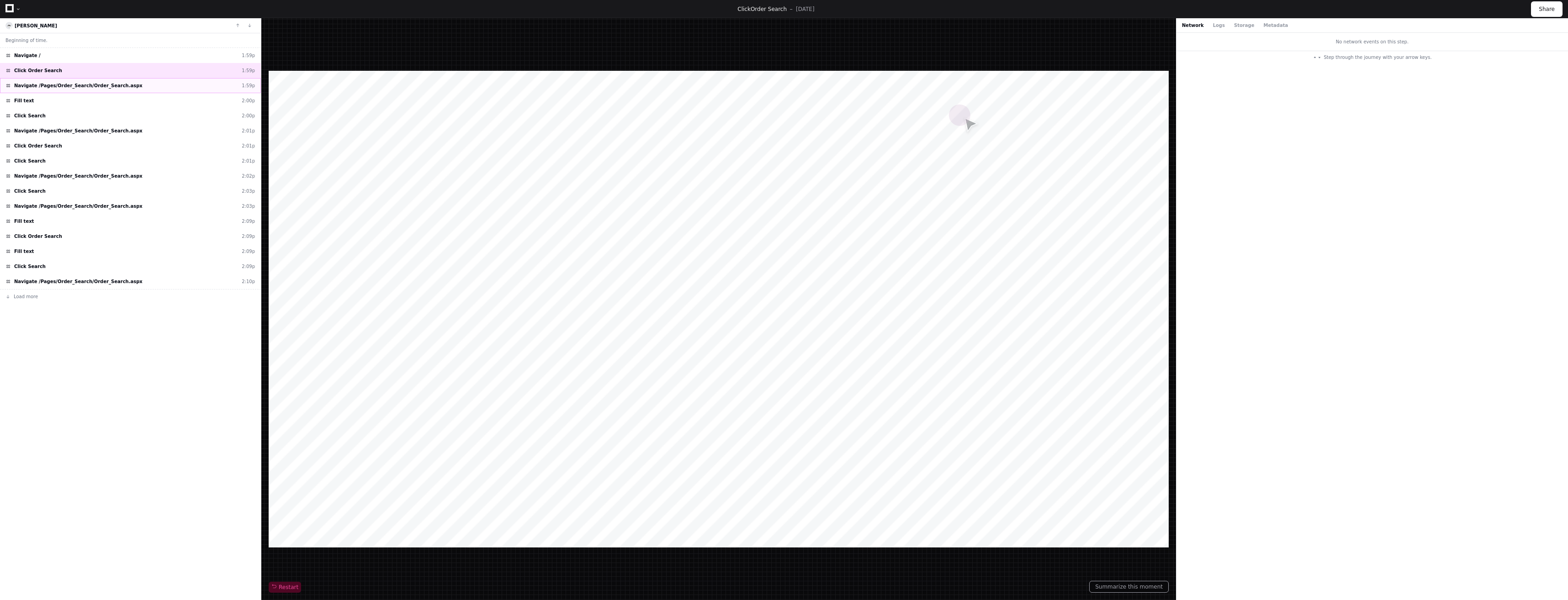
click at [95, 86] on span "Navigate /Pages/Order_Search/Order_Search.aspx" at bounding box center [78, 85] width 128 height 7
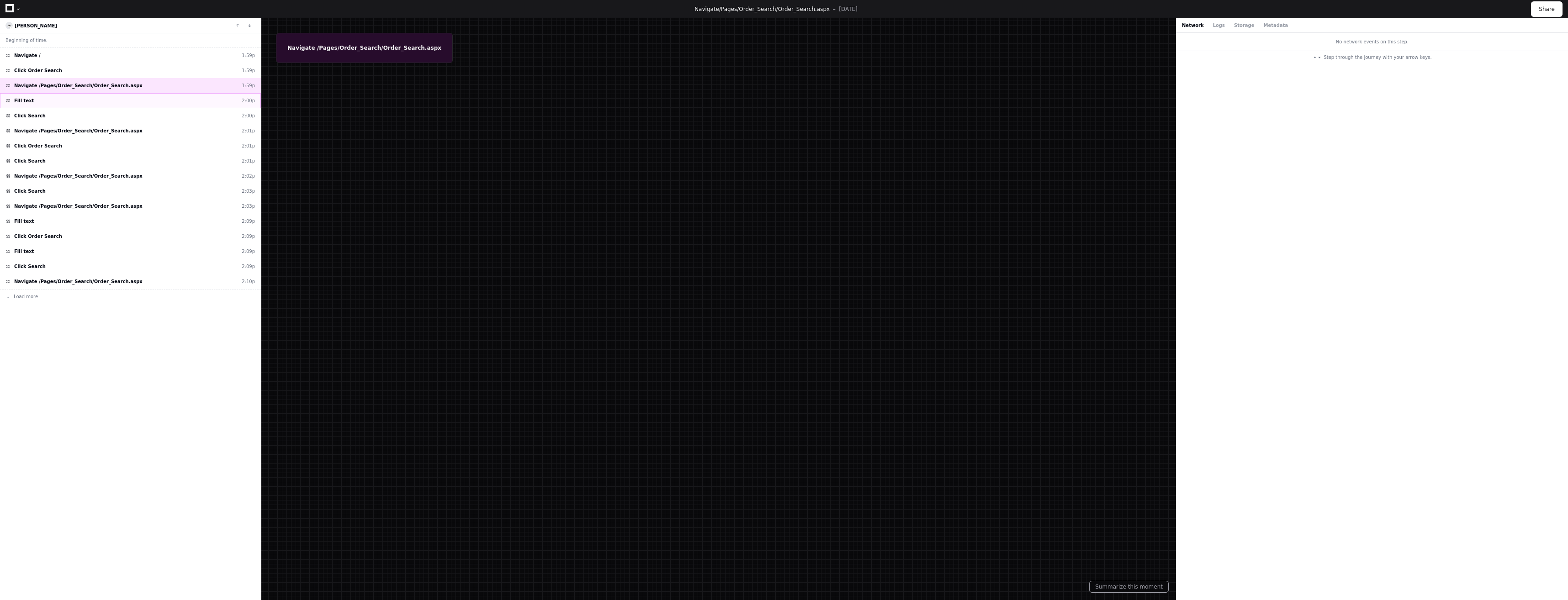
click at [103, 100] on div "Fill text 2:00p" at bounding box center [130, 100] width 261 height 15
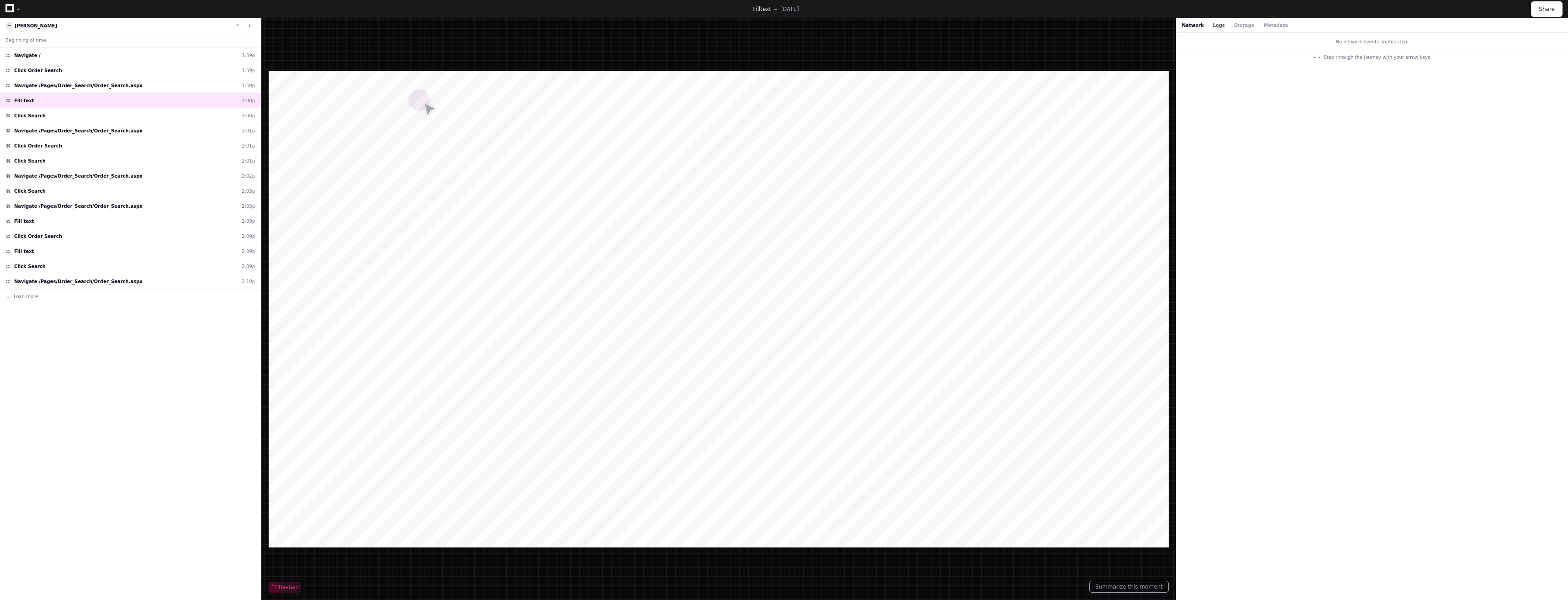
click at [1213, 26] on button "Logs" at bounding box center [1219, 25] width 12 height 7
click at [1236, 28] on button "Storage" at bounding box center [1244, 25] width 20 height 7
click at [1267, 26] on button "Metadata" at bounding box center [1275, 25] width 24 height 7
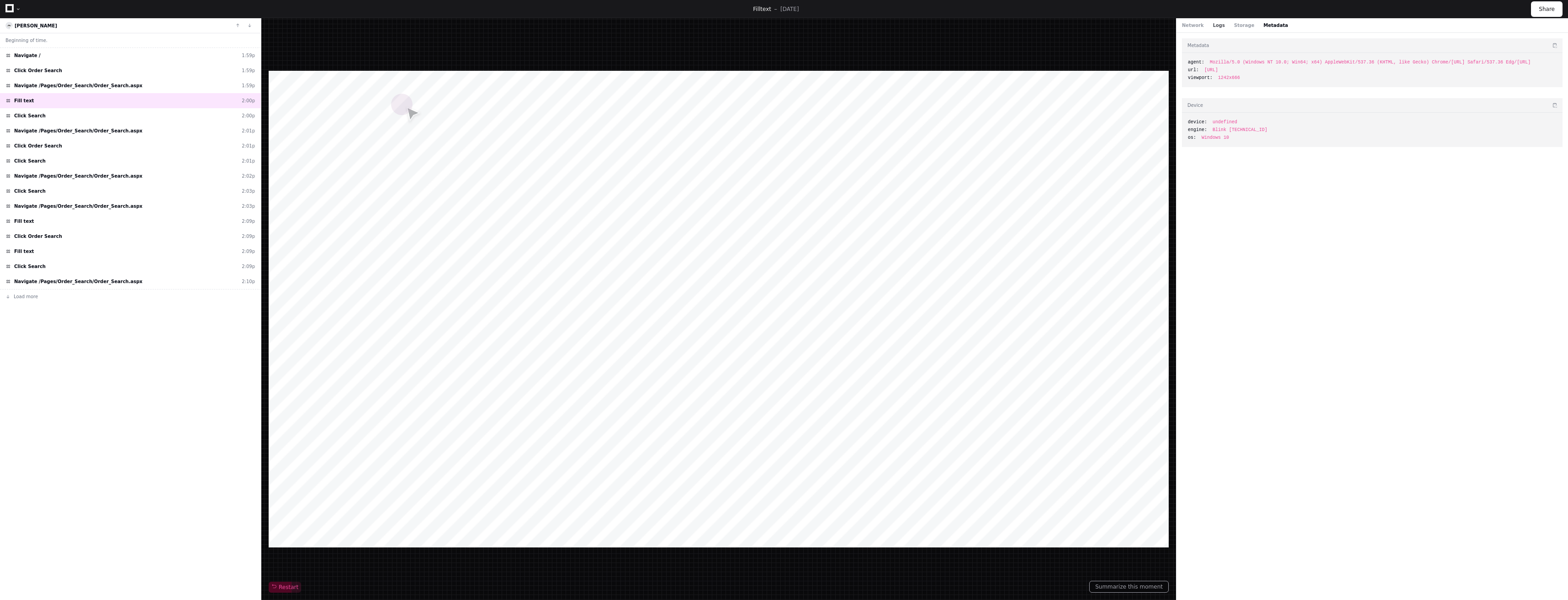
click at [1213, 26] on button "Logs" at bounding box center [1219, 25] width 12 height 7
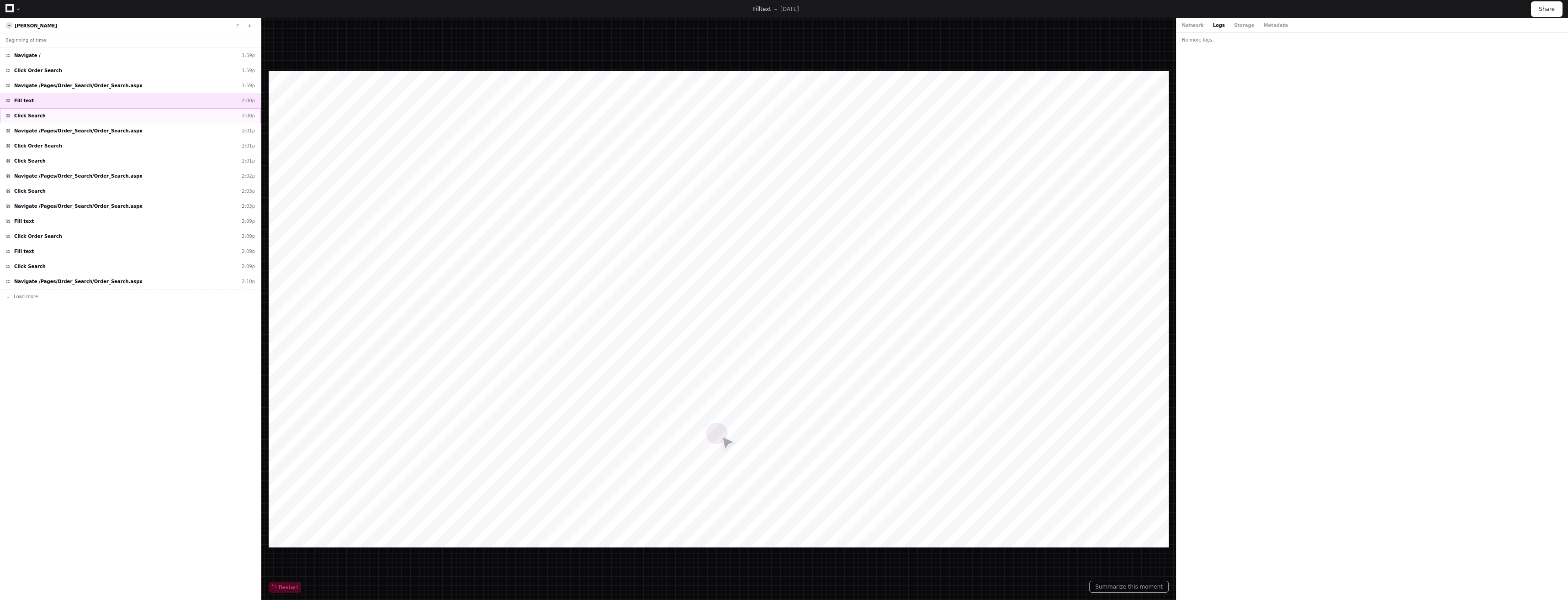
click at [40, 114] on div "Click Search 2:00p" at bounding box center [130, 116] width 261 height 15
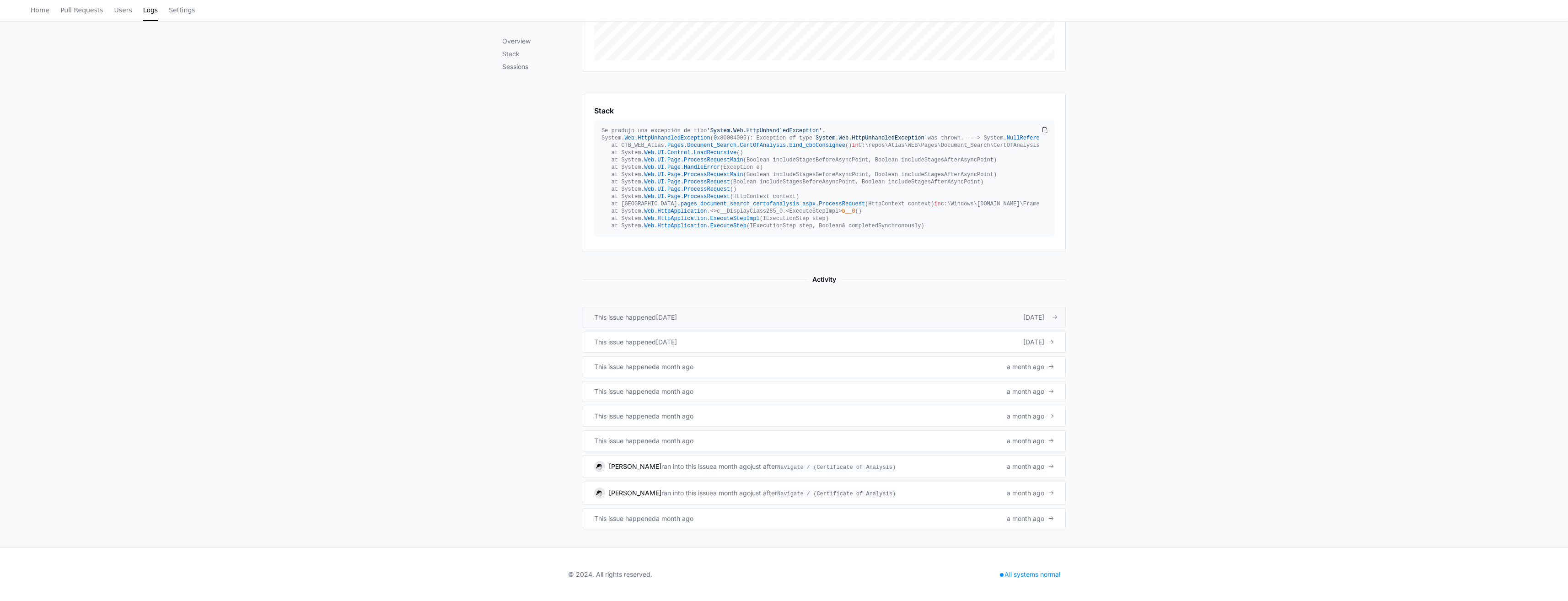
scroll to position [279, 0]
click at [734, 317] on div "This issue happened [DATE] [DATE]" at bounding box center [824, 318] width 460 height 9
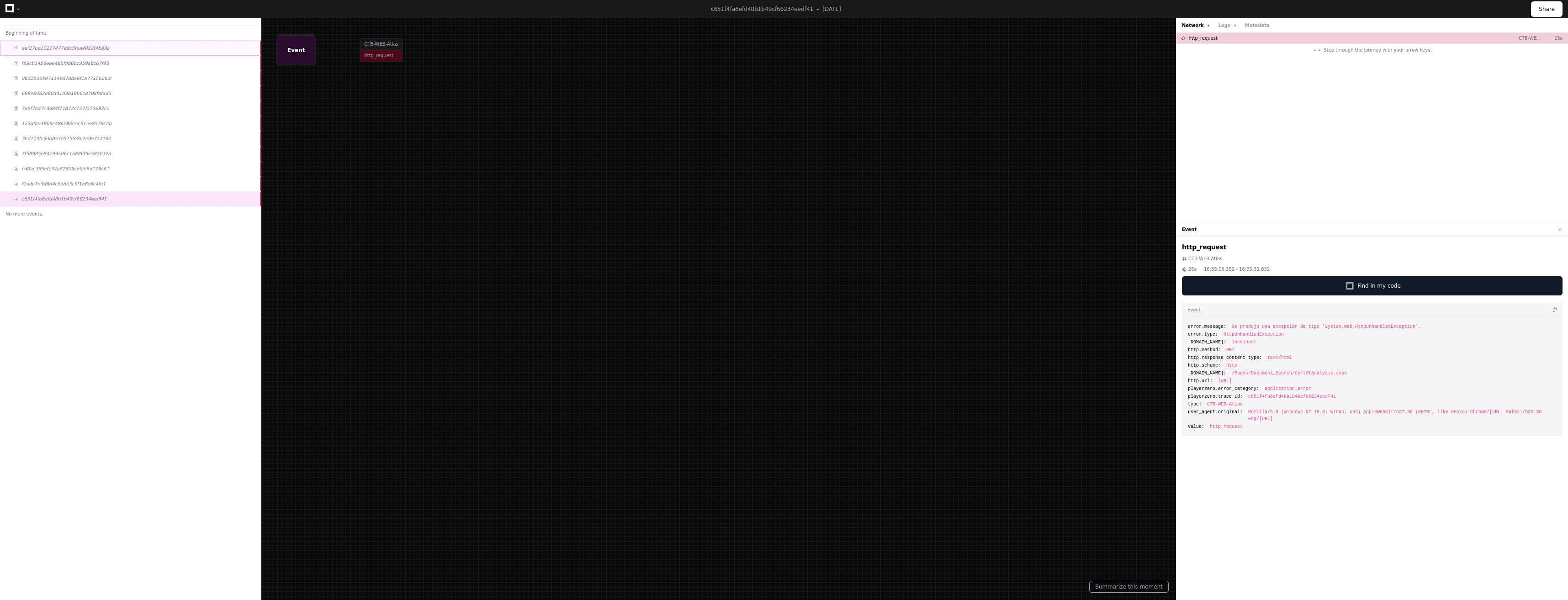
click at [79, 52] on div "eef27be10227477e8c5fea4092f4b99a" at bounding box center [130, 48] width 261 height 15
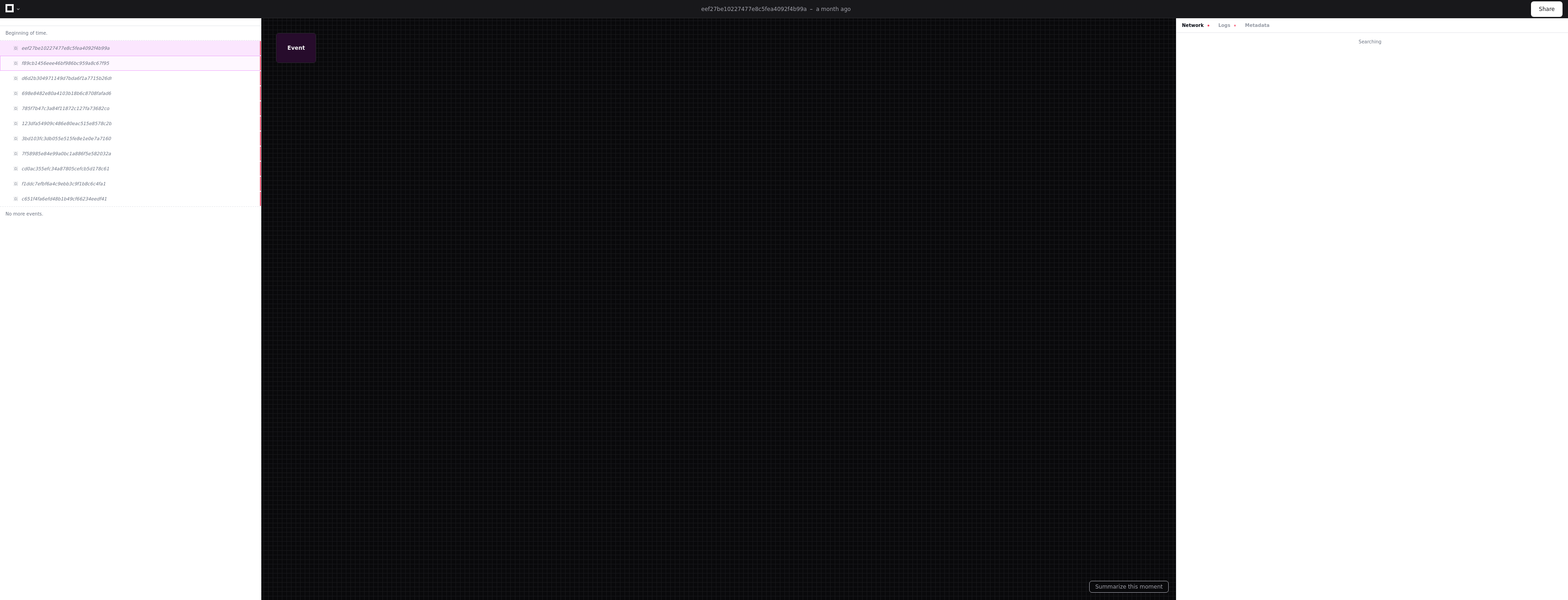
click at [81, 66] on span "f89cb1456eee46bf986bc959a8c67f95" at bounding box center [65, 63] width 88 height 7
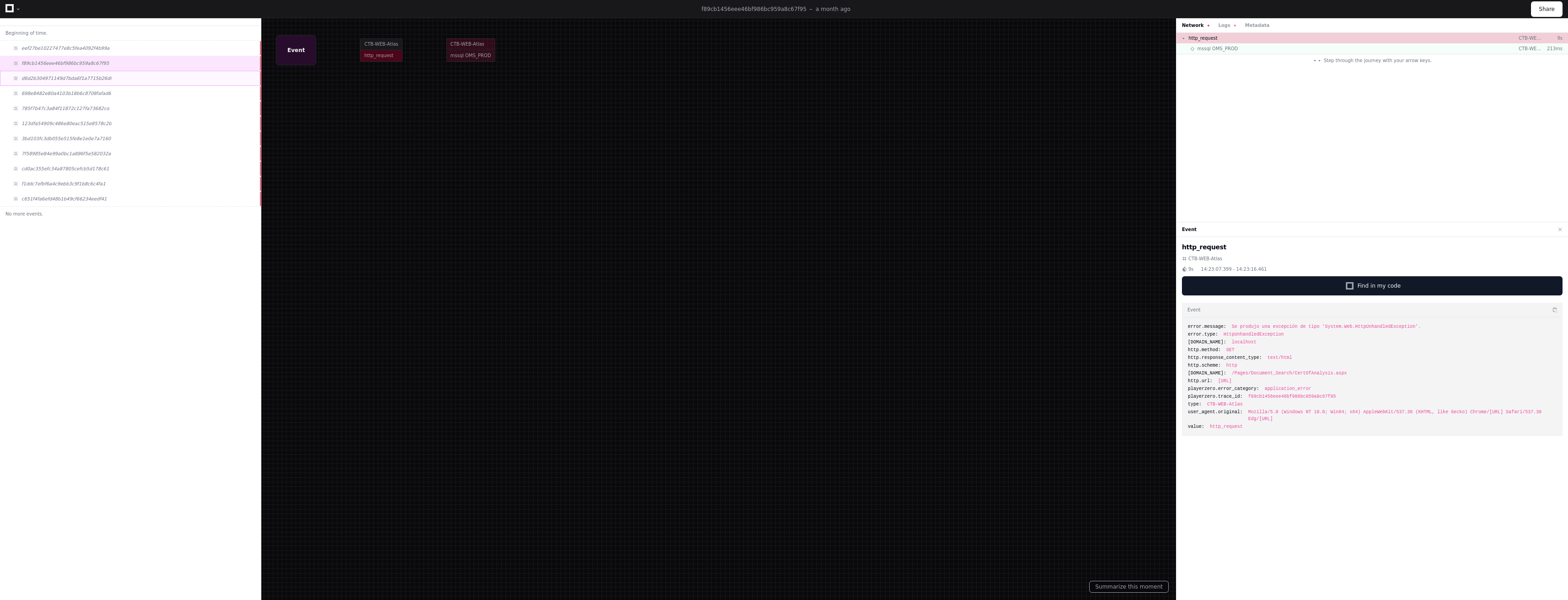
click at [96, 83] on div "d6d2b304971149d7bda6f1a7715b26df" at bounding box center [130, 78] width 261 height 15
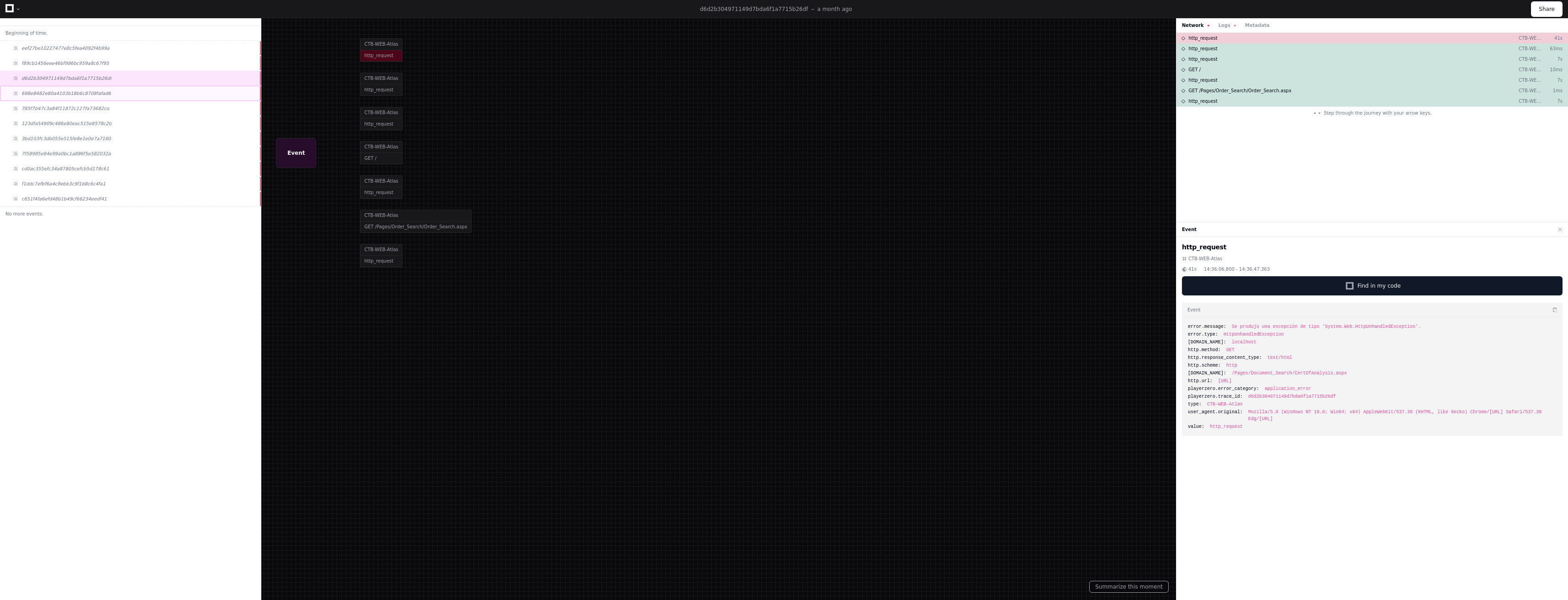
click at [101, 91] on div "698e8482e80a4103b18b6c8708fafad6" at bounding box center [130, 93] width 261 height 15
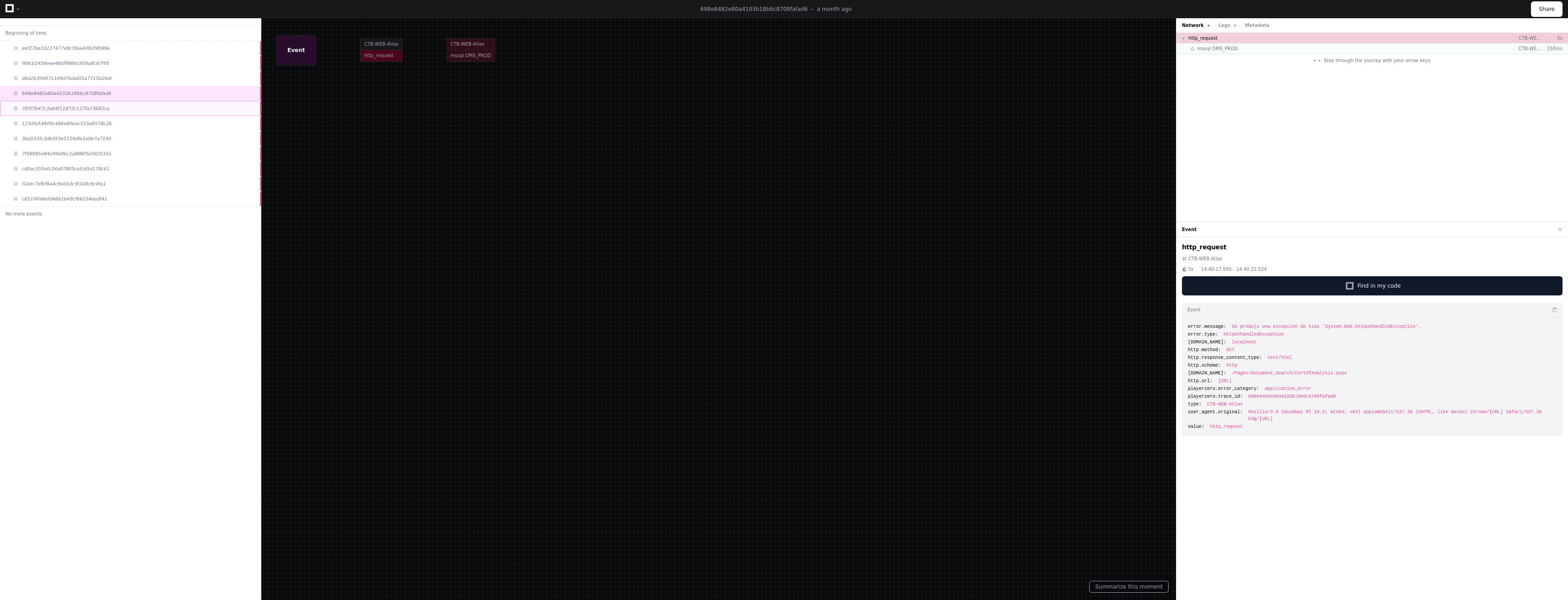
click at [103, 112] on div "785f7b47c3a84f11872c127fa73682cd" at bounding box center [130, 108] width 261 height 15
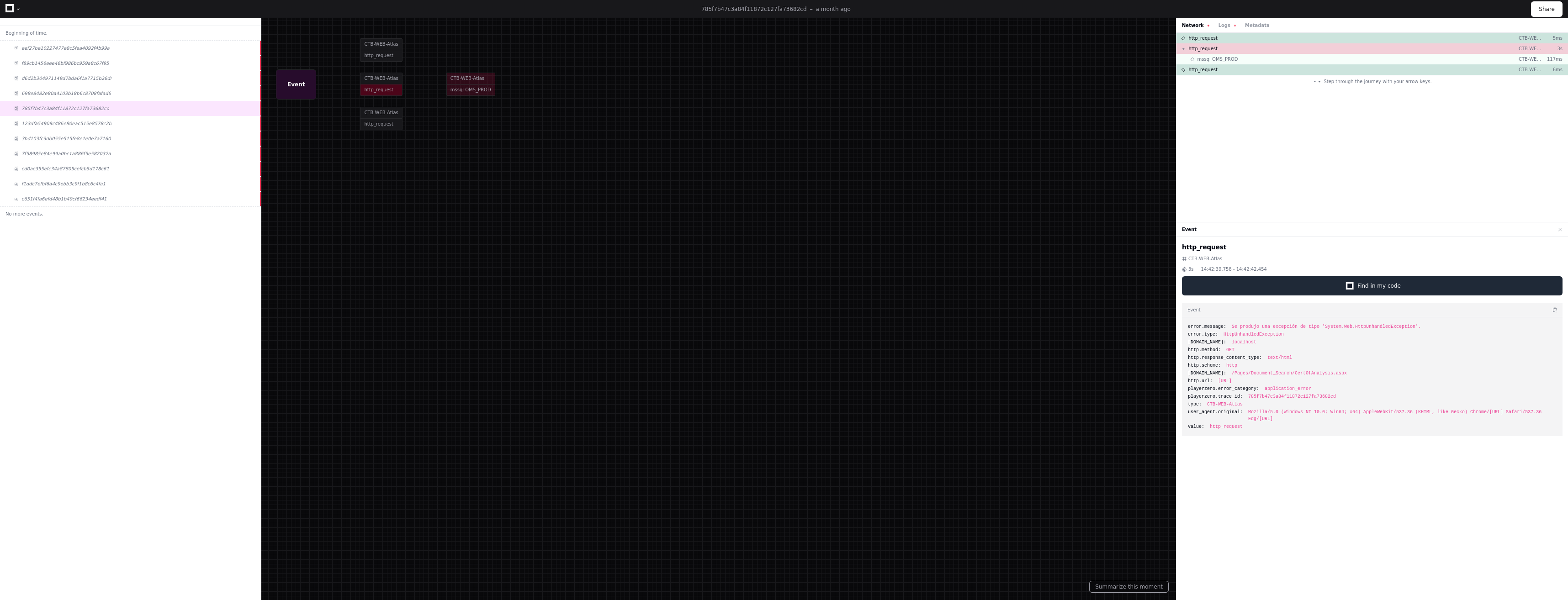
click at [1411, 283] on button "Find in my code" at bounding box center [1372, 285] width 380 height 19
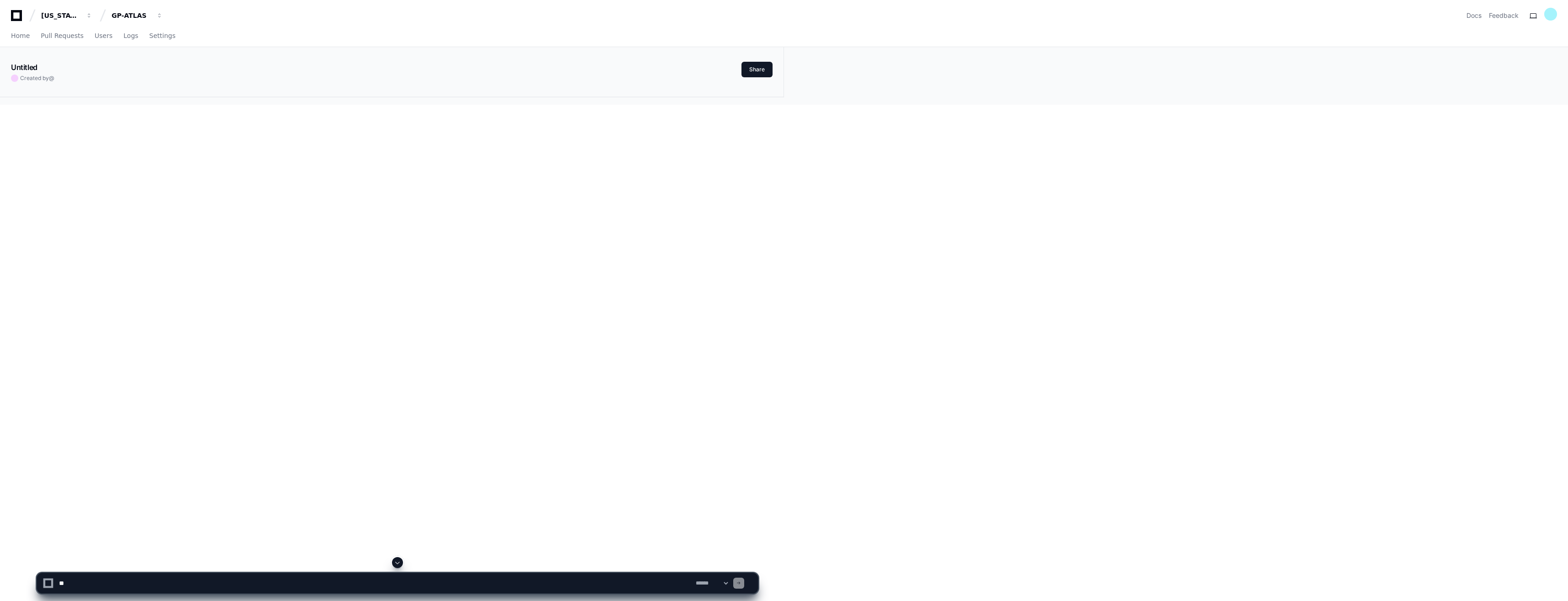
click at [1353, 105] on div "Untitled Created by @ Share" at bounding box center [784, 75] width 1568 height 58
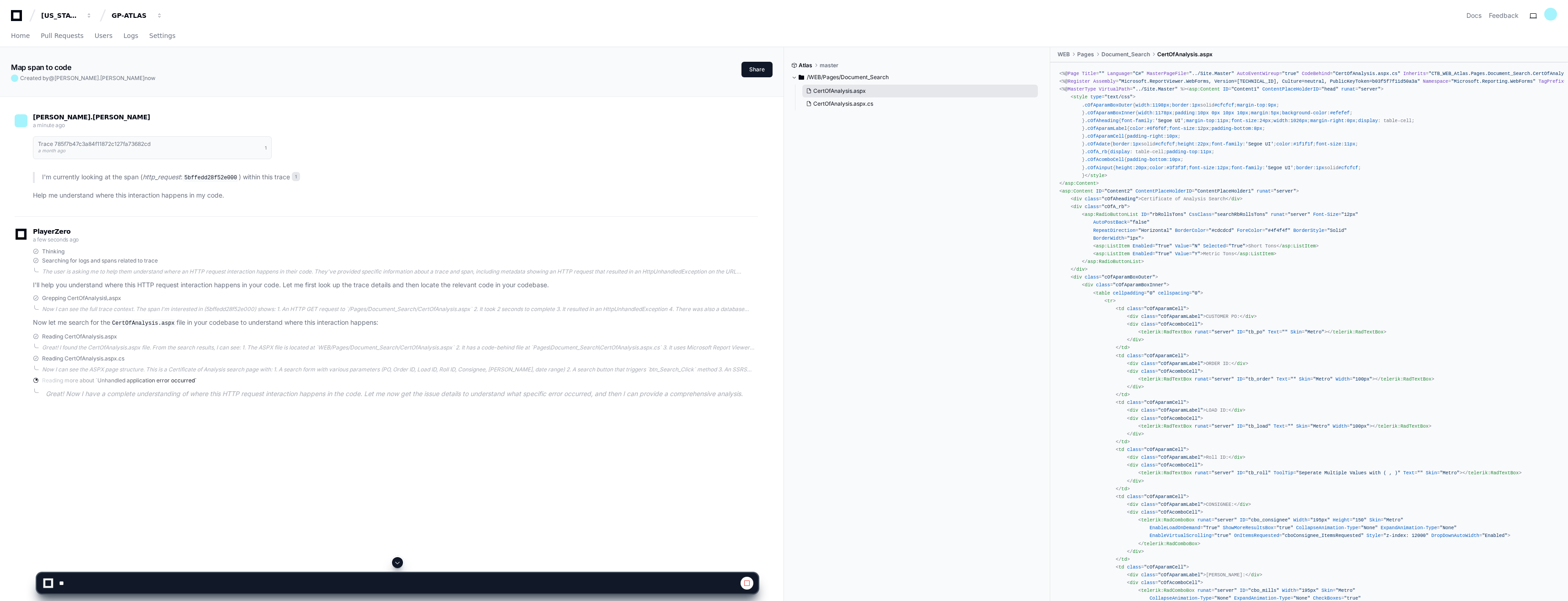
click at [876, 88] on button "CertOfAnalysis.aspx" at bounding box center [920, 91] width 236 height 13
click at [852, 101] on span "CertOfAnalysis.aspx.cs" at bounding box center [843, 103] width 60 height 7
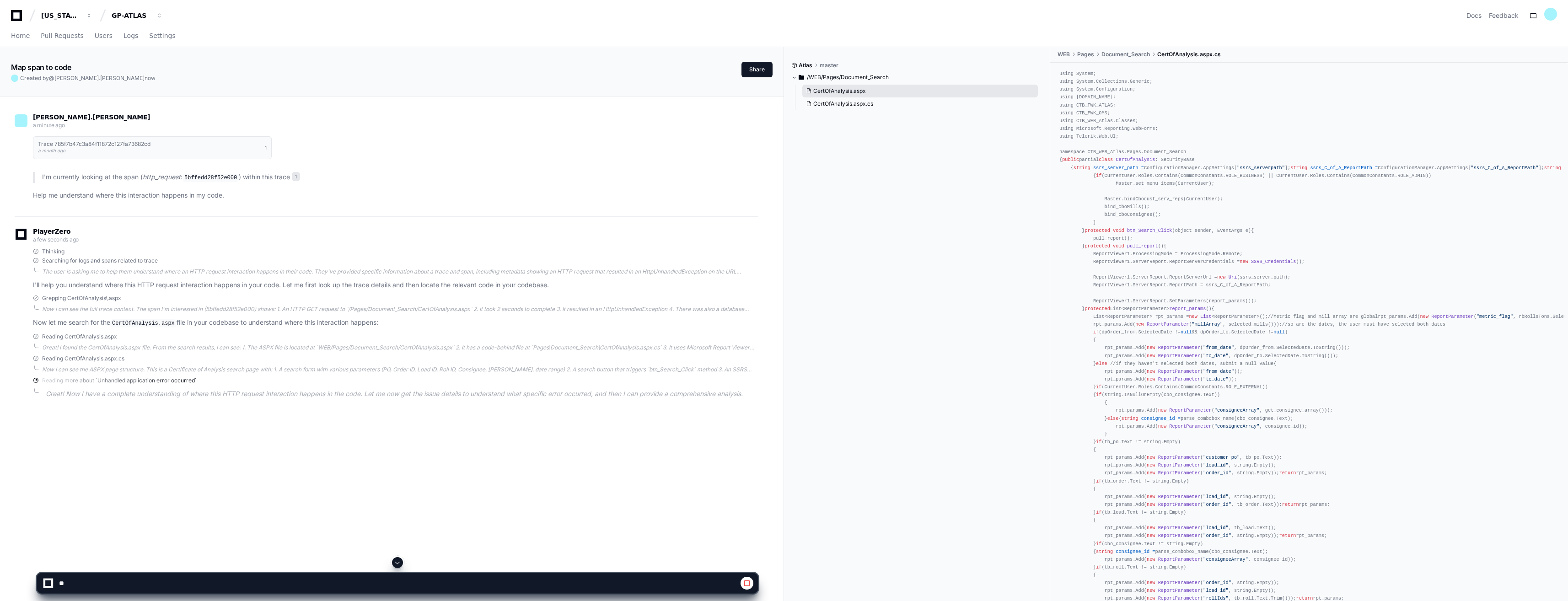
click at [846, 89] on span "CertOfAnalysis.aspx" at bounding box center [839, 91] width 52 height 7
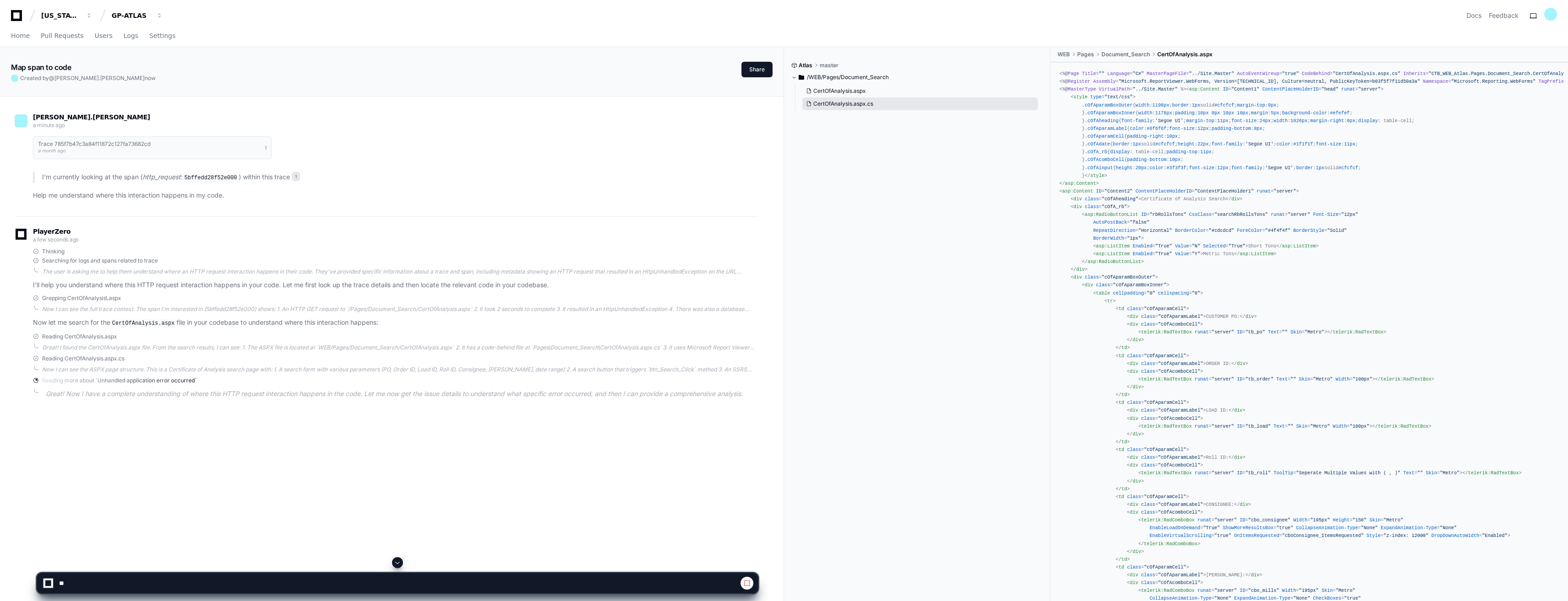
click at [853, 103] on span "CertOfAnalysis.aspx.cs" at bounding box center [843, 103] width 60 height 7
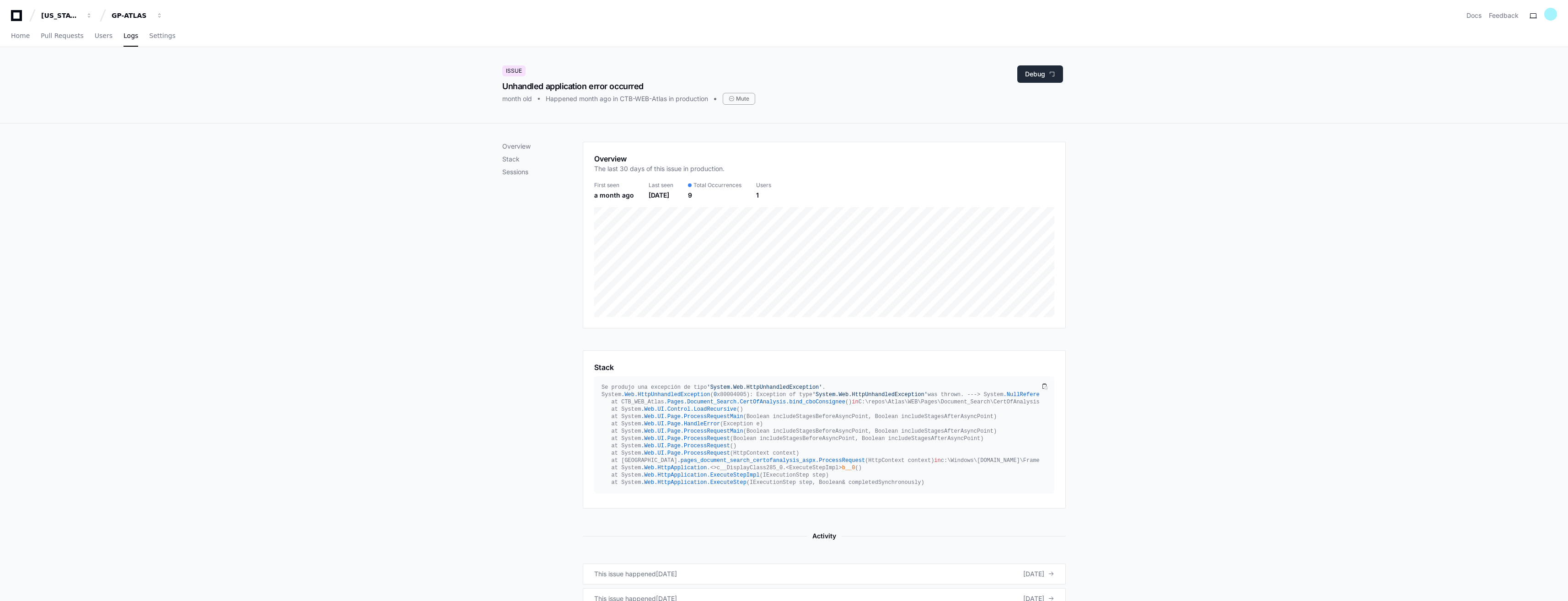
click at [1043, 77] on button "Debug" at bounding box center [1040, 74] width 46 height 17
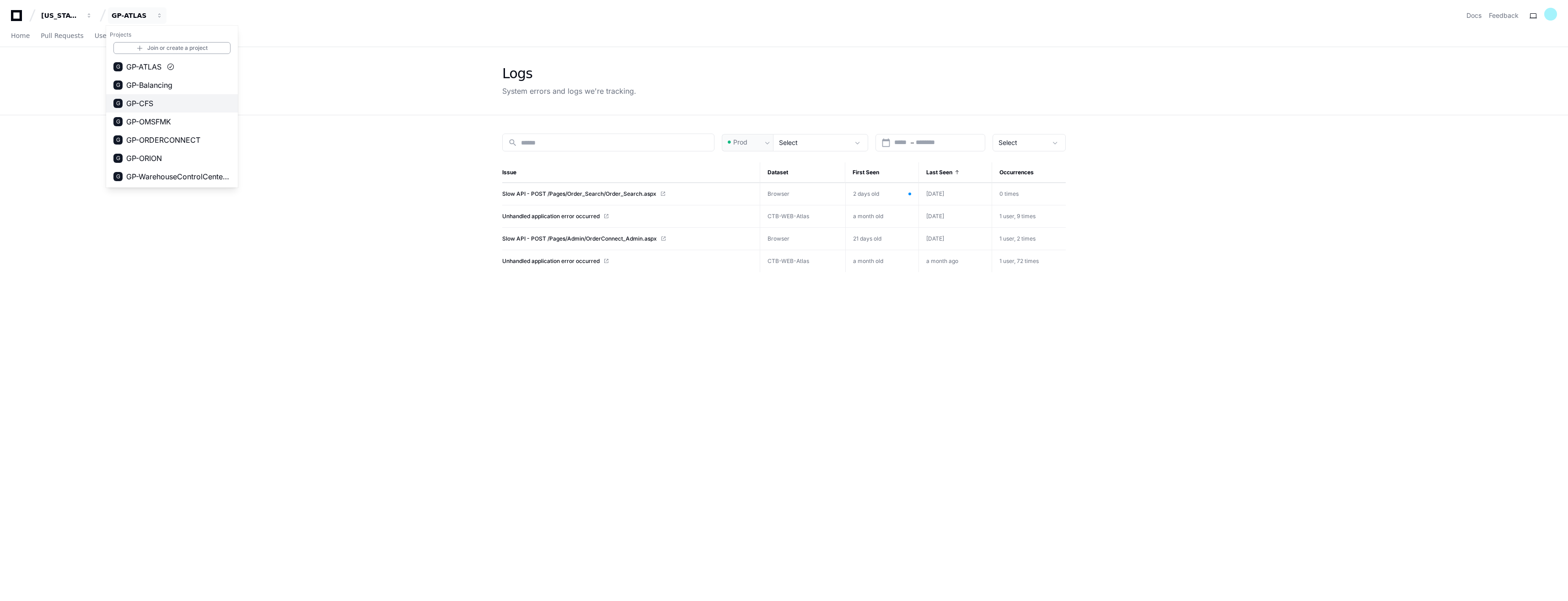
click at [170, 103] on button "G GP-CFS" at bounding box center [172, 103] width 132 height 19
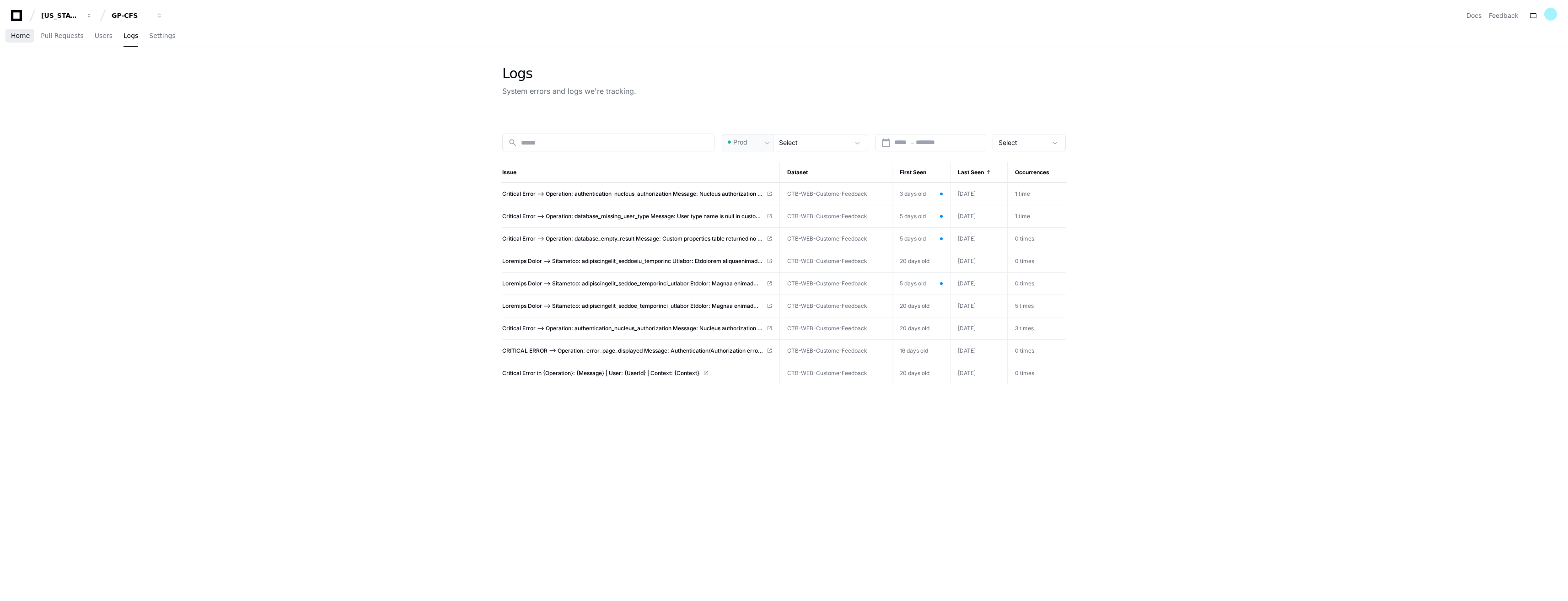
click at [13, 38] on span "Home" at bounding box center [21, 36] width 19 height 5
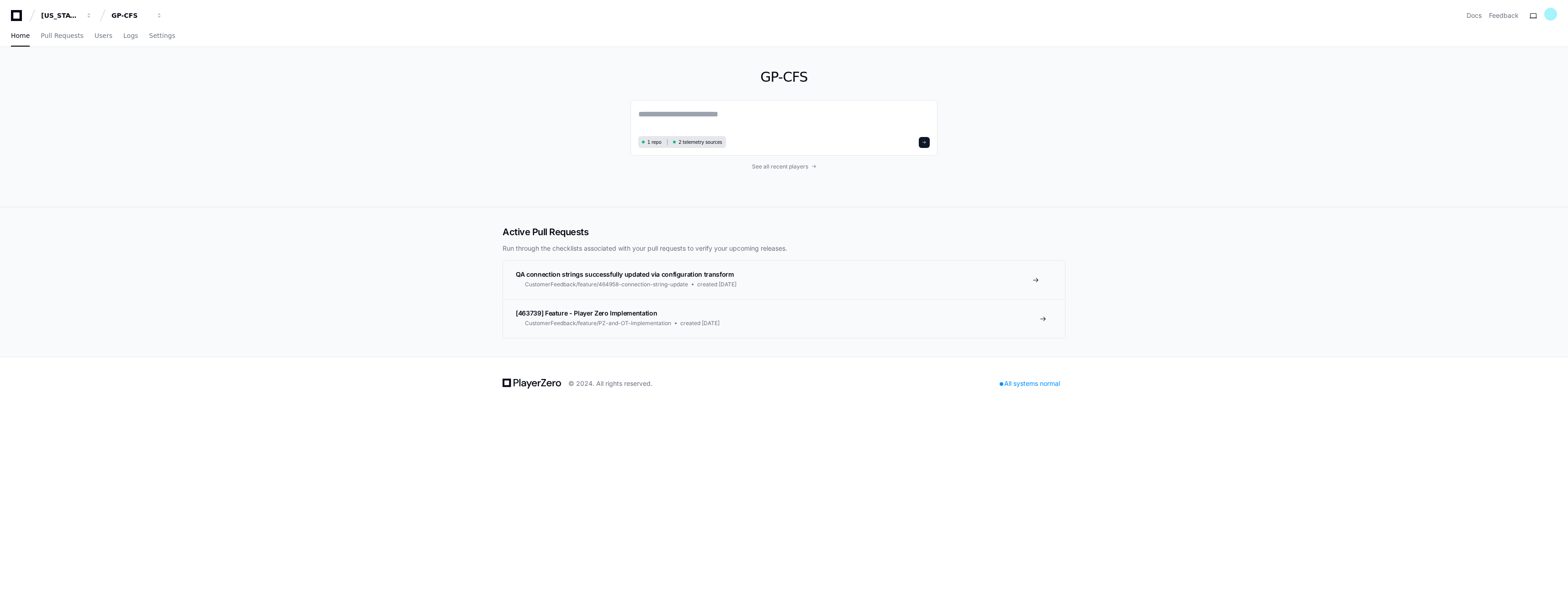
click at [602, 315] on span "[463739] Feature - Player Zero Implementation" at bounding box center [586, 313] width 141 height 8
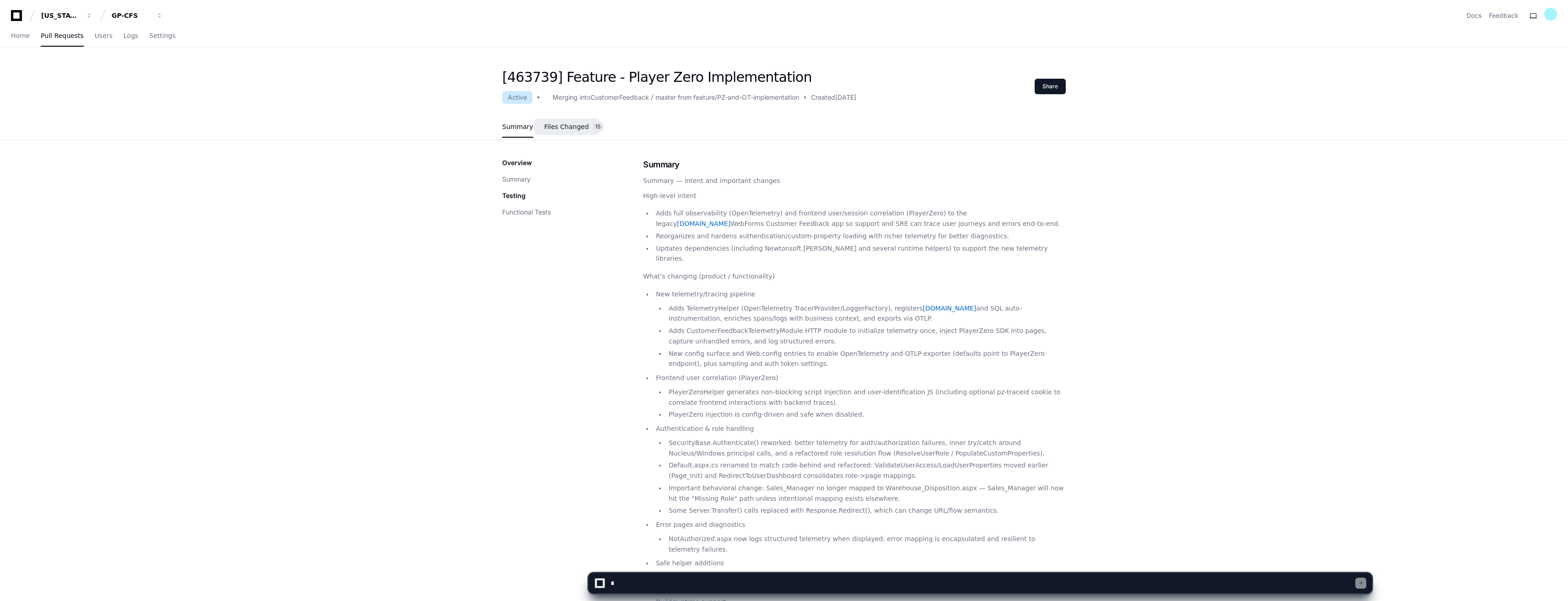
click at [566, 128] on span "Files Changed" at bounding box center [567, 126] width 45 height 5
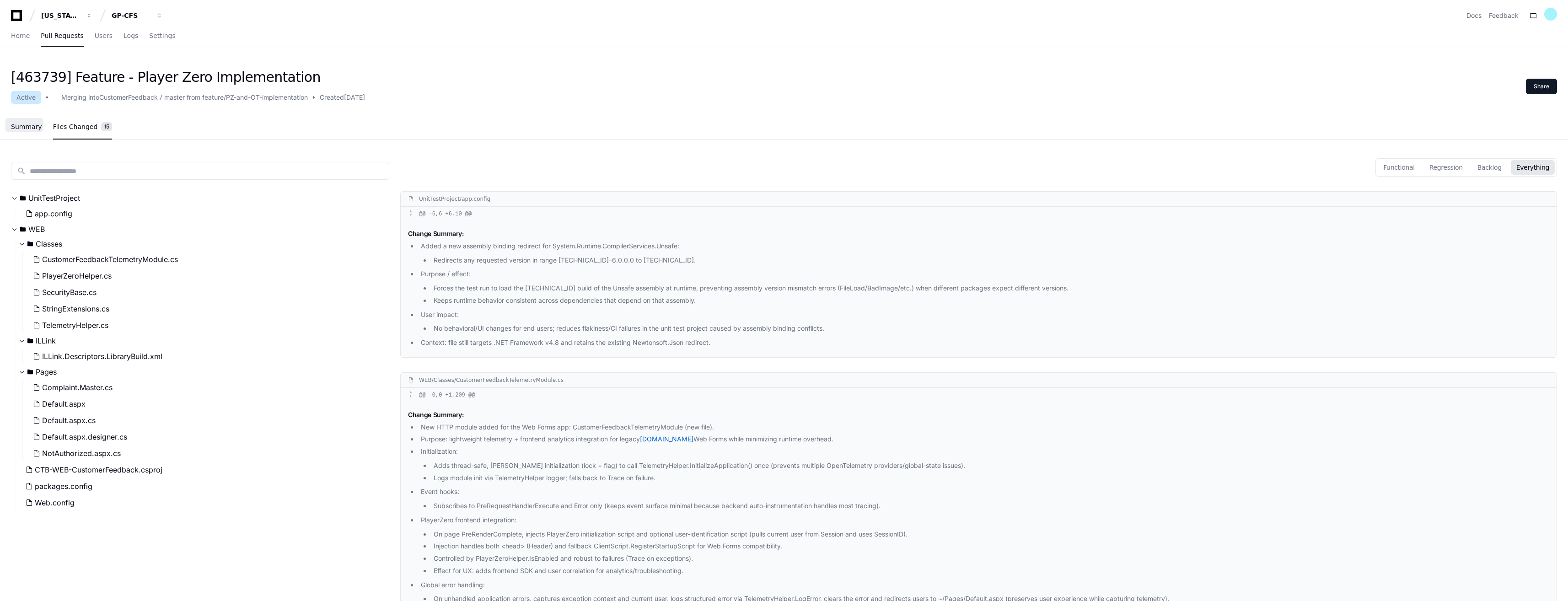
click at [18, 128] on span "Summary" at bounding box center [26, 126] width 31 height 5
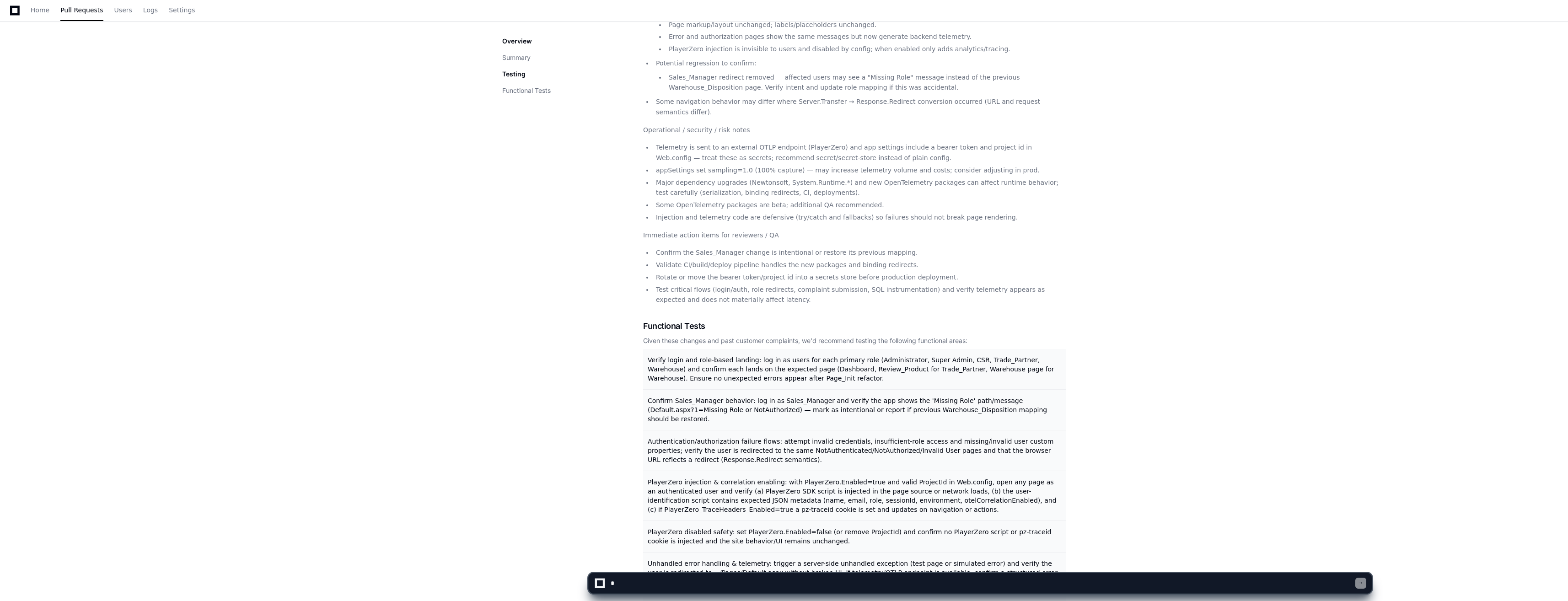
scroll to position [821, 0]
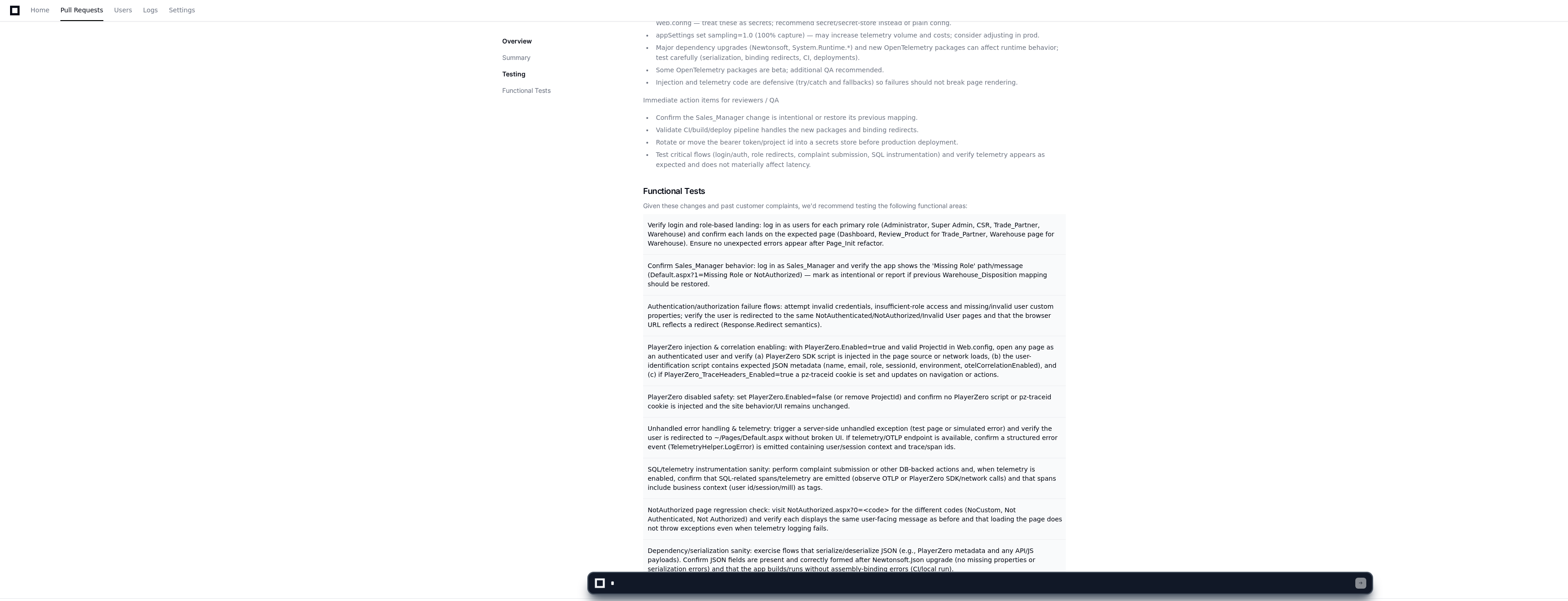
click at [688, 584] on textarea at bounding box center [983, 583] width 747 height 20
type textarea "**********"
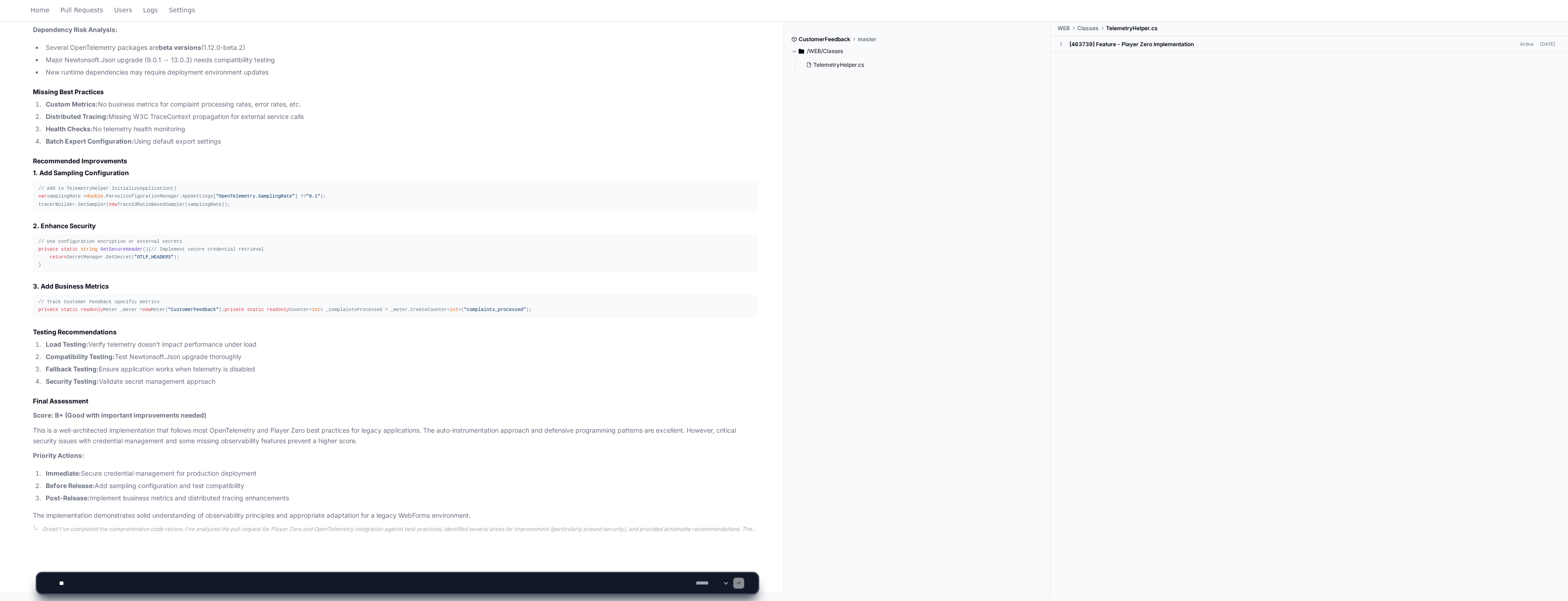
scroll to position [1861, 0]
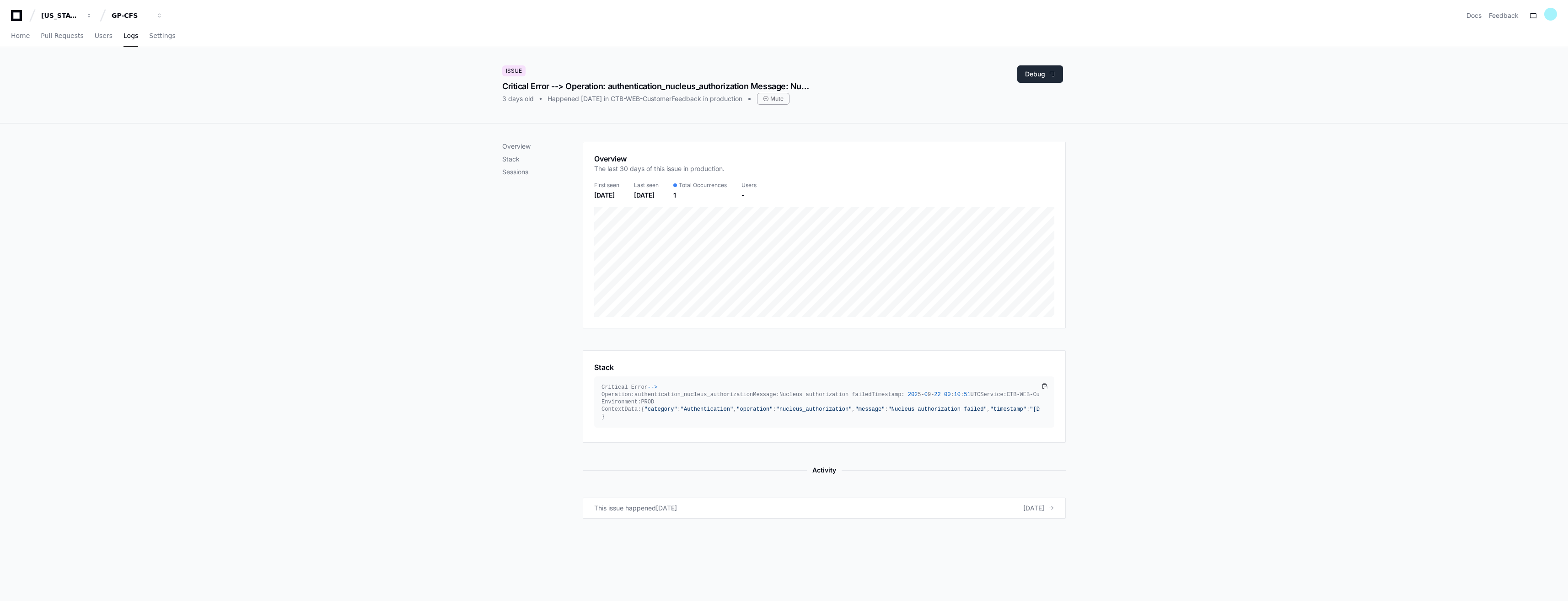
click at [1046, 79] on button "Debug" at bounding box center [1040, 74] width 46 height 17
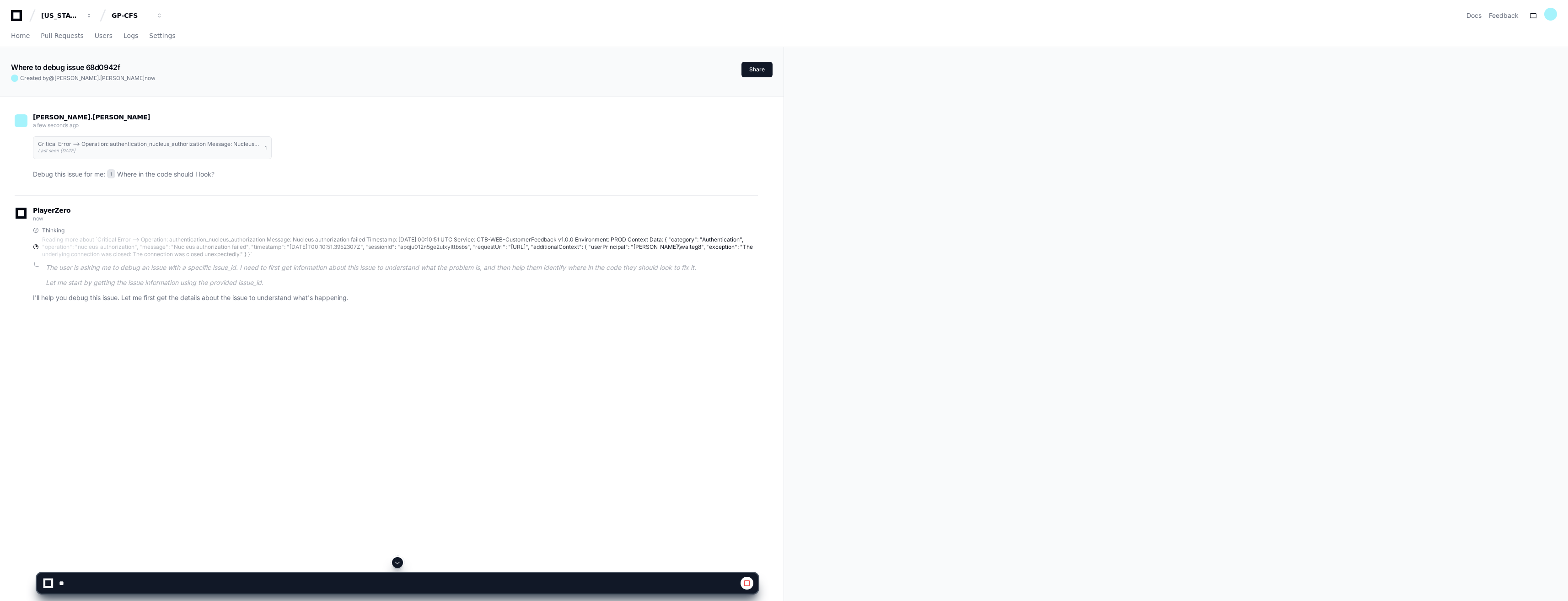
click at [915, 220] on div "Where to debug issue 68d0942f Created by @ [PERSON_NAME].[PERSON_NAME] now Shar…" at bounding box center [784, 398] width 1568 height 702
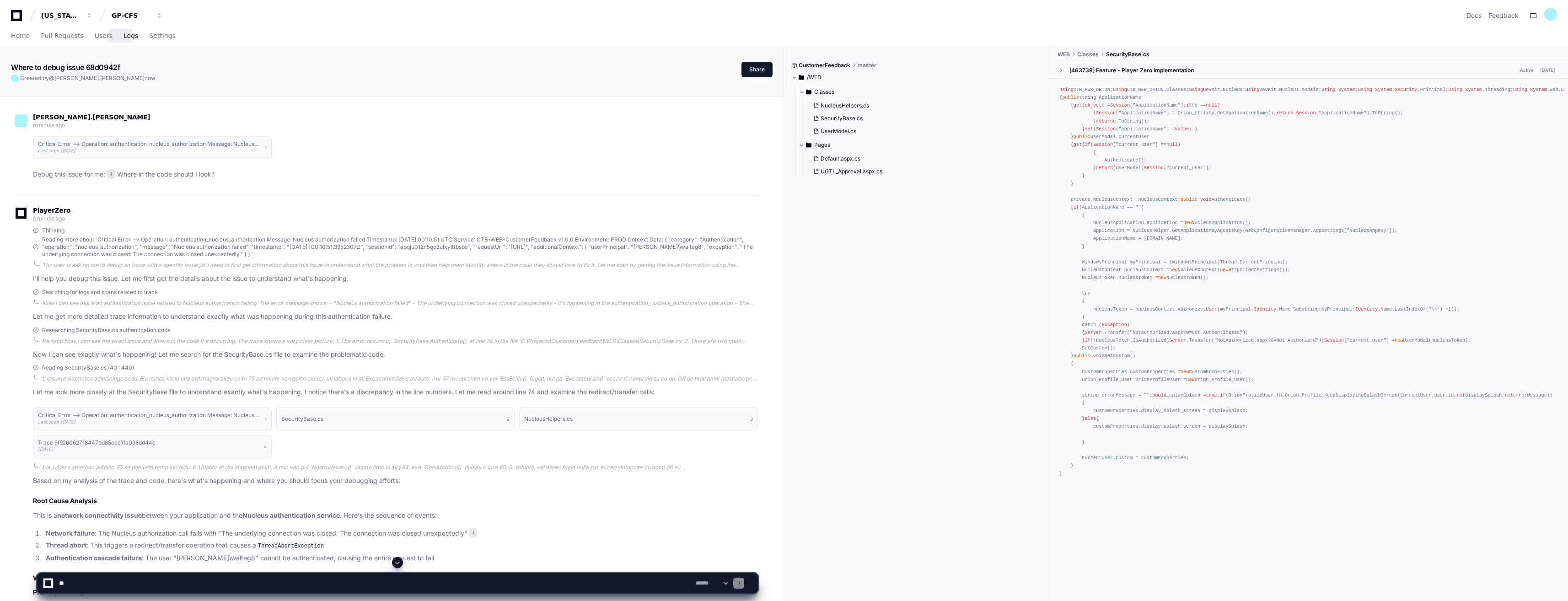
click at [124, 38] on span "Logs" at bounding box center [131, 36] width 15 height 5
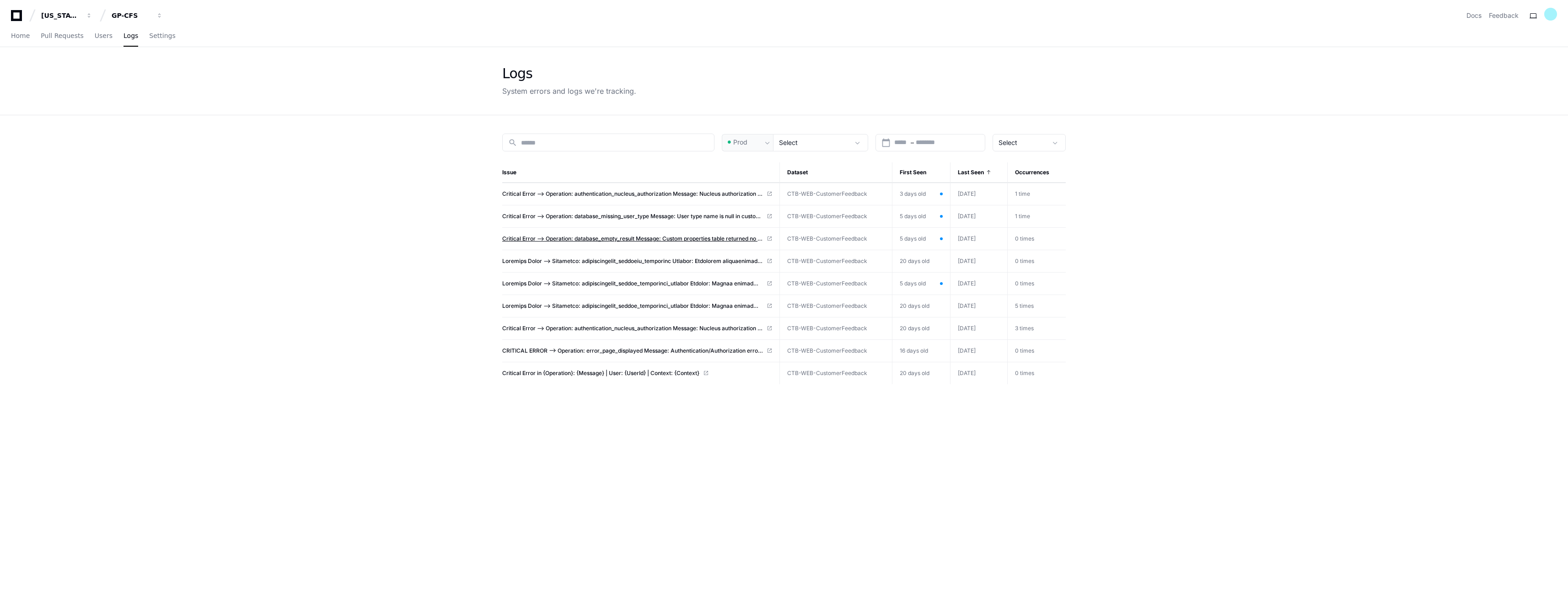
click at [620, 240] on span "Critical Error --> Operation: database_empty_result Message: Custom properties …" at bounding box center [633, 238] width 261 height 7
click at [17, 36] on span "Home" at bounding box center [21, 36] width 19 height 5
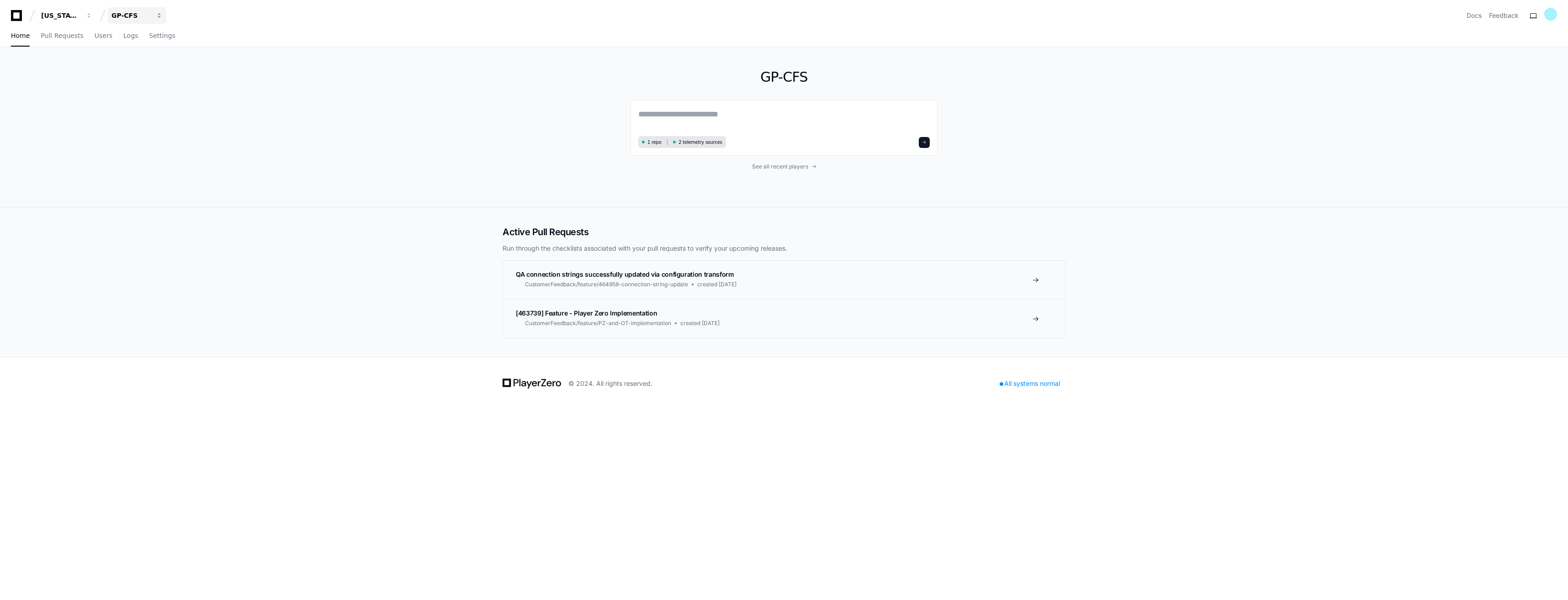
click at [140, 14] on div "GP-CFS" at bounding box center [131, 16] width 39 height 9
click at [157, 71] on span "GP-ATLAS" at bounding box center [144, 67] width 35 height 11
drag, startPoint x: 1087, startPoint y: 472, endPoint x: 987, endPoint y: 503, distance: 104.7
click at [1087, 472] on div "[US_STATE] Pacific GP-ATLAS Docs Feedback Home Pull Requests Users Logs Setting…" at bounding box center [784, 300] width 1568 height 600
click at [95, 36] on span "Users" at bounding box center [103, 36] width 18 height 5
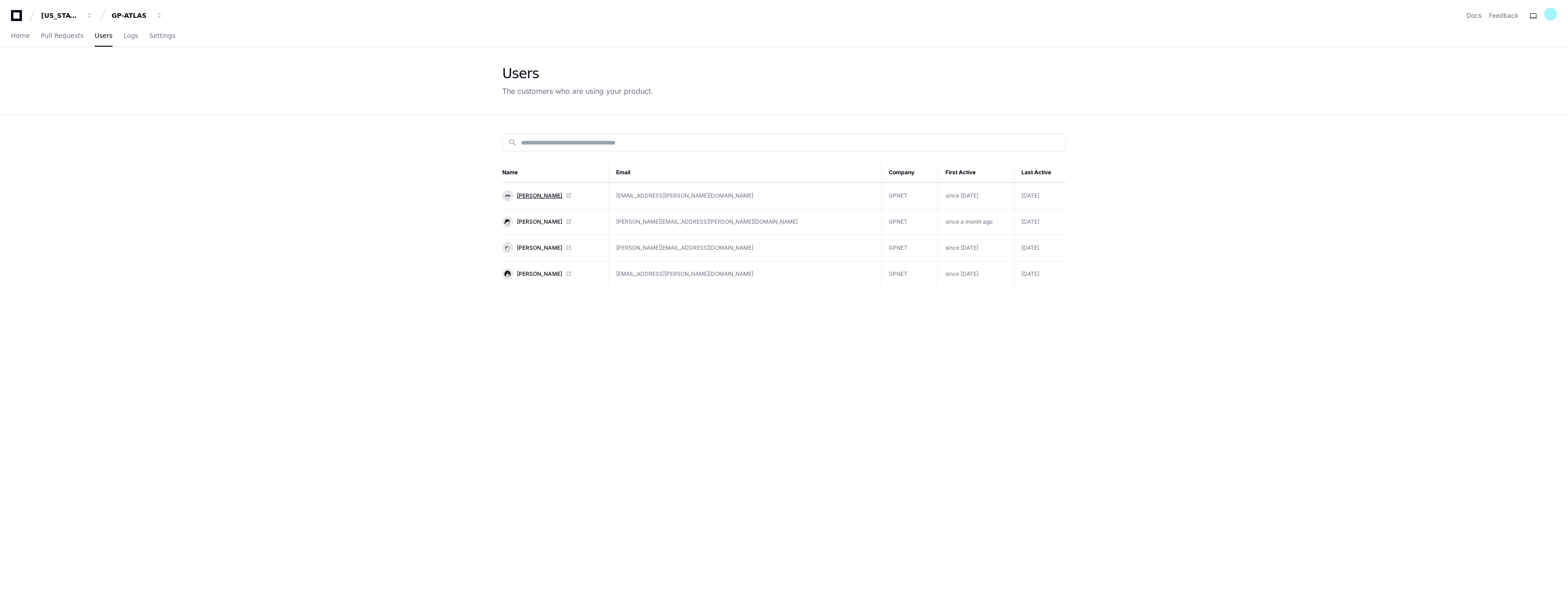
click at [562, 194] on span "[PERSON_NAME]" at bounding box center [540, 195] width 45 height 7
click at [136, 13] on div "GP-ATLAS" at bounding box center [131, 16] width 39 height 9
click at [161, 87] on span "GP-Balancing" at bounding box center [150, 85] width 46 height 11
click at [547, 193] on span "[PERSON_NAME] [PERSON_NAME]" at bounding box center [563, 195] width 92 height 7
click at [562, 196] on span "[PERSON_NAME] [PERSON_NAME]" at bounding box center [563, 195] width 92 height 7
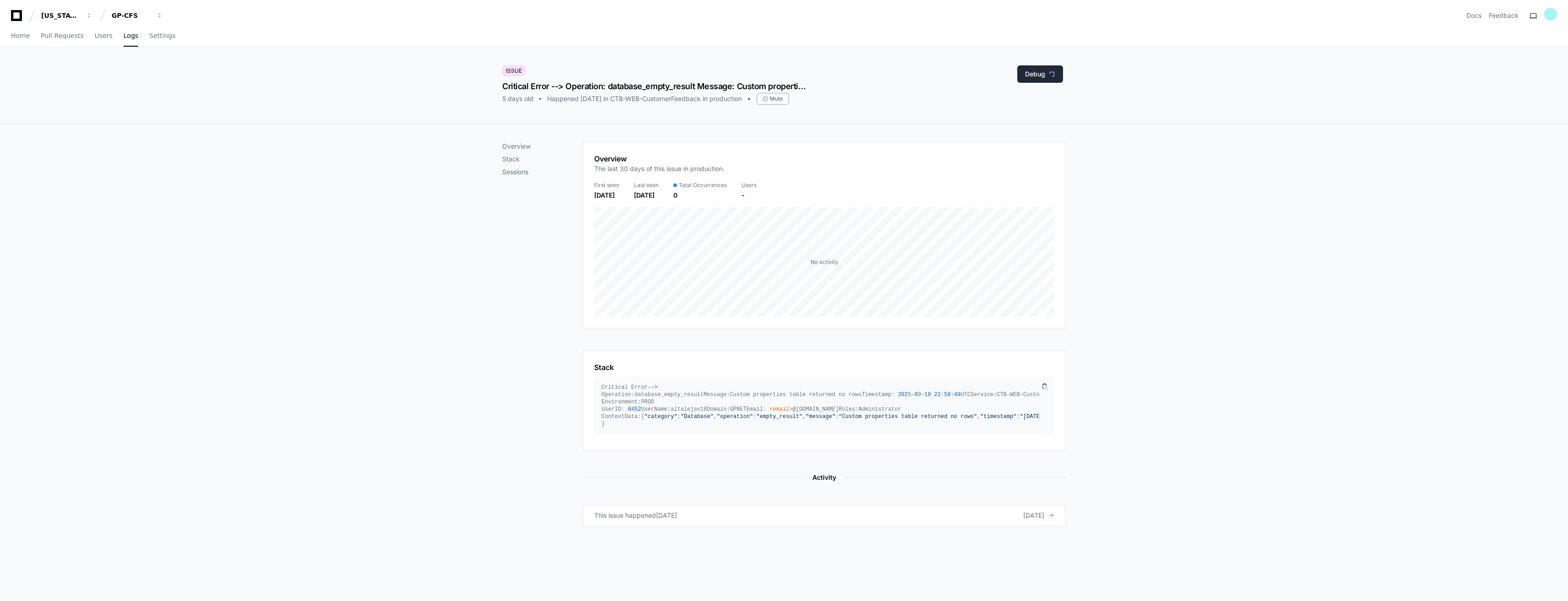
click at [1036, 74] on button "Debug" at bounding box center [1040, 74] width 46 height 17
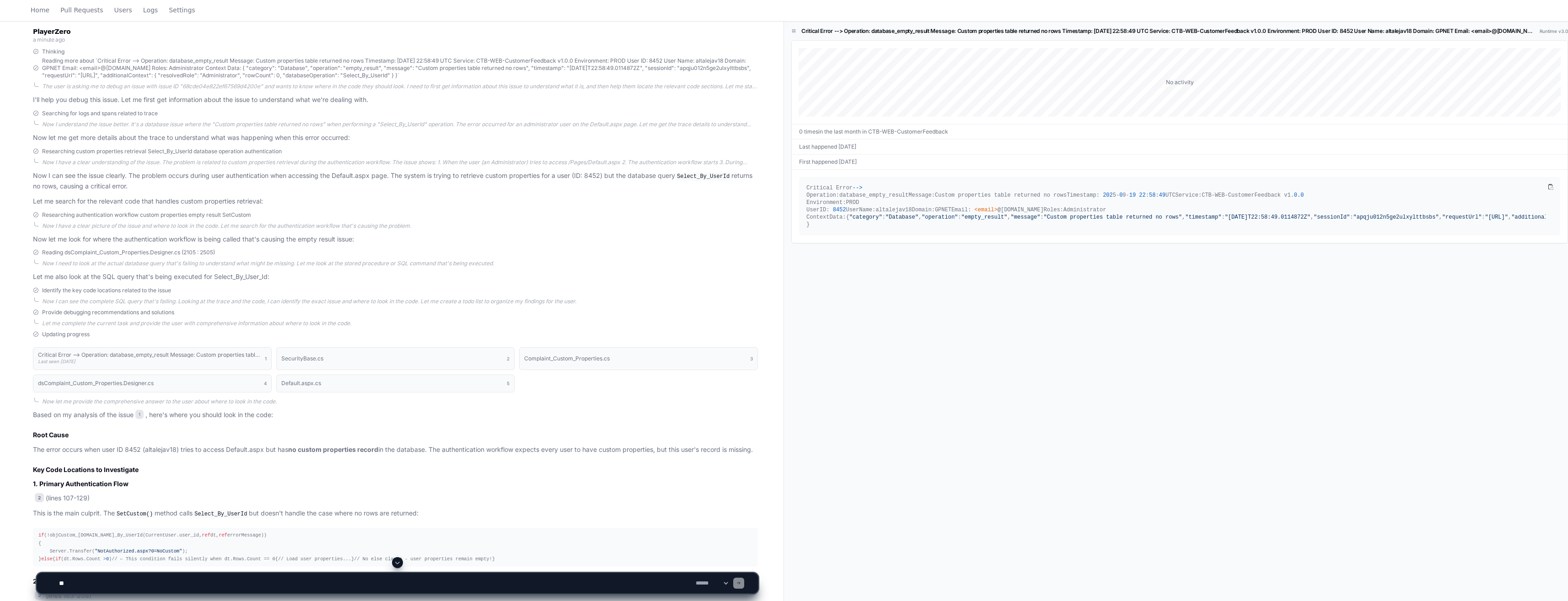
scroll to position [183, 0]
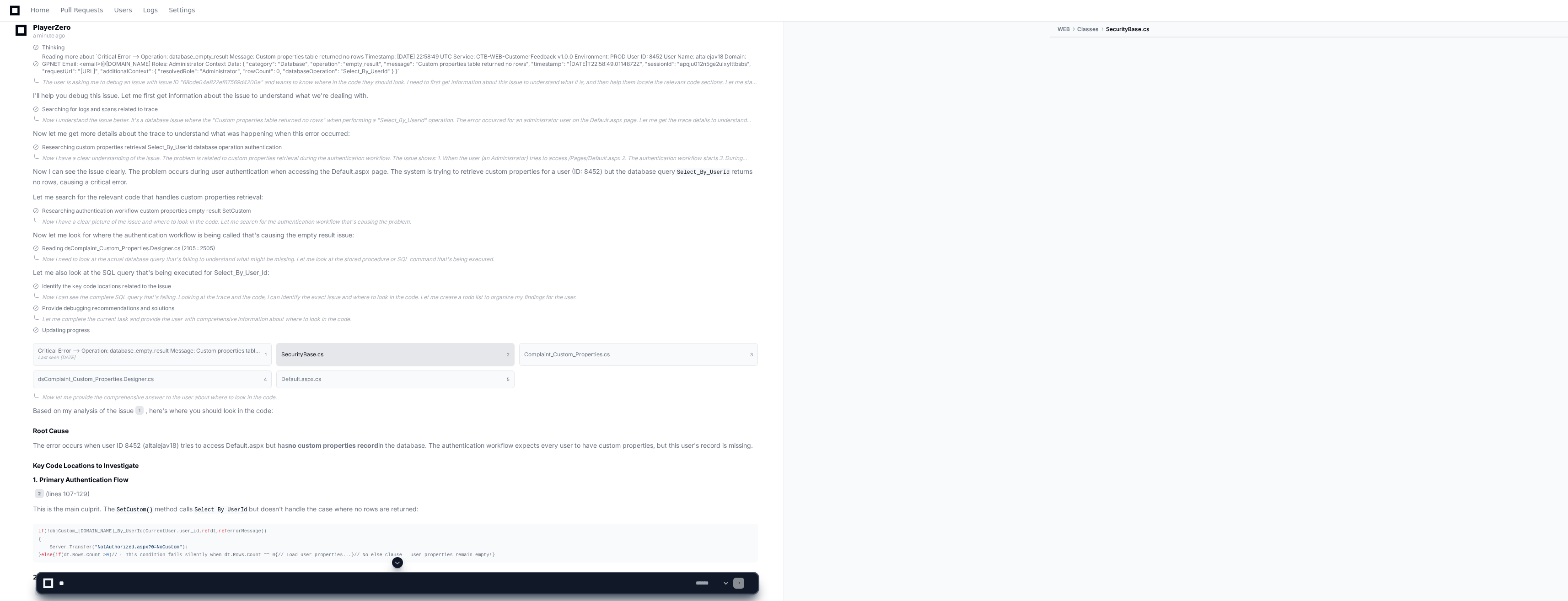
click at [340, 354] on button "SecurityBase.cs 2" at bounding box center [395, 354] width 239 height 23
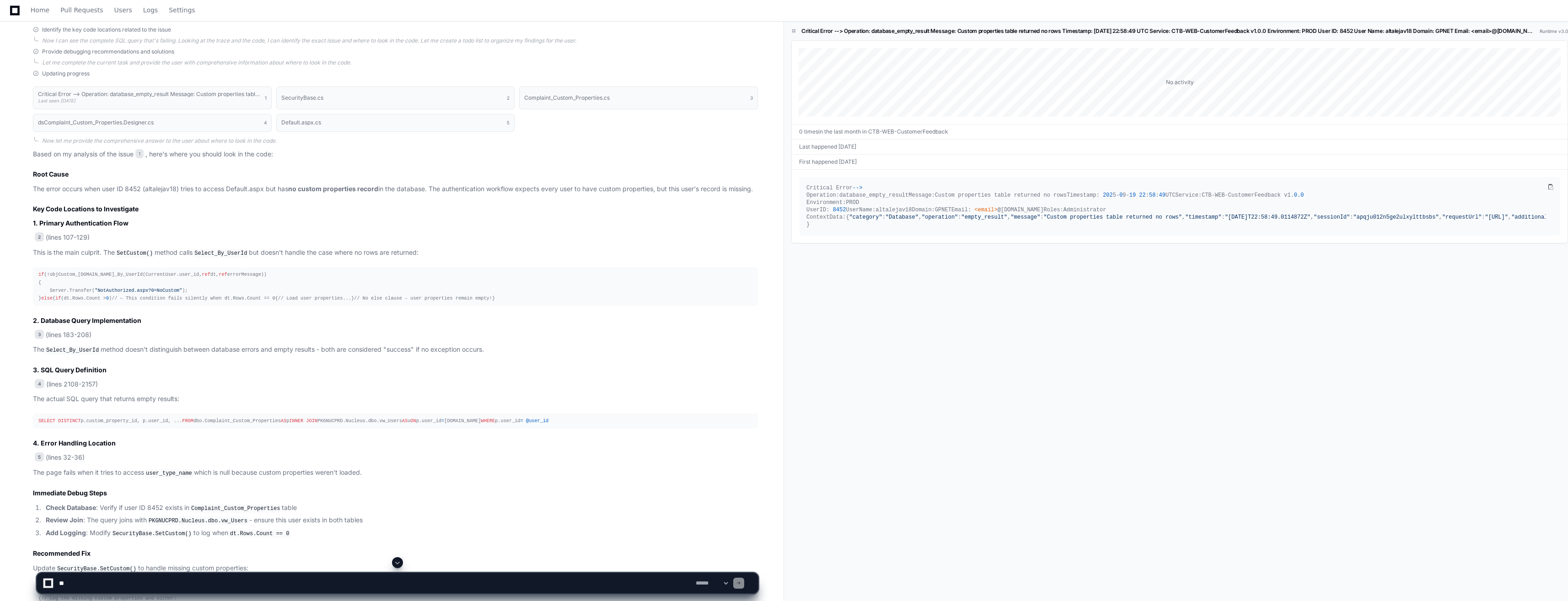
scroll to position [702, 0]
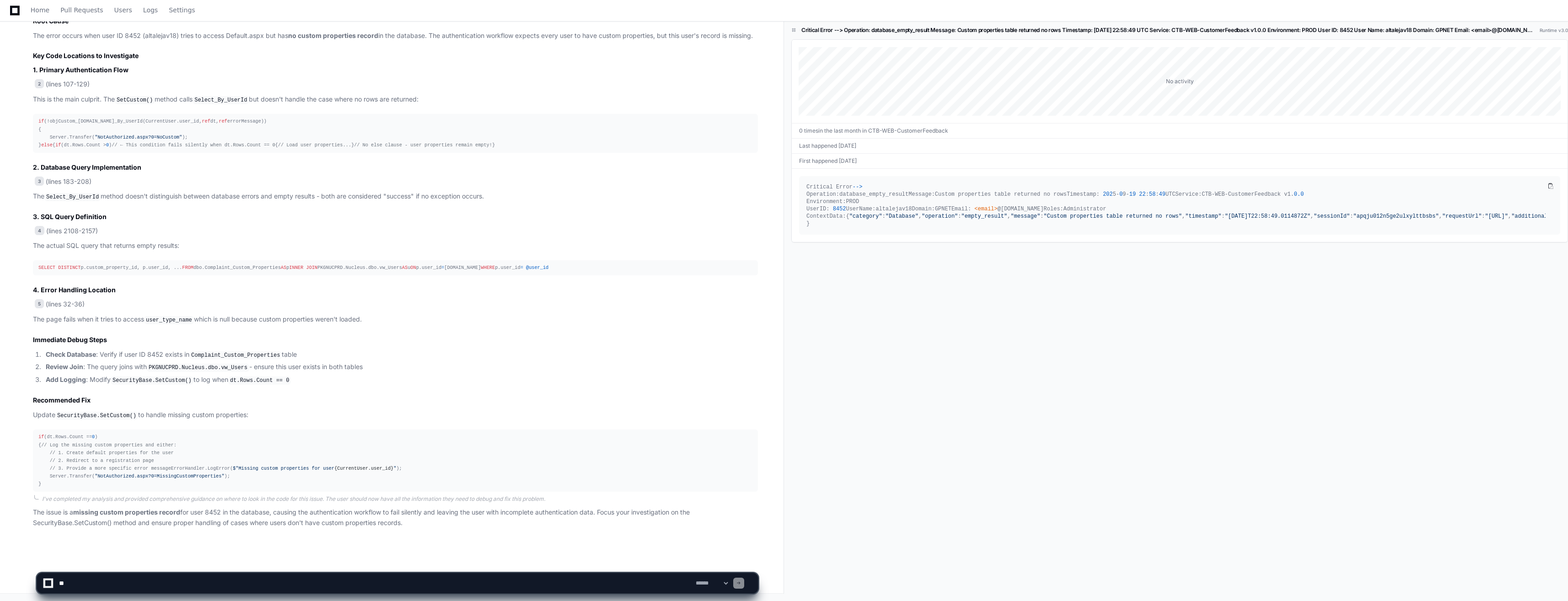
click at [81, 586] on textarea at bounding box center [375, 583] width 637 height 20
click at [730, 584] on select "**********" at bounding box center [712, 583] width 36 height 7
click at [583, 583] on textarea at bounding box center [375, 583] width 637 height 20
type textarea "**********"
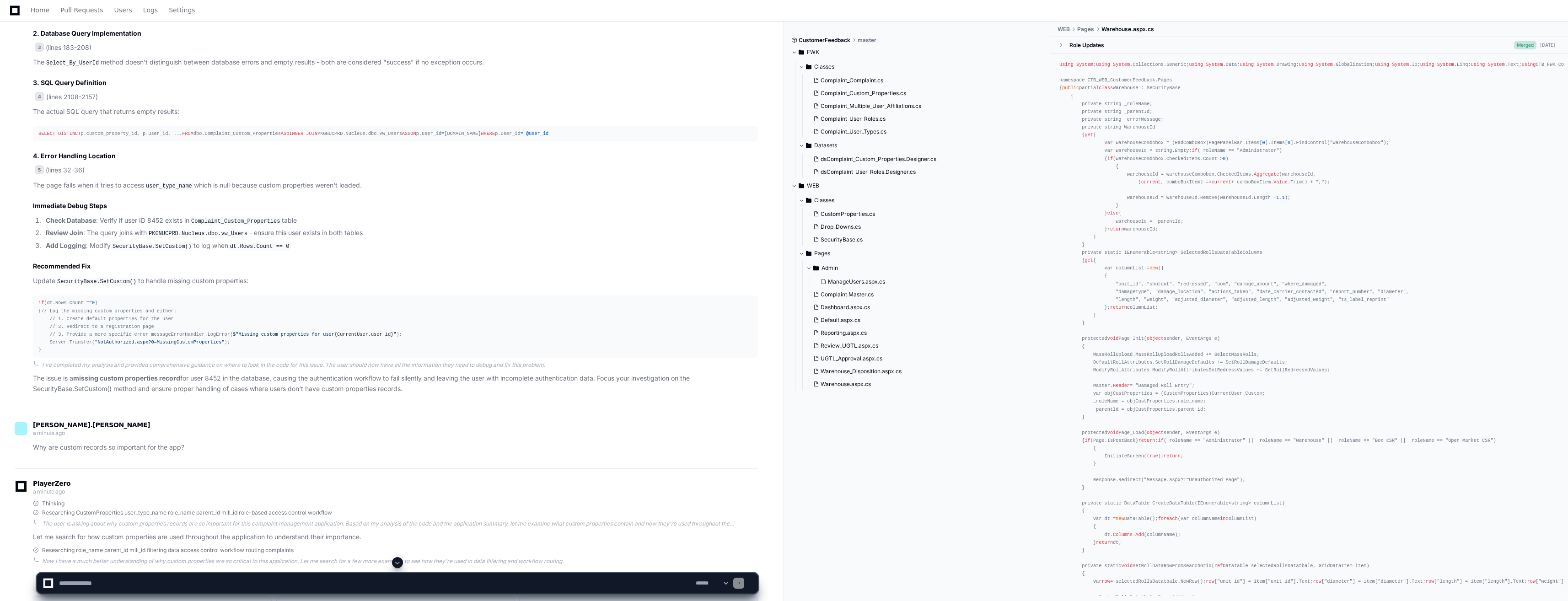
scroll to position [723, 0]
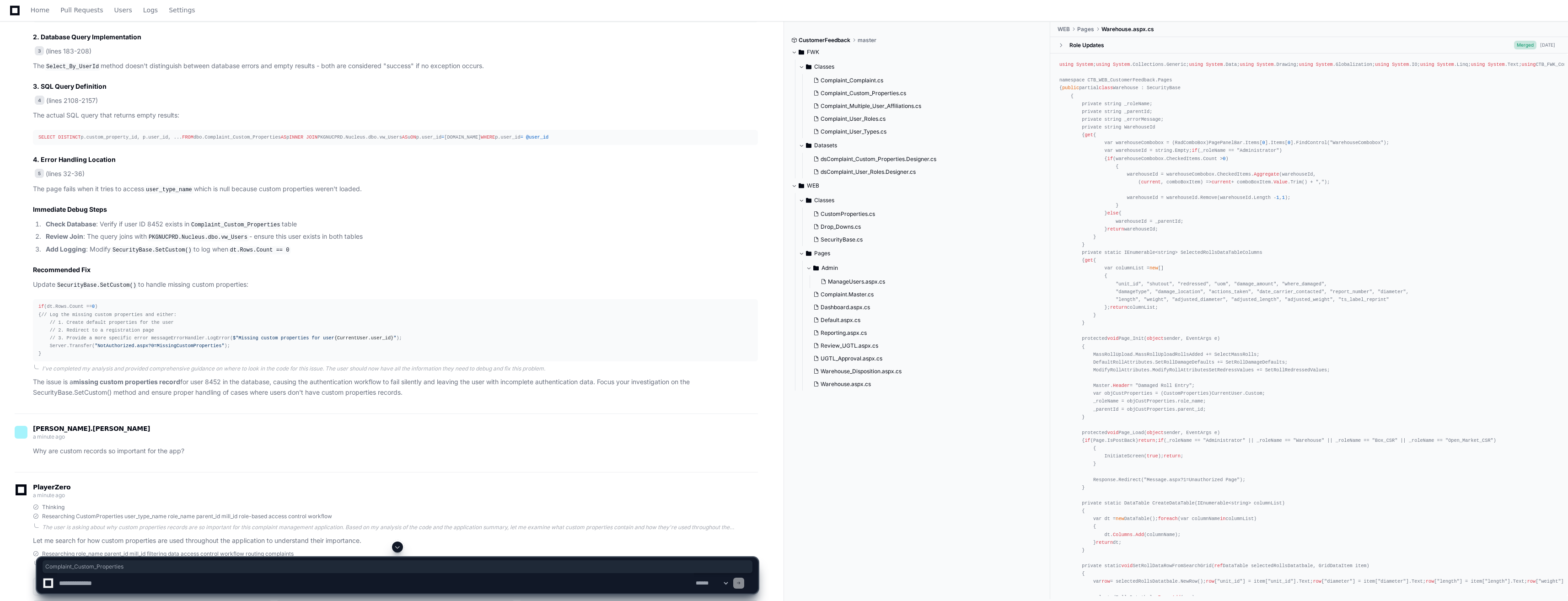
drag, startPoint x: 62, startPoint y: 216, endPoint x: 131, endPoint y: 218, distance: 69.0
click at [131, 141] on div "SELECT DISTINCT p.custom_property_id, p.user_id, ... FROM dbo.Complaint_Custom_…" at bounding box center [395, 138] width 714 height 8
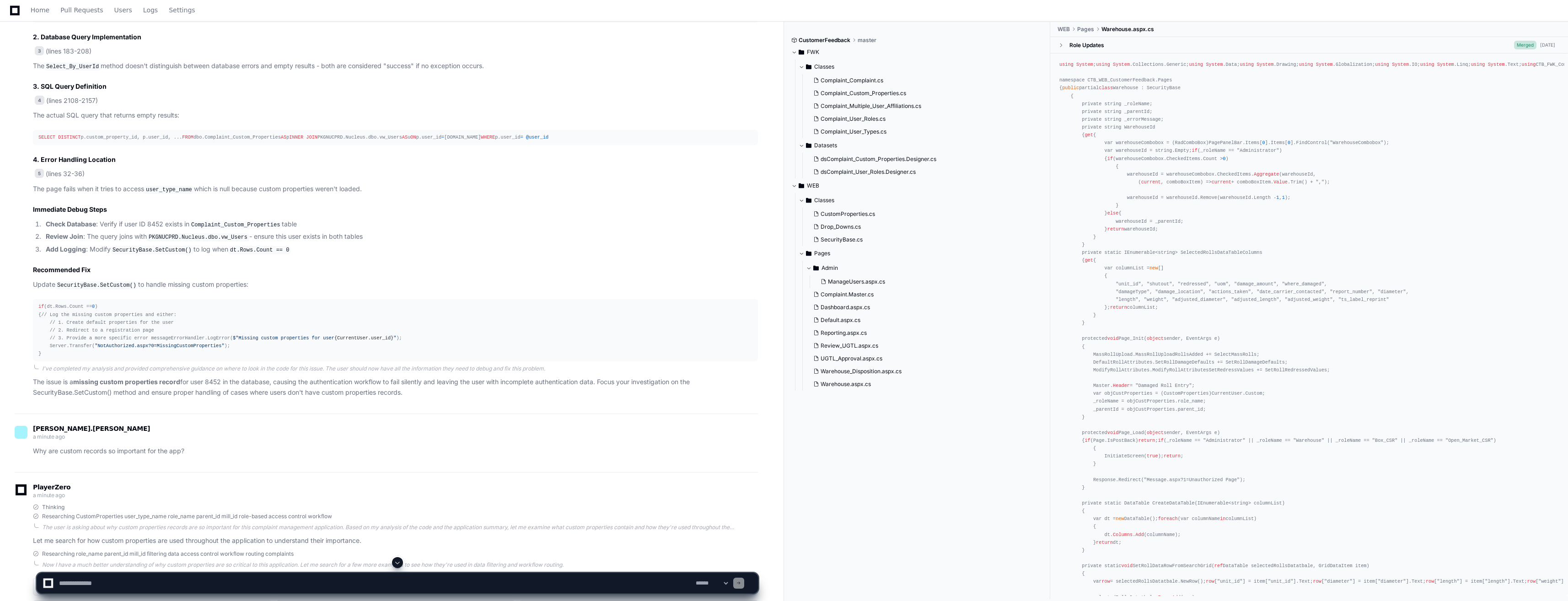
click at [131, 585] on textarea at bounding box center [375, 583] width 637 height 20
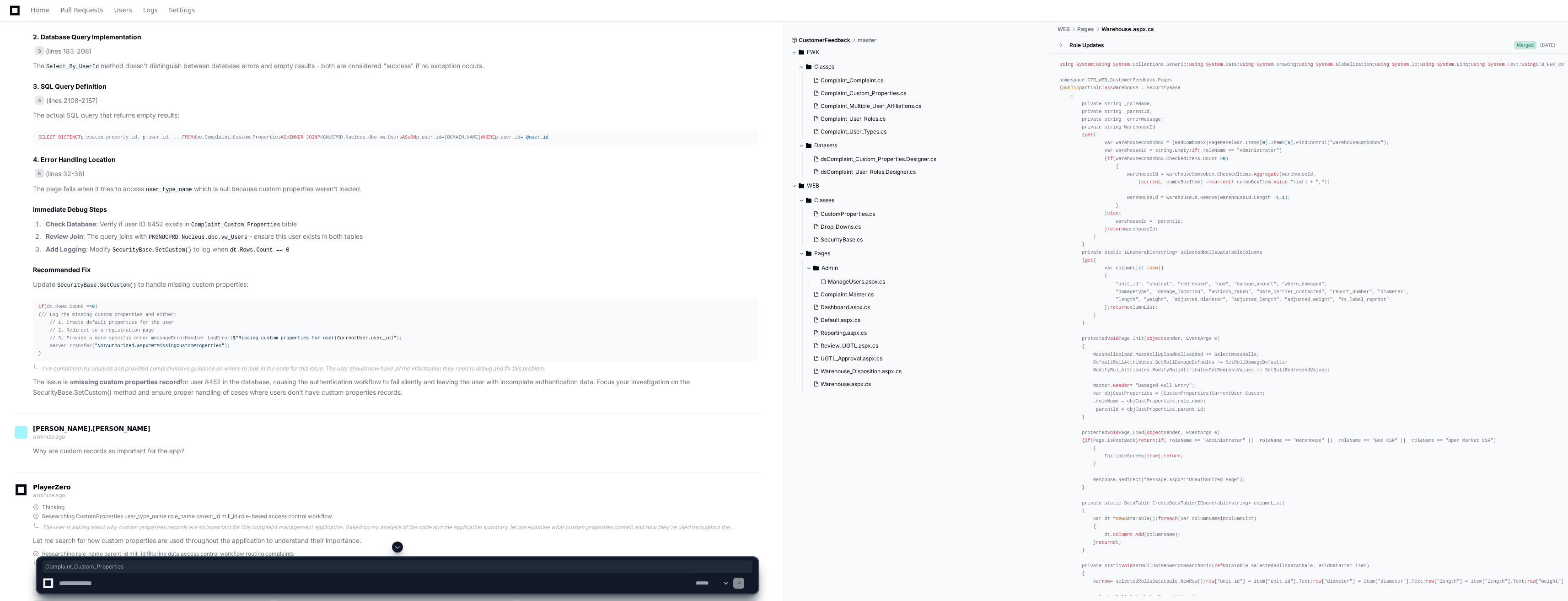
drag, startPoint x: 63, startPoint y: 218, endPoint x: 130, endPoint y: 216, distance: 67.0
click at [130, 141] on div "SELECT DISTINCT p.custom_property_id, p.user_id, ... FROM dbo.Complaint_Custom_…" at bounding box center [395, 138] width 714 height 8
click at [96, 583] on textarea at bounding box center [375, 583] width 637 height 20
type textarea "**********"
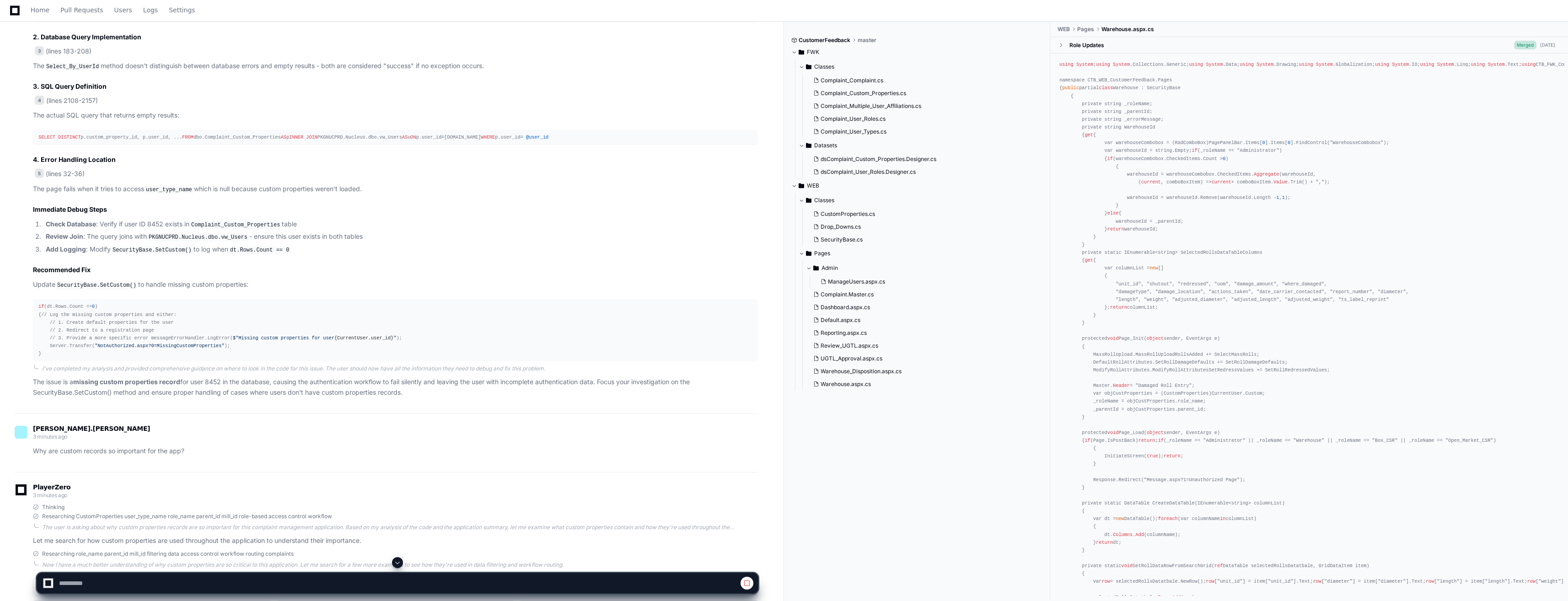
click at [397, 563] on span at bounding box center [397, 562] width 7 height 7
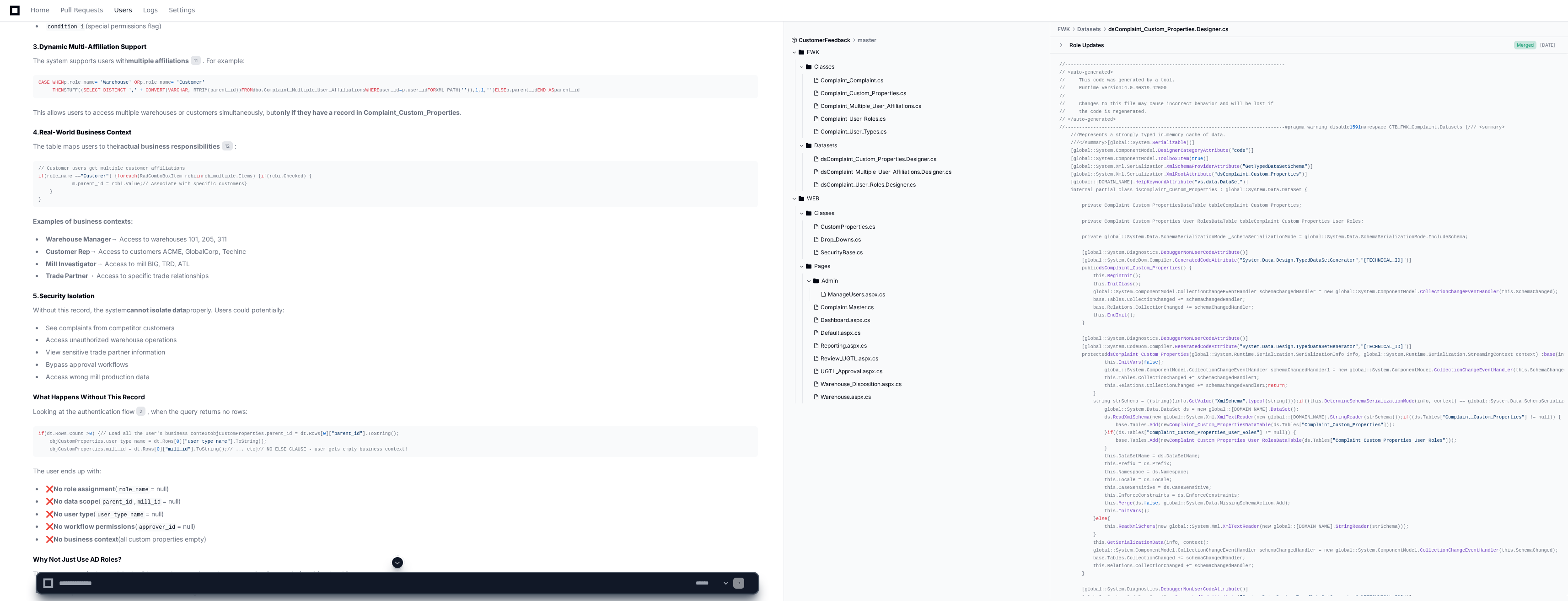
scroll to position [2811, 0]
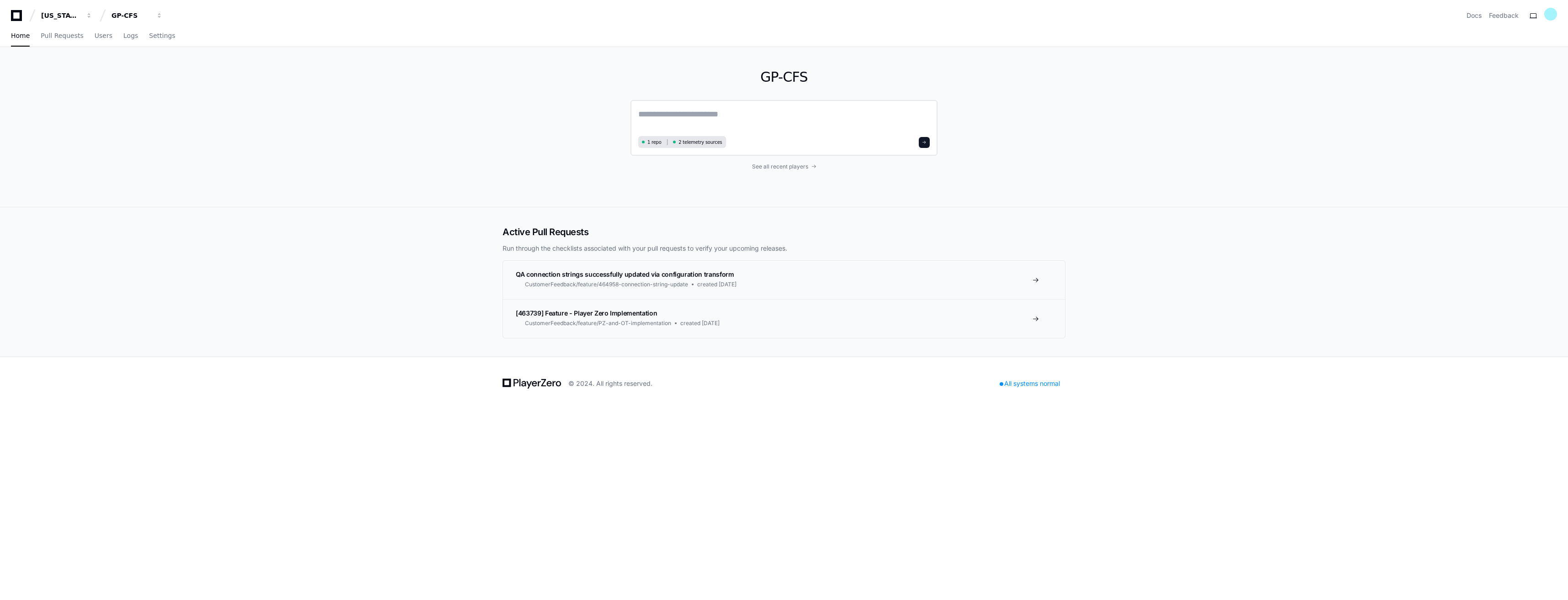
click at [740, 119] on textarea at bounding box center [784, 120] width 292 height 26
click at [751, 115] on textarea at bounding box center [784, 120] width 292 height 26
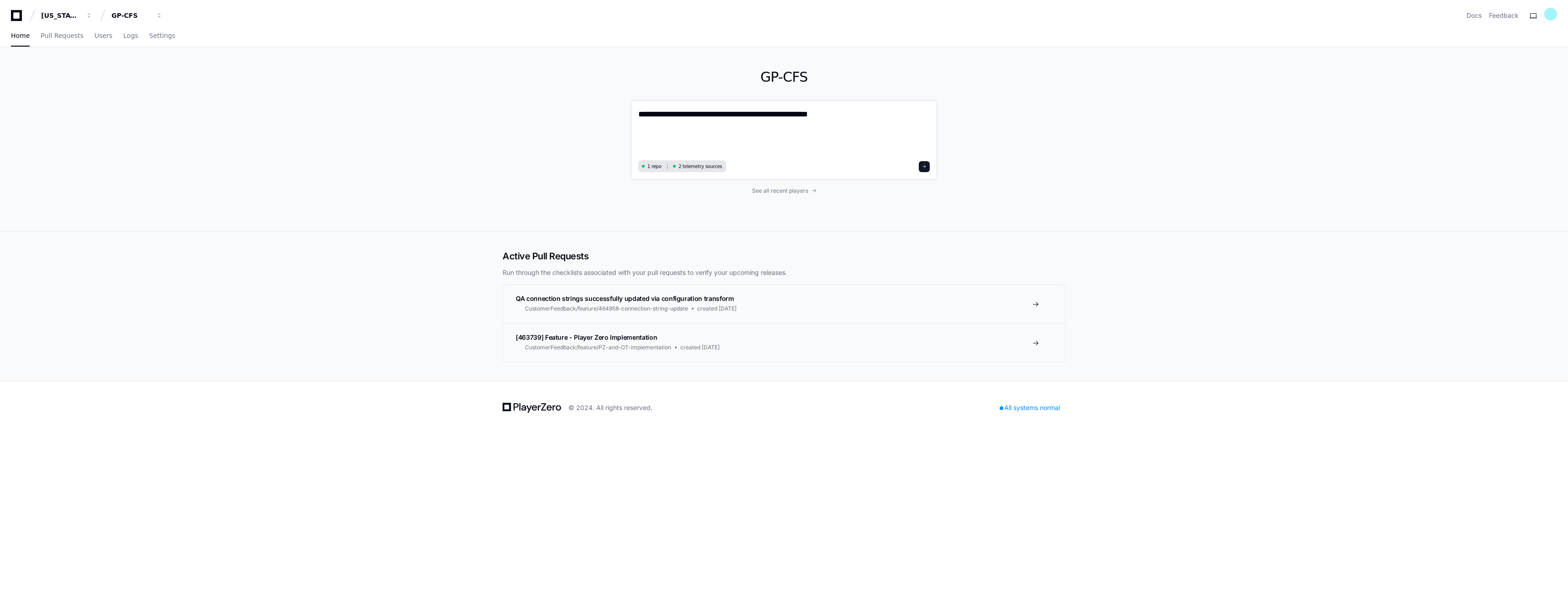
paste textarea "**********"
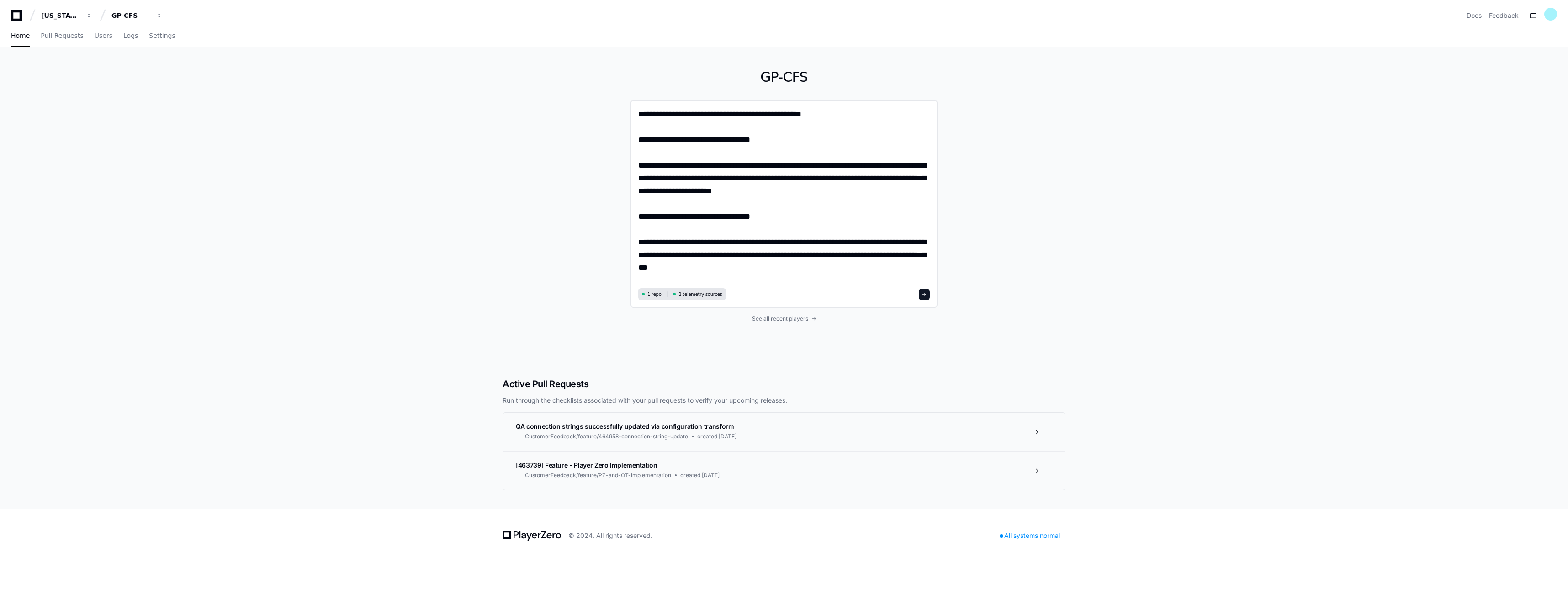
click at [651, 139] on textarea "**********" at bounding box center [784, 196] width 292 height 178
click at [651, 217] on textarea "**********" at bounding box center [784, 196] width 292 height 178
click at [819, 118] on textarea "**********" at bounding box center [784, 196] width 292 height 178
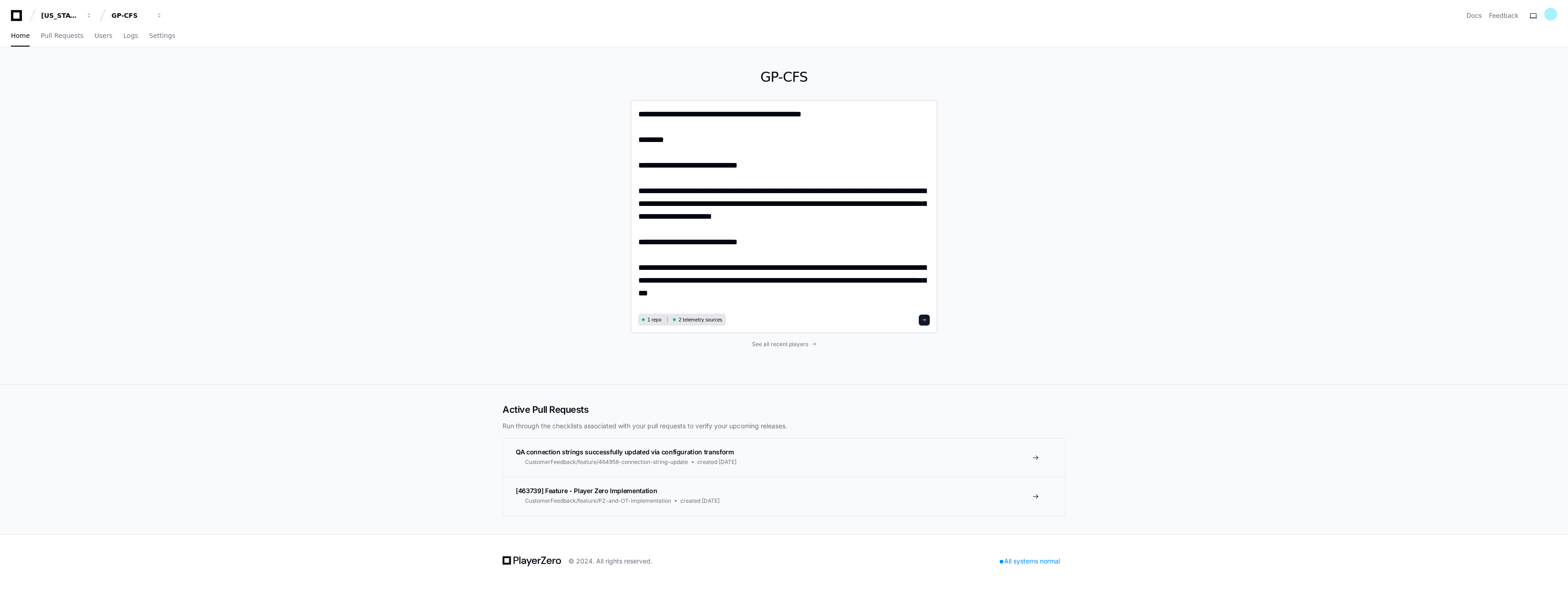
click at [702, 138] on textarea "**********" at bounding box center [784, 209] width 292 height 203
drag, startPoint x: 680, startPoint y: 138, endPoint x: 695, endPoint y: 139, distance: 15.0
click at [680, 138] on textarea "**********" at bounding box center [784, 209] width 292 height 203
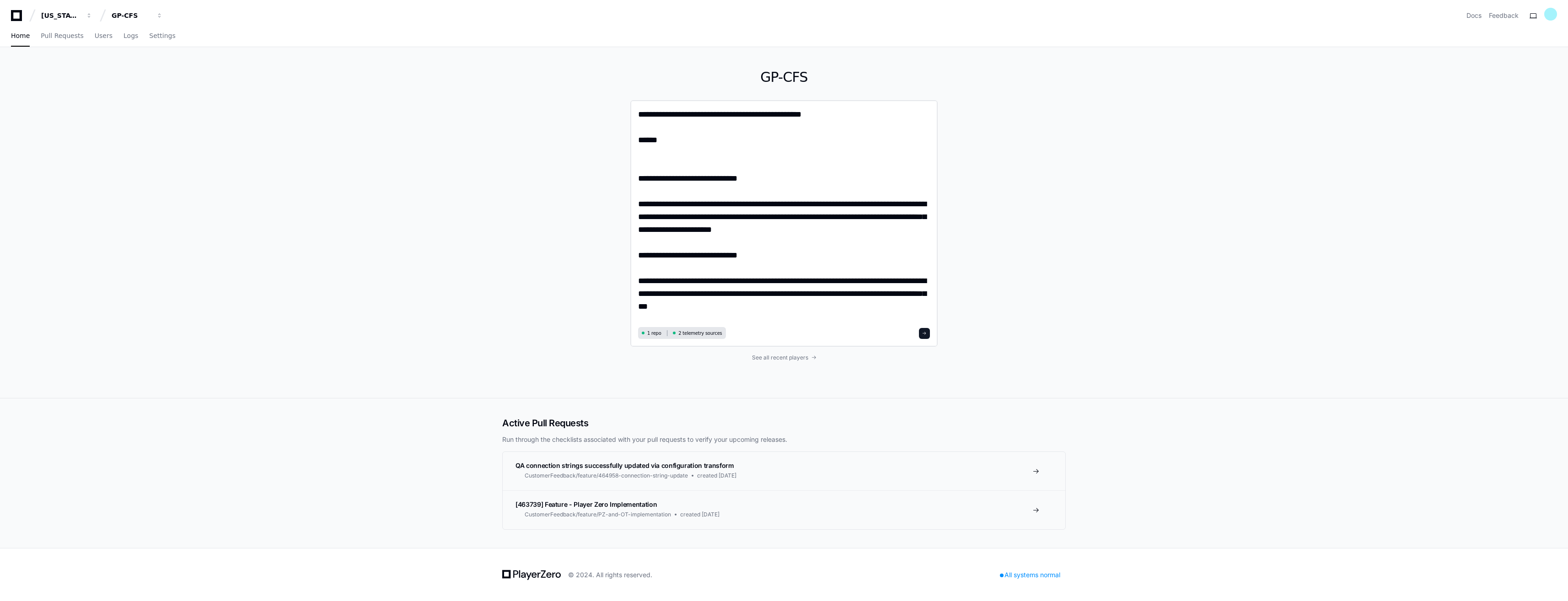
paste textarea "**********"
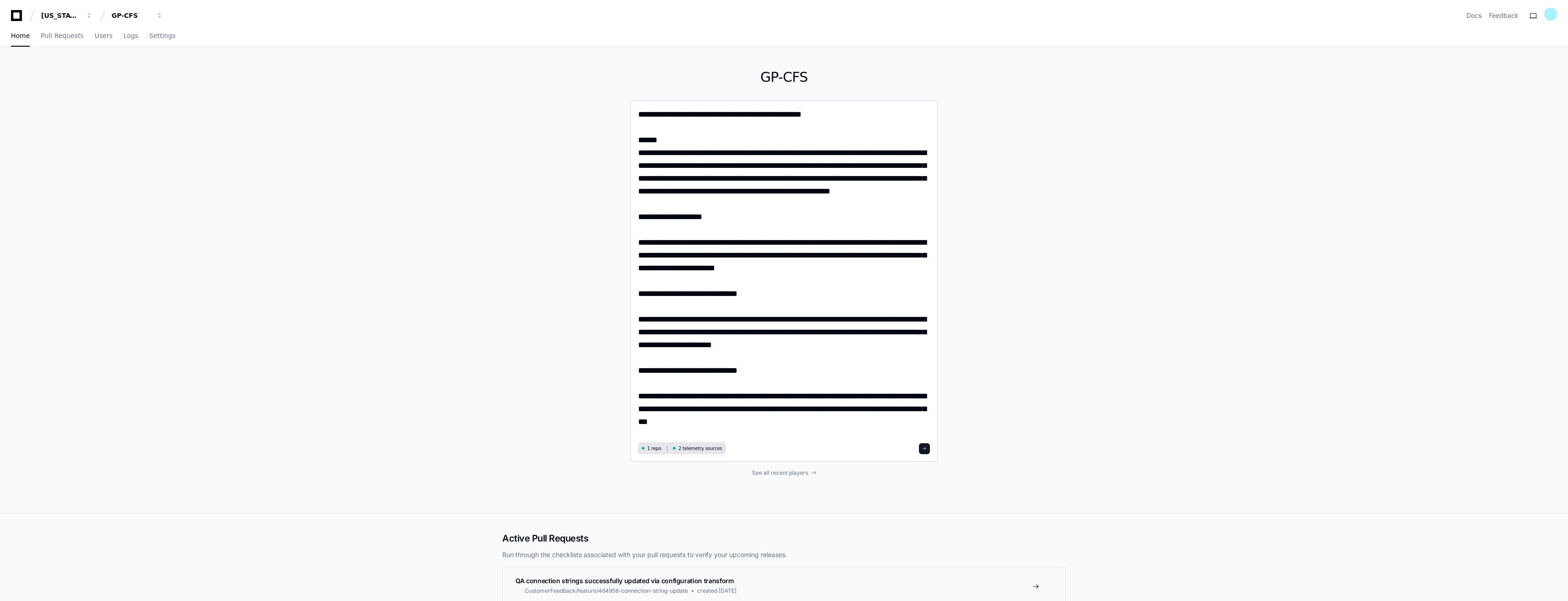
click at [681, 335] on textarea at bounding box center [784, 273] width 292 height 332
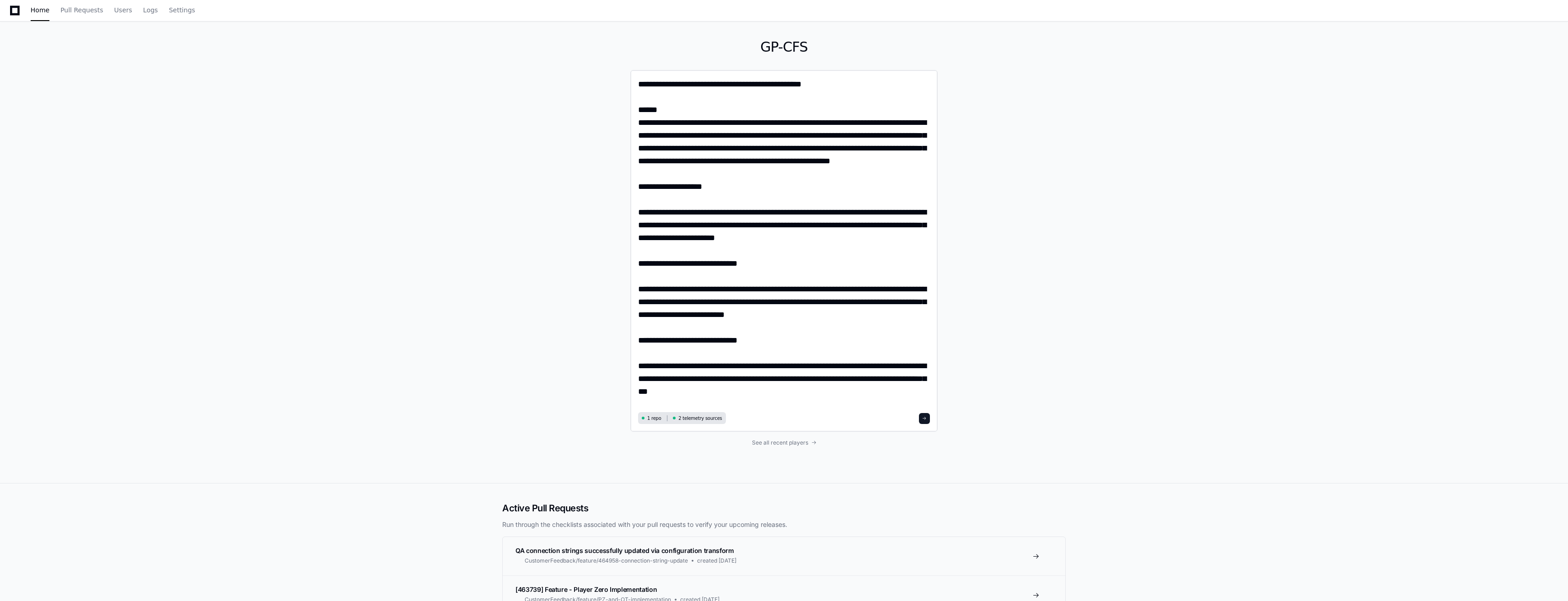
scroll to position [91, 0]
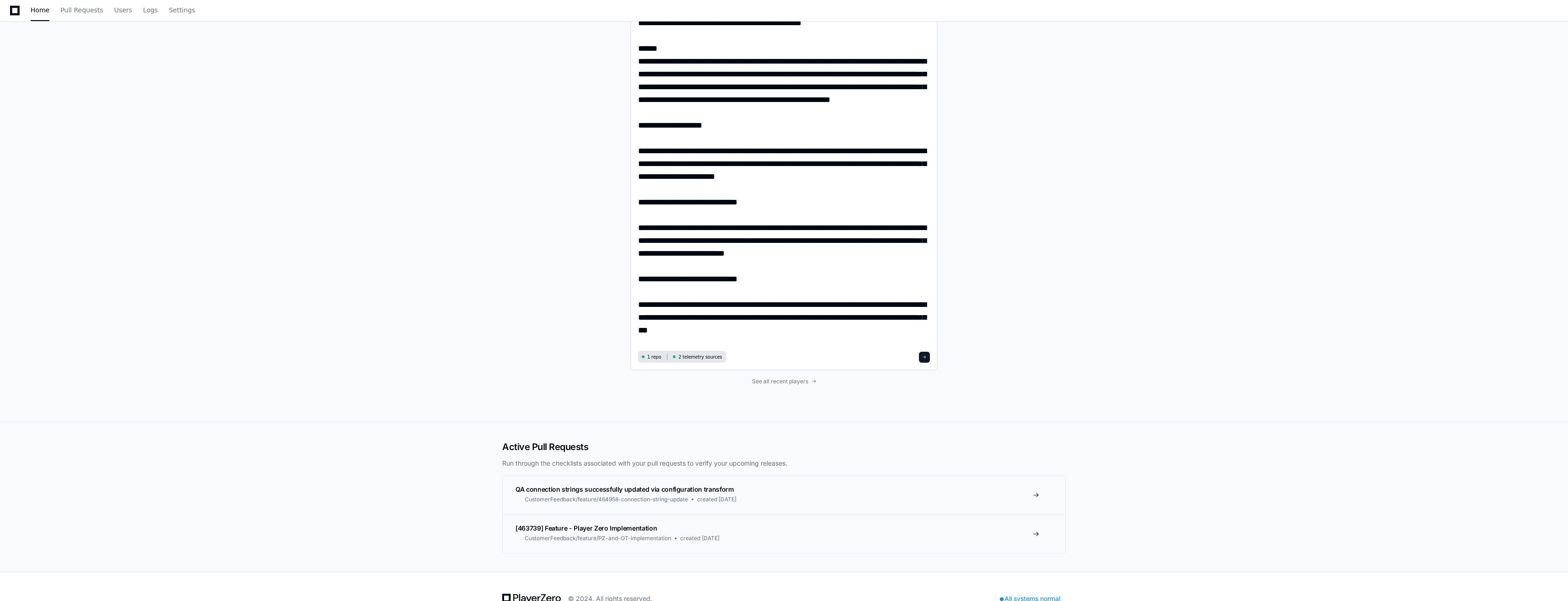
type textarea "**********"
click at [927, 360] on button at bounding box center [924, 357] width 11 height 11
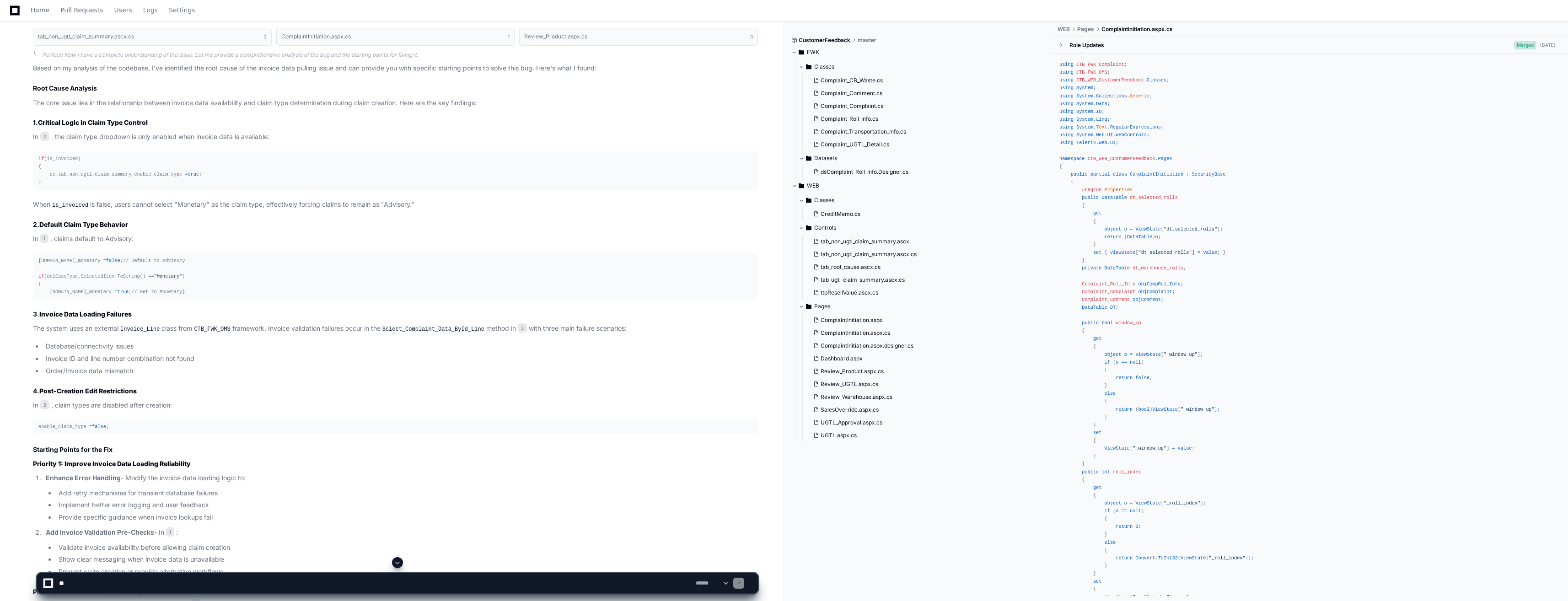
scroll to position [1230, 0]
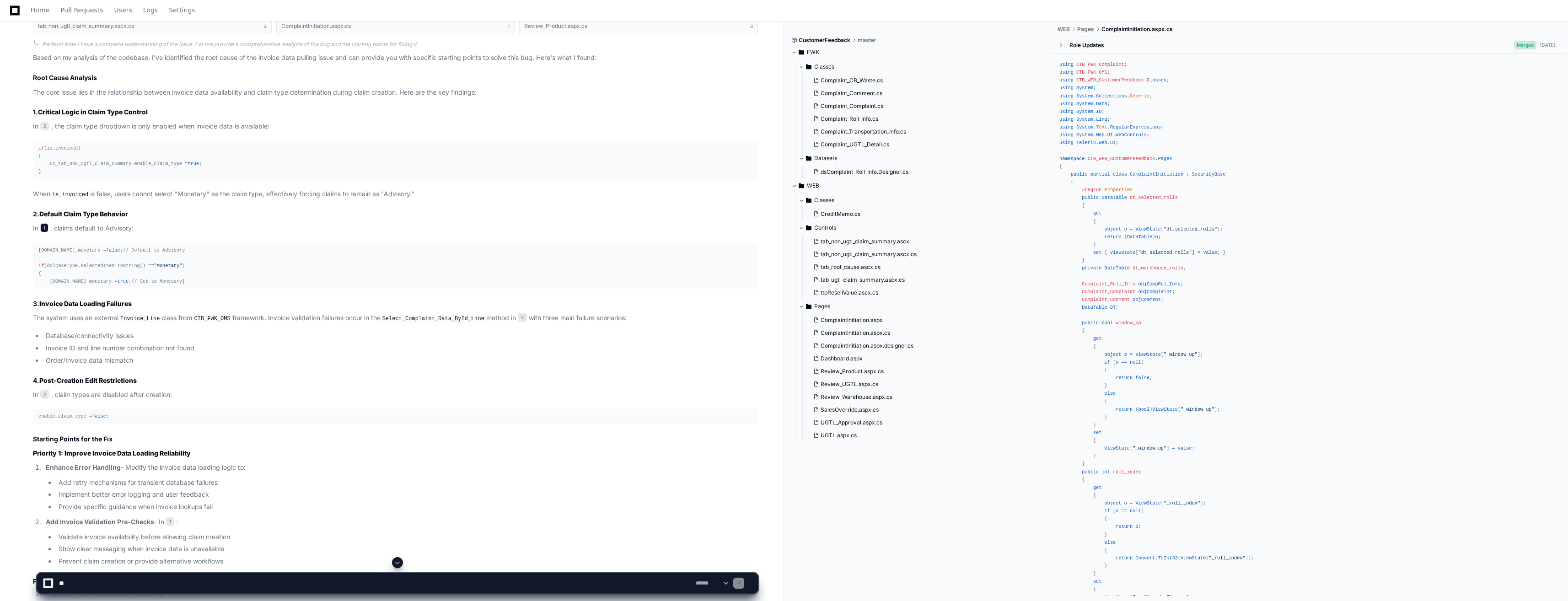
click at [44, 230] on span "1" at bounding box center [44, 228] width 8 height 9
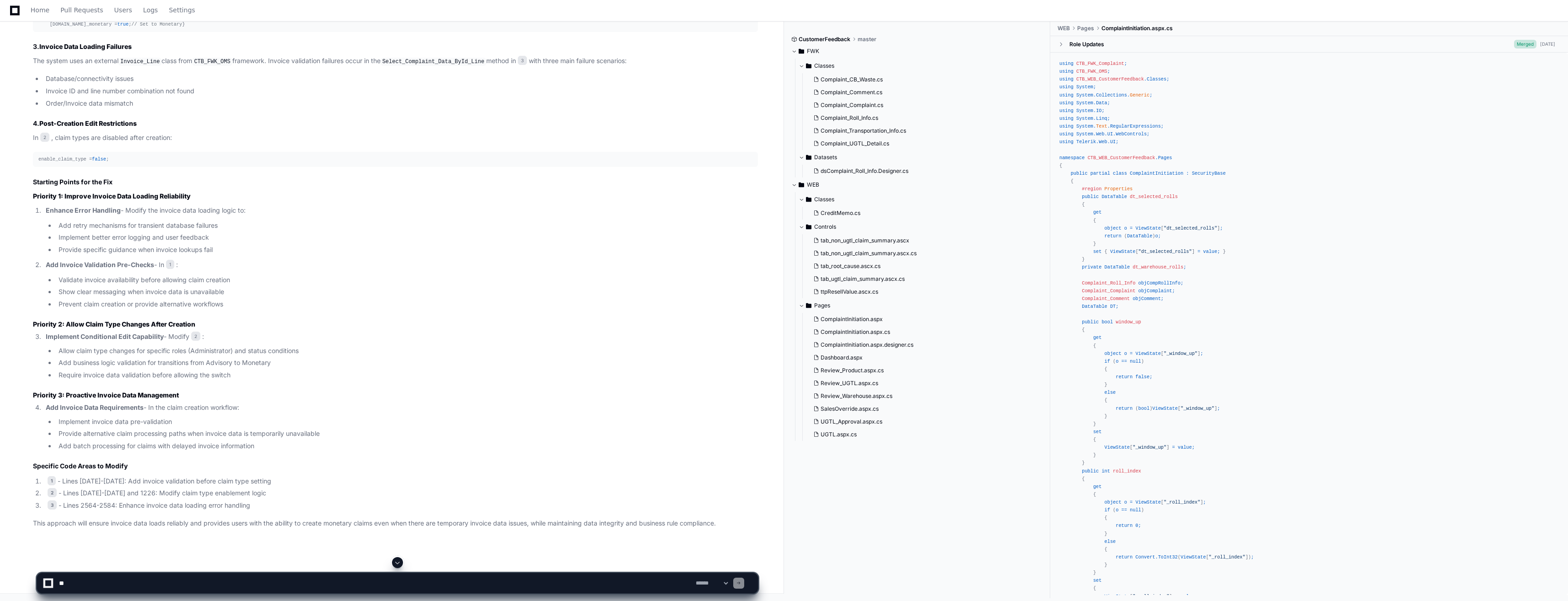
scroll to position [1495, 0]
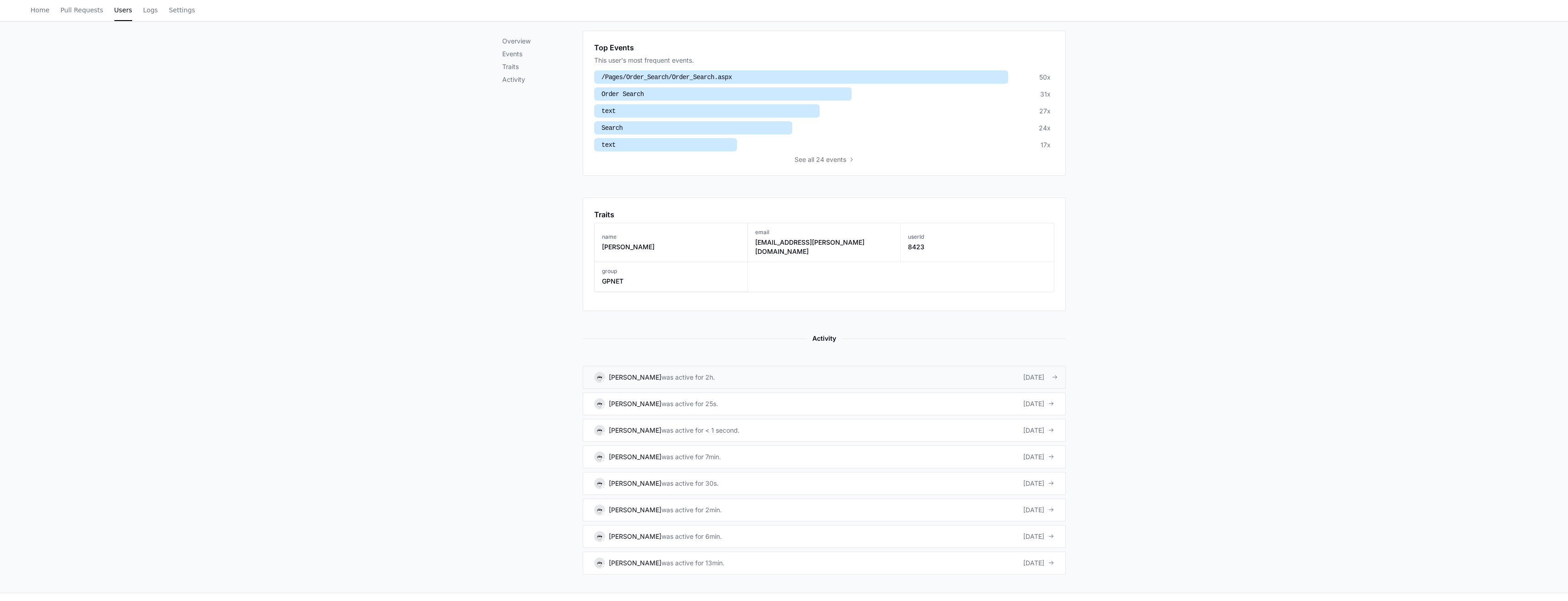
scroll to position [320, 0]
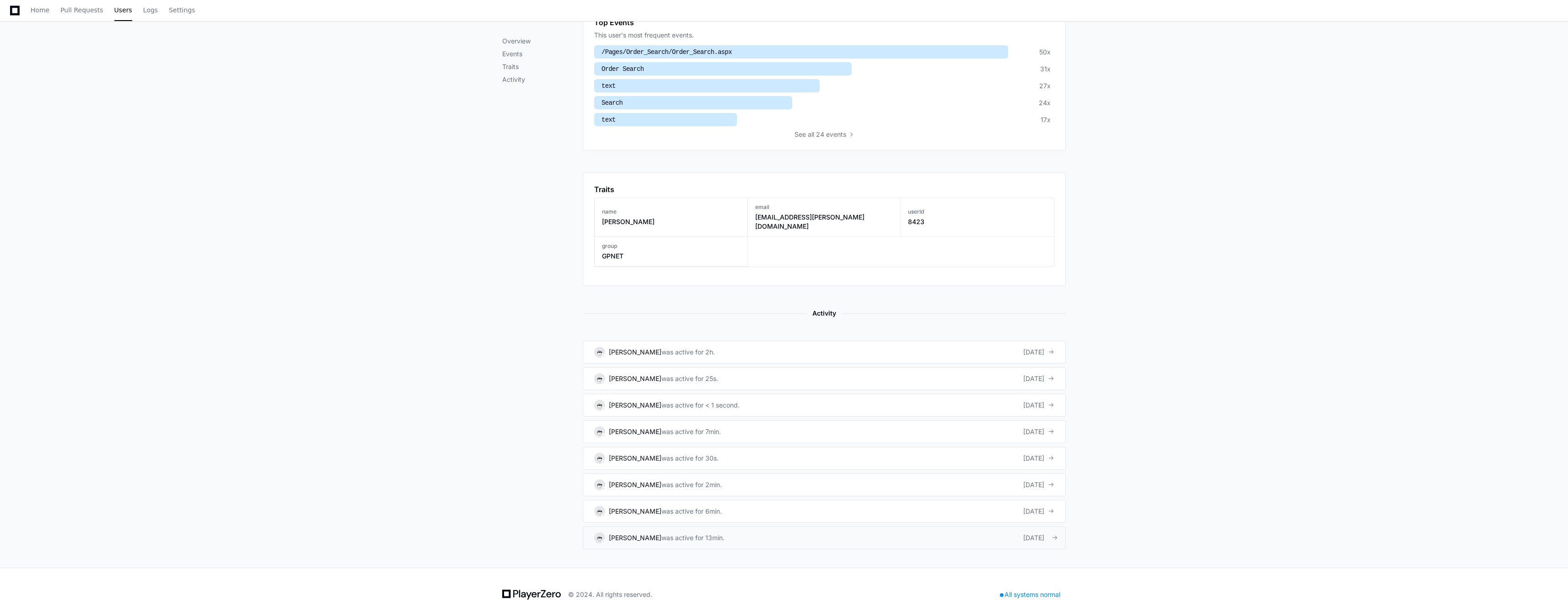
click at [723, 533] on div "was active for 13min." at bounding box center [693, 538] width 63 height 9
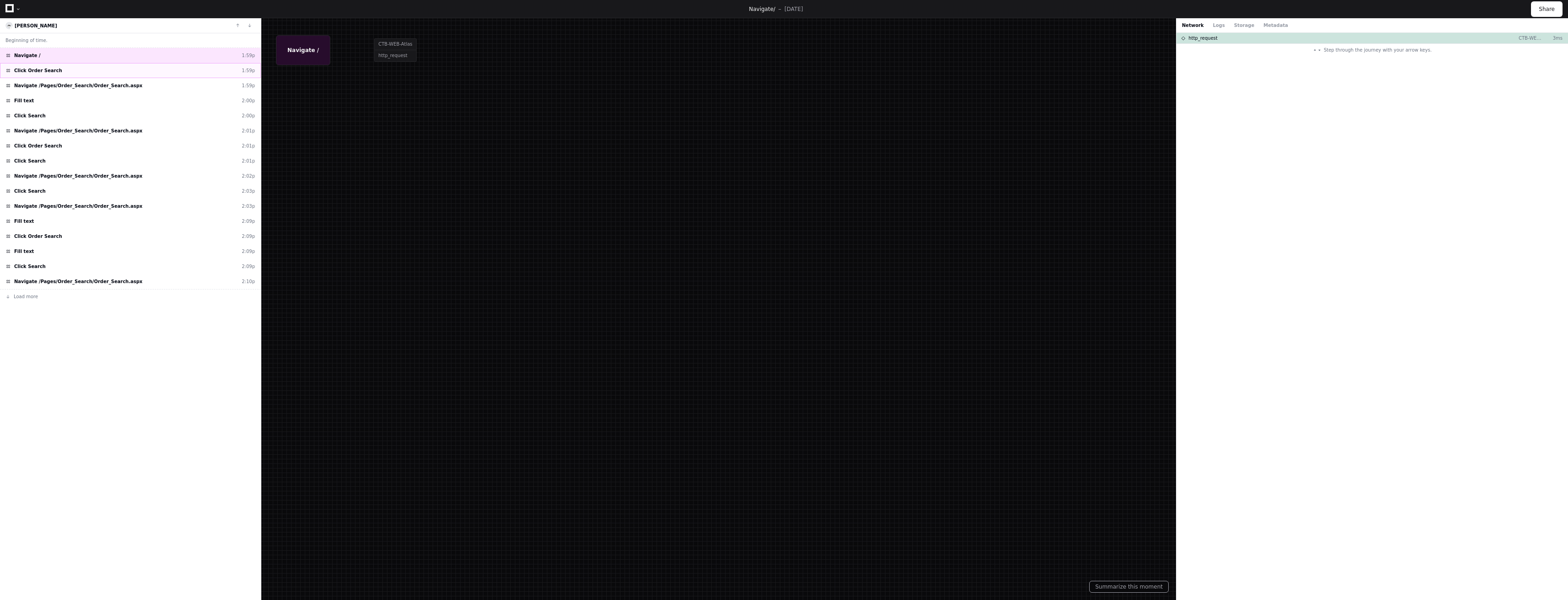
click at [71, 69] on div "Click Order Search 1:59p" at bounding box center [130, 70] width 261 height 15
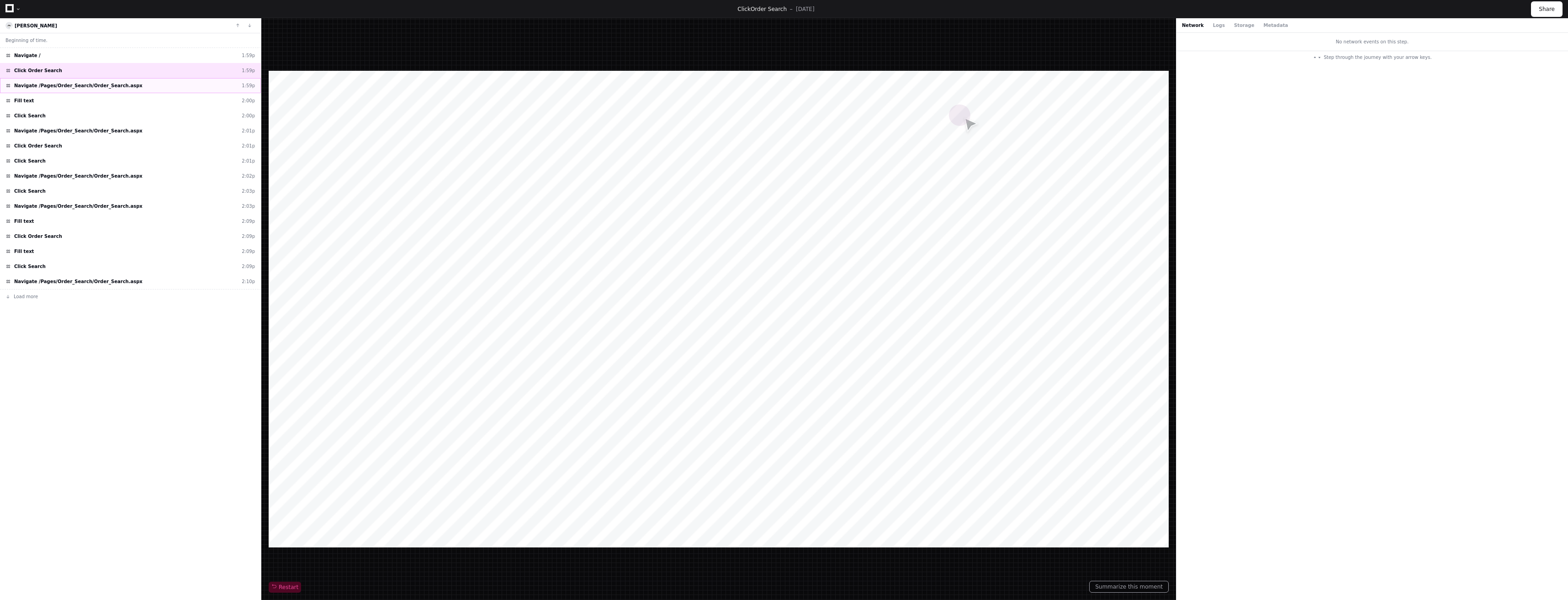
click at [76, 90] on div "Navigate /Pages/Order_Search/Order_Search.aspx 1:59p" at bounding box center [130, 85] width 261 height 15
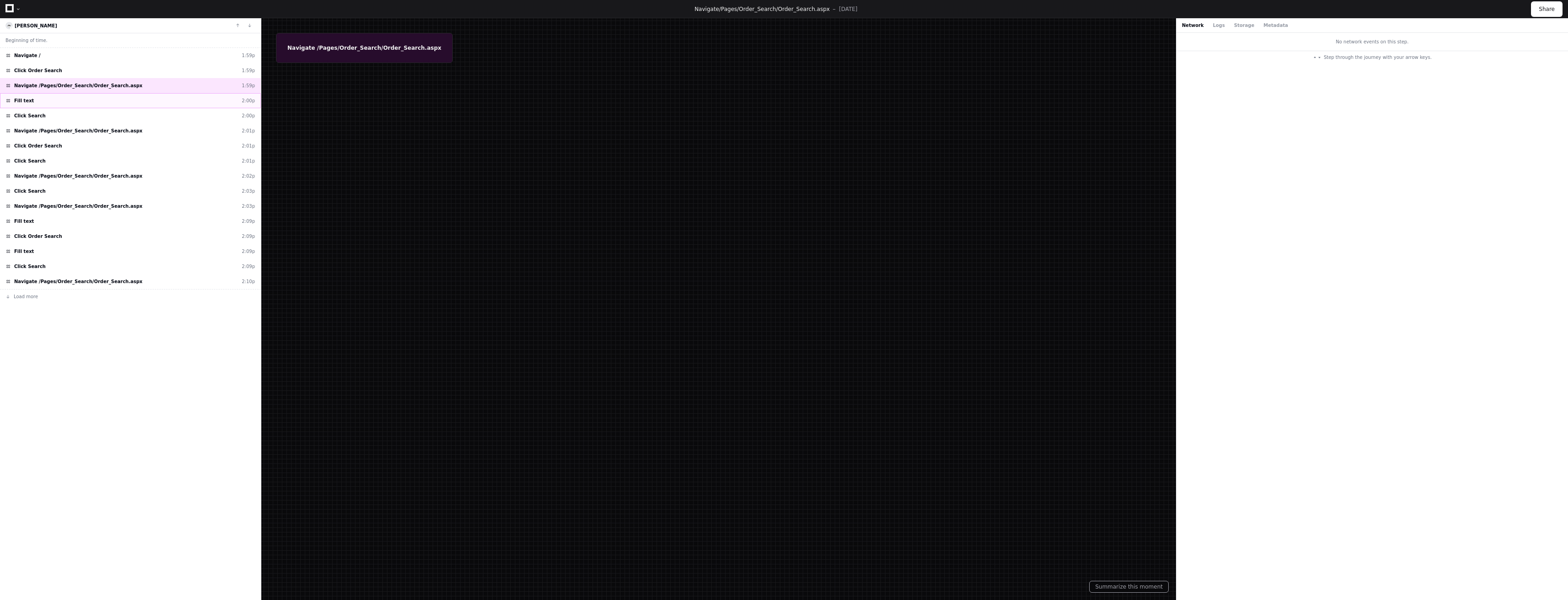
click at [74, 102] on div "Fill text 2:00p" at bounding box center [130, 100] width 261 height 15
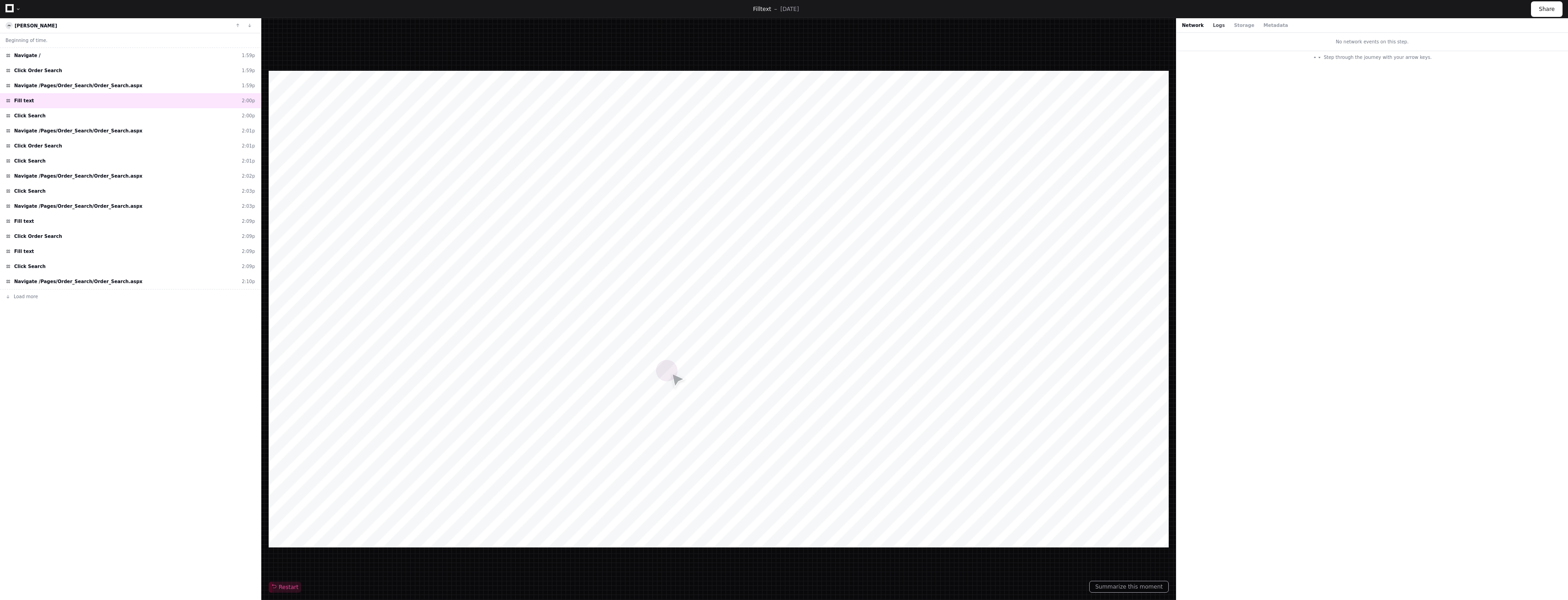
click at [1216, 24] on button "Logs" at bounding box center [1219, 25] width 12 height 7
click at [1234, 24] on button "Storage" at bounding box center [1244, 25] width 20 height 7
click at [1270, 27] on button "Metadata" at bounding box center [1275, 25] width 24 height 7
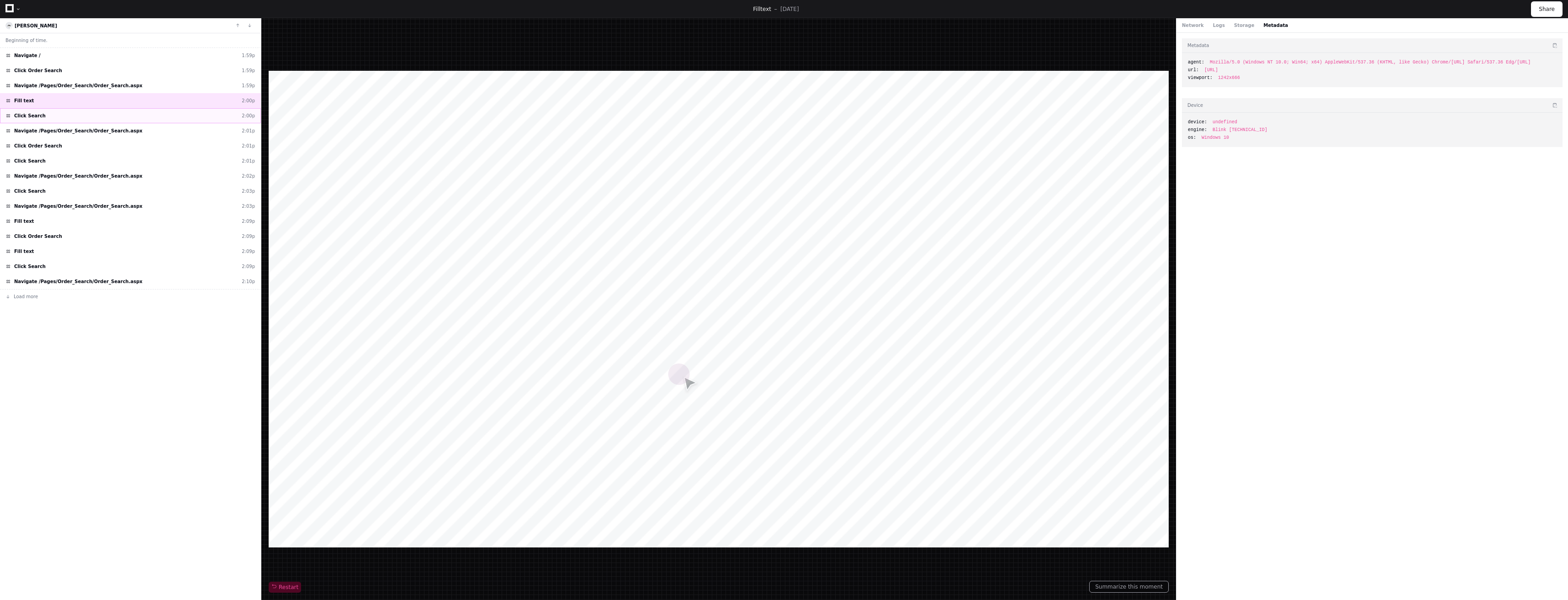
click at [73, 112] on div "Click Search 2:00p" at bounding box center [130, 116] width 261 height 15
click at [11, 12] on icon at bounding box center [9, 8] width 8 height 8
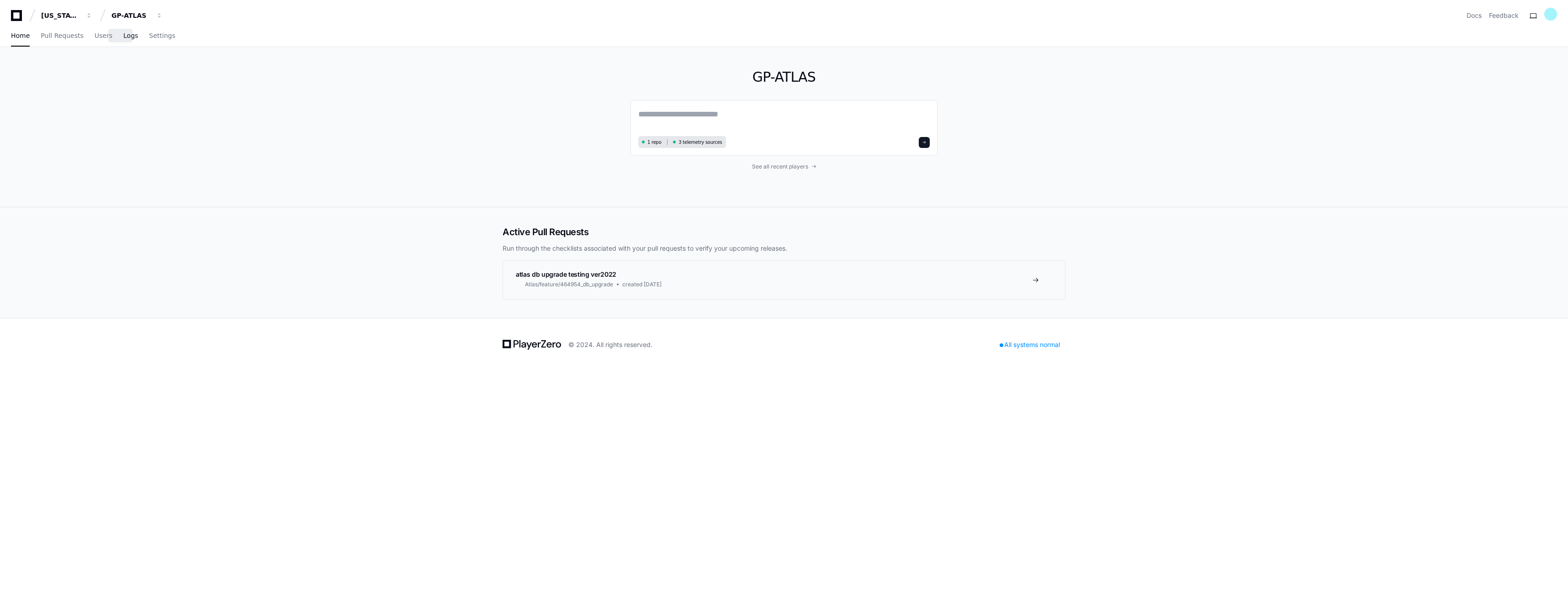
click at [124, 38] on span "Logs" at bounding box center [131, 36] width 15 height 5
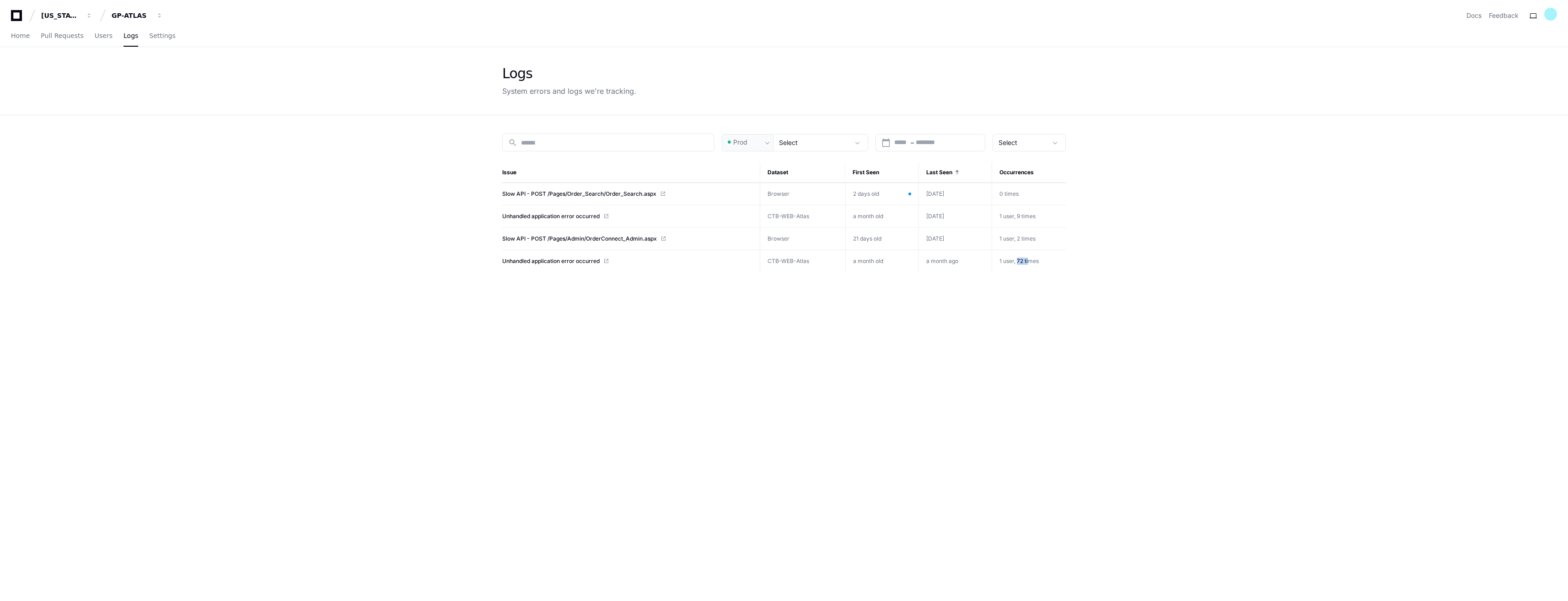
drag, startPoint x: 1018, startPoint y: 259, endPoint x: 1029, endPoint y: 259, distance: 11.0
click at [1029, 259] on span "1 user, 72 times" at bounding box center [1018, 261] width 39 height 7
click at [582, 216] on span "Unhandled application error occurred" at bounding box center [551, 216] width 97 height 7
click at [1025, 257] on span "1 user, 72 times" at bounding box center [1018, 261] width 39 height 7
click at [563, 264] on span "Unhandled application error occurred" at bounding box center [551, 261] width 97 height 7
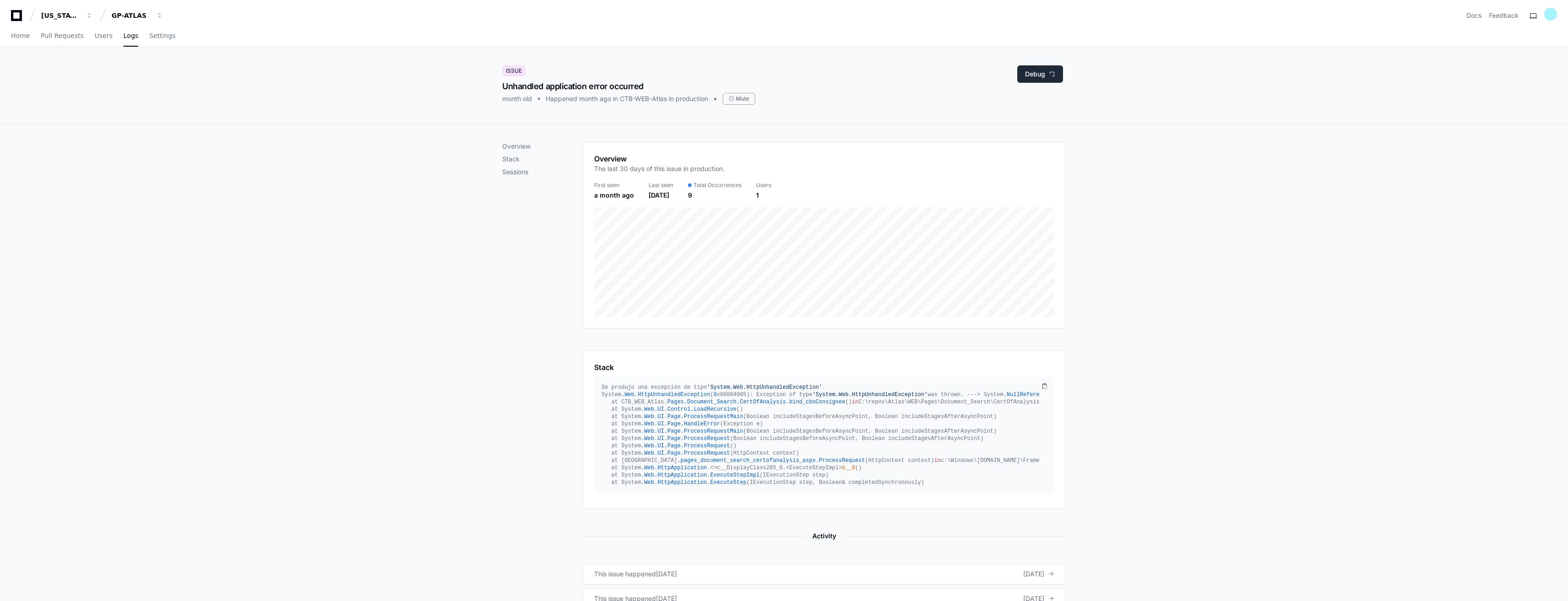
click at [1034, 73] on button "Debug" at bounding box center [1040, 74] width 46 height 17
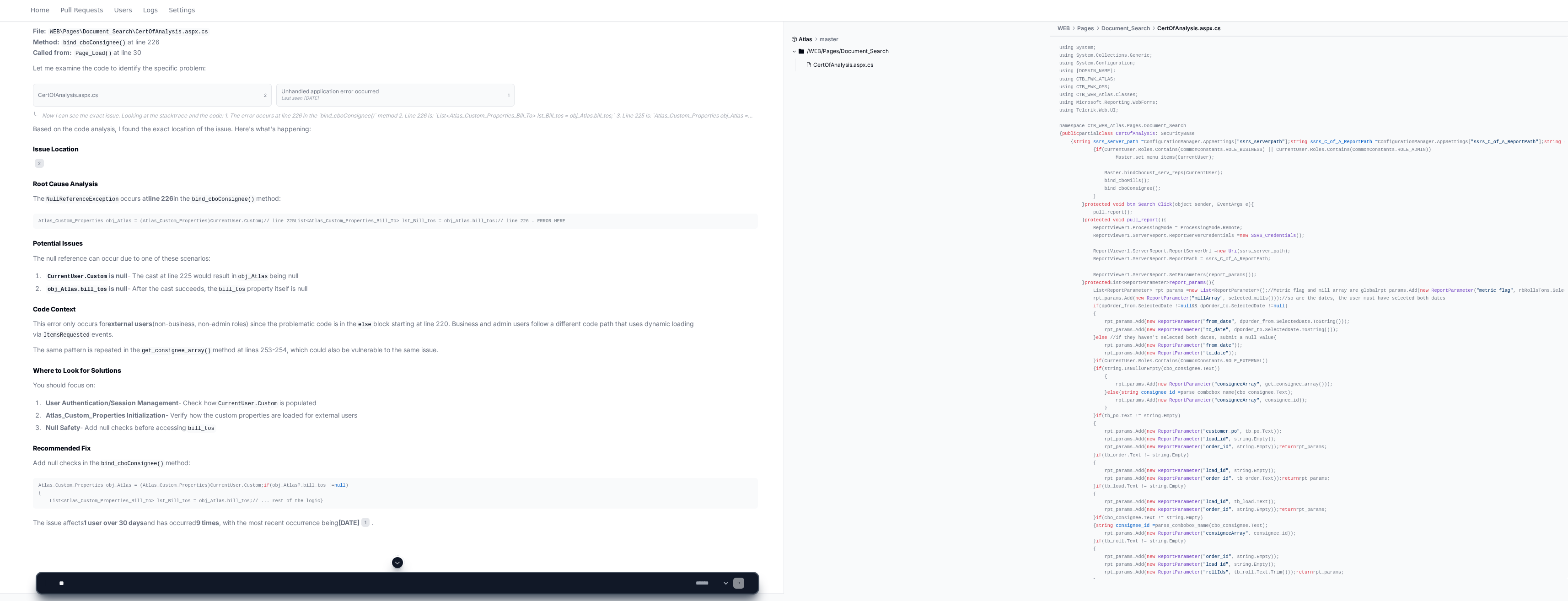
scroll to position [312, 0]
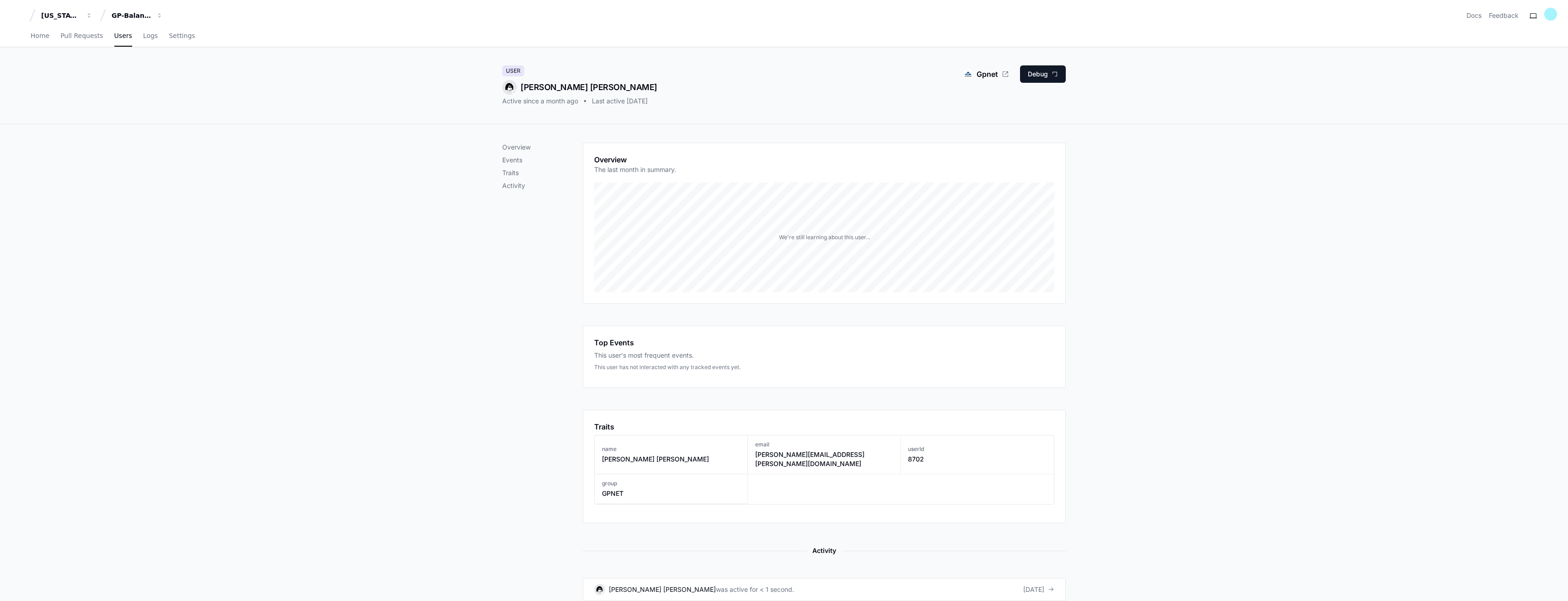
scroll to position [275, 0]
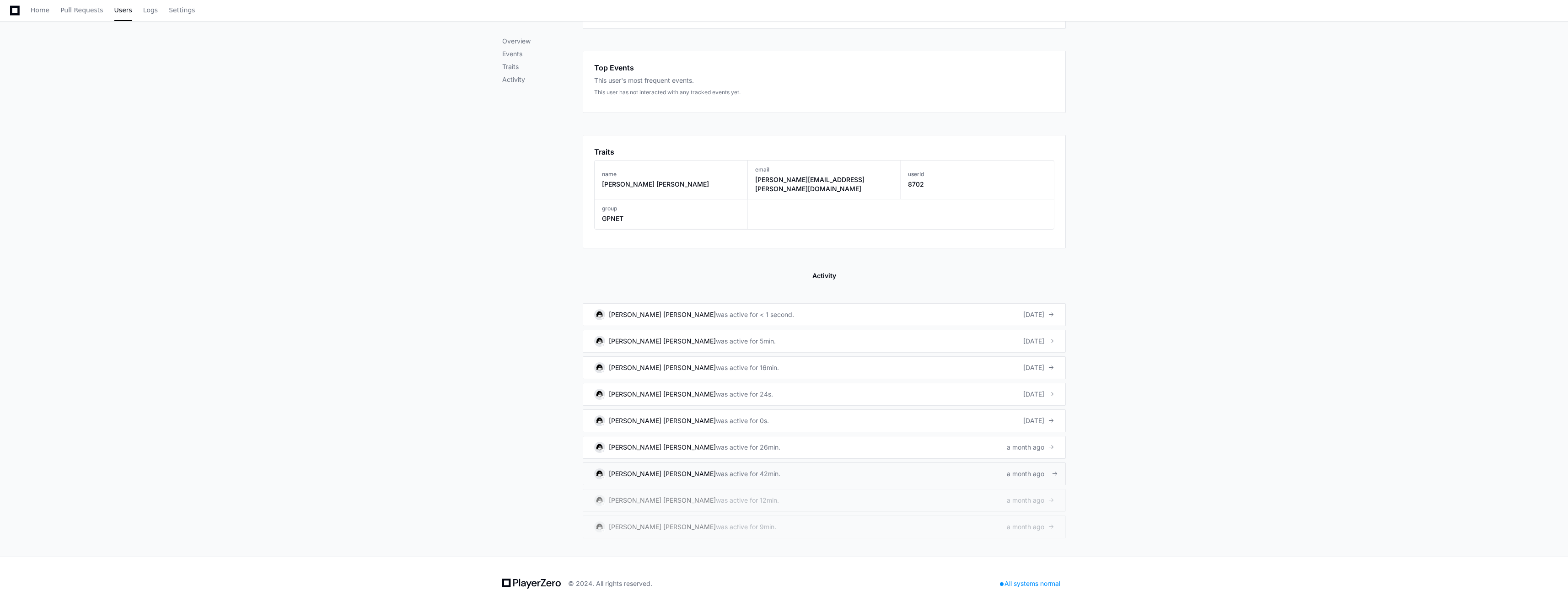
click at [744, 469] on div "was active for 42min." at bounding box center [748, 474] width 64 height 9
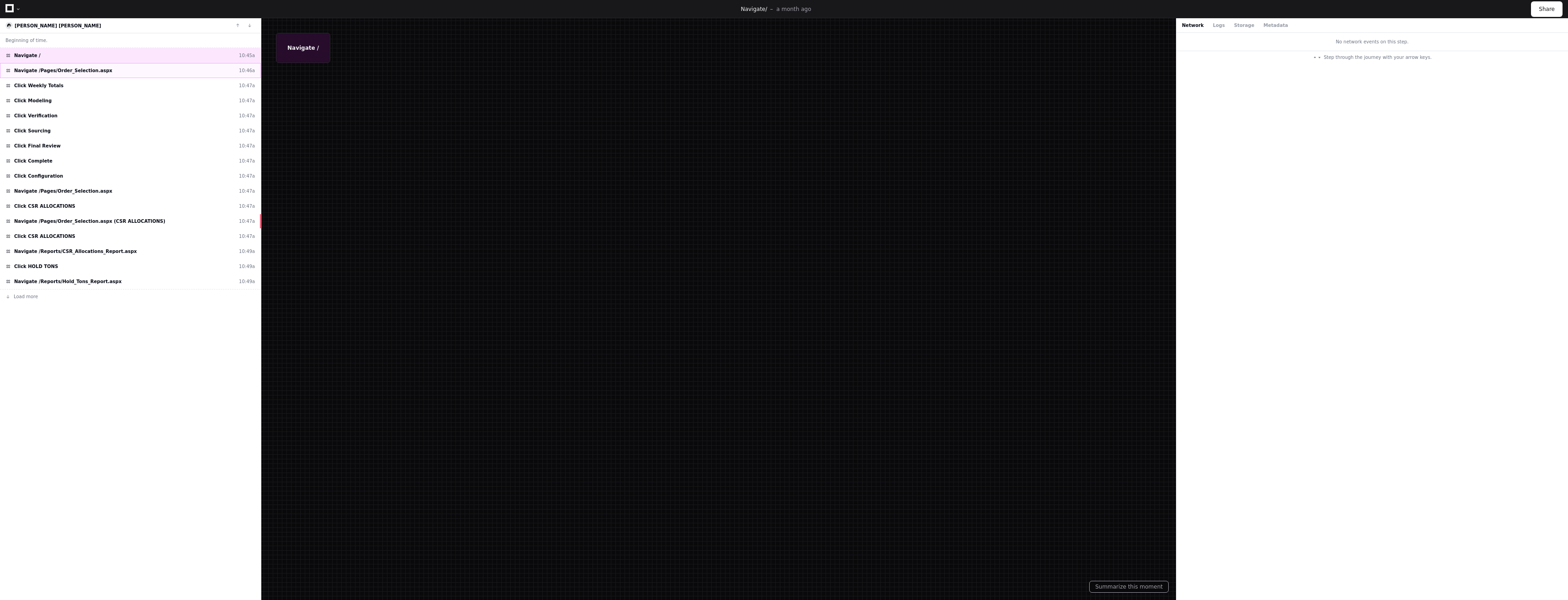
click at [101, 71] on div "Navigate /Pages/Order_Selection.aspx 10:46a" at bounding box center [130, 70] width 261 height 15
click at [103, 88] on div "Click Weekly Totals 10:47a" at bounding box center [130, 85] width 261 height 15
click at [103, 102] on div "Click Modeling 10:47a" at bounding box center [130, 100] width 261 height 15
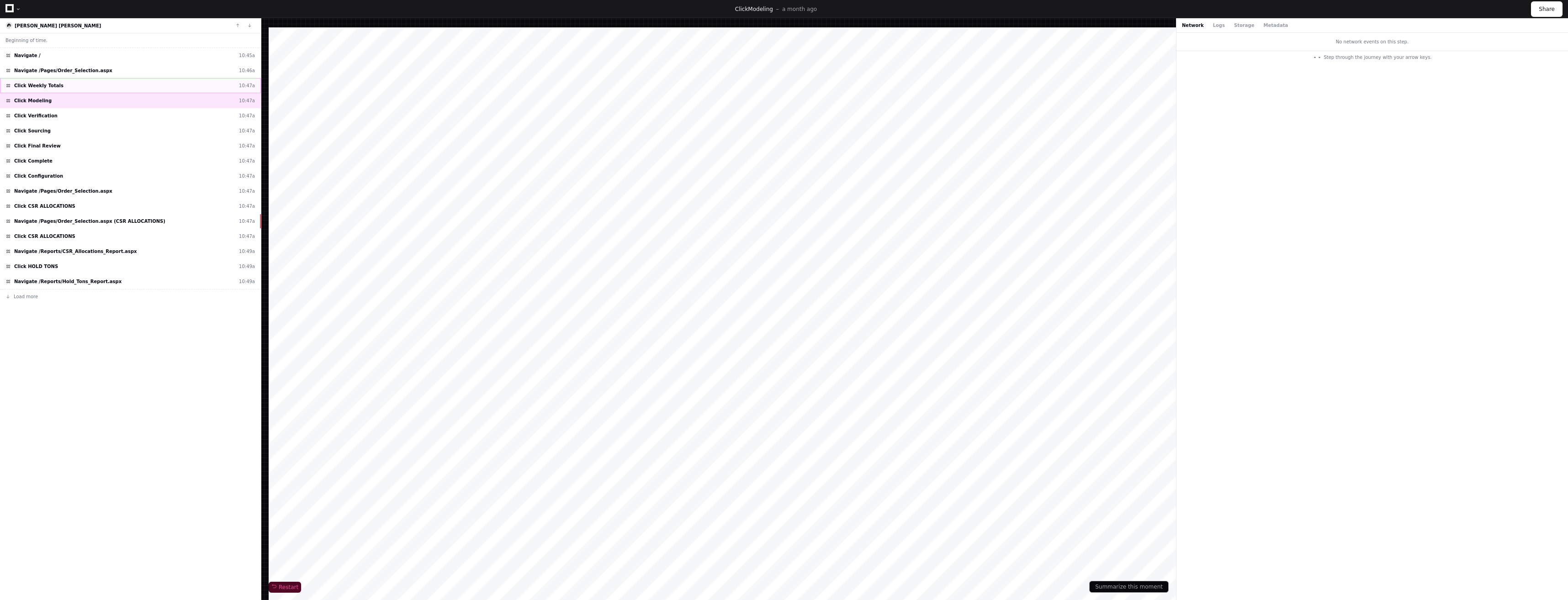
click at [62, 89] on div "Click Weekly Totals 10:47a" at bounding box center [130, 85] width 261 height 15
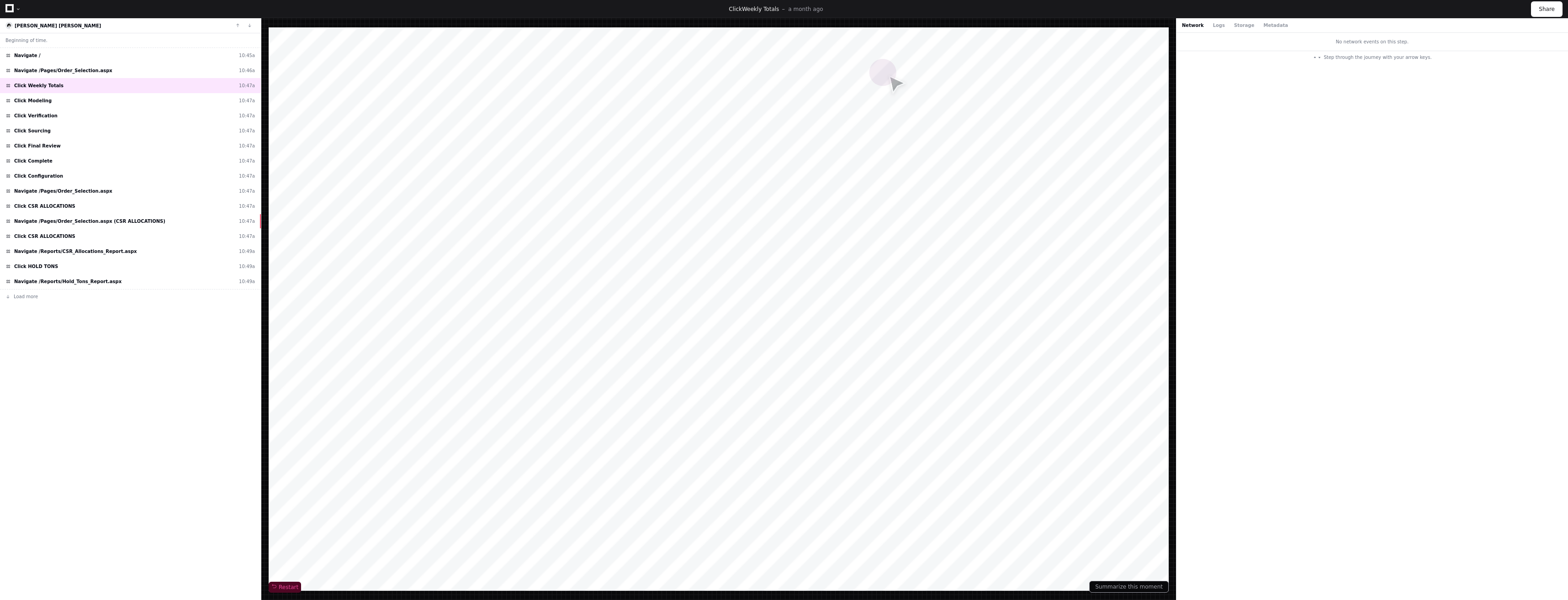
click at [7, 8] on icon at bounding box center [9, 8] width 8 height 8
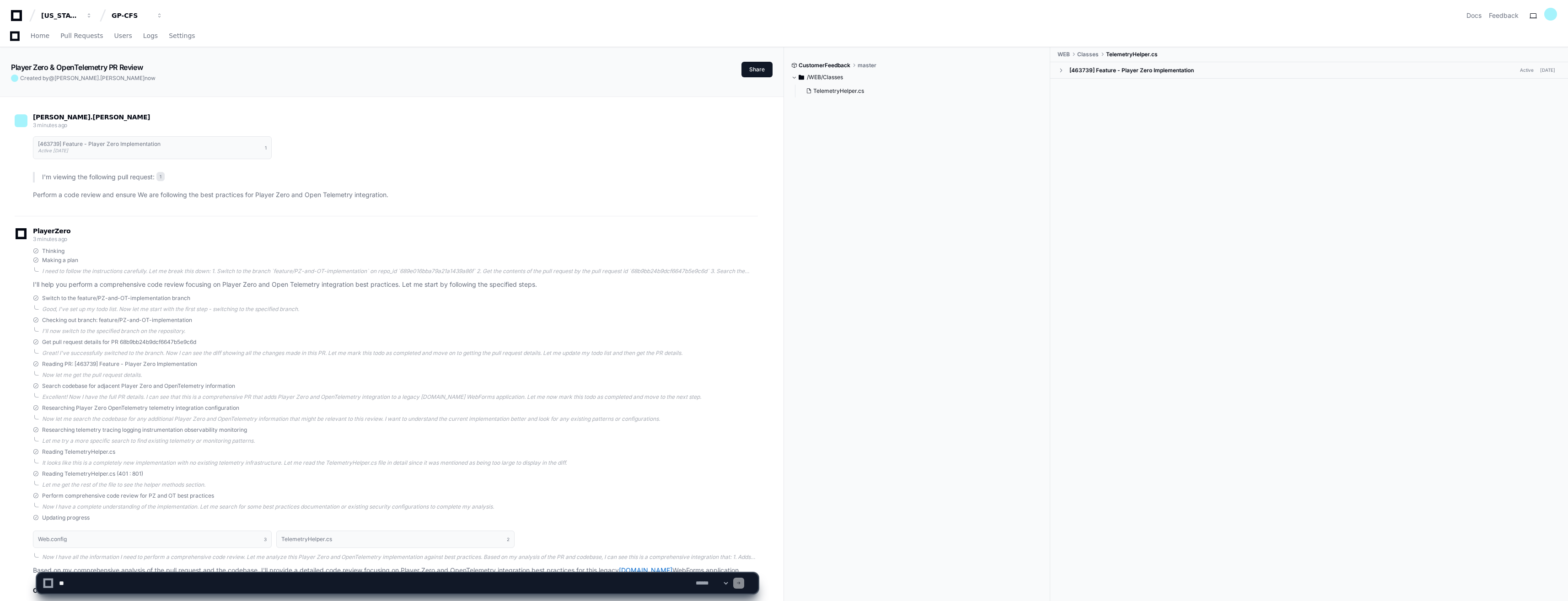
scroll to position [1861, 0]
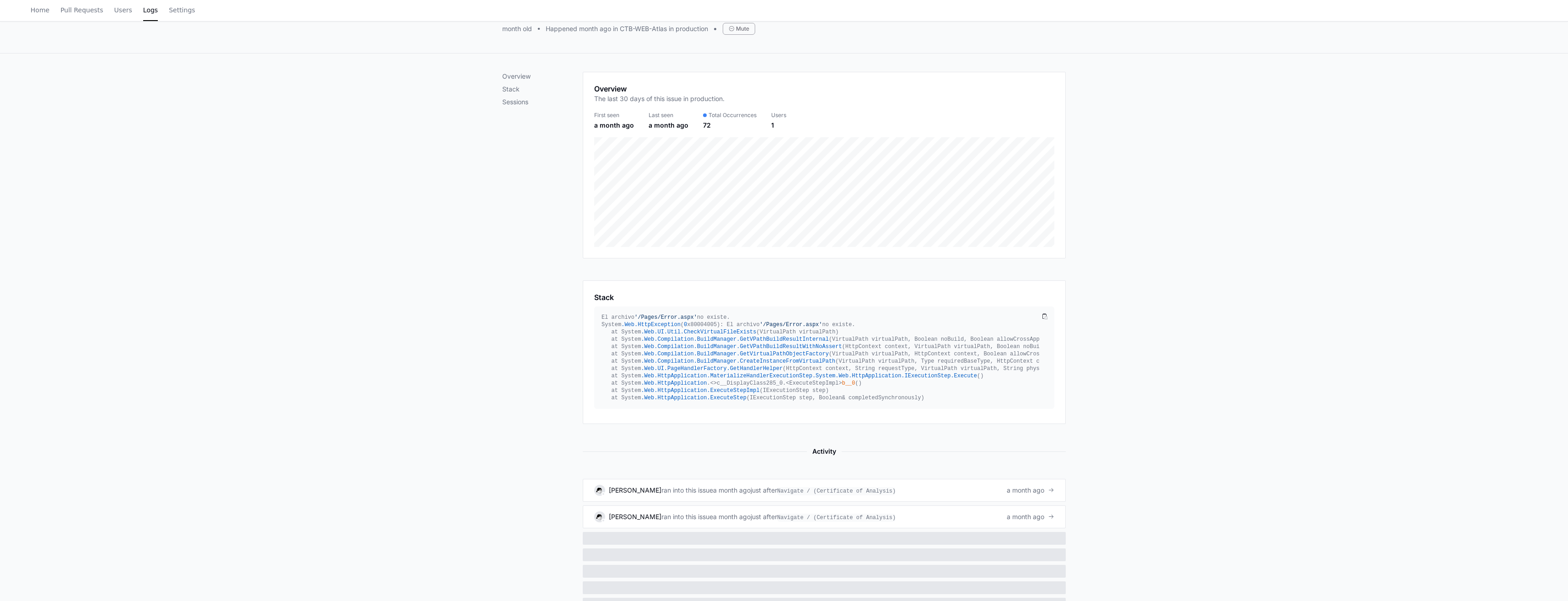
scroll to position [177, 0]
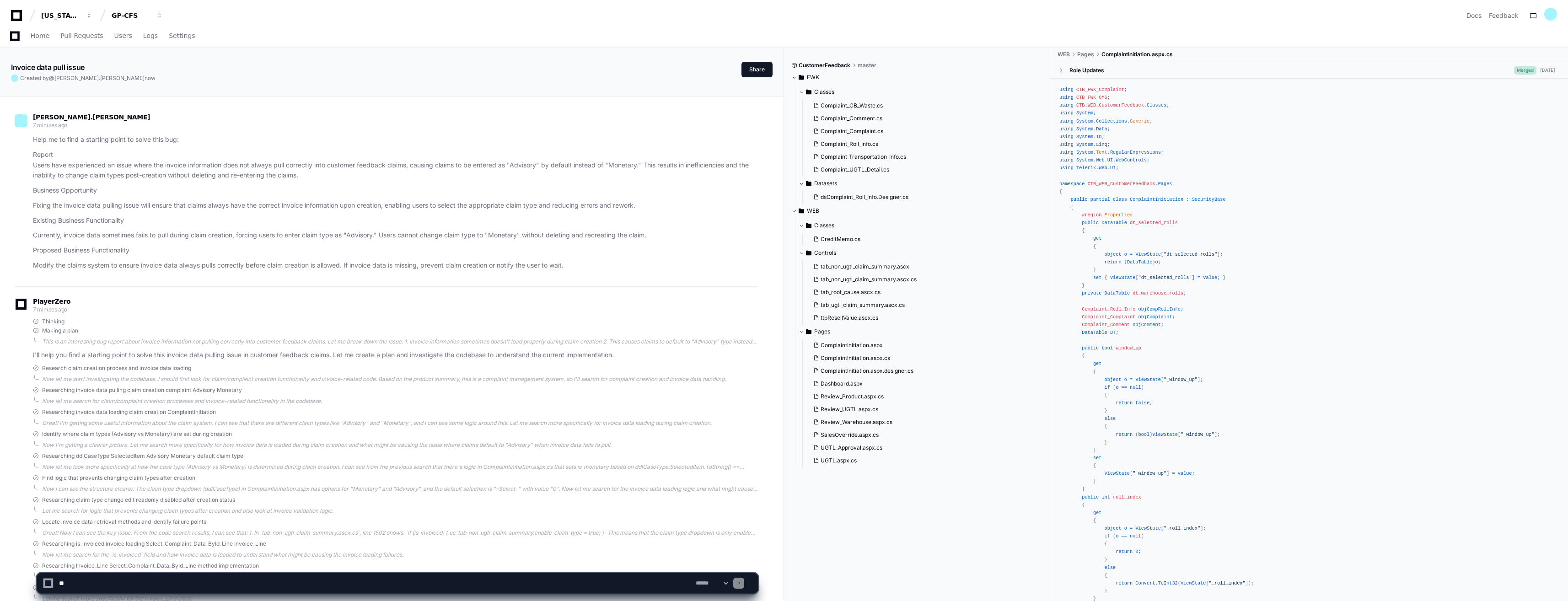
scroll to position [1495, 0]
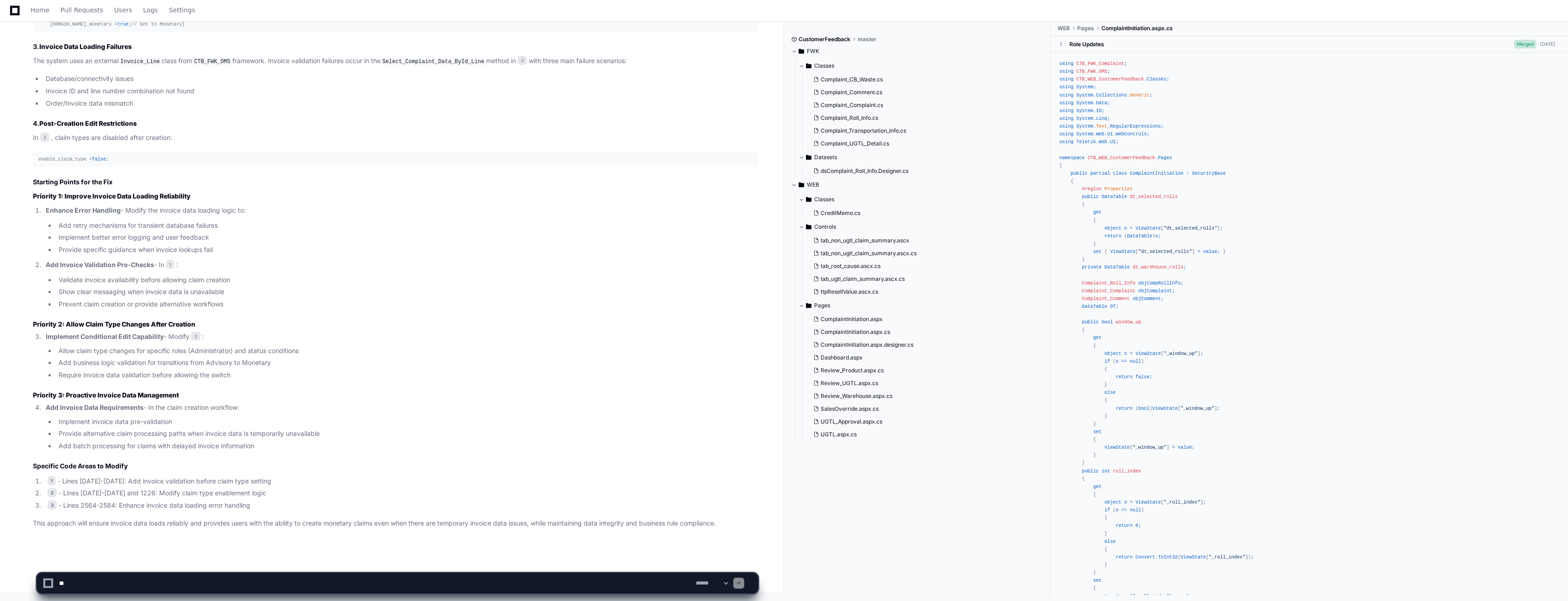
click at [141, 578] on textarea at bounding box center [375, 583] width 637 height 20
click at [295, 582] on textarea at bounding box center [375, 583] width 637 height 20
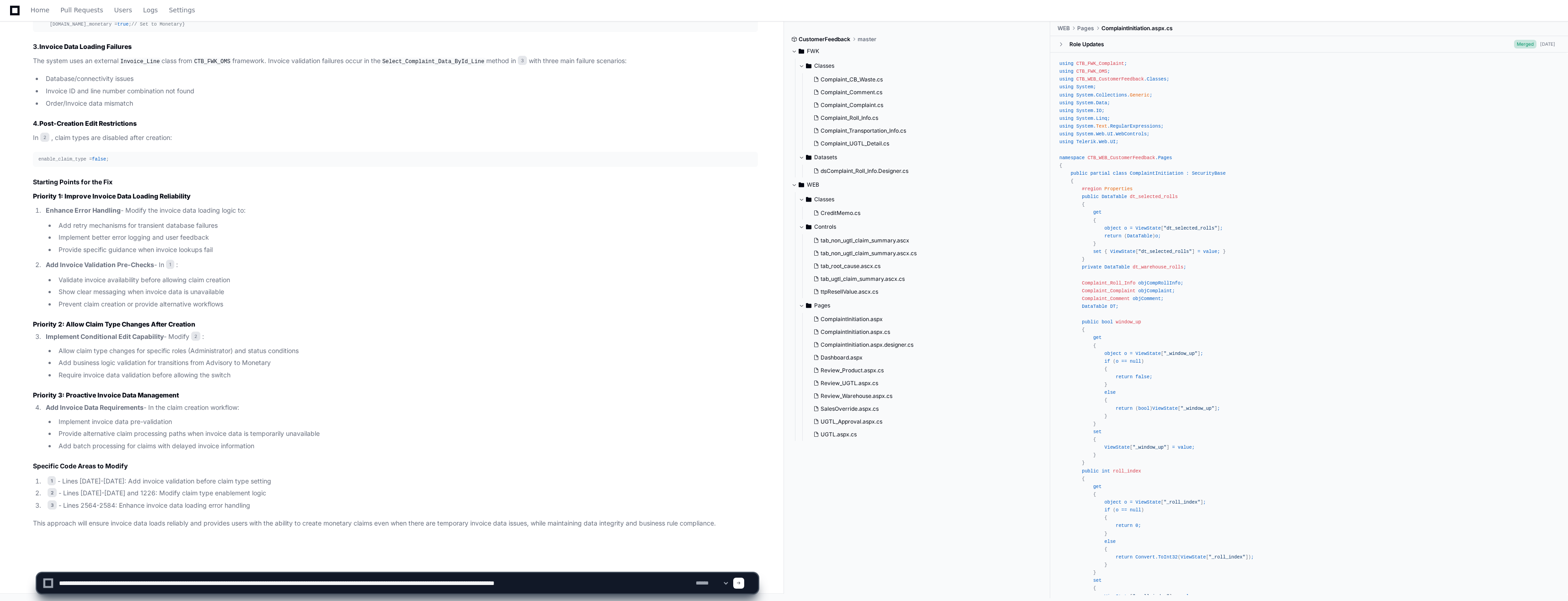
click at [158, 583] on textarea at bounding box center [375, 583] width 637 height 20
click at [258, 582] on textarea at bounding box center [375, 583] width 637 height 20
click at [648, 588] on textarea at bounding box center [375, 583] width 637 height 20
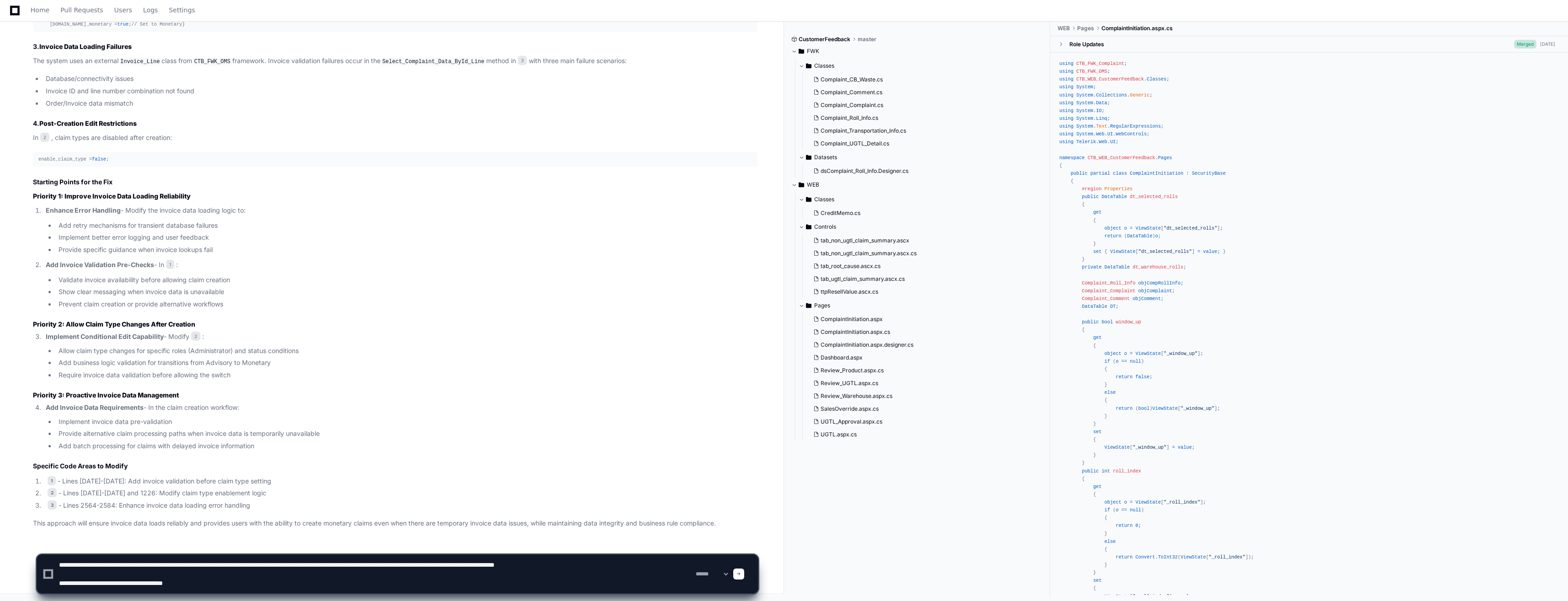
type textarea "**********"
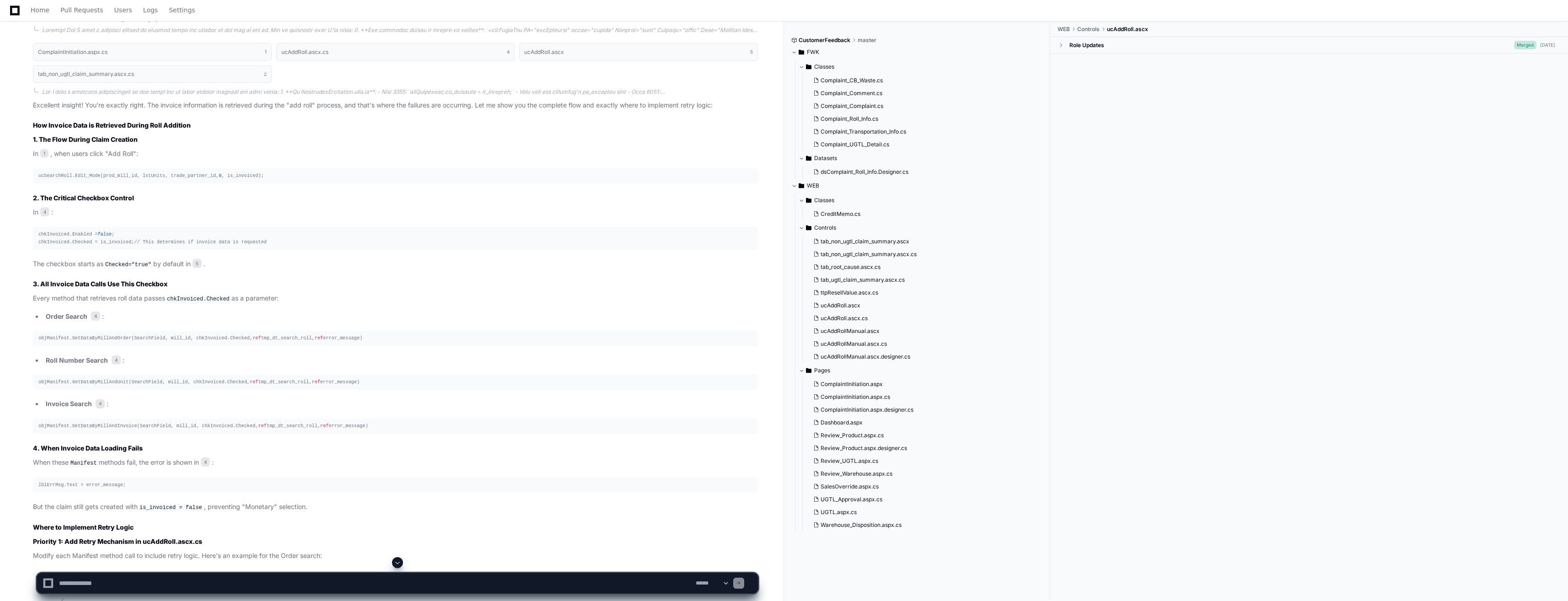
scroll to position [2262, 0]
